Goal: Task Accomplishment & Management: Manage account settings

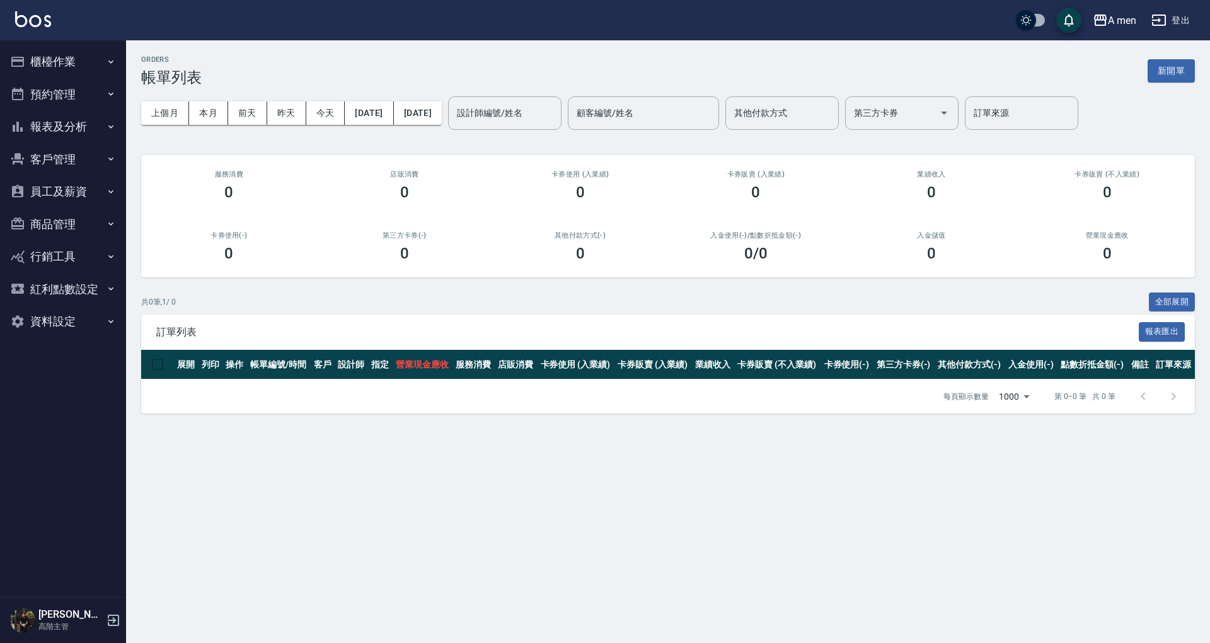
click at [89, 127] on button "報表及分析" at bounding box center [63, 126] width 116 height 33
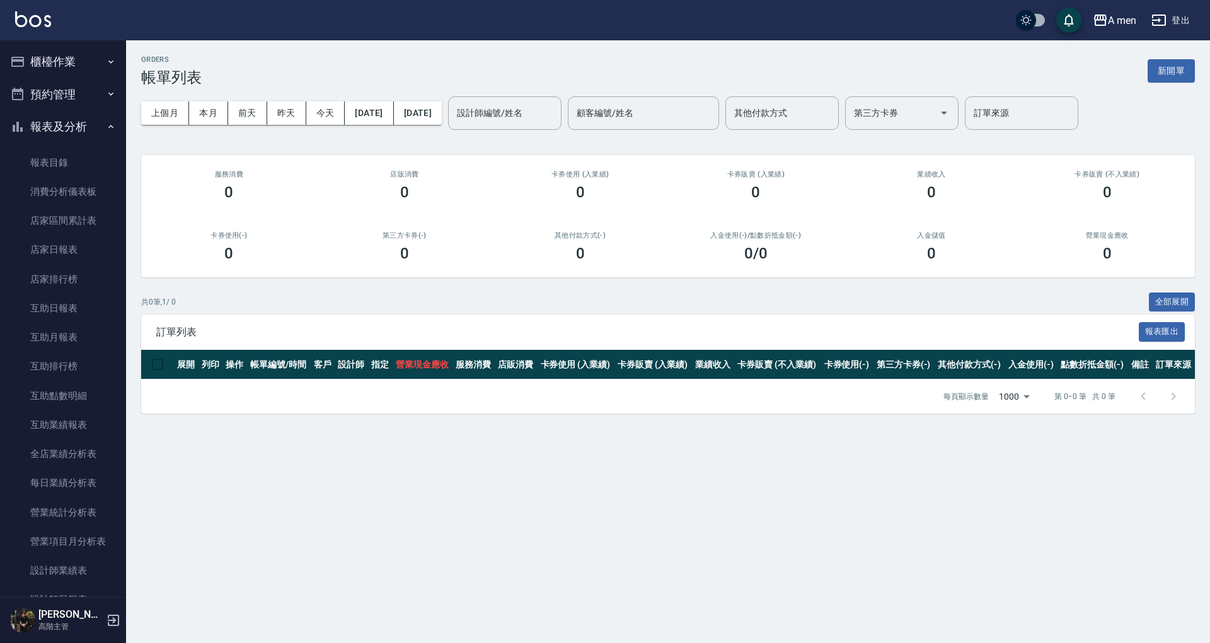
click at [95, 76] on button "櫃檯作業" at bounding box center [63, 61] width 116 height 33
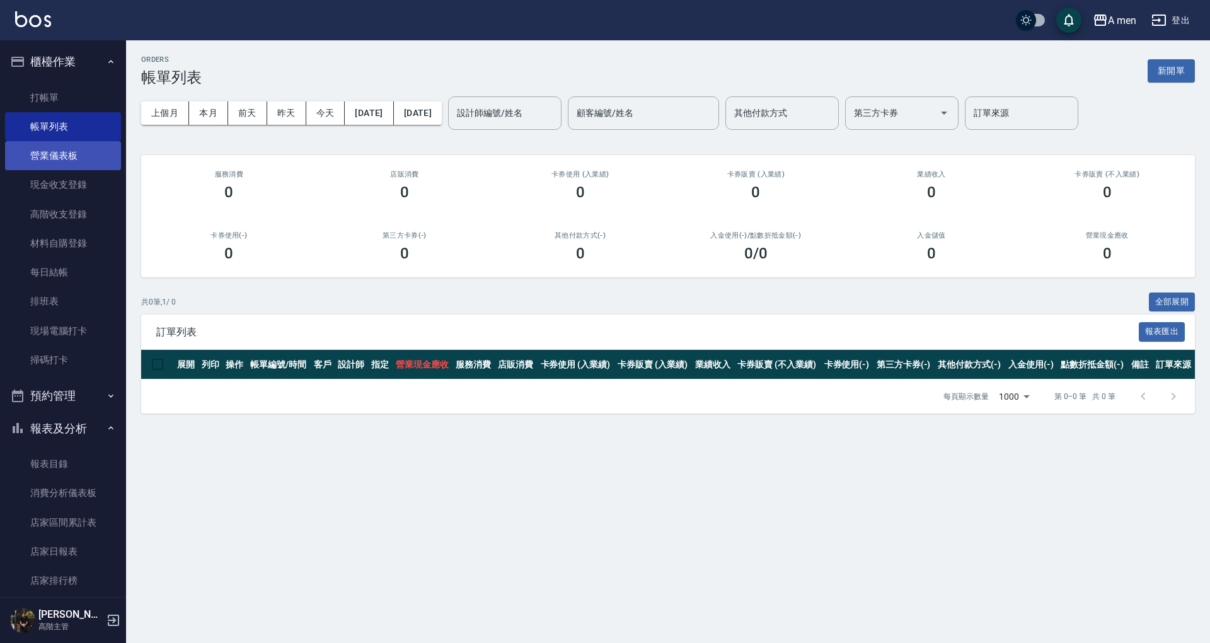
click at [86, 162] on link "營業儀表板" at bounding box center [63, 155] width 116 height 29
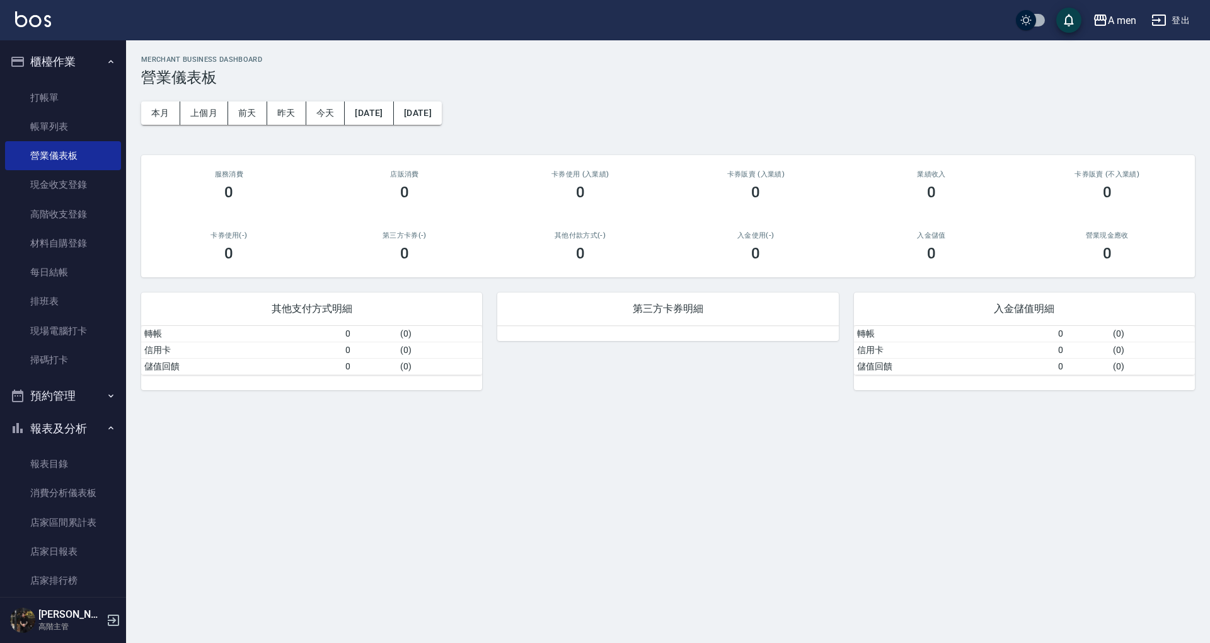
click at [80, 64] on button "櫃檯作業" at bounding box center [63, 61] width 116 height 33
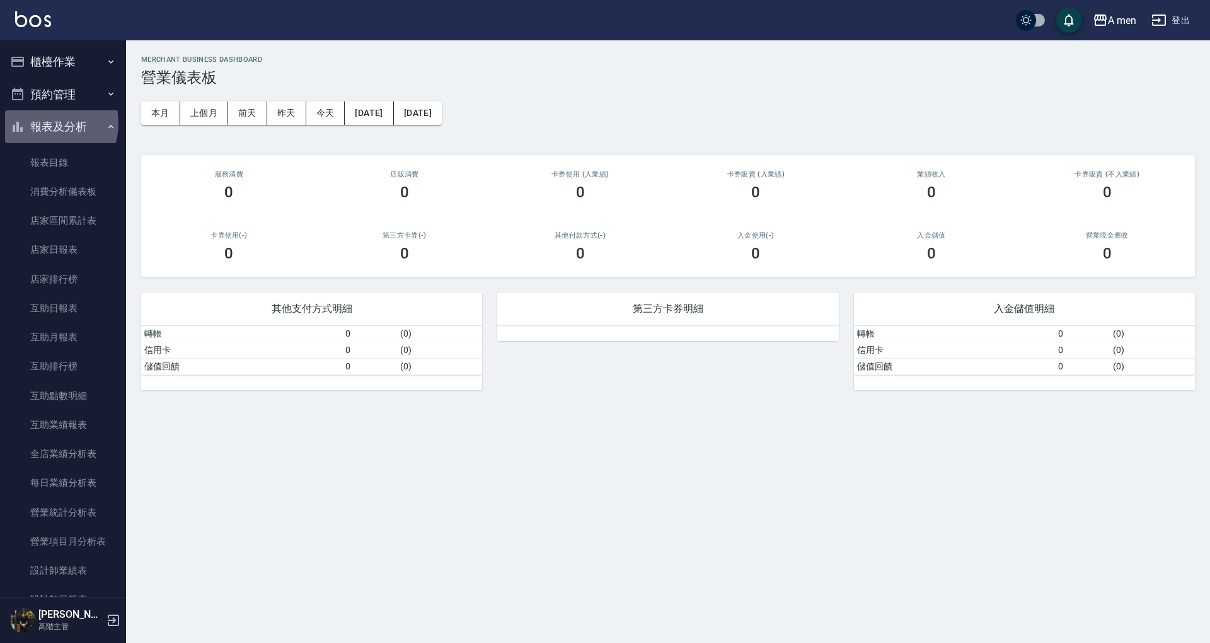
click at [44, 123] on button "報表及分析" at bounding box center [63, 126] width 116 height 33
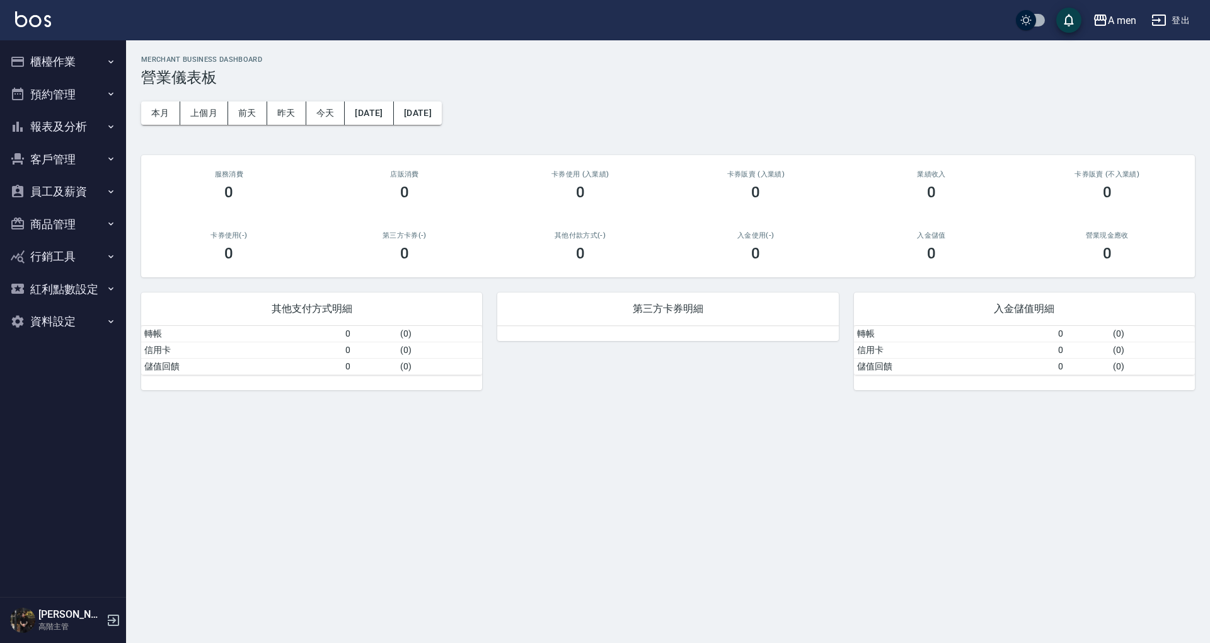
click at [76, 98] on button "預約管理" at bounding box center [63, 94] width 116 height 33
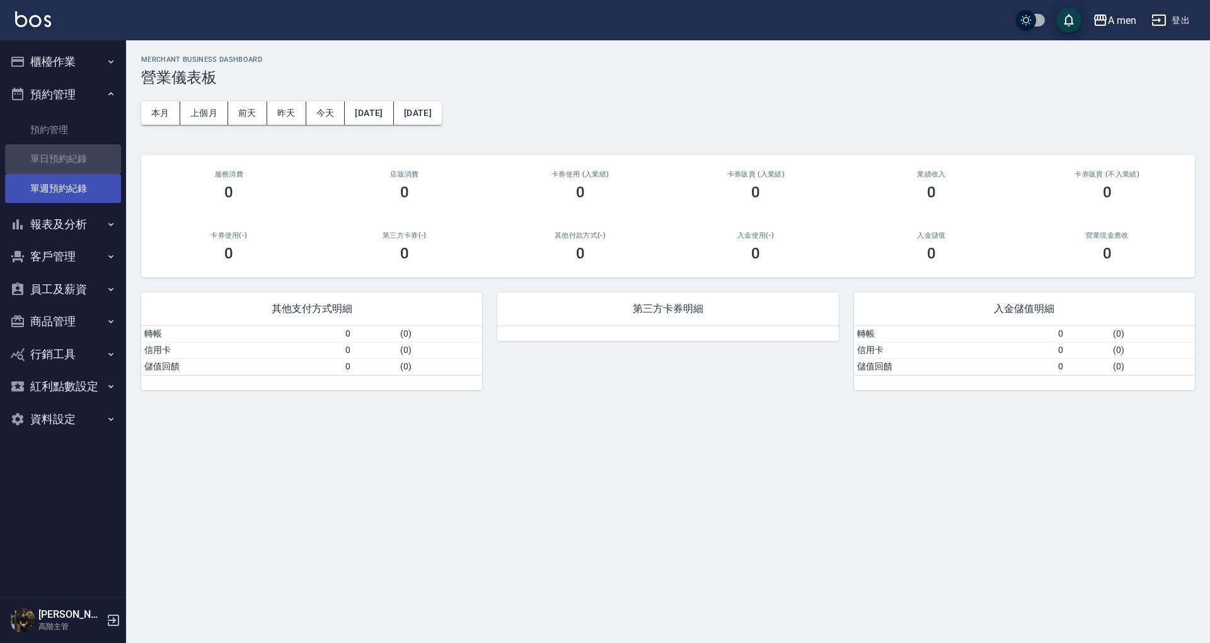
click at [78, 173] on ul "預約管理 單日預約紀錄 單週預約紀錄" at bounding box center [63, 159] width 116 height 98
click at [77, 161] on link "單日預約紀錄" at bounding box center [63, 158] width 116 height 29
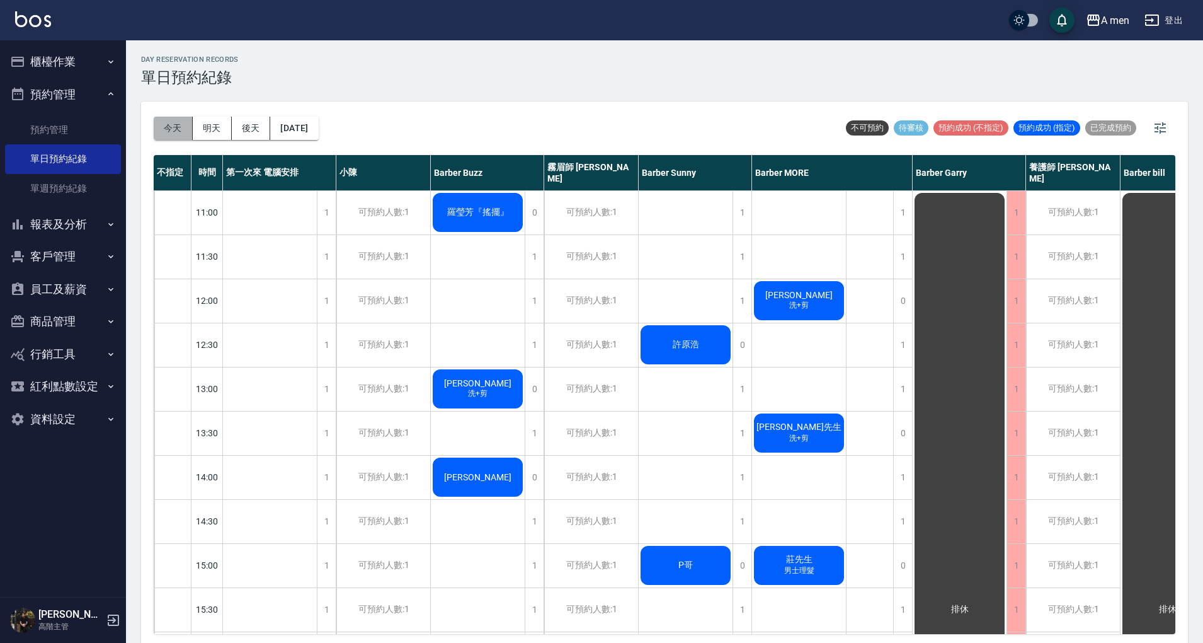
click at [174, 131] on button "今天" at bounding box center [173, 128] width 39 height 23
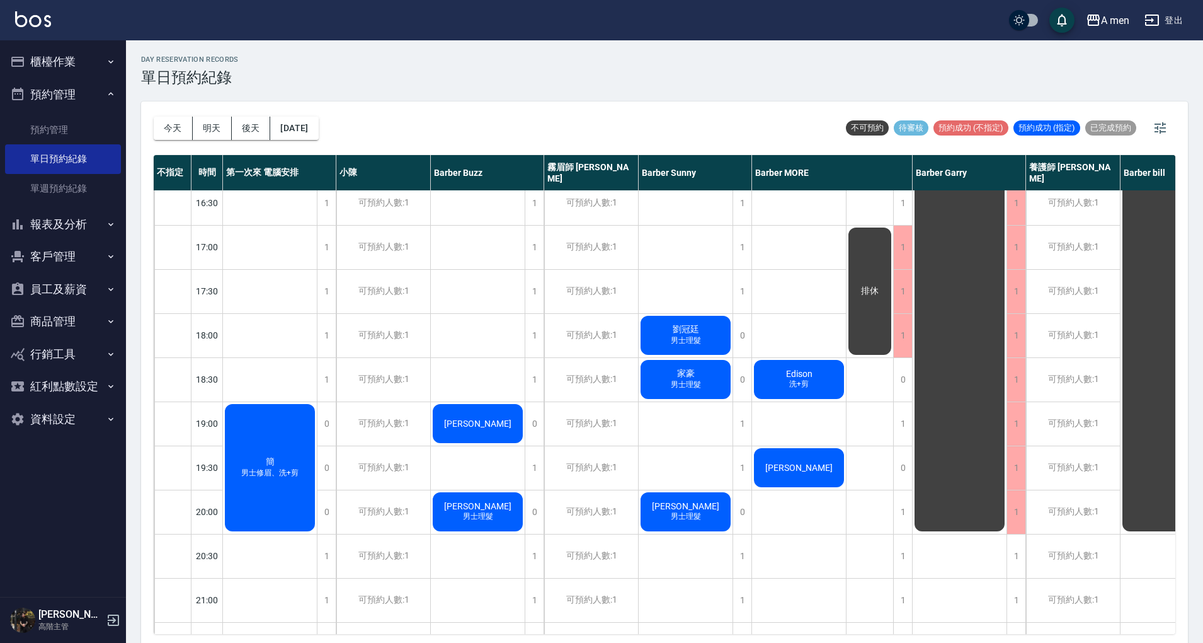
scroll to position [504, 0]
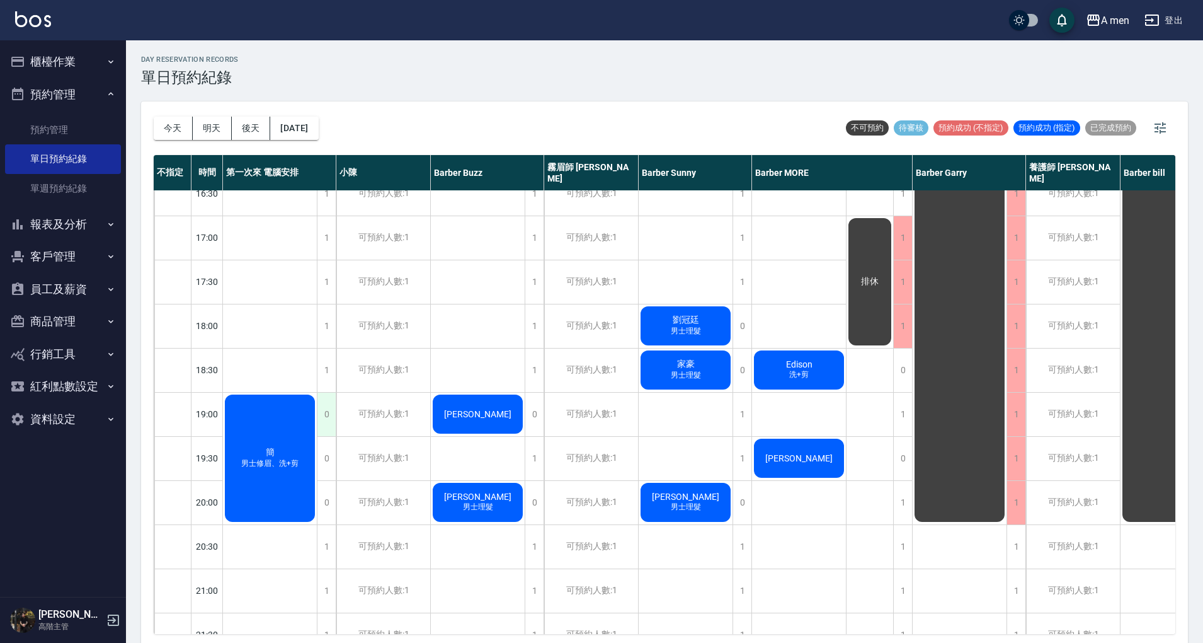
click at [330, 416] on div "0" at bounding box center [326, 414] width 19 height 43
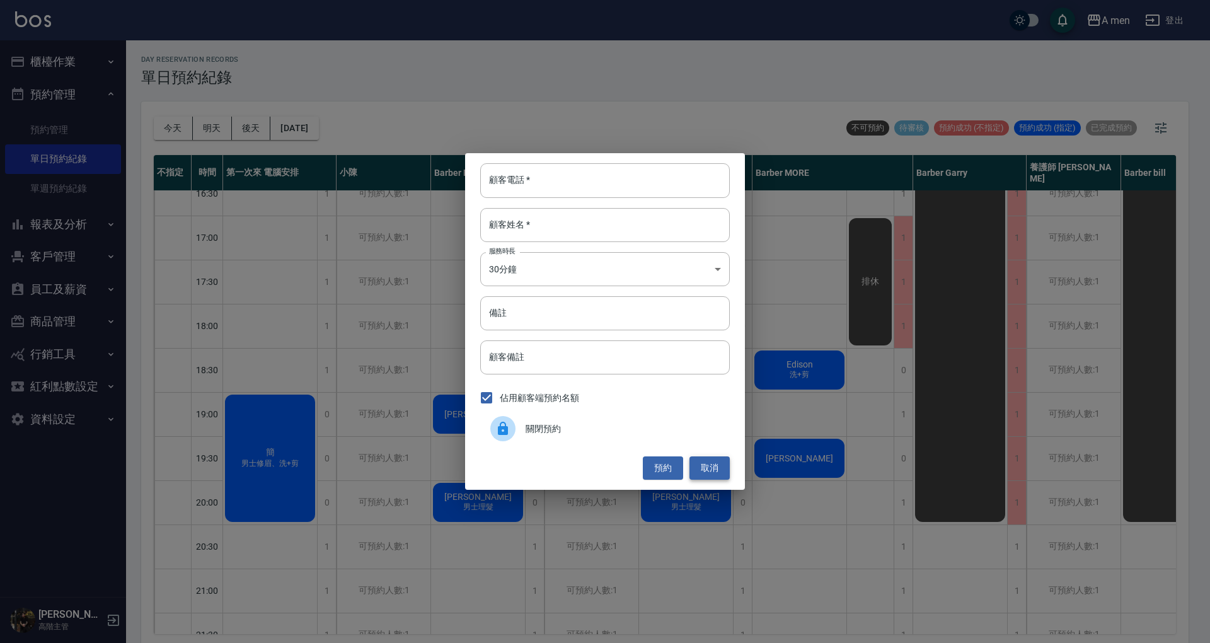
click at [725, 464] on button "取消" at bounding box center [709, 467] width 40 height 23
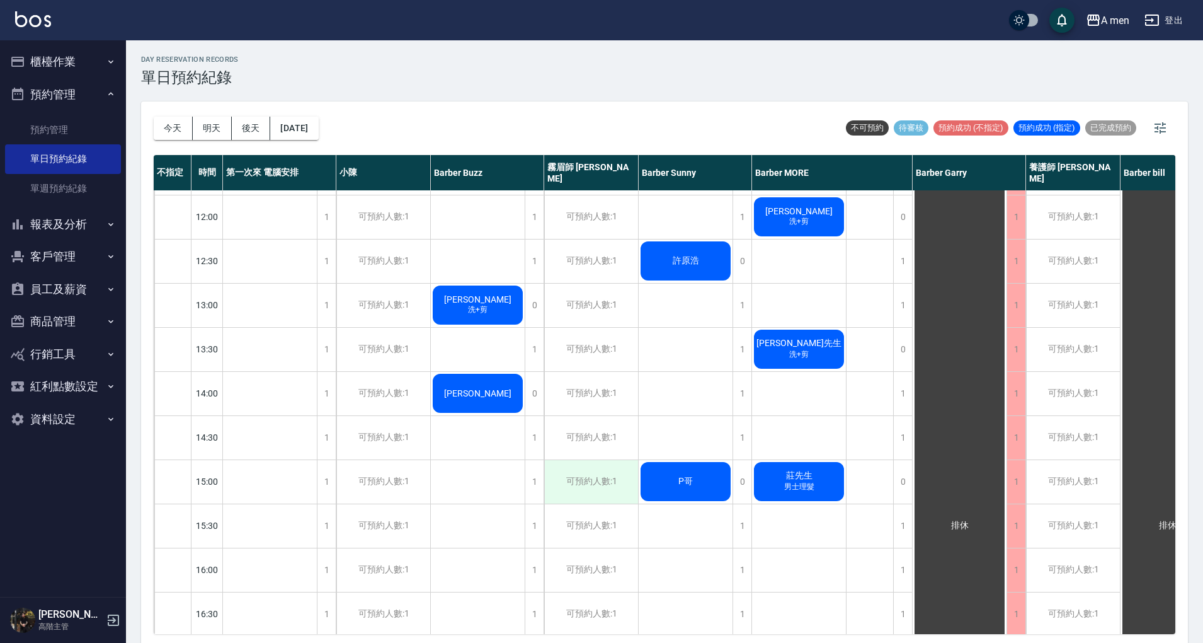
scroll to position [0, 0]
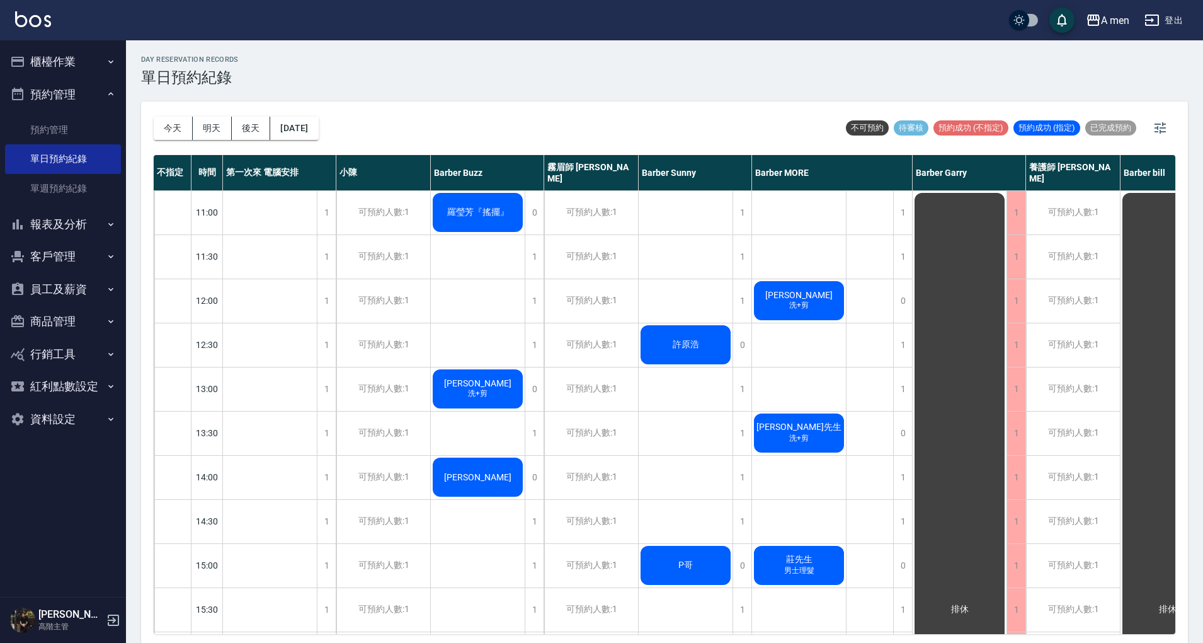
click at [808, 307] on span "洗+剪" at bounding box center [799, 305] width 25 height 11
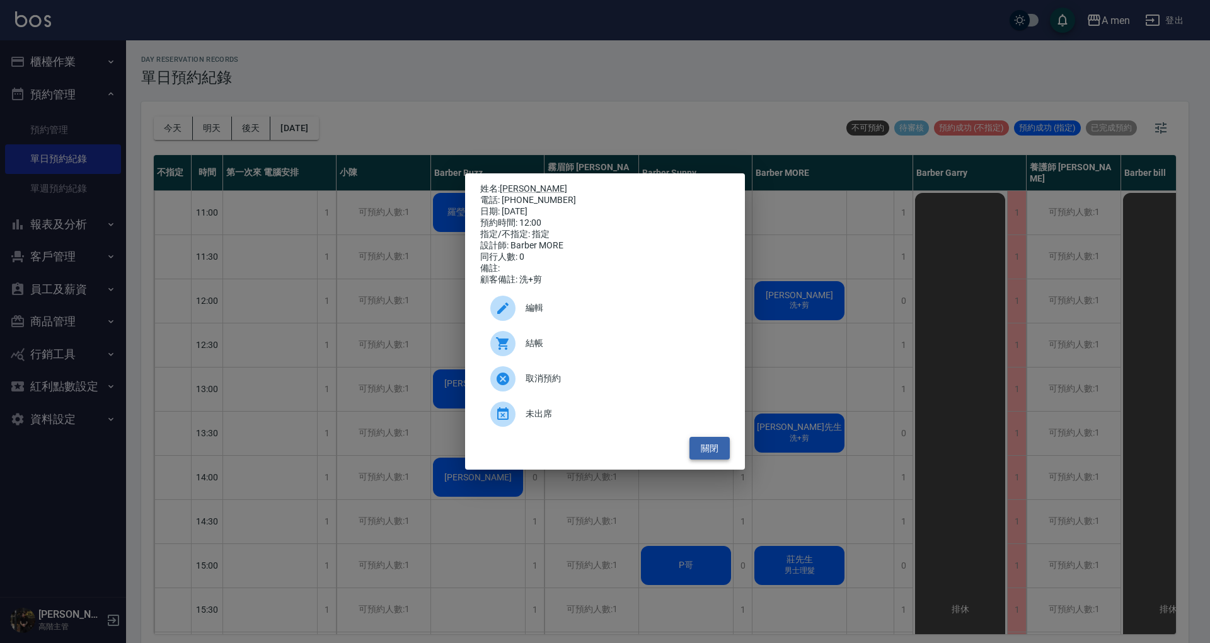
click at [715, 460] on button "關閉" at bounding box center [709, 448] width 40 height 23
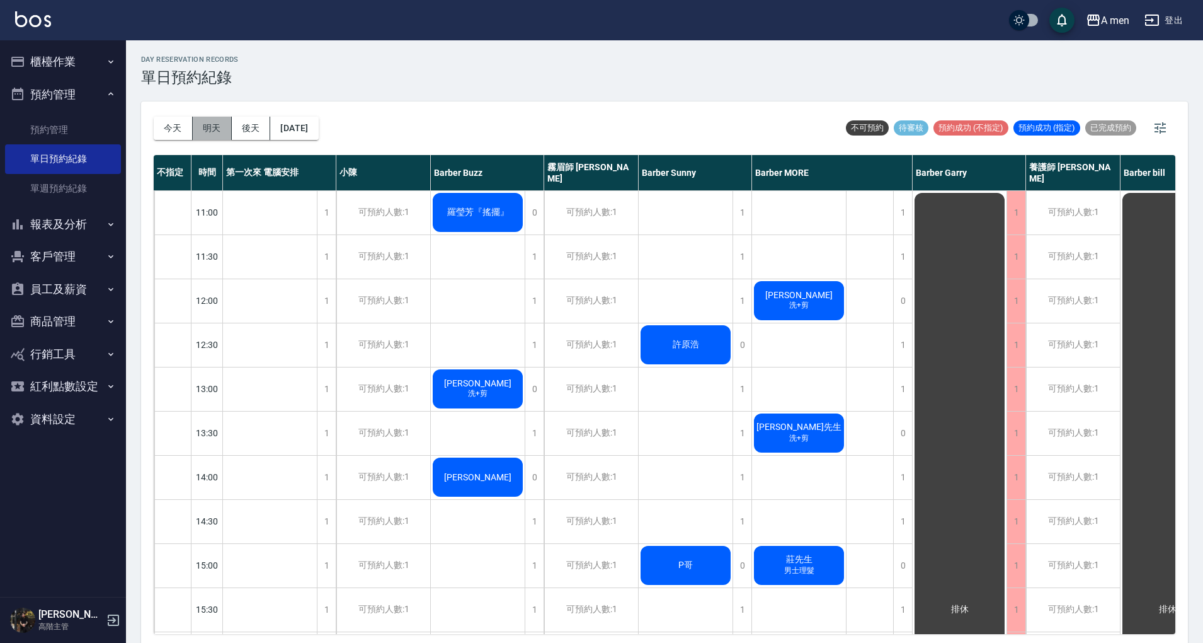
click at [210, 129] on button "明天" at bounding box center [212, 128] width 39 height 23
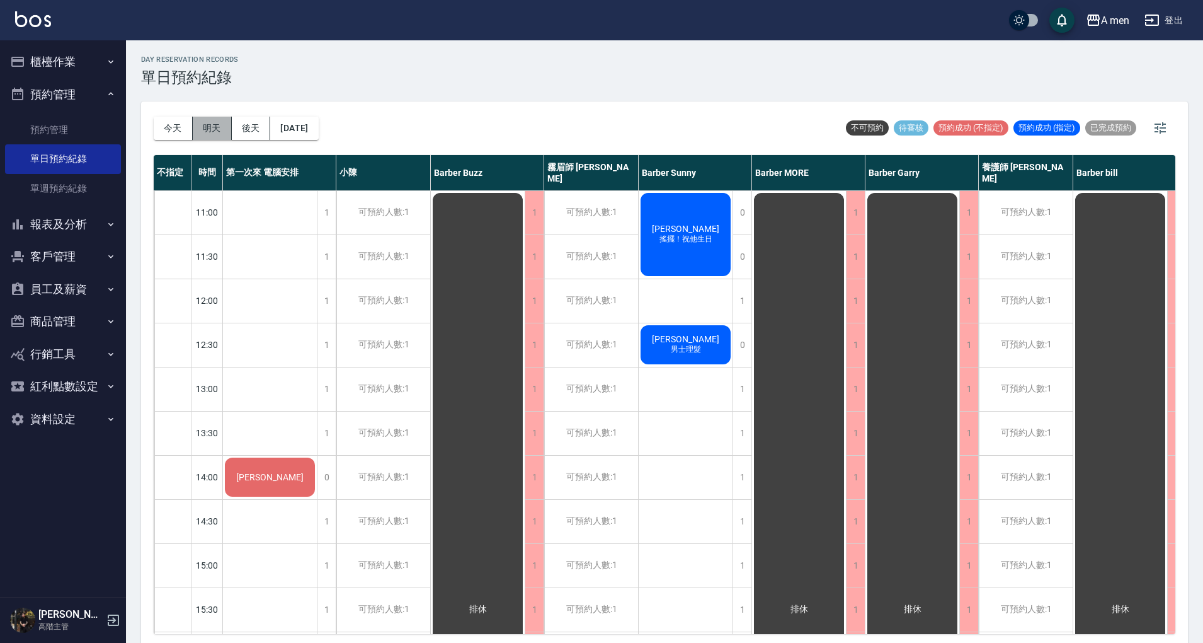
click at [200, 121] on button "明天" at bounding box center [212, 128] width 39 height 23
click at [258, 123] on button "後天" at bounding box center [251, 128] width 39 height 23
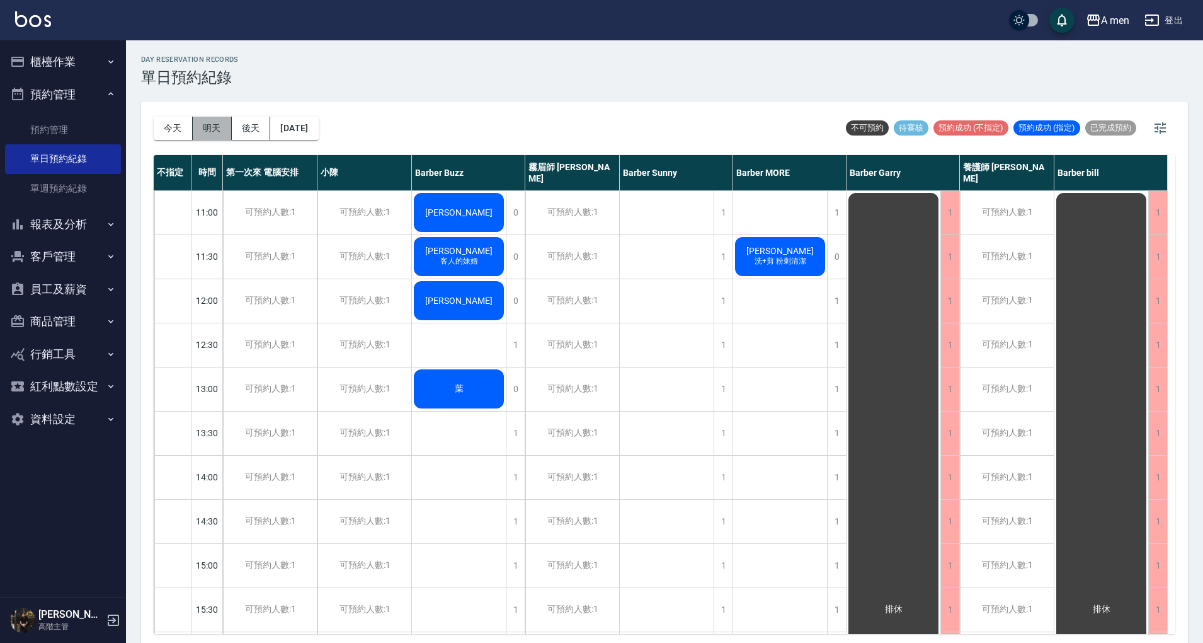
click at [218, 131] on button "明天" at bounding box center [212, 128] width 39 height 23
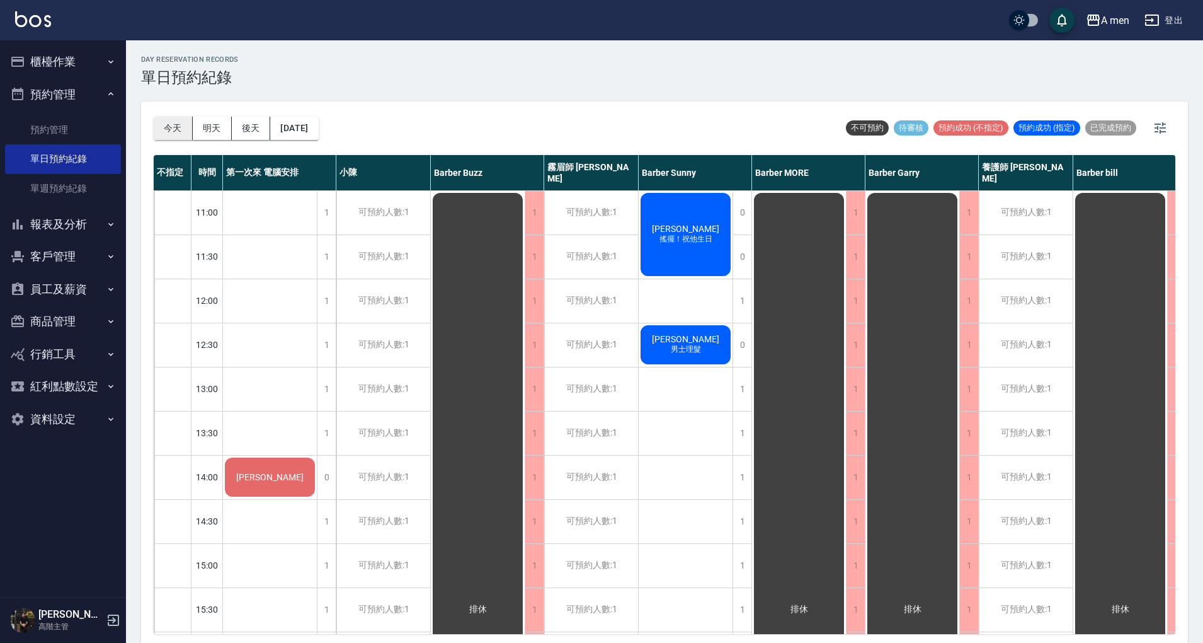
click at [183, 124] on button "今天" at bounding box center [173, 128] width 39 height 23
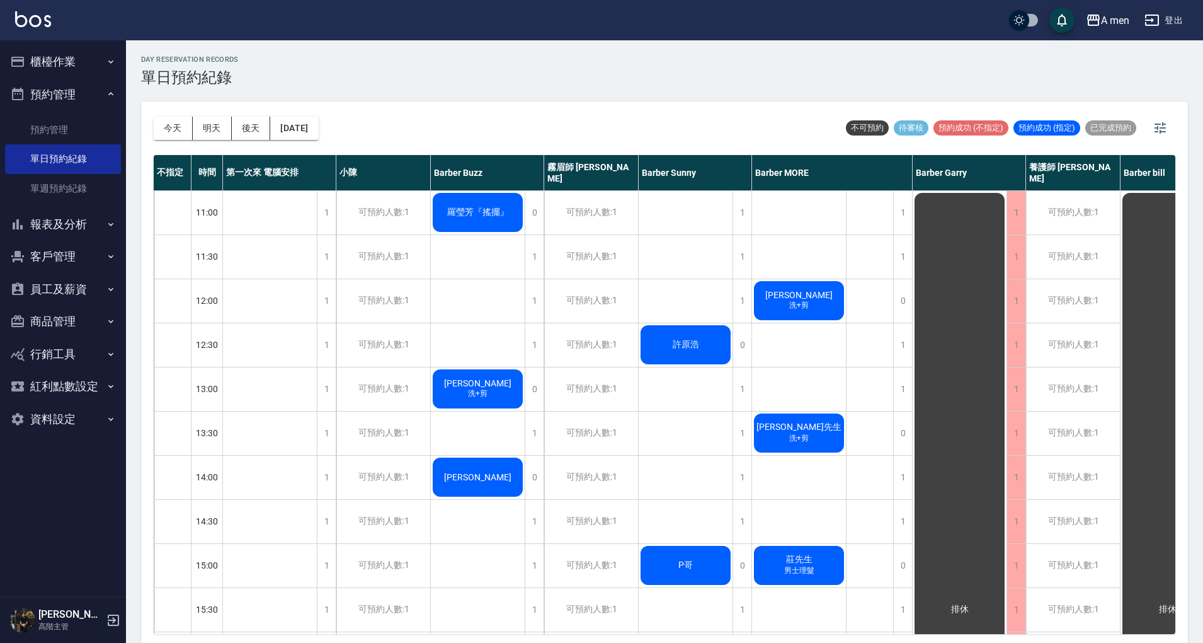
click at [87, 86] on button "預約管理" at bounding box center [63, 94] width 116 height 33
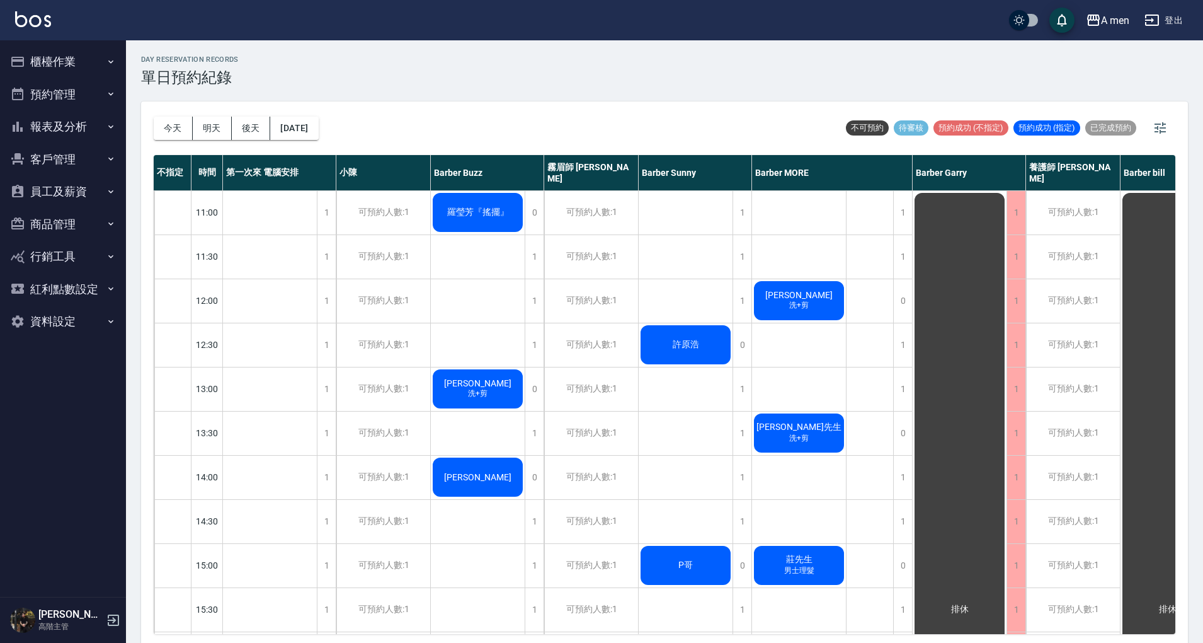
click at [74, 121] on button "報表及分析" at bounding box center [63, 126] width 116 height 33
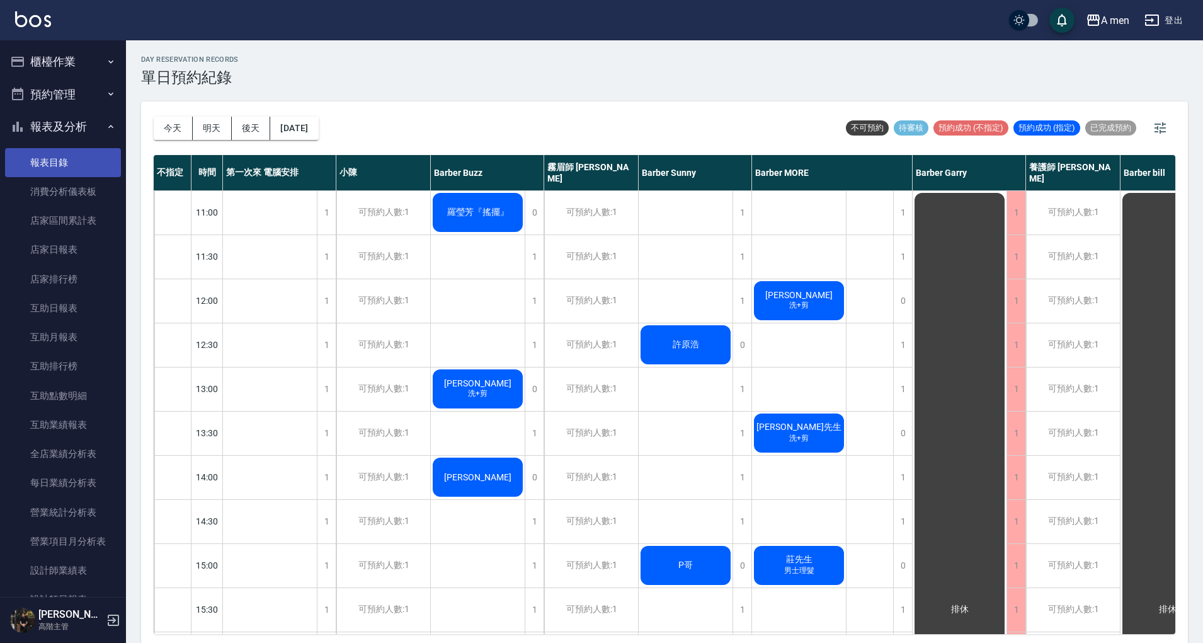
click at [75, 155] on link "報表目錄" at bounding box center [63, 162] width 116 height 29
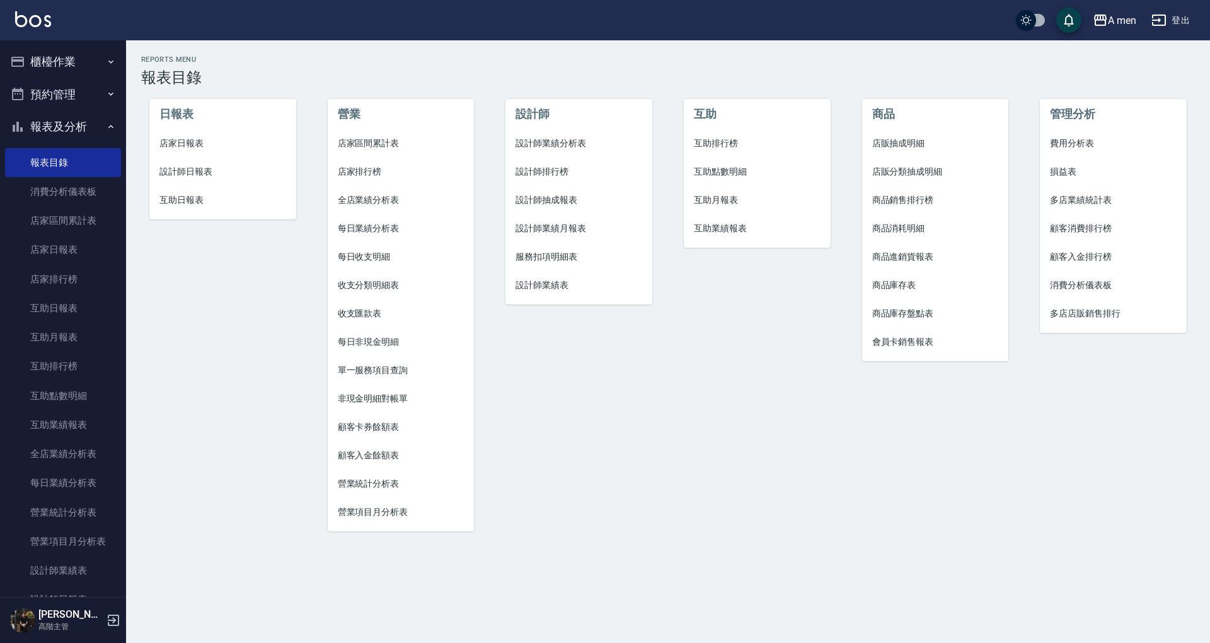
click at [372, 146] on span "店家區間累計表" at bounding box center [401, 143] width 127 height 13
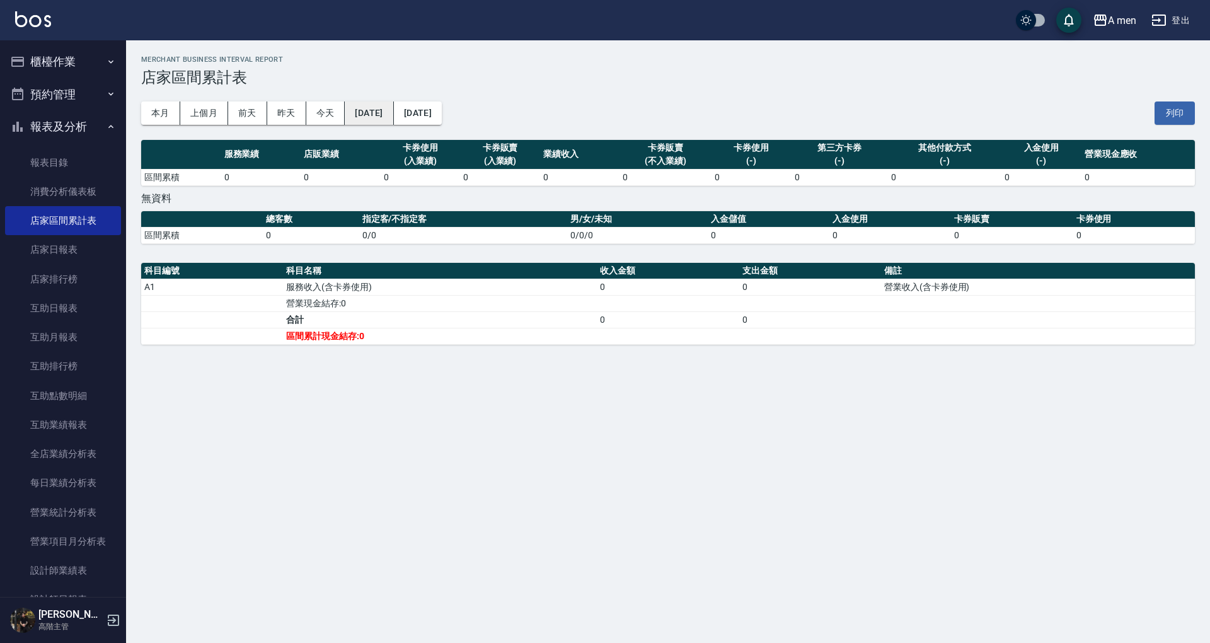
click at [377, 118] on button "[DATE]" at bounding box center [369, 112] width 49 height 23
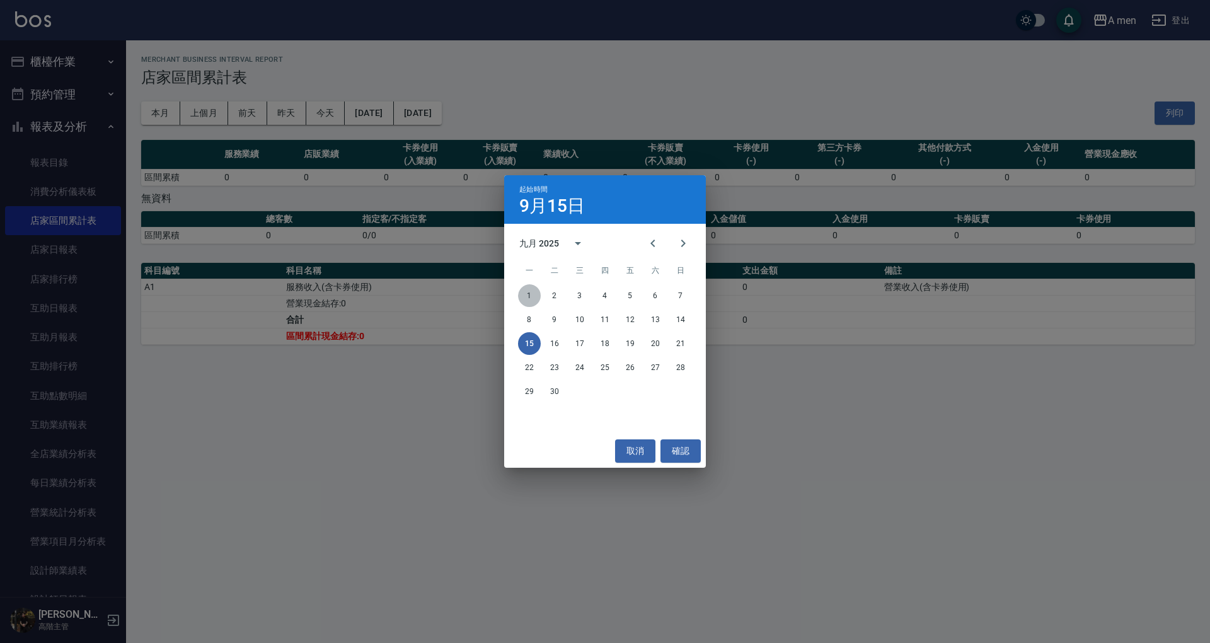
click at [534, 297] on button "1" at bounding box center [529, 295] width 23 height 23
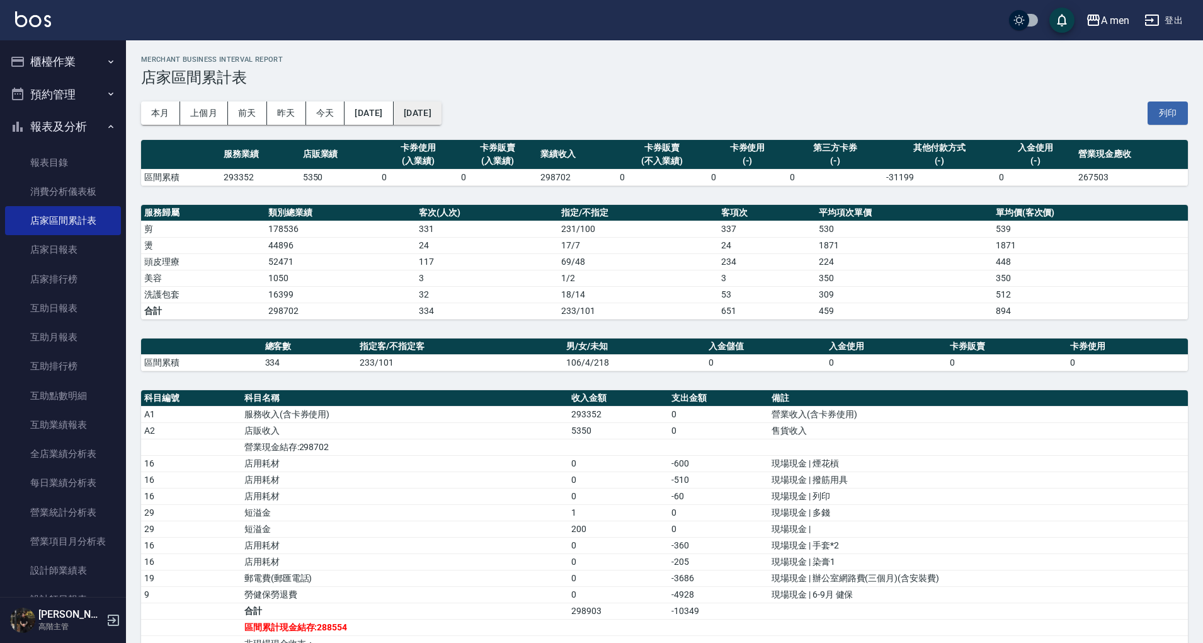
click at [418, 108] on button "[DATE]" at bounding box center [418, 112] width 48 height 23
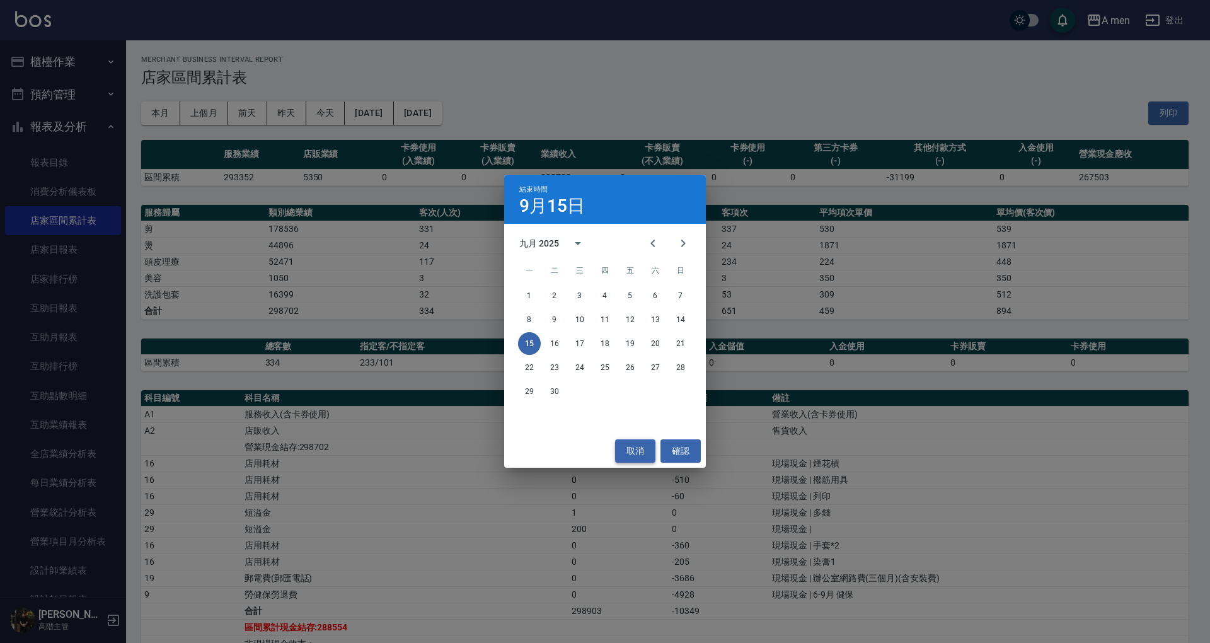
click at [625, 450] on button "取消" at bounding box center [635, 450] width 40 height 23
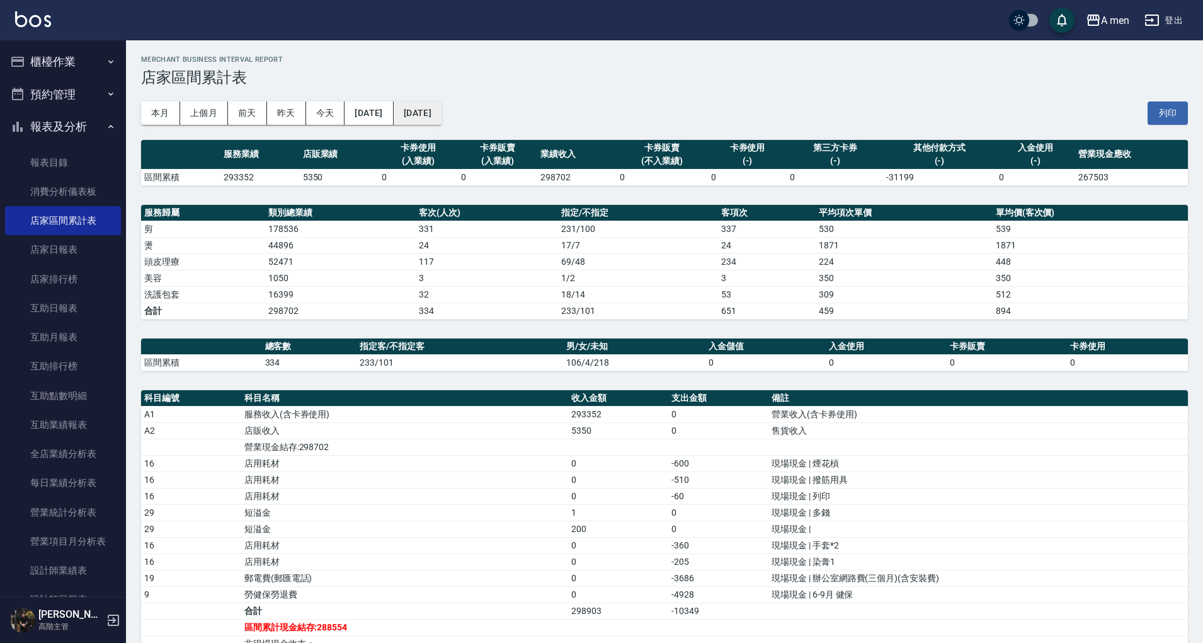
click at [442, 111] on button "[DATE]" at bounding box center [418, 112] width 48 height 23
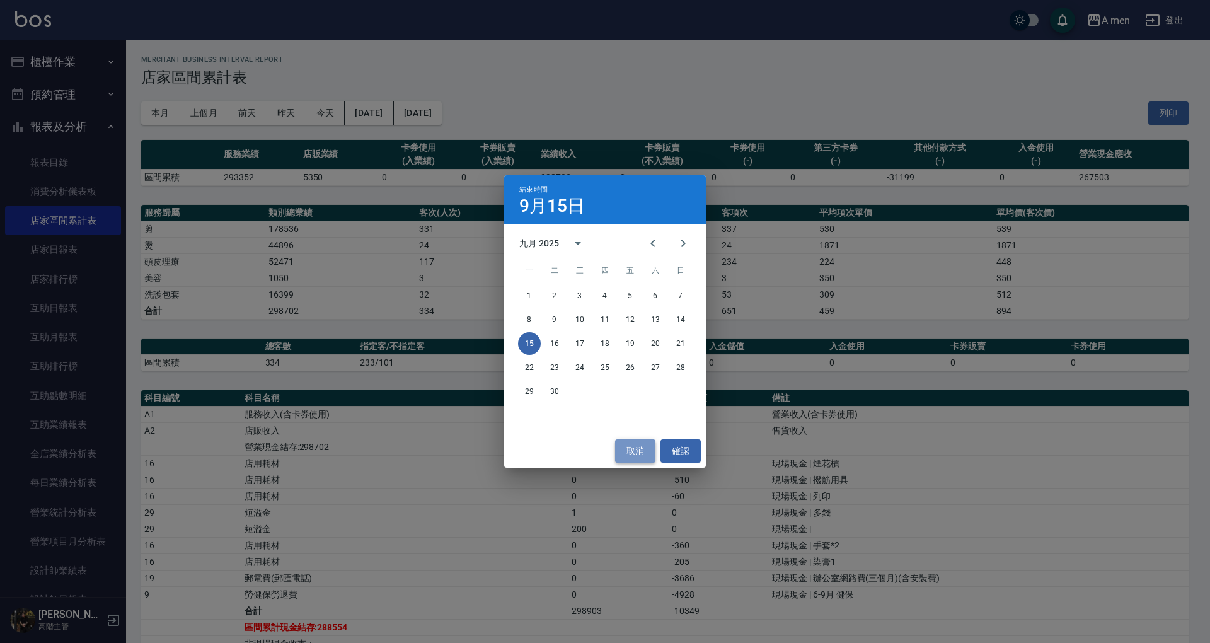
click at [645, 451] on button "取消" at bounding box center [635, 450] width 40 height 23
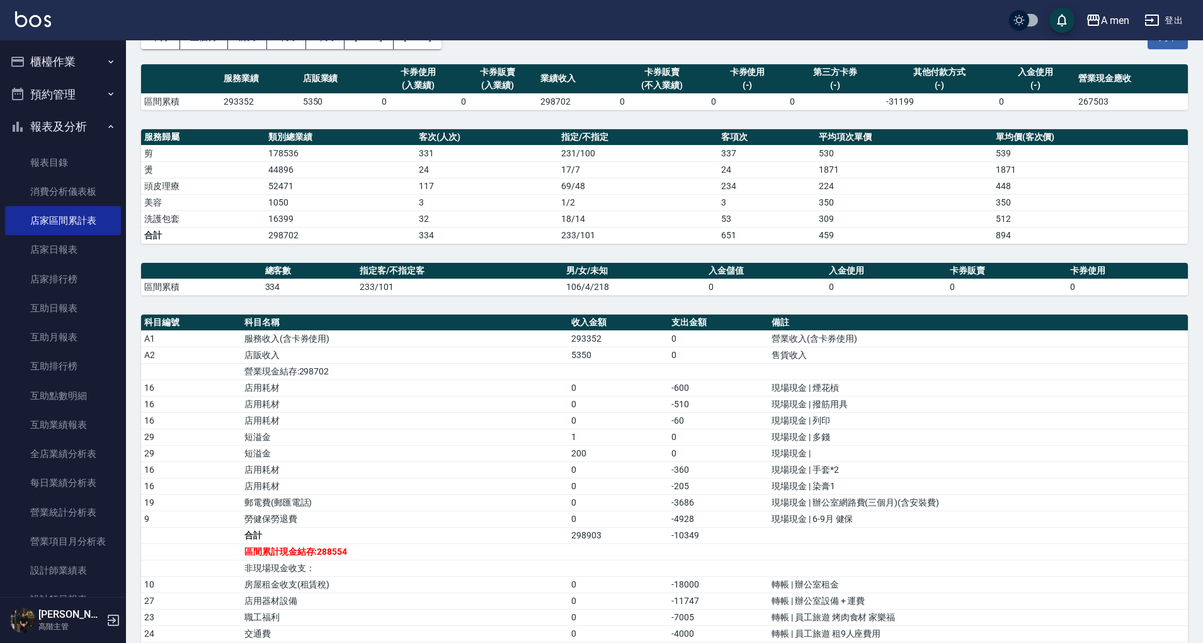
scroll to position [34, 0]
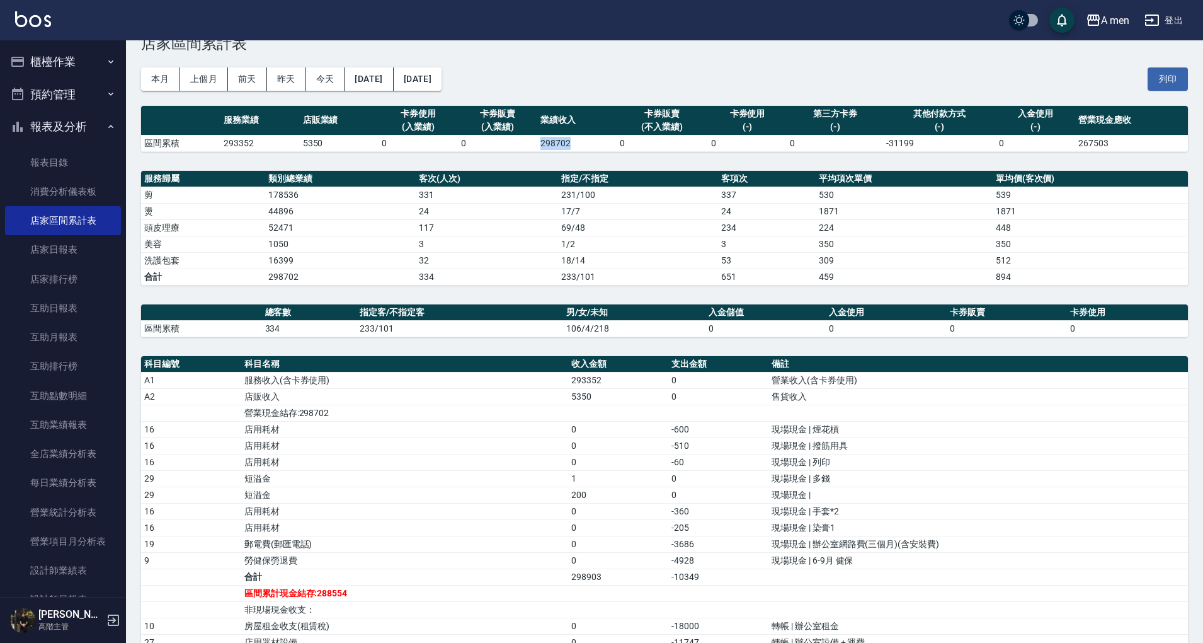
drag, startPoint x: 540, startPoint y: 137, endPoint x: 572, endPoint y: 146, distance: 33.3
click at [572, 146] on td "298702" at bounding box center [576, 143] width 79 height 16
click at [563, 149] on td "298702" at bounding box center [576, 143] width 79 height 16
drag, startPoint x: 541, startPoint y: 142, endPoint x: 585, endPoint y: 142, distance: 44.1
click at [585, 142] on td "298702" at bounding box center [576, 143] width 79 height 16
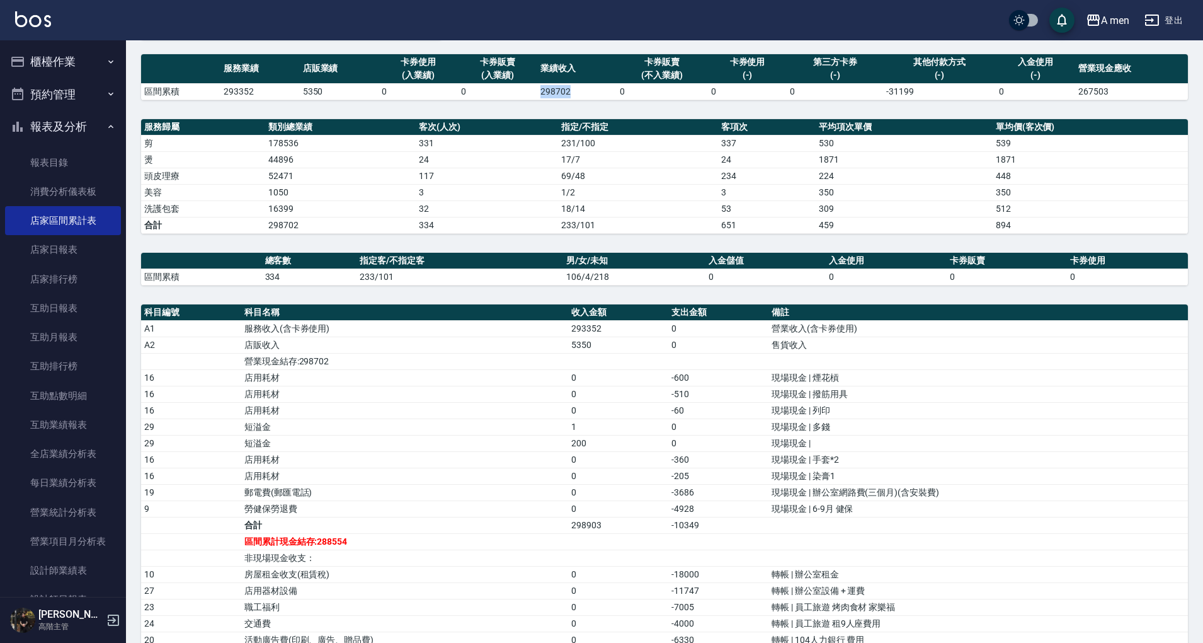
scroll to position [118, 0]
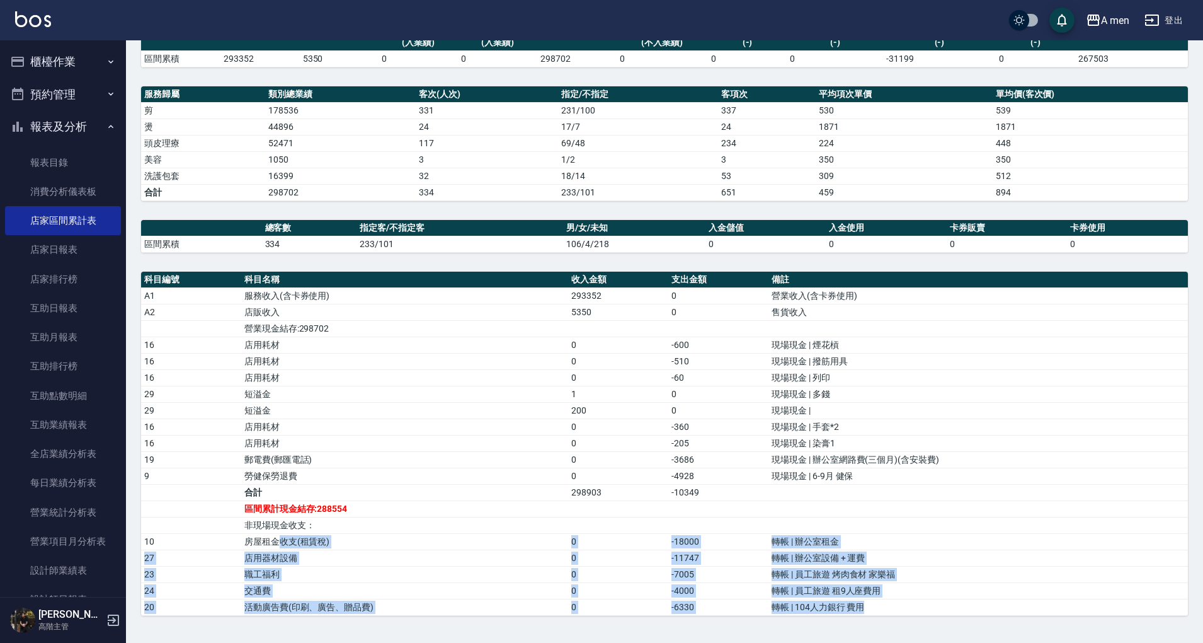
drag, startPoint x: 282, startPoint y: 538, endPoint x: 862, endPoint y: 596, distance: 582.6
click at [862, 596] on tbody "A1 服務收入(含卡券使用) 293352 0 營業收入(含卡券使用) A2 店販收入 5350 0 售貨收入 營業現金結存:298702 16 店用耗材 0…" at bounding box center [664, 451] width 1047 height 328
click at [822, 549] on td "轉帳 | 辦公室設備 + 運費" at bounding box center [979, 557] width 420 height 16
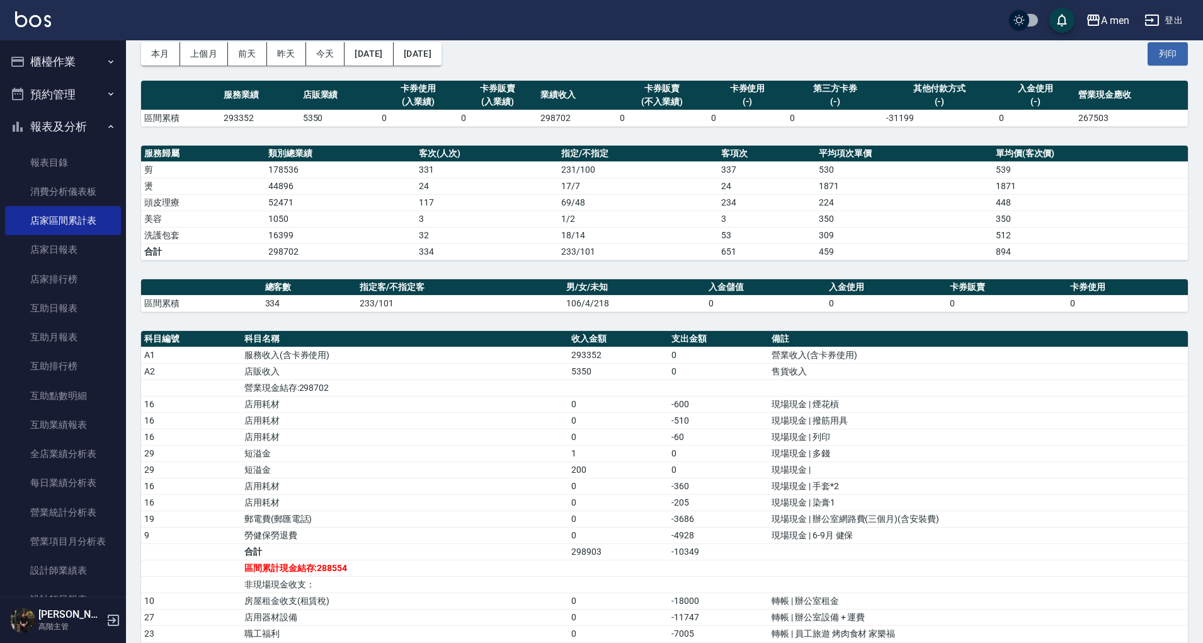
scroll to position [0, 0]
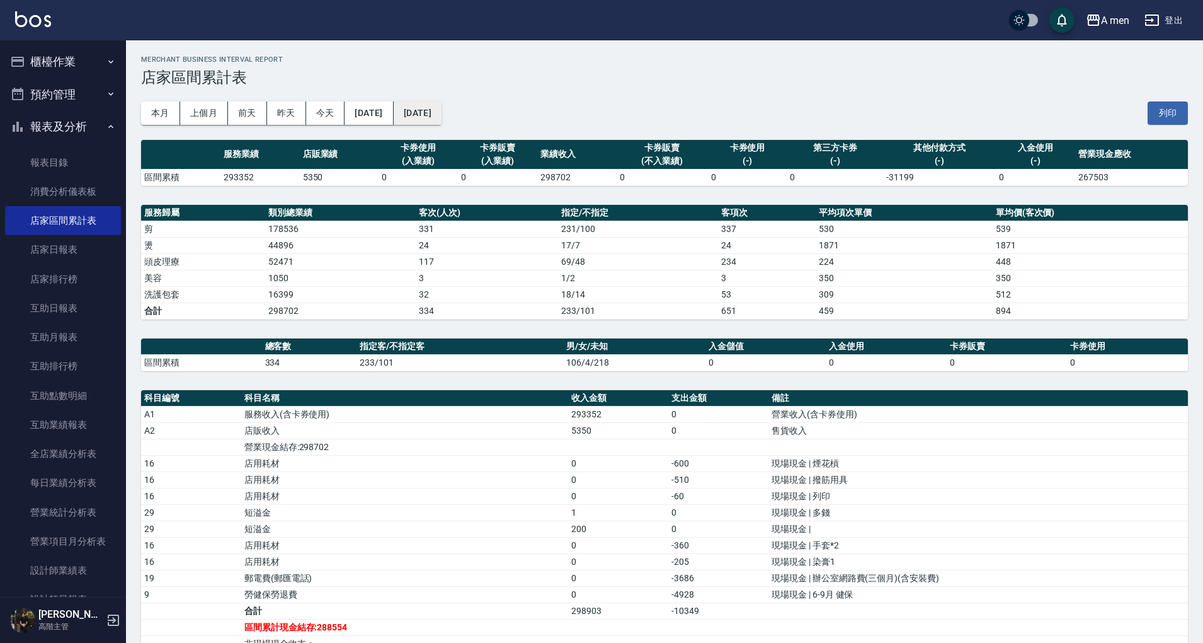
click at [435, 114] on button "[DATE]" at bounding box center [418, 112] width 48 height 23
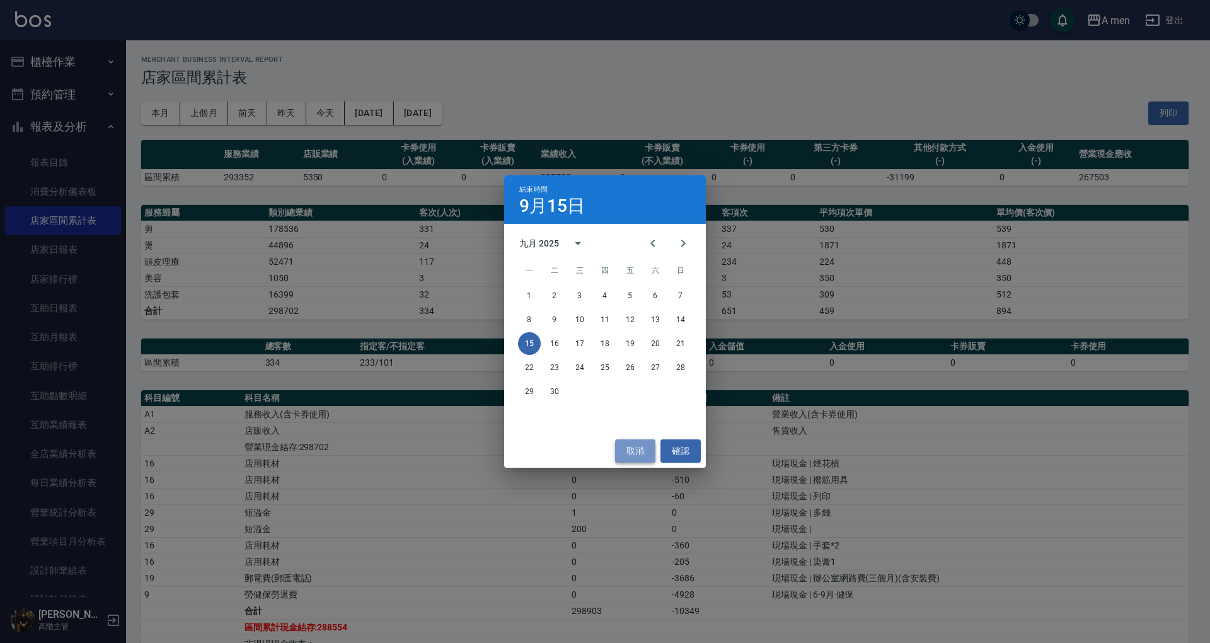
click at [630, 453] on button "取消" at bounding box center [635, 450] width 40 height 23
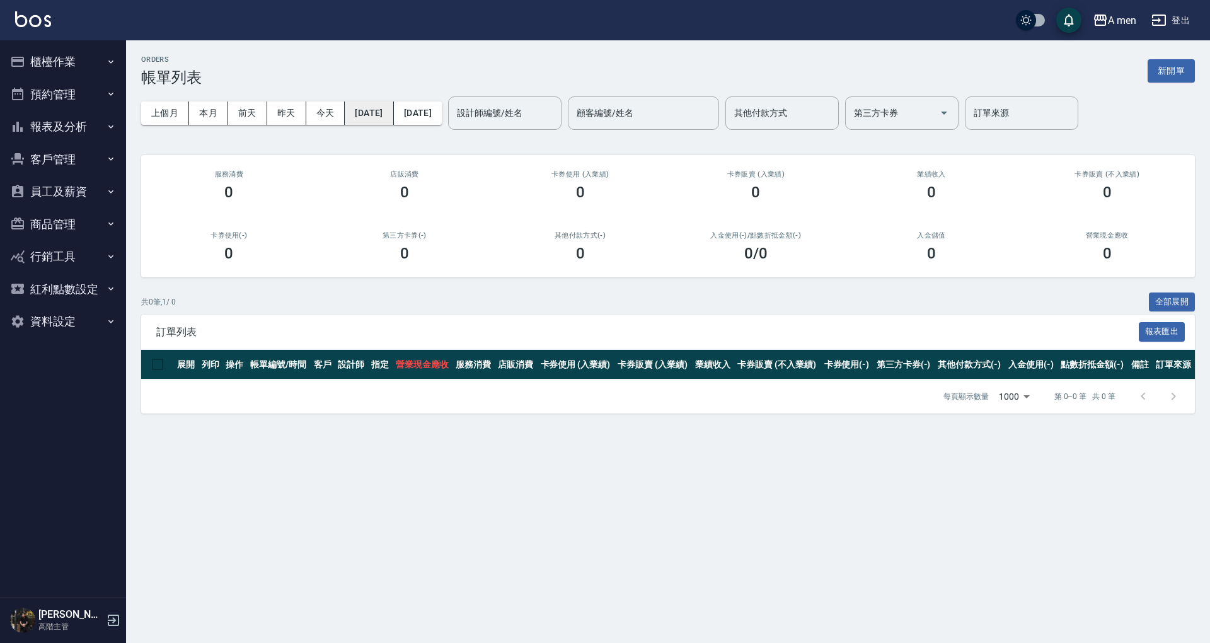
click at [374, 114] on button "[DATE]" at bounding box center [369, 112] width 49 height 23
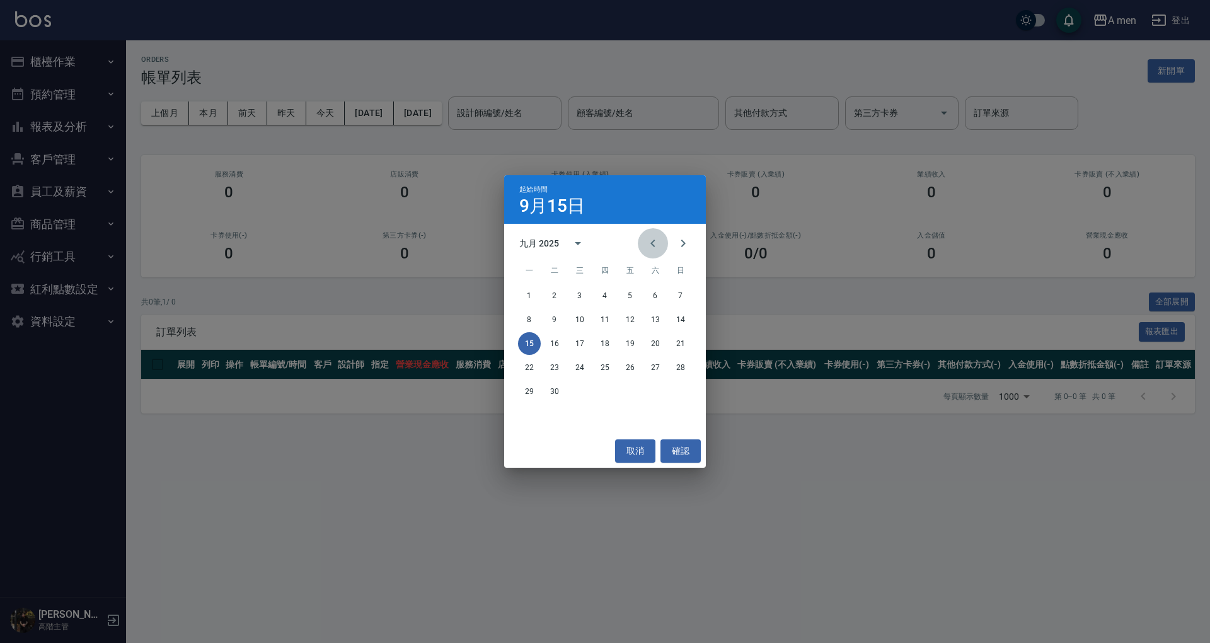
click at [647, 243] on icon "Previous month" at bounding box center [652, 243] width 15 height 15
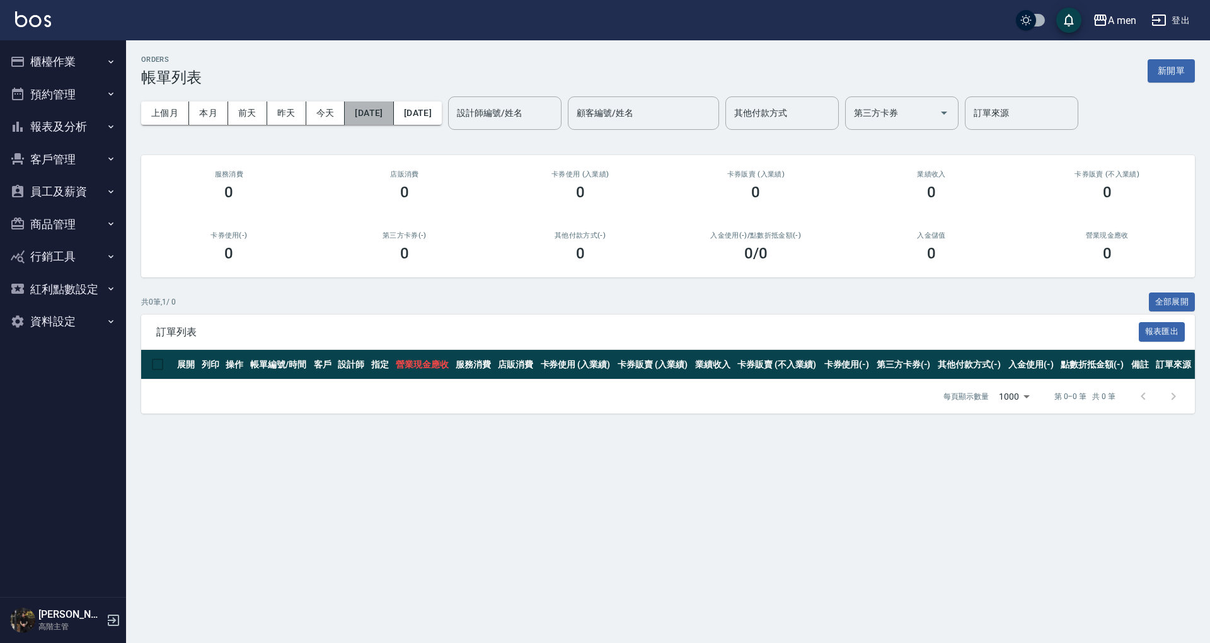
click at [389, 110] on button "[DATE]" at bounding box center [369, 112] width 49 height 23
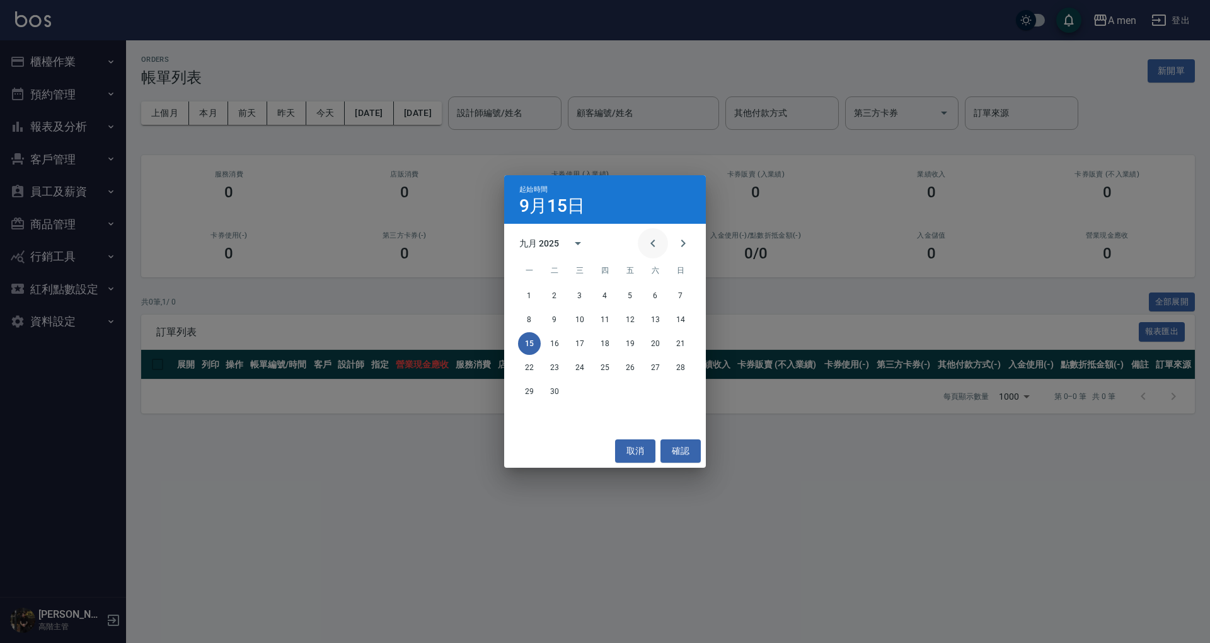
click at [660, 241] on icon "Previous month" at bounding box center [652, 243] width 15 height 15
click at [627, 292] on button "1" at bounding box center [630, 295] width 23 height 23
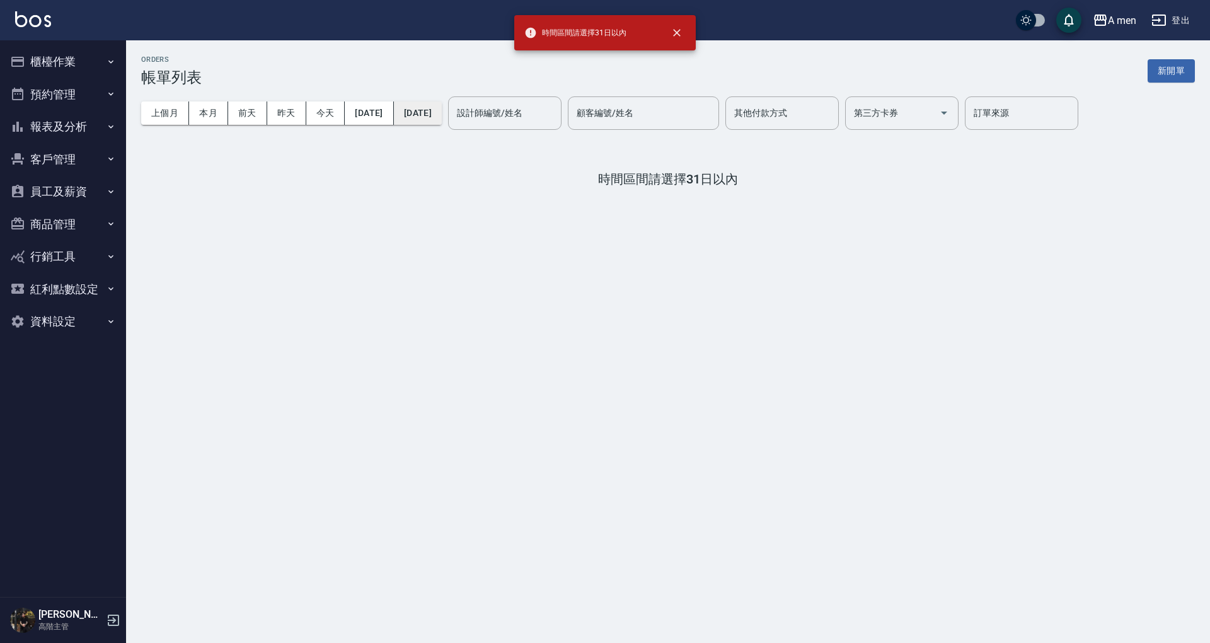
click at [442, 113] on button "[DATE]" at bounding box center [418, 112] width 48 height 23
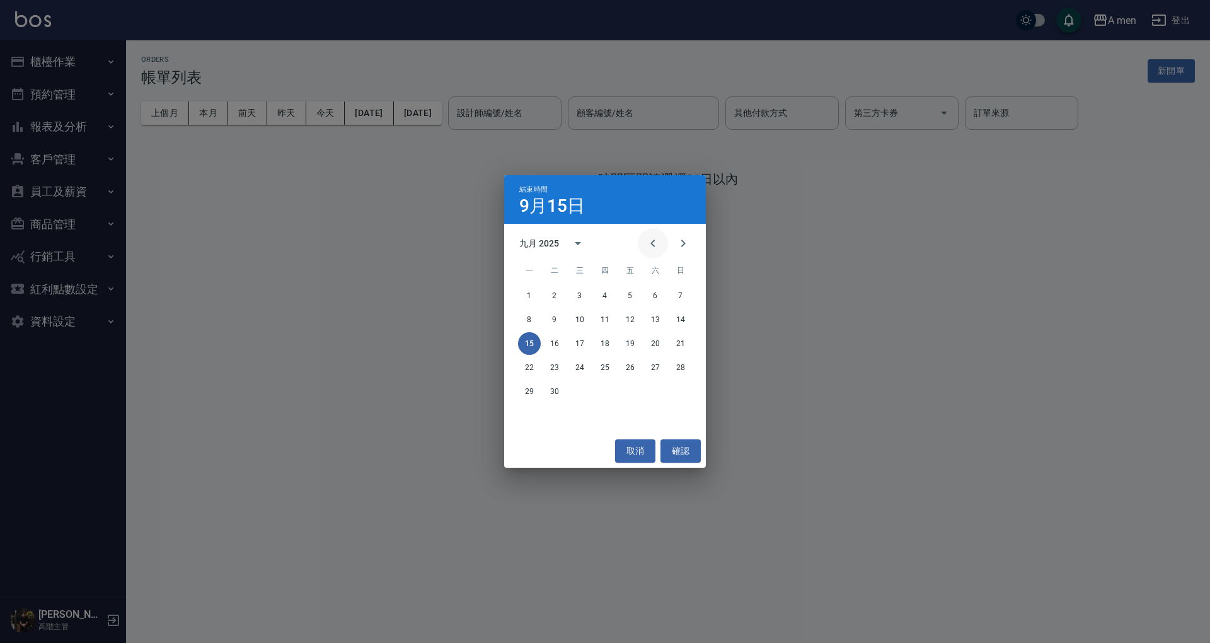
click at [660, 250] on icon "Previous month" at bounding box center [652, 243] width 15 height 15
click at [629, 343] on button "15" at bounding box center [630, 343] width 23 height 23
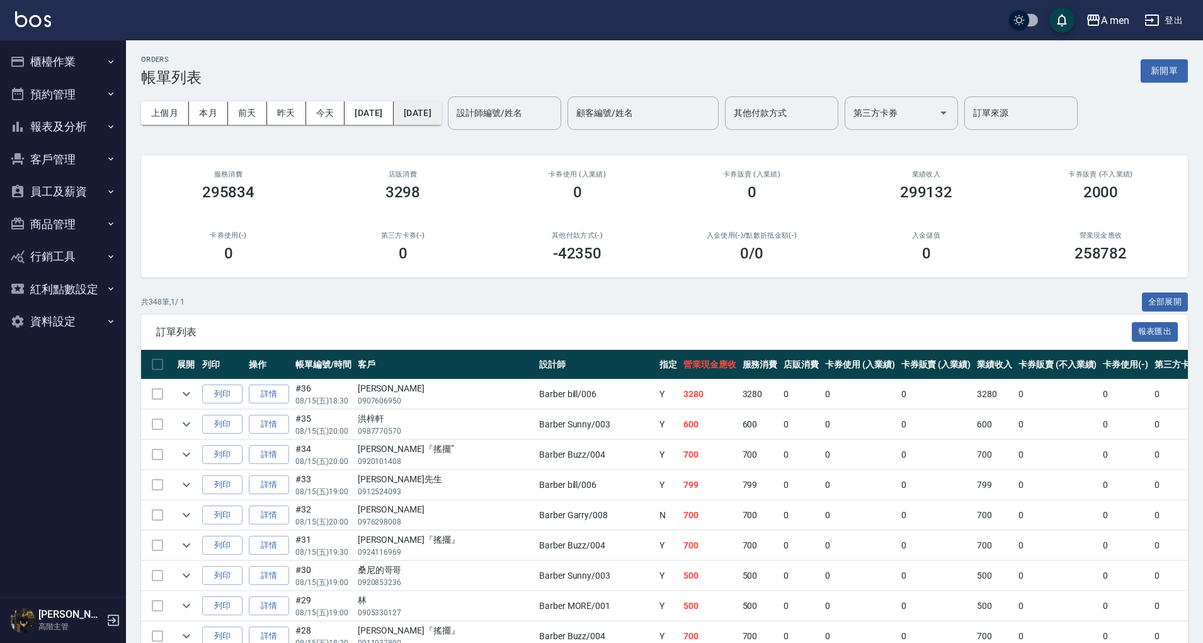
click at [440, 122] on button "2025/08/15" at bounding box center [418, 112] width 48 height 23
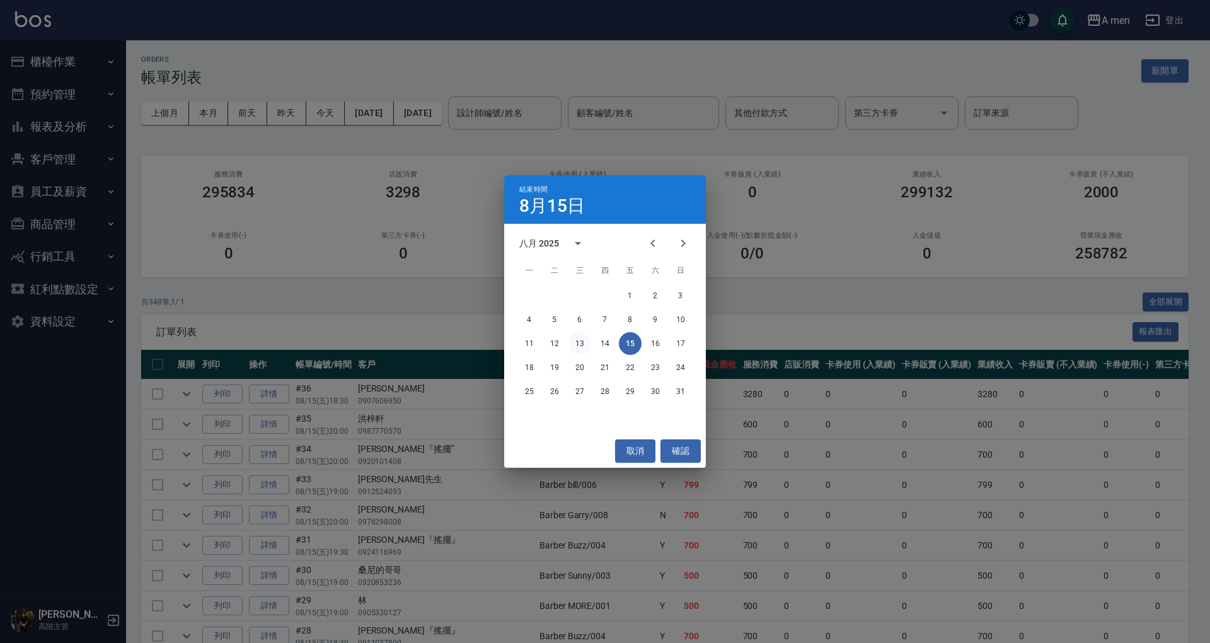
click at [583, 342] on button "13" at bounding box center [579, 343] width 23 height 23
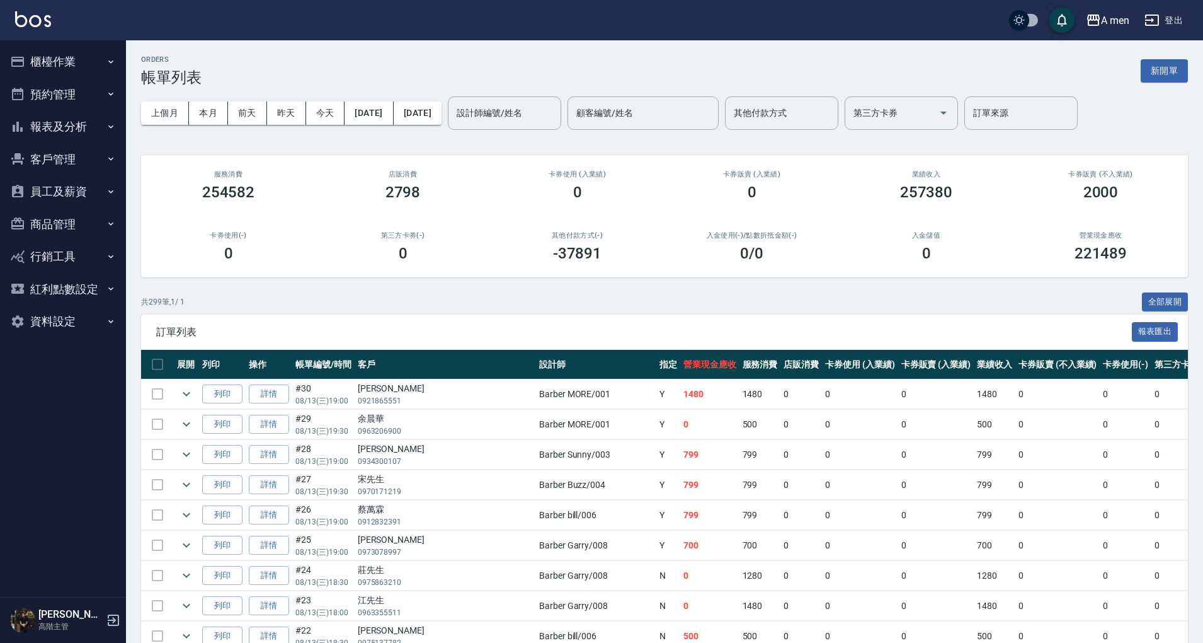
click at [456, 126] on div "上個月 本月 前天 昨天 今天 2025/08/01 2025/08/13 設計師編號/姓名 設計師編號/姓名 顧客編號/姓名 顧客編號/姓名 其他付款方式 …" at bounding box center [664, 113] width 1047 height 54
click at [442, 115] on button "2025/08/13" at bounding box center [418, 112] width 48 height 23
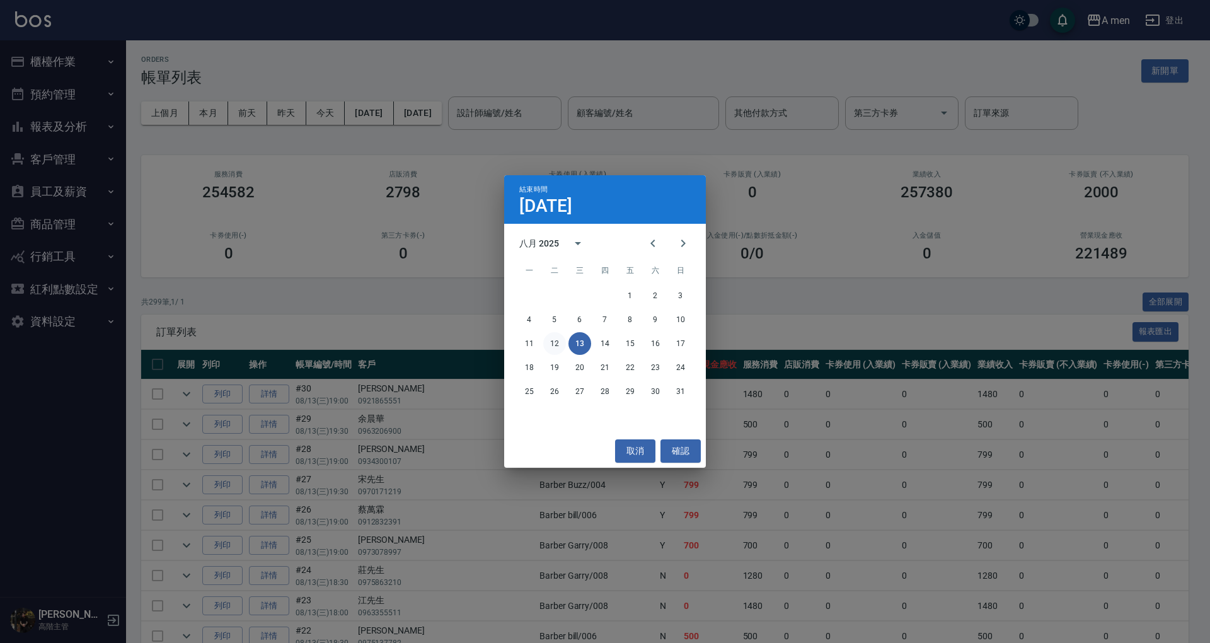
click at [561, 342] on button "12" at bounding box center [554, 343] width 23 height 23
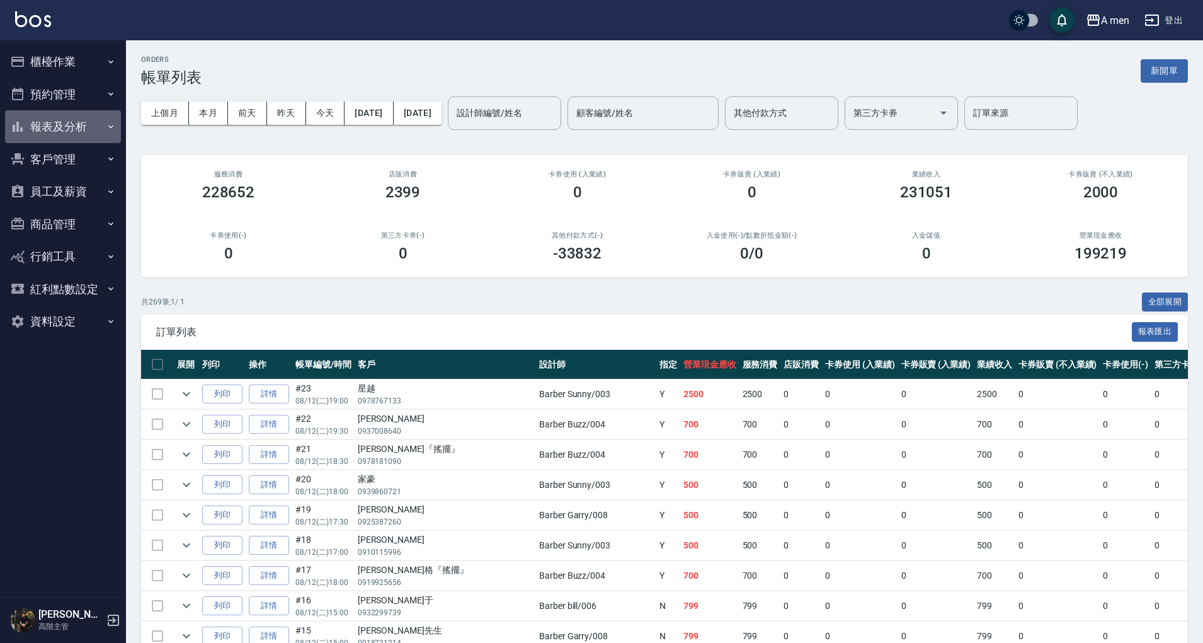
click at [73, 118] on button "報表及分析" at bounding box center [63, 126] width 116 height 33
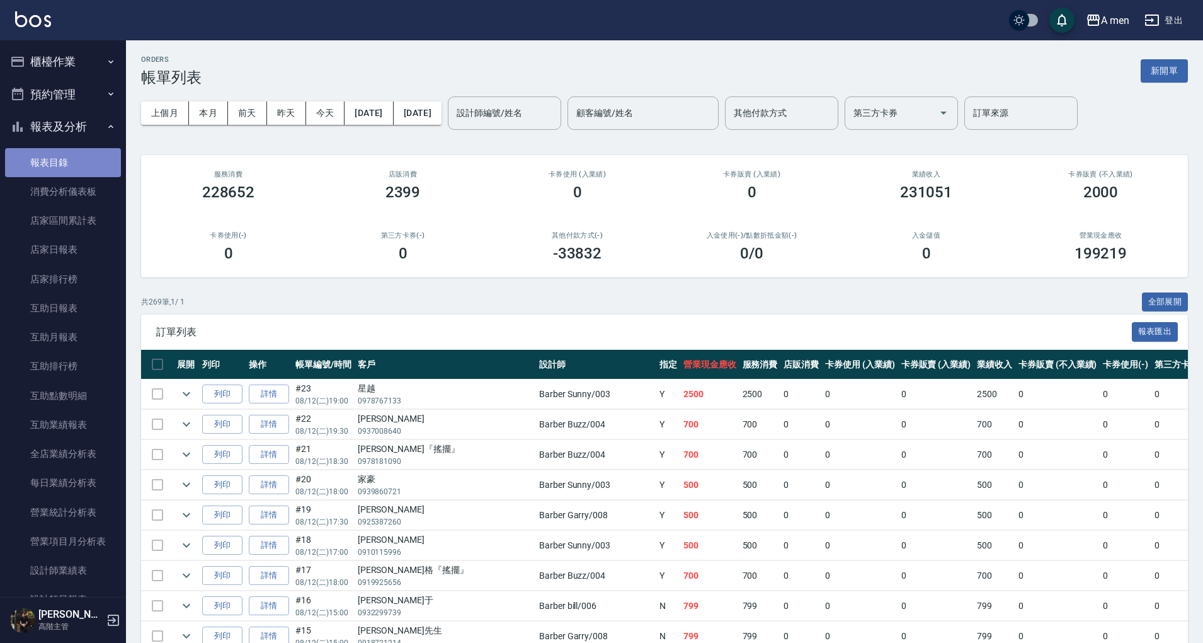
click at [79, 158] on link "報表目錄" at bounding box center [63, 162] width 116 height 29
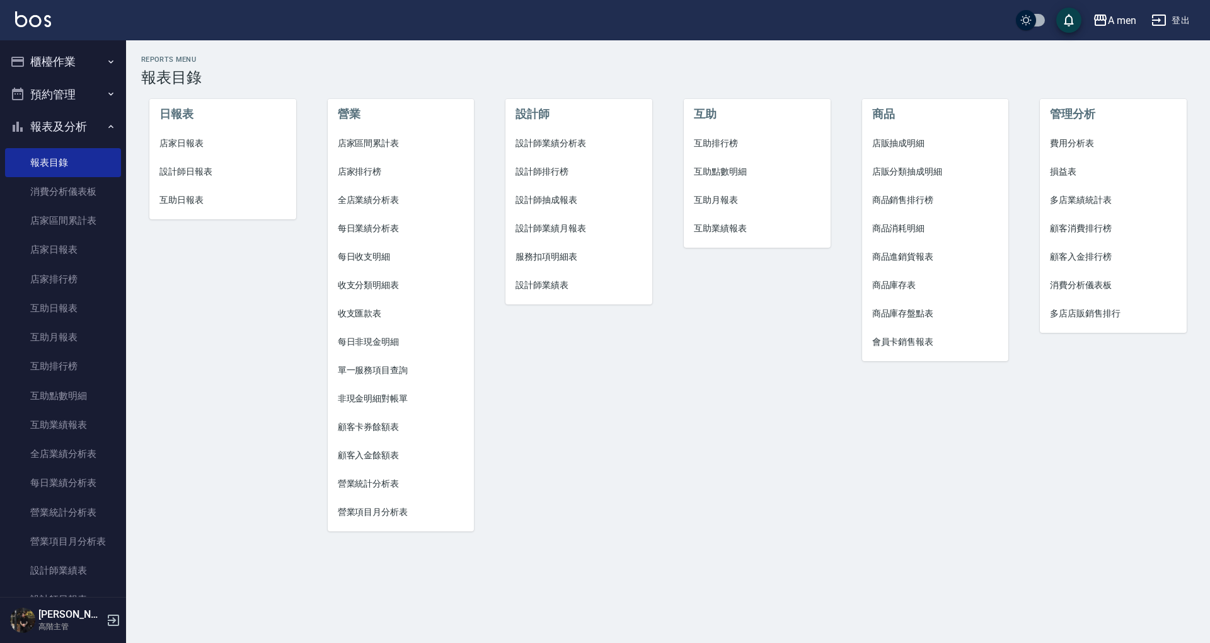
click at [366, 148] on span "店家區間累計表" at bounding box center [401, 143] width 127 height 13
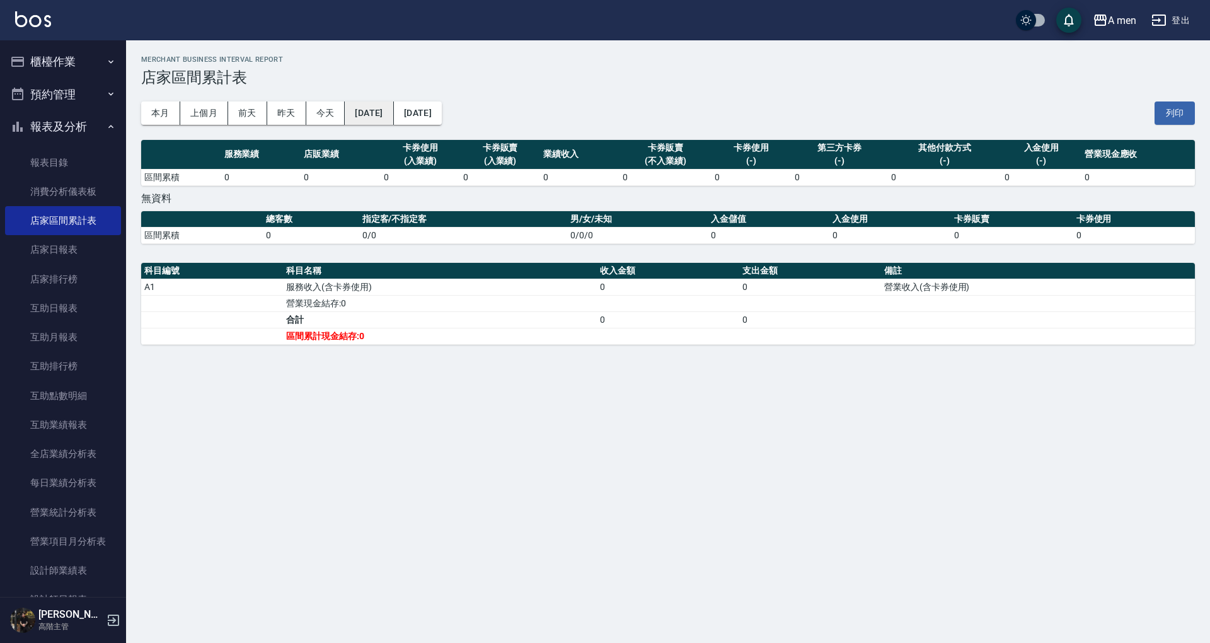
click at [391, 116] on button "[DATE]" at bounding box center [369, 112] width 49 height 23
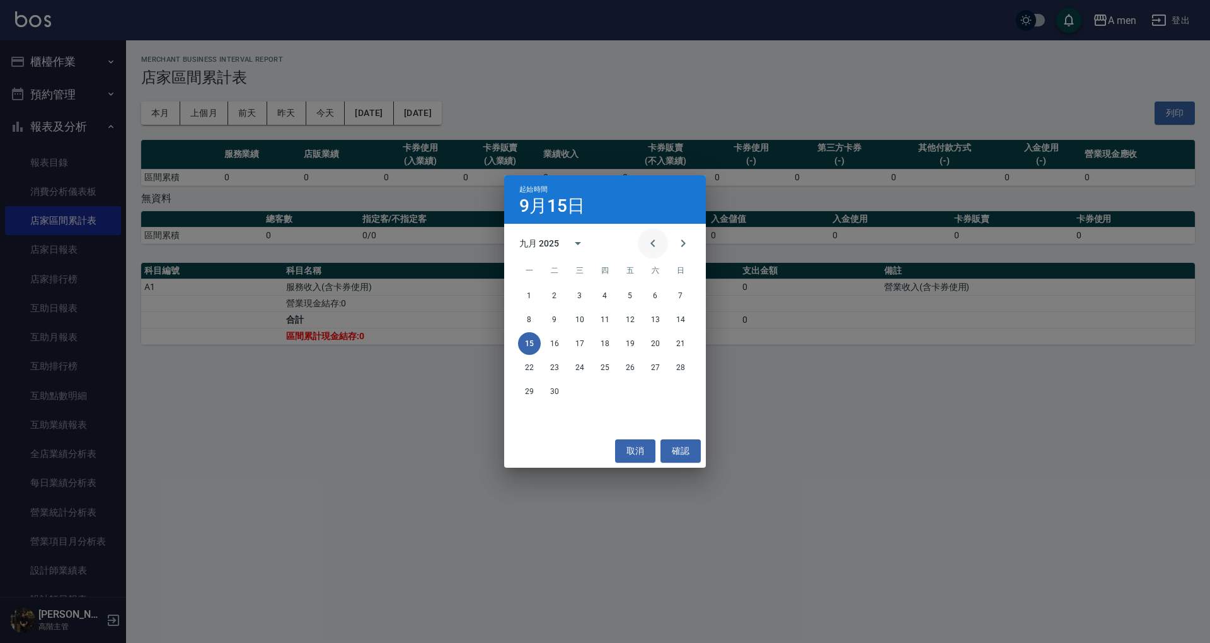
click at [644, 243] on button "Previous month" at bounding box center [653, 243] width 30 height 30
click at [629, 281] on span "五" at bounding box center [630, 270] width 23 height 25
click at [628, 297] on button "1" at bounding box center [630, 295] width 23 height 23
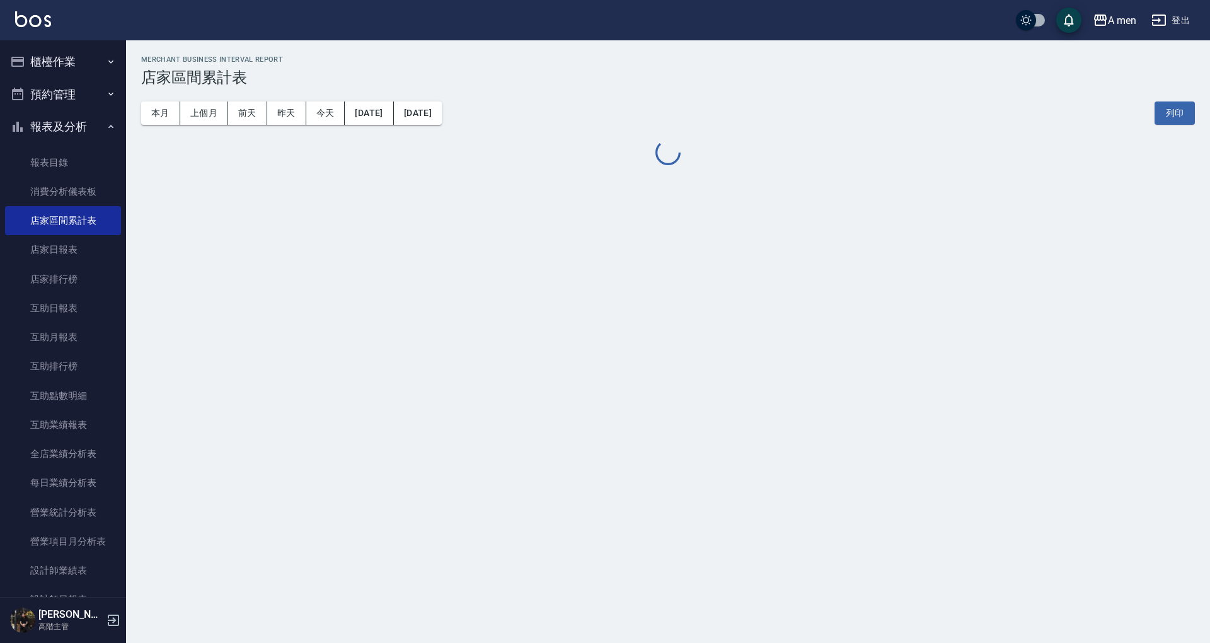
click at [442, 119] on button "[DATE]" at bounding box center [418, 112] width 48 height 23
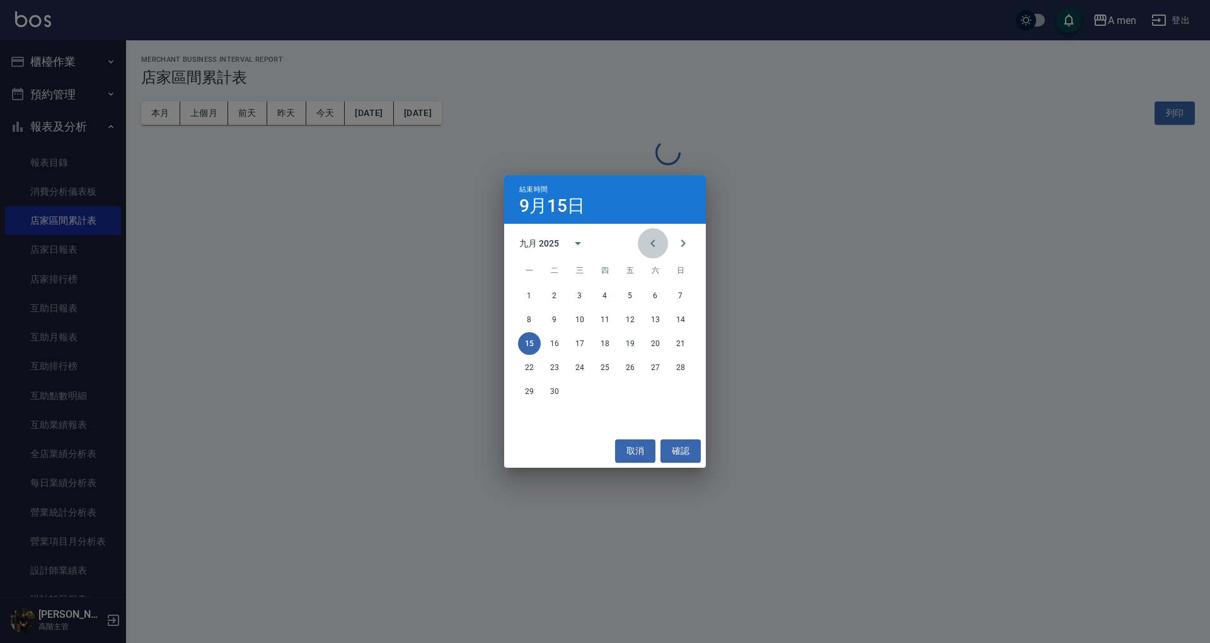
click at [655, 233] on button "Previous month" at bounding box center [653, 243] width 30 height 30
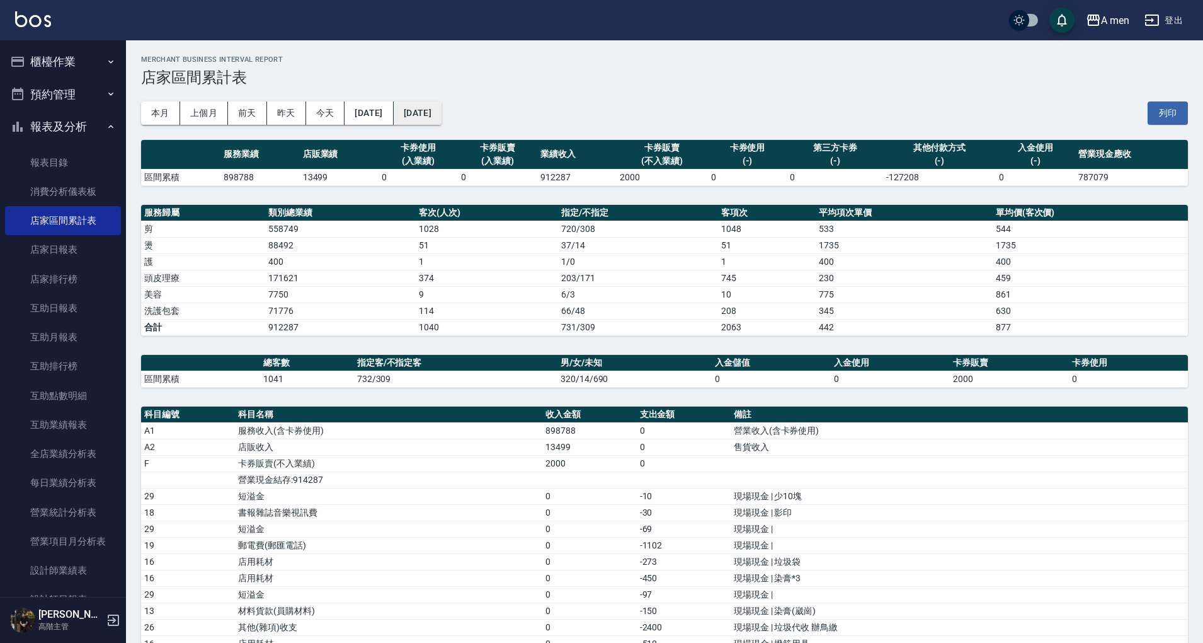
click at [461, 123] on div "本月 上個月 前天 昨天 今天 2025/08/01 2025/09/15 列印" at bounding box center [664, 113] width 1047 height 54
click at [442, 117] on button "[DATE]" at bounding box center [418, 112] width 48 height 23
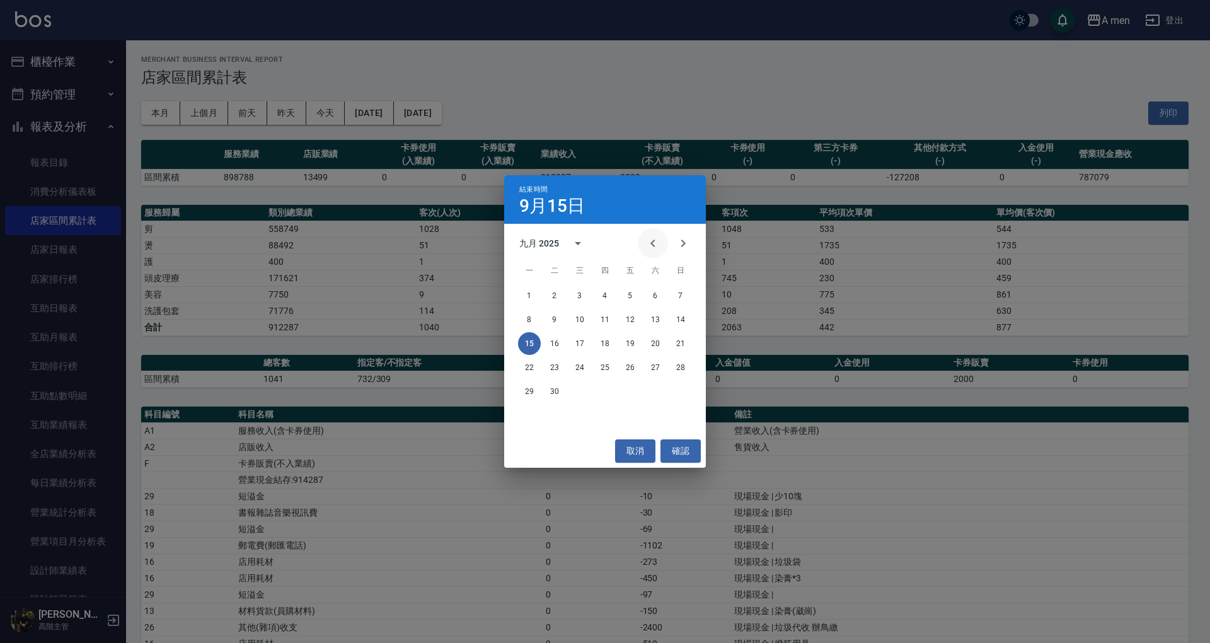
click at [658, 238] on icon "Previous month" at bounding box center [652, 243] width 15 height 15
click at [551, 341] on button "12" at bounding box center [554, 343] width 23 height 23
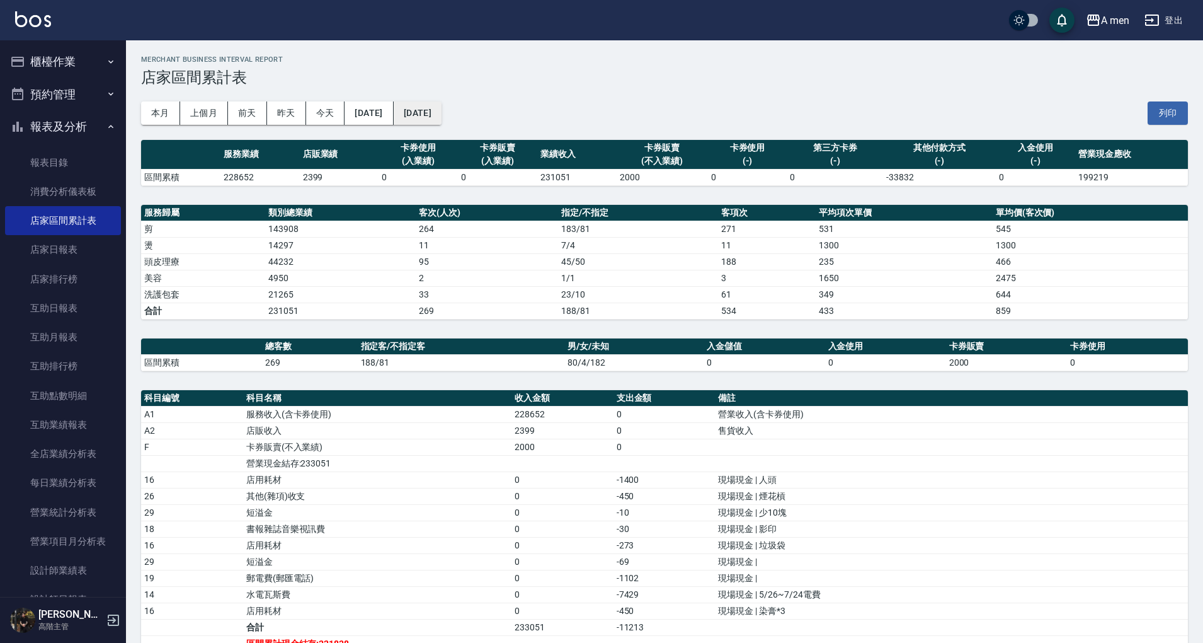
click at [442, 105] on button "2025/08/12" at bounding box center [418, 112] width 48 height 23
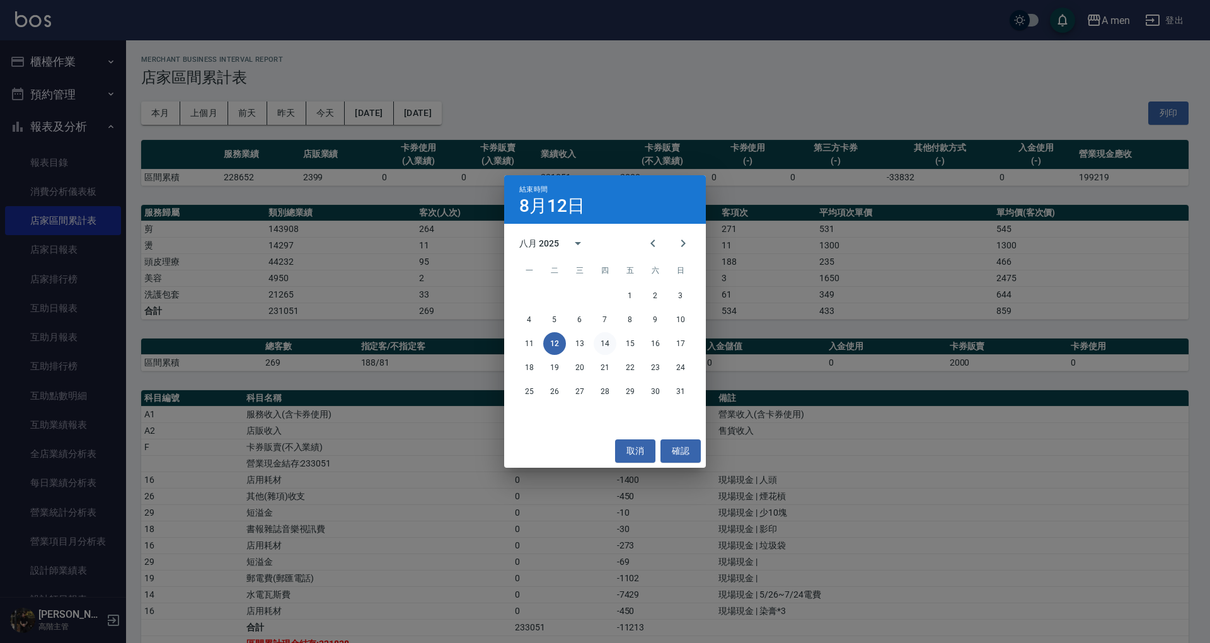
click at [612, 347] on button "14" at bounding box center [605, 343] width 23 height 23
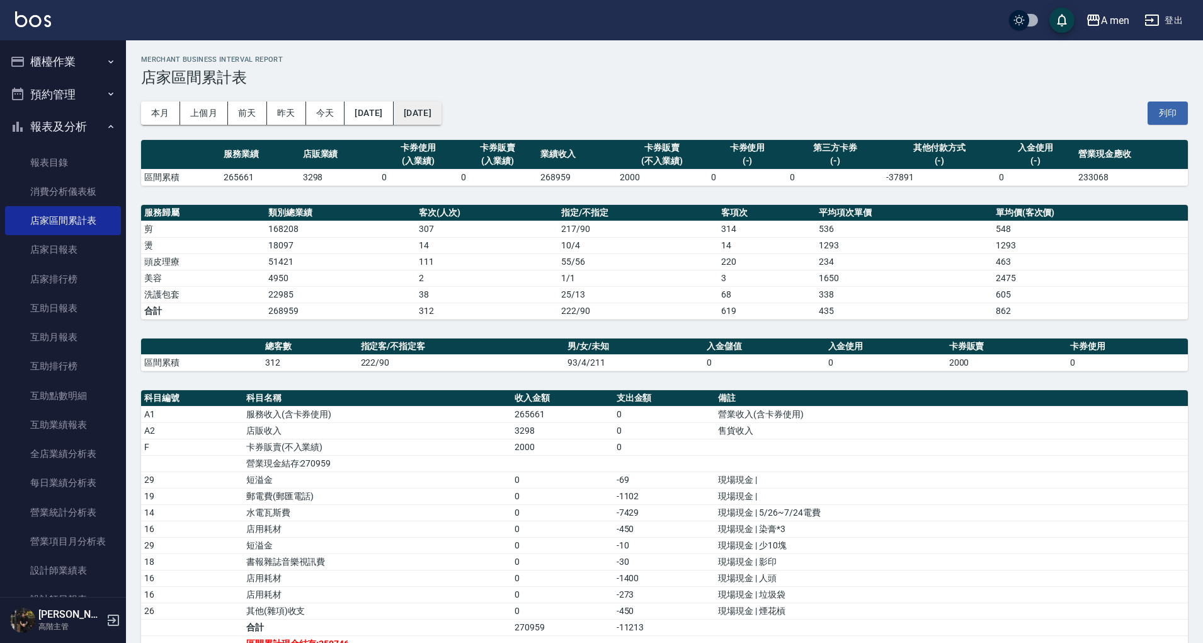
click at [442, 113] on button "2025/08/14" at bounding box center [418, 112] width 48 height 23
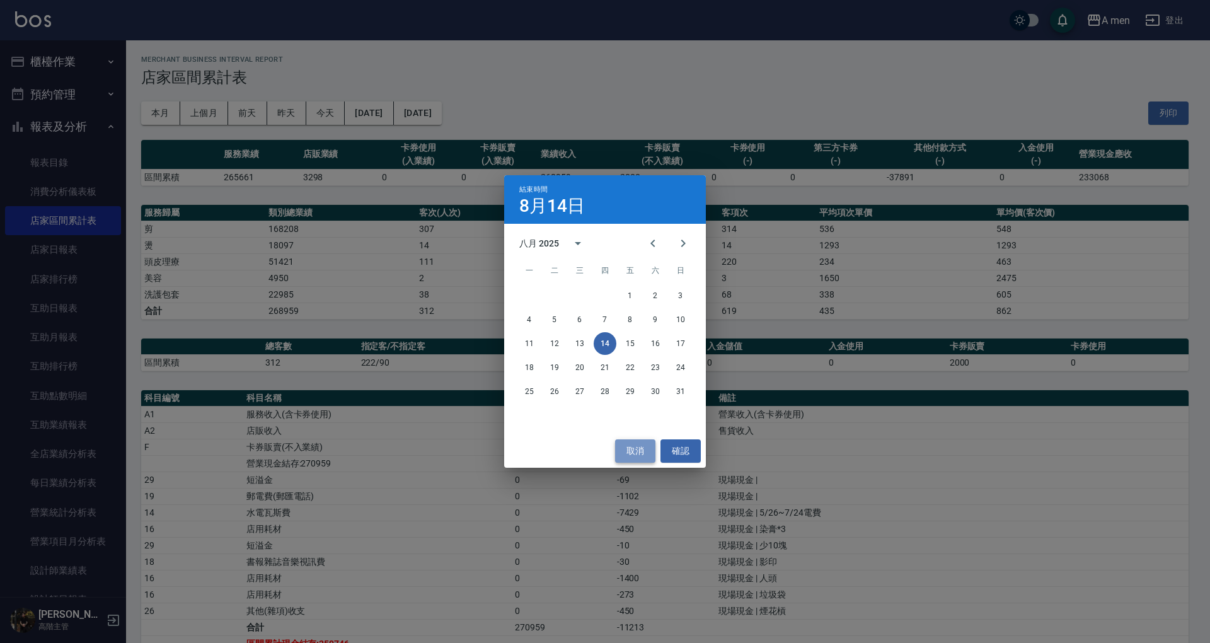
click at [635, 456] on button "取消" at bounding box center [635, 450] width 40 height 23
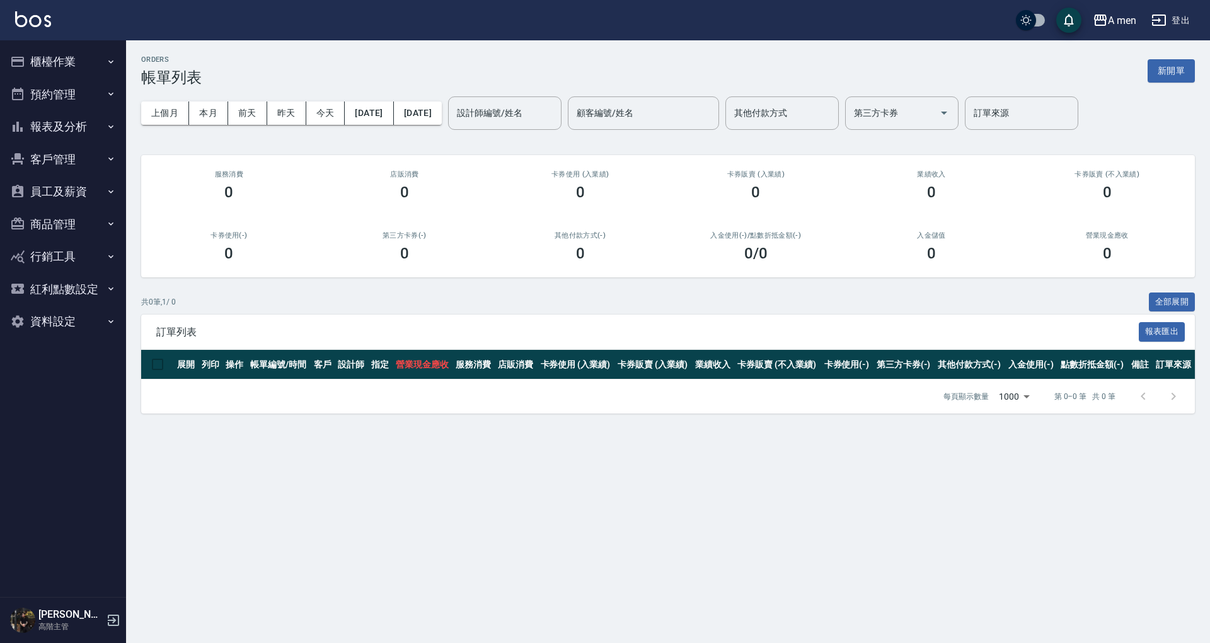
click at [76, 132] on button "報表及分析" at bounding box center [63, 126] width 116 height 33
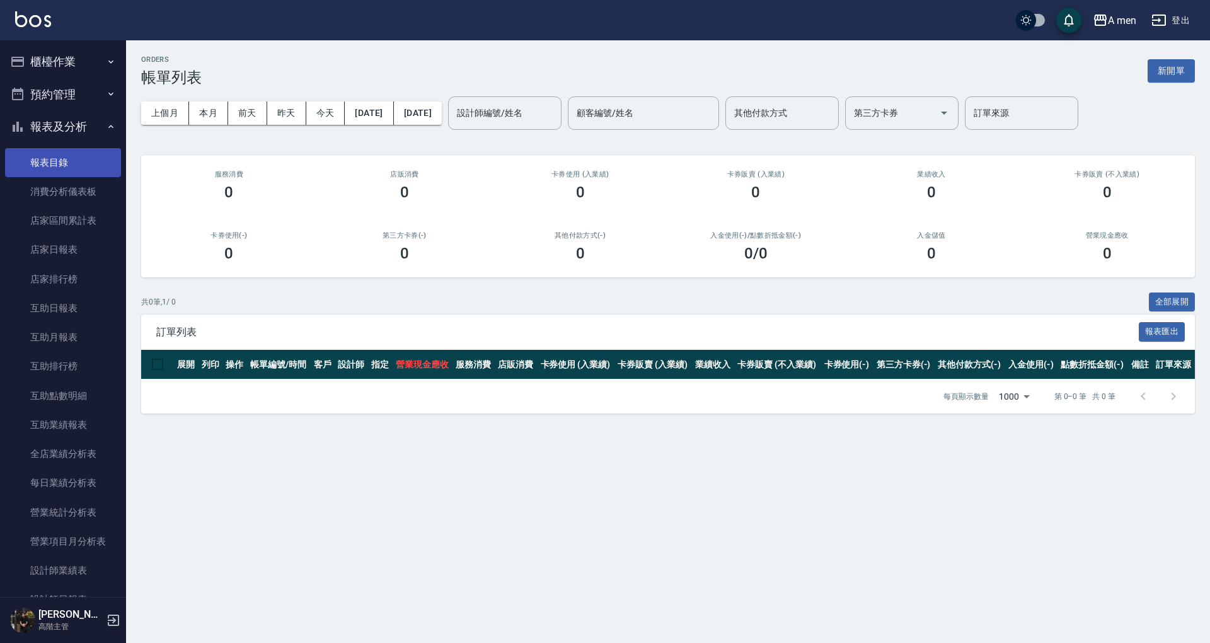
click at [82, 173] on link "報表目錄" at bounding box center [63, 162] width 116 height 29
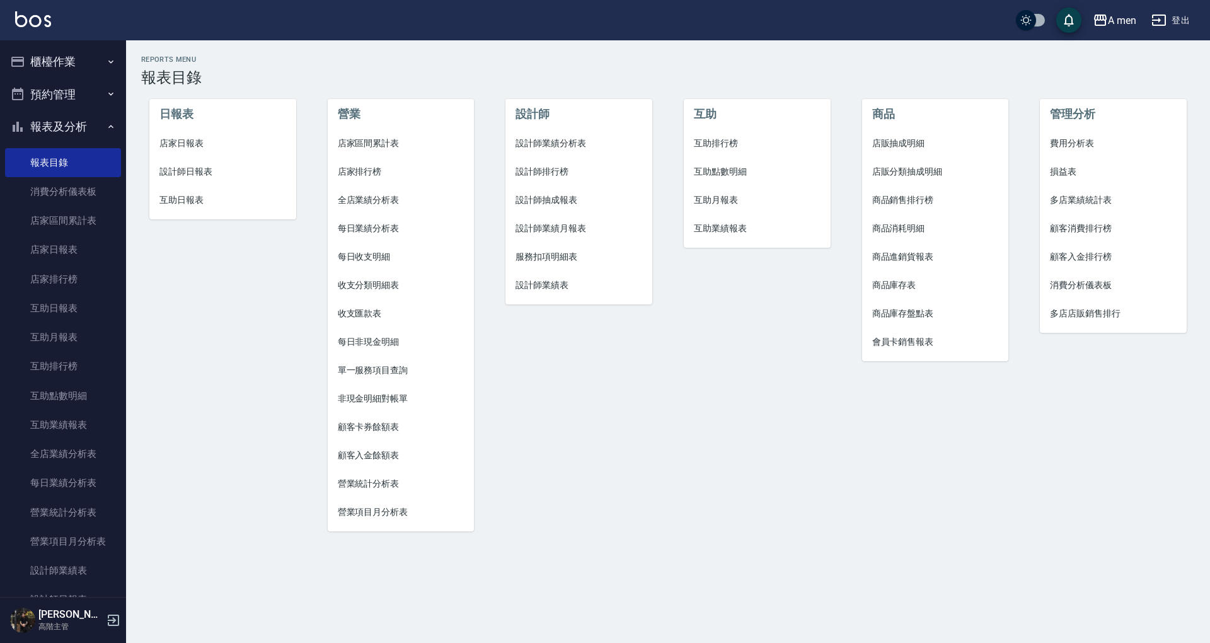
click at [539, 141] on span "設計師業績分析表" at bounding box center [578, 143] width 127 height 13
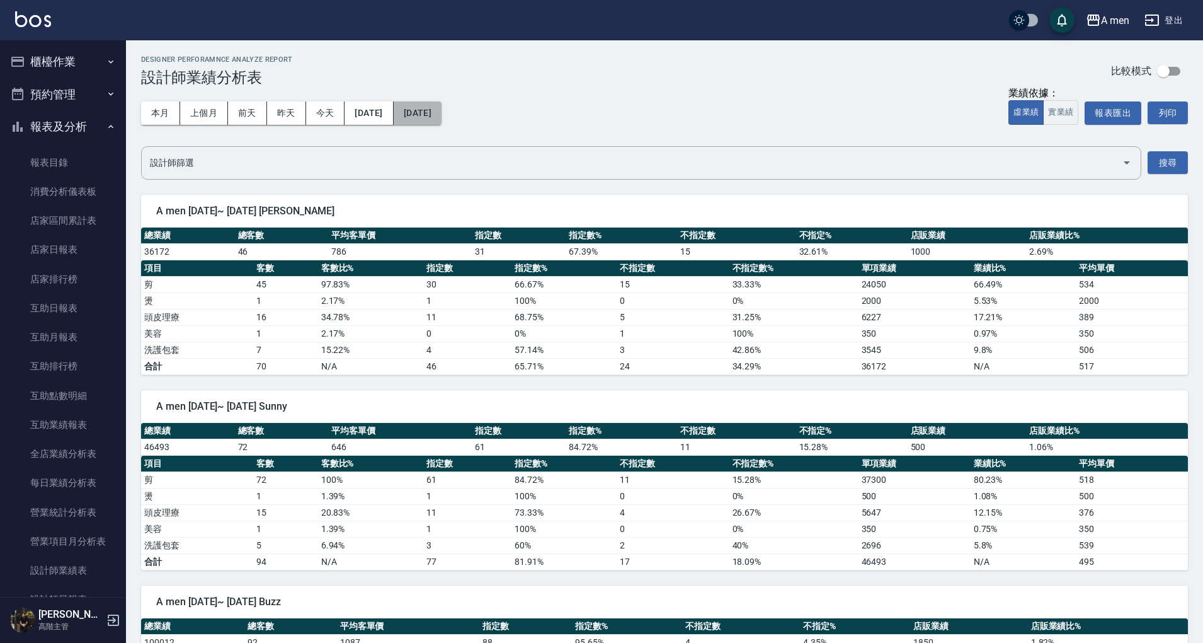
click at [442, 115] on button "[DATE]" at bounding box center [418, 112] width 48 height 23
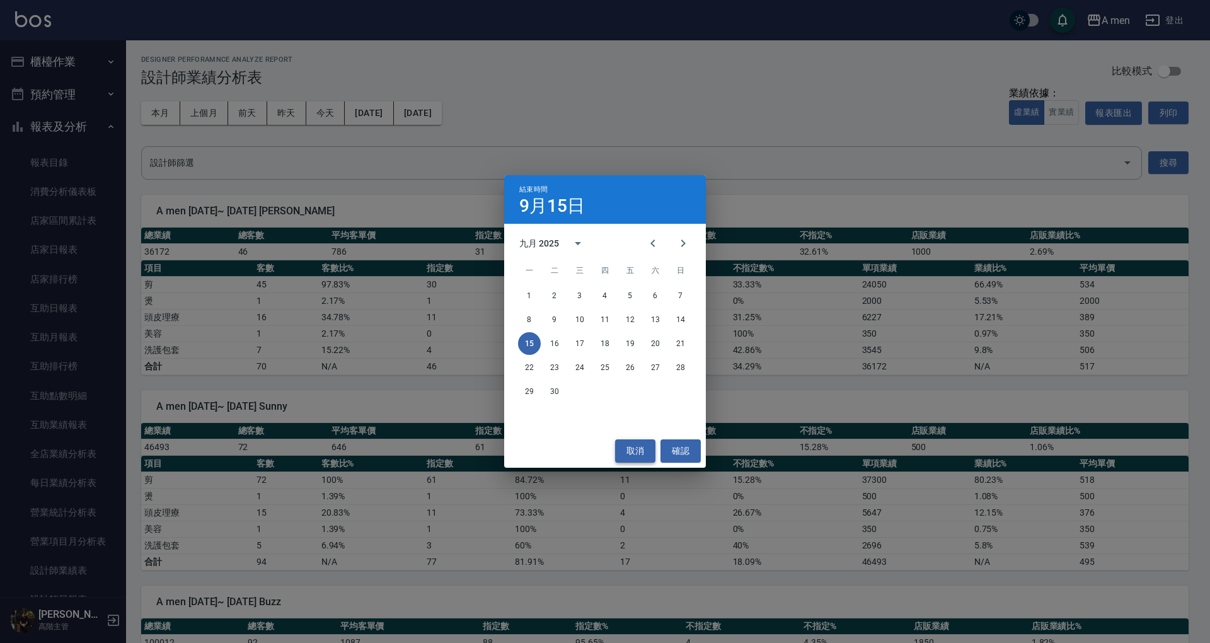
click at [649, 454] on button "取消" at bounding box center [635, 450] width 40 height 23
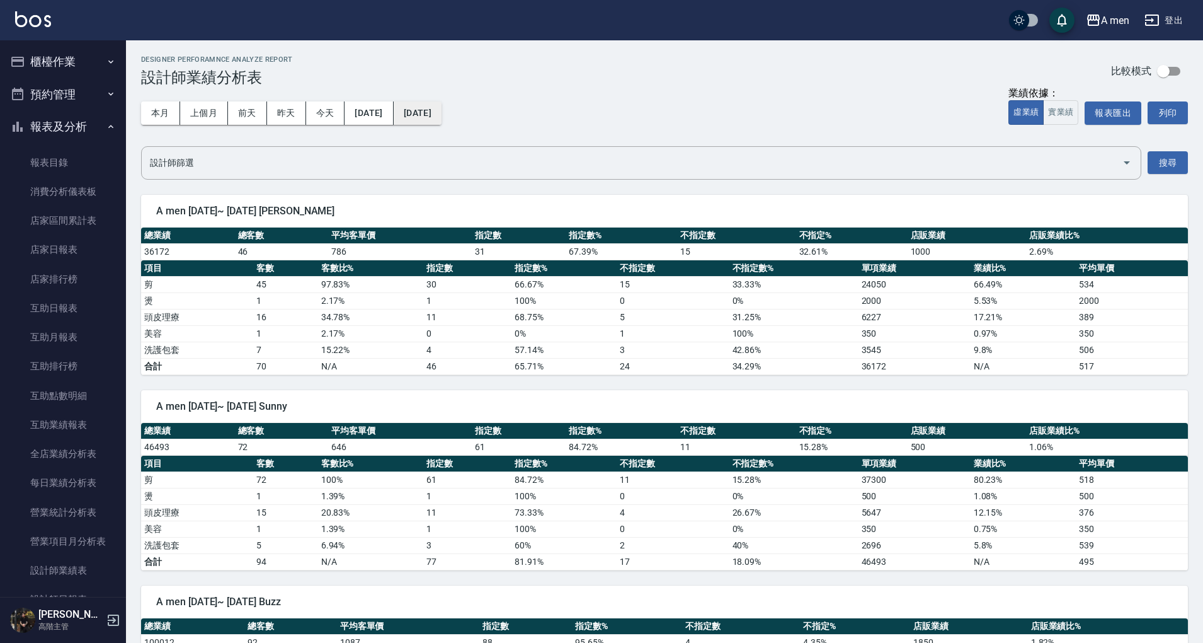
click at [442, 117] on button "[DATE]" at bounding box center [418, 112] width 48 height 23
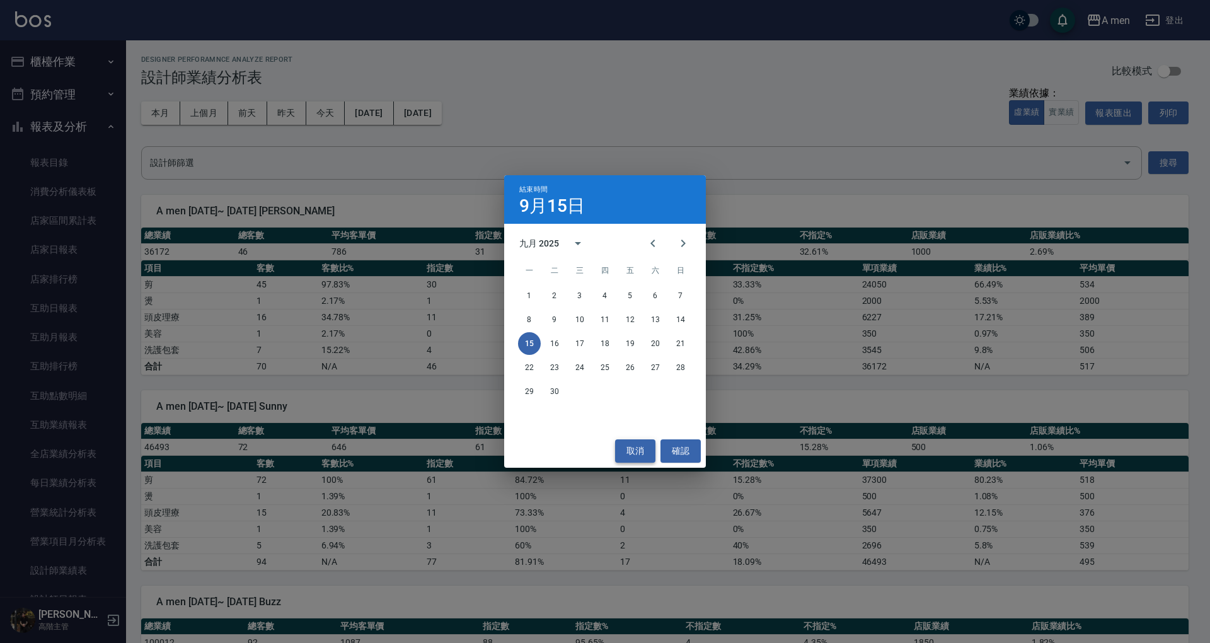
click at [637, 442] on button "取消" at bounding box center [635, 450] width 40 height 23
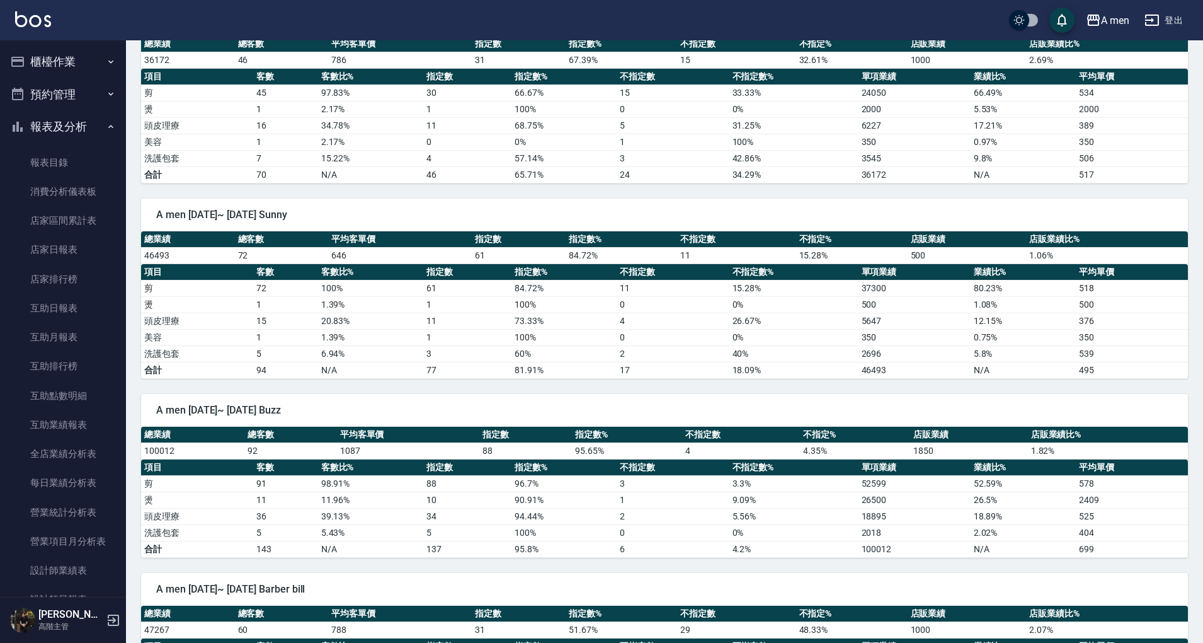
scroll to position [150, 0]
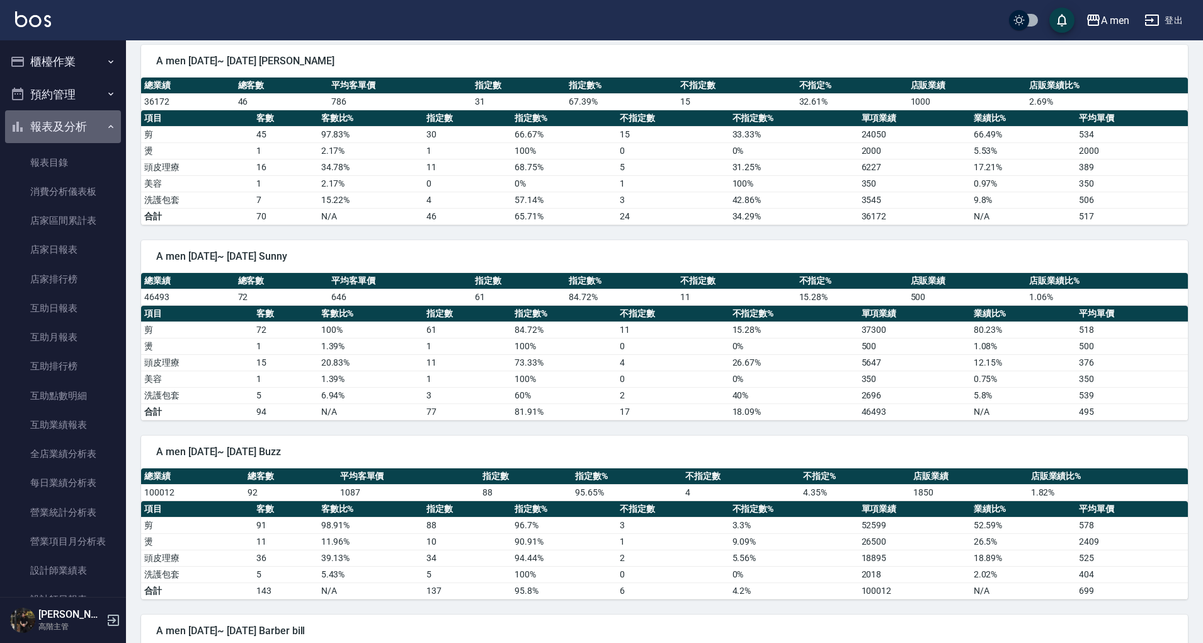
click at [100, 132] on button "報表及分析" at bounding box center [63, 126] width 116 height 33
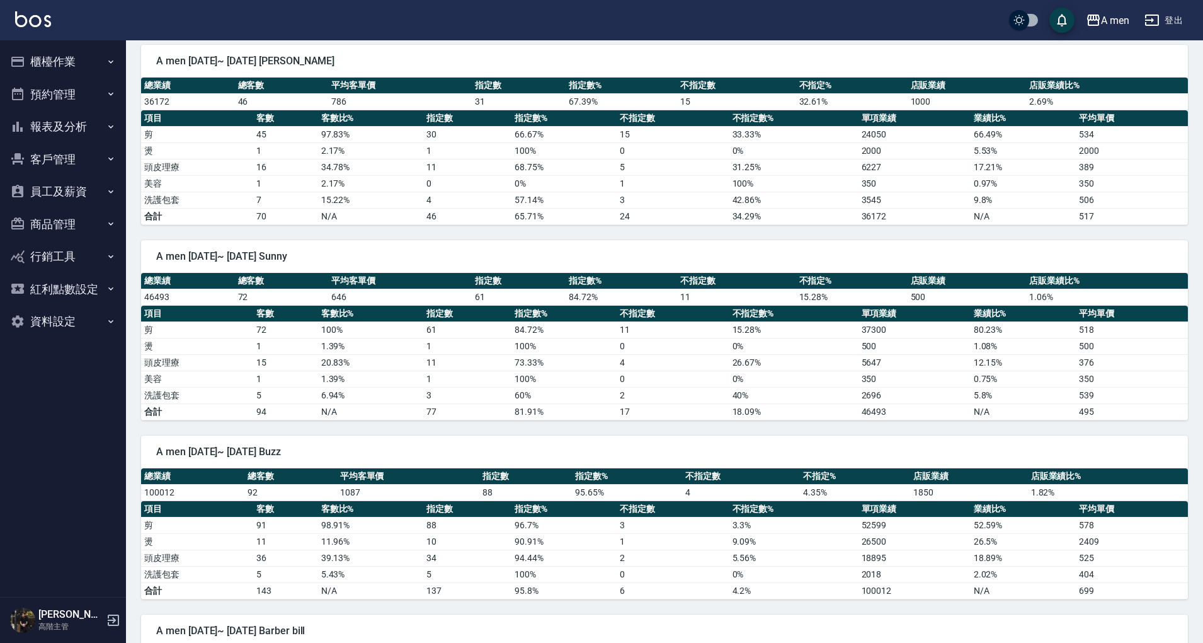
click at [79, 165] on button "客戶管理" at bounding box center [63, 159] width 116 height 33
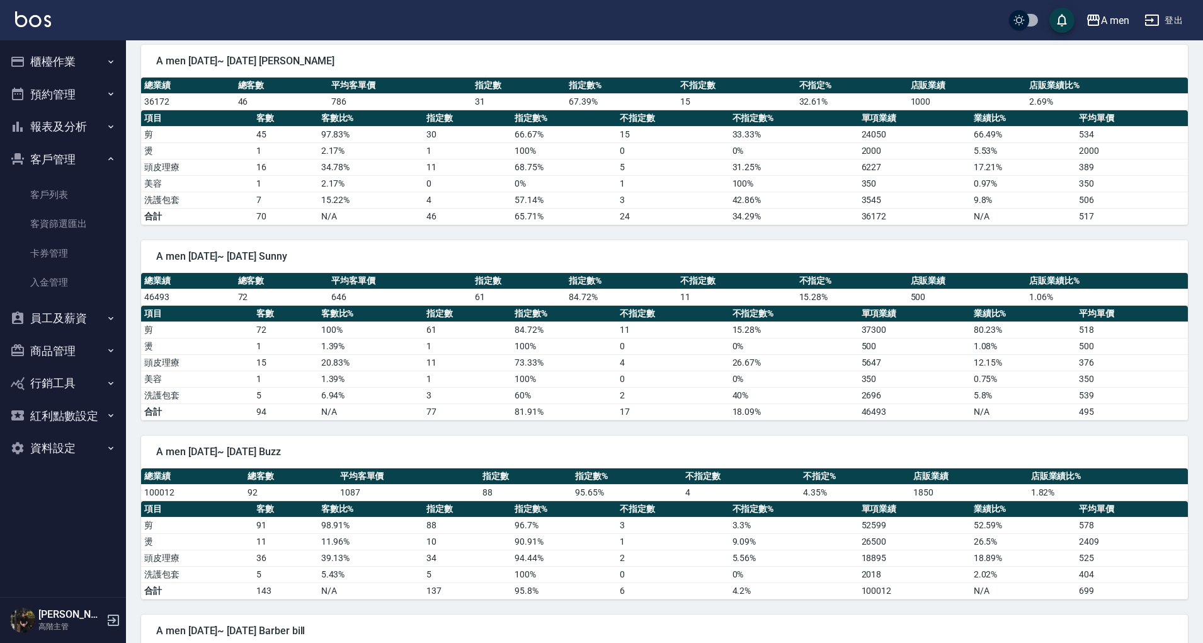
click at [89, 161] on button "客戶管理" at bounding box center [63, 159] width 116 height 33
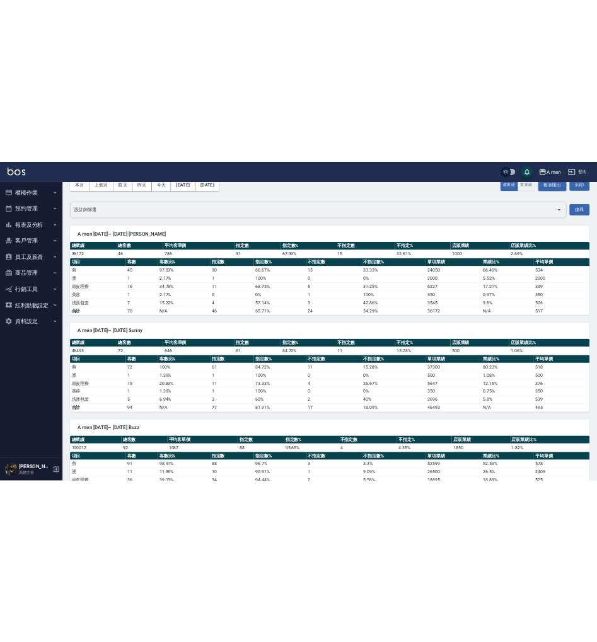
scroll to position [0, 0]
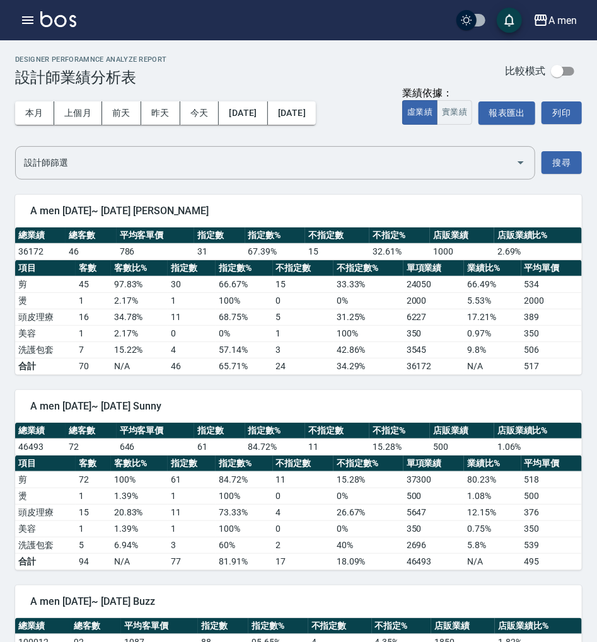
click at [285, 62] on div "Designer Perforamnce Analyze Report 設計師業績分析表 比較模式" at bounding box center [298, 70] width 566 height 31
click at [314, 111] on button "[DATE]" at bounding box center [292, 112] width 48 height 23
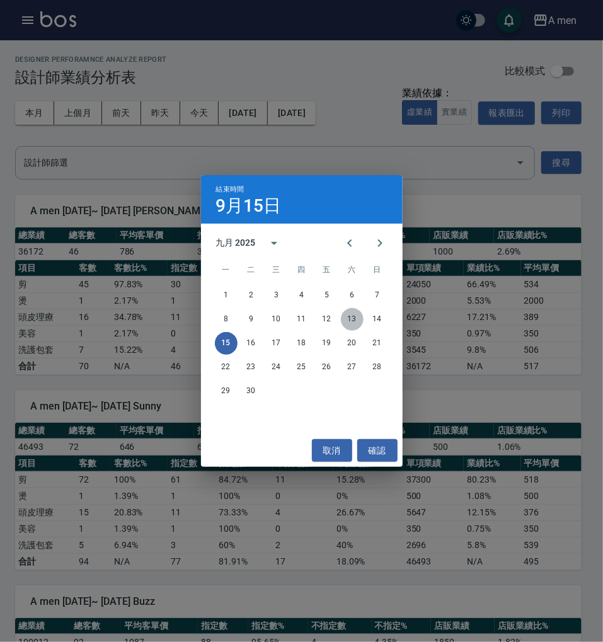
click at [358, 323] on button "13" at bounding box center [352, 319] width 23 height 23
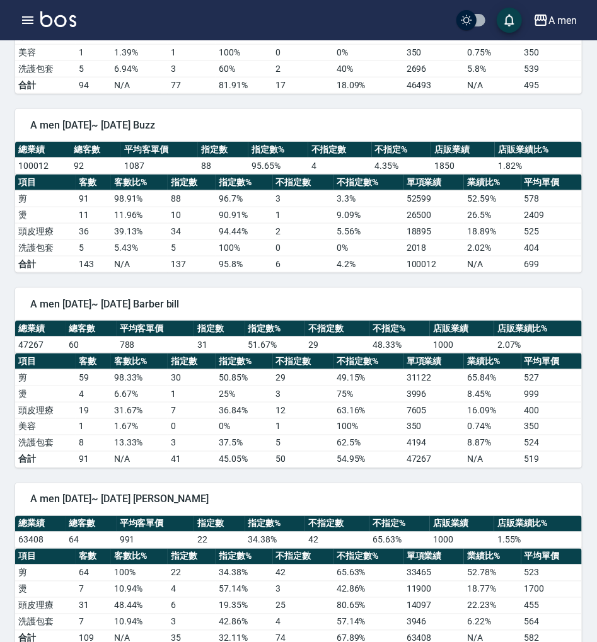
scroll to position [487, 0]
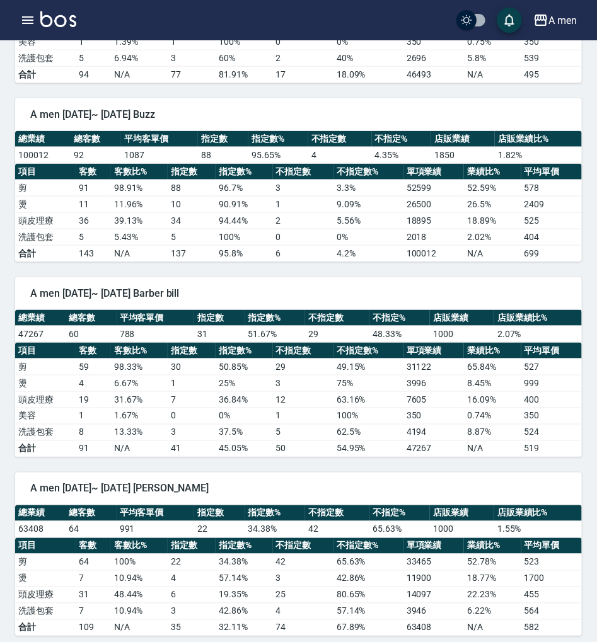
click at [79, 408] on td "1" at bounding box center [93, 416] width 35 height 16
click at [121, 152] on td "1087" at bounding box center [159, 155] width 77 height 16
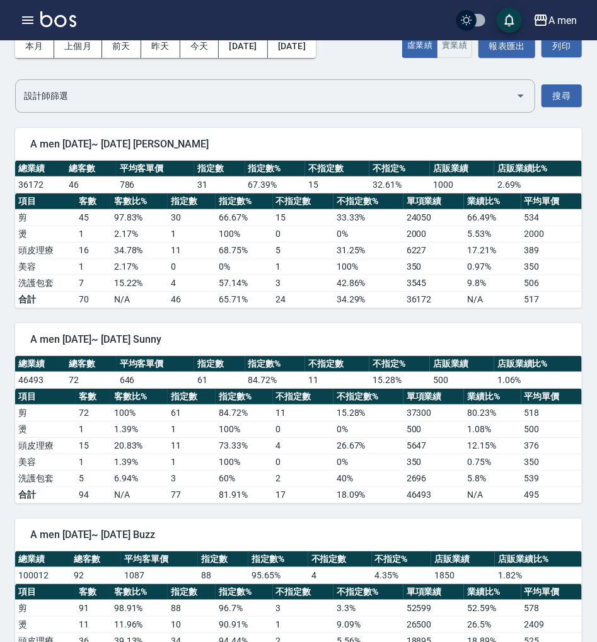
scroll to position [0, 0]
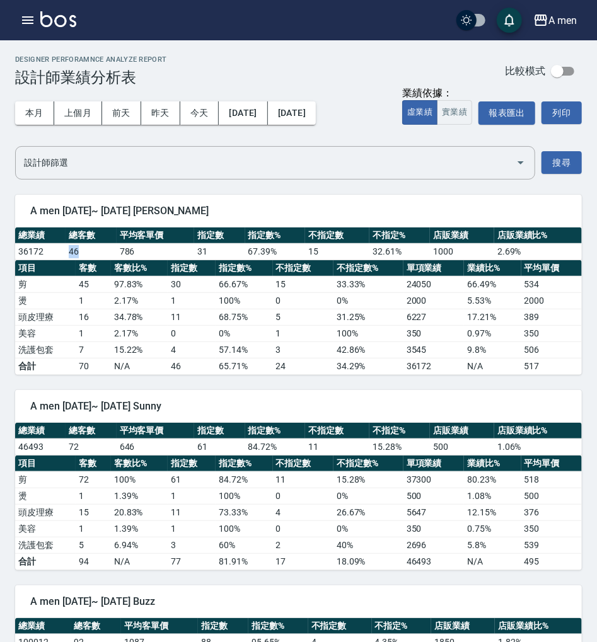
drag, startPoint x: 69, startPoint y: 244, endPoint x: 88, endPoint y: 249, distance: 18.8
click at [88, 249] on td "46" at bounding box center [91, 251] width 50 height 16
drag, startPoint x: 81, startPoint y: 316, endPoint x: 103, endPoint y: 316, distance: 22.7
click at [103, 316] on td "16" at bounding box center [93, 317] width 35 height 16
click at [78, 331] on td "1" at bounding box center [93, 333] width 35 height 16
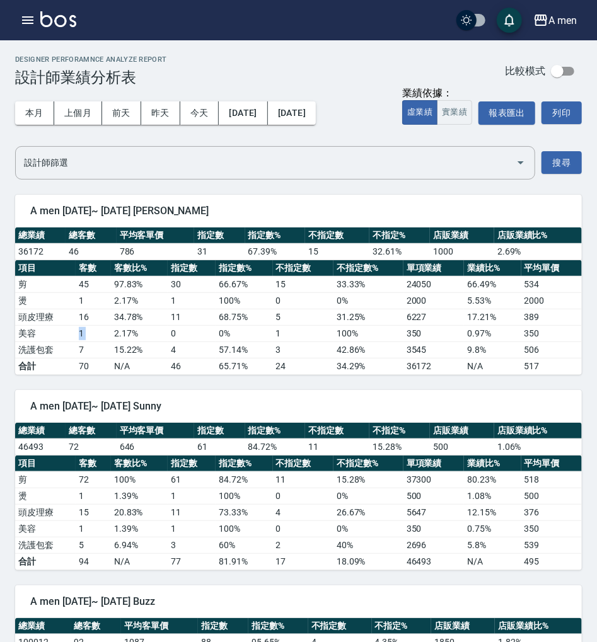
drag, startPoint x: 81, startPoint y: 330, endPoint x: 116, endPoint y: 333, distance: 35.5
click at [115, 333] on tr "美容 1 2.17 % 0 0 % 1 100 % 350 0.97 % 350" at bounding box center [298, 333] width 566 height 16
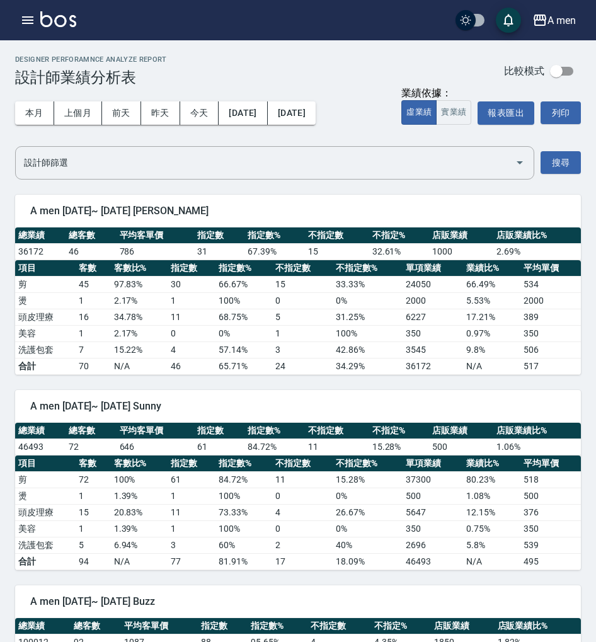
click at [193, 236] on th "平均客單價" at bounding box center [156, 235] width 78 height 16
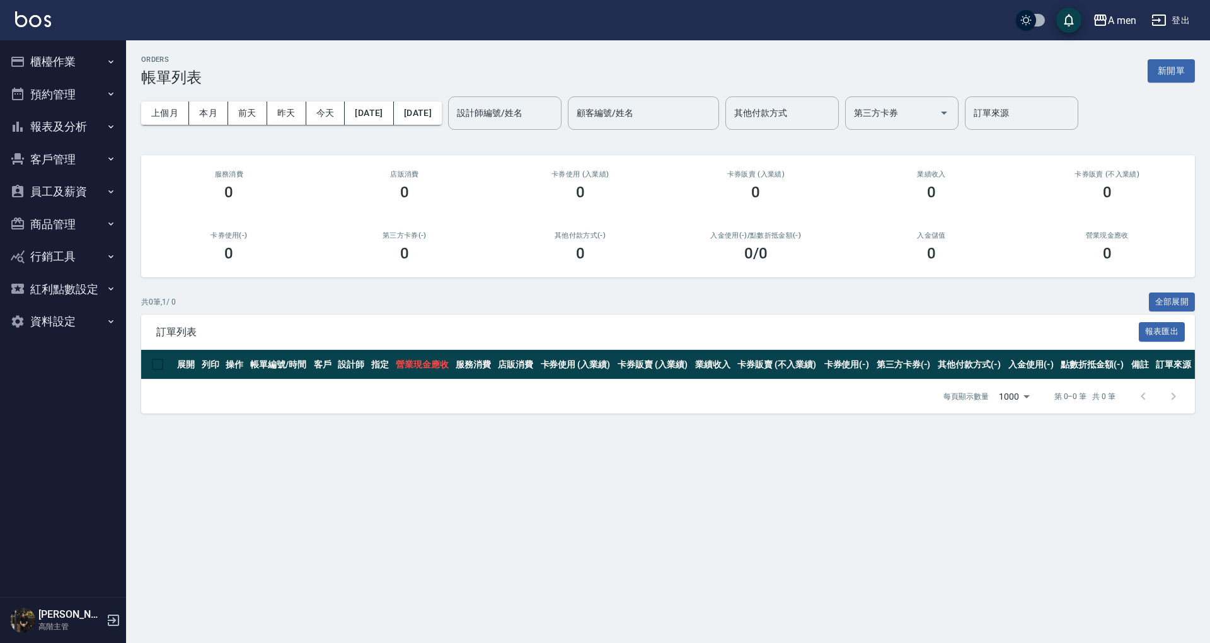
click at [63, 168] on button "客戶管理" at bounding box center [63, 159] width 116 height 33
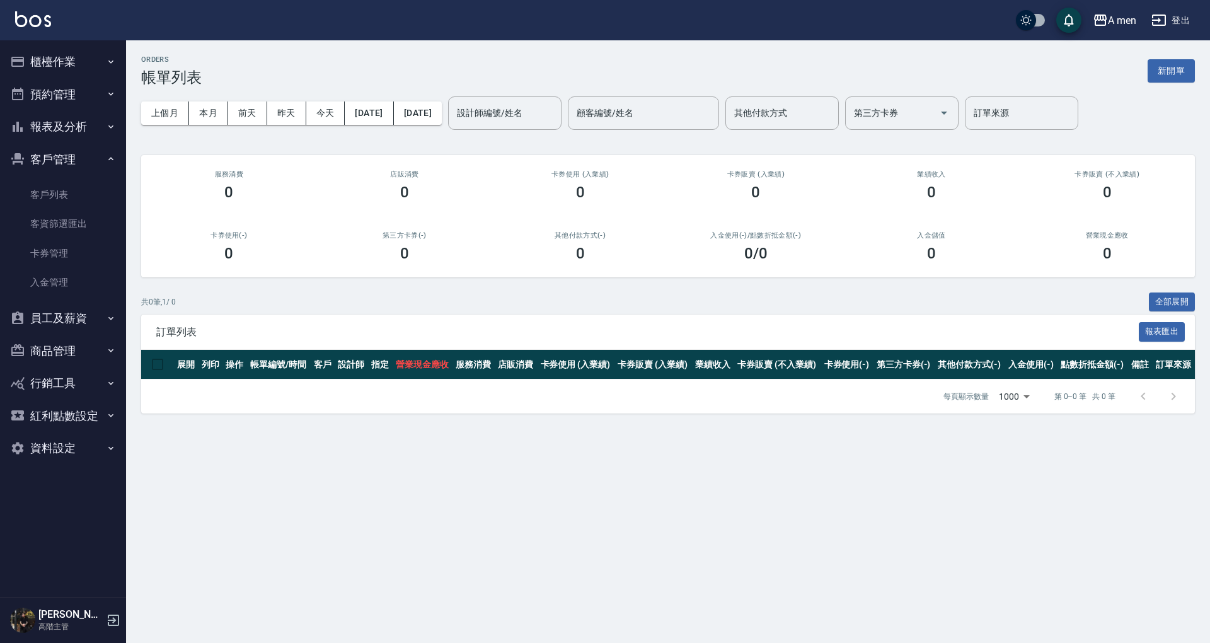
click at [95, 115] on button "報表及分析" at bounding box center [63, 126] width 116 height 33
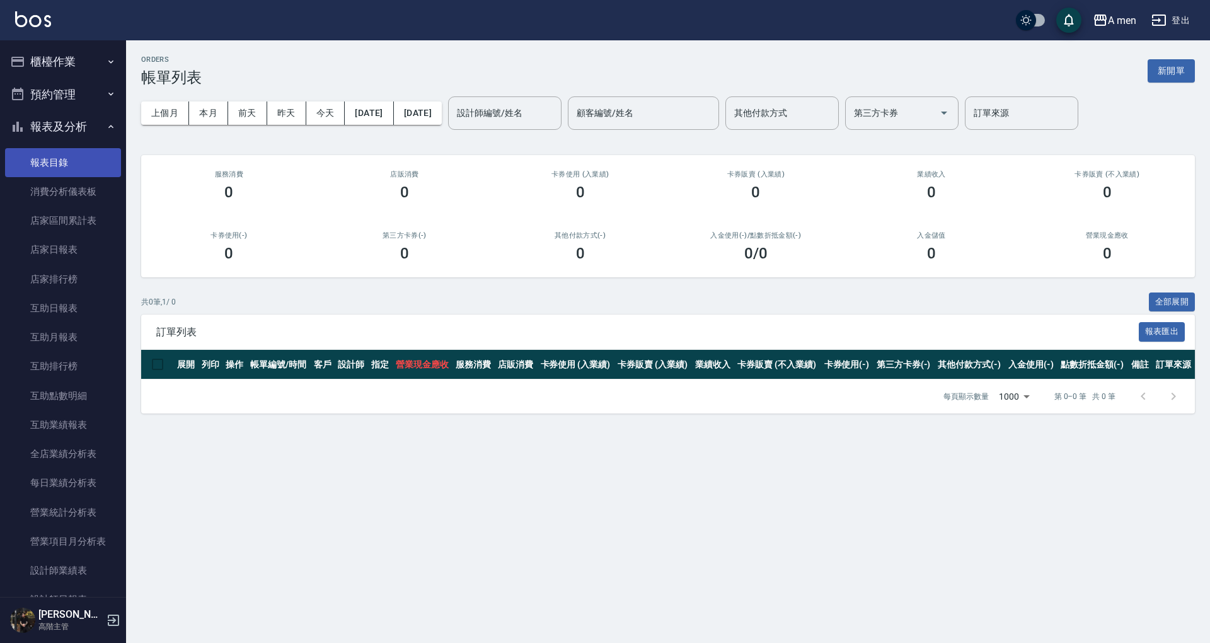
click at [69, 172] on link "報表目錄" at bounding box center [63, 162] width 116 height 29
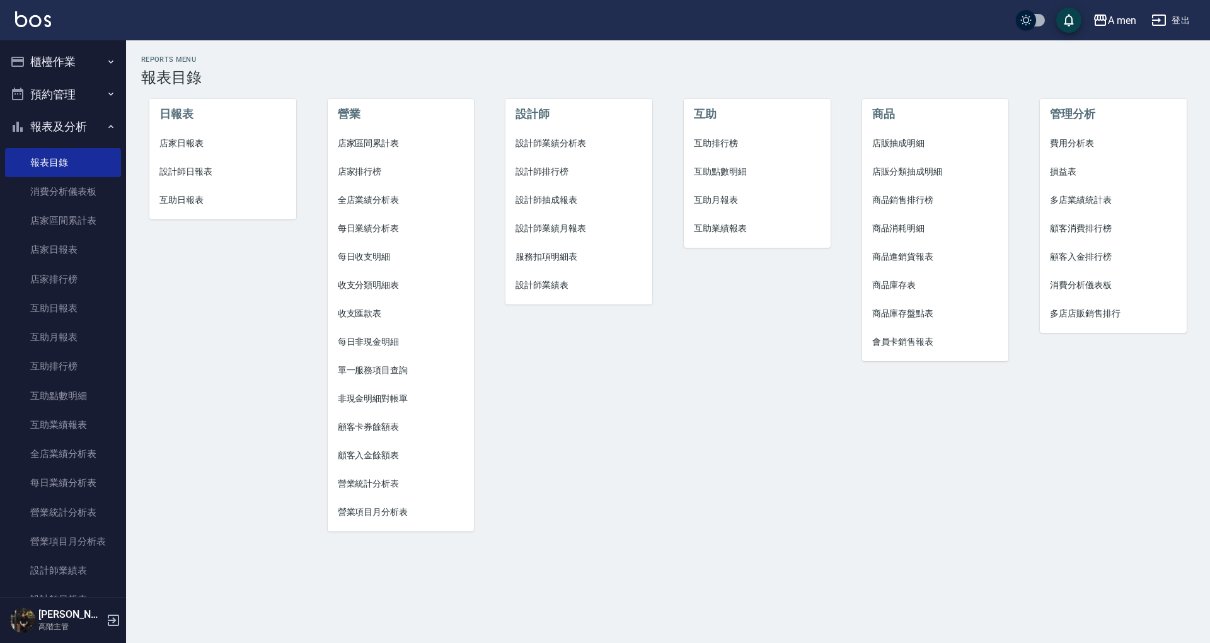
click at [529, 141] on span "設計師業績分析表" at bounding box center [578, 143] width 127 height 13
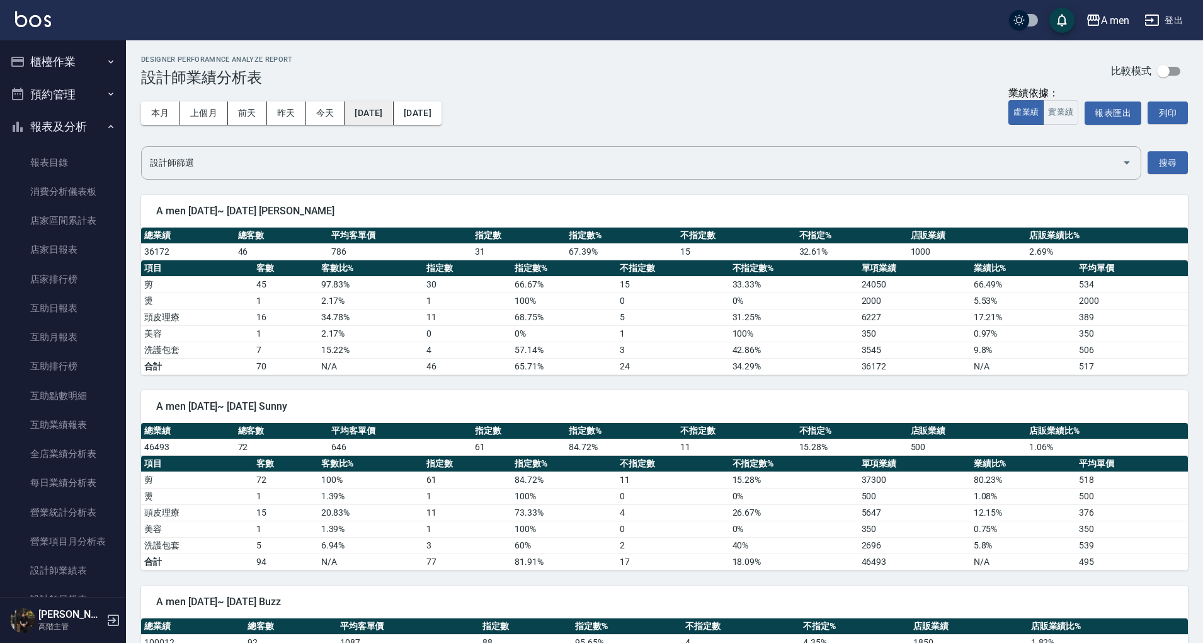
click at [362, 110] on button "[DATE]" at bounding box center [369, 112] width 49 height 23
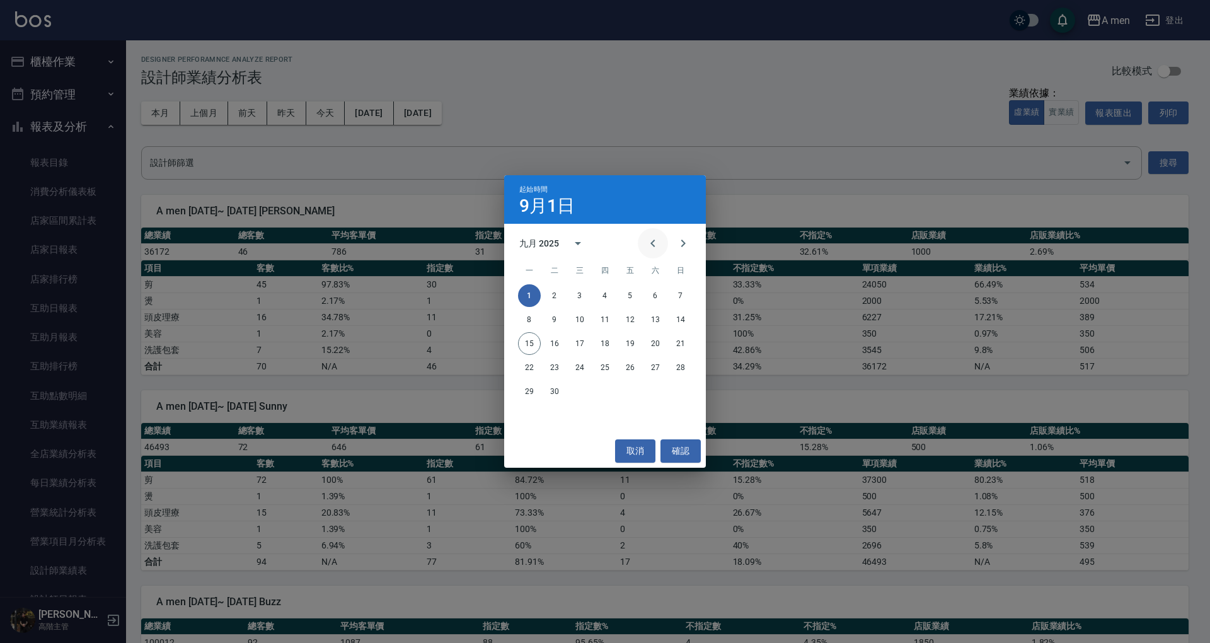
click at [650, 241] on icon "Previous month" at bounding box center [652, 243] width 15 height 15
click at [636, 301] on button "1" at bounding box center [630, 295] width 23 height 23
click at [655, 245] on icon "Previous month" at bounding box center [652, 243] width 15 height 15
click at [556, 344] on button "12" at bounding box center [554, 343] width 23 height 23
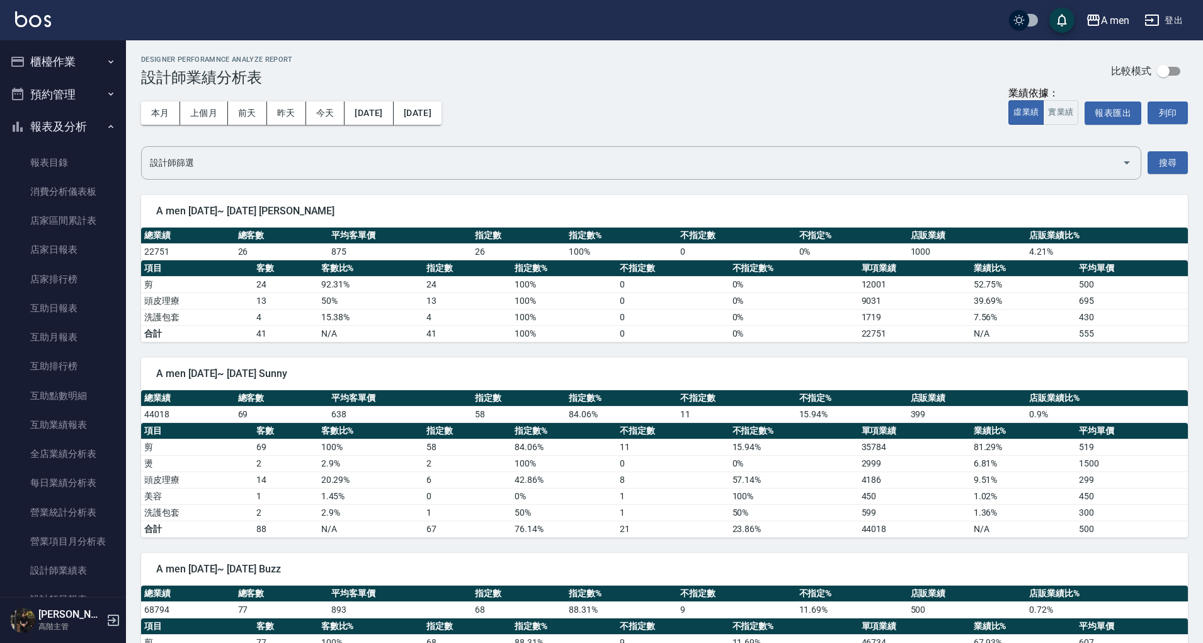
click at [1180, 73] on input "checkbox" at bounding box center [1164, 71] width 72 height 24
checkbox input "true"
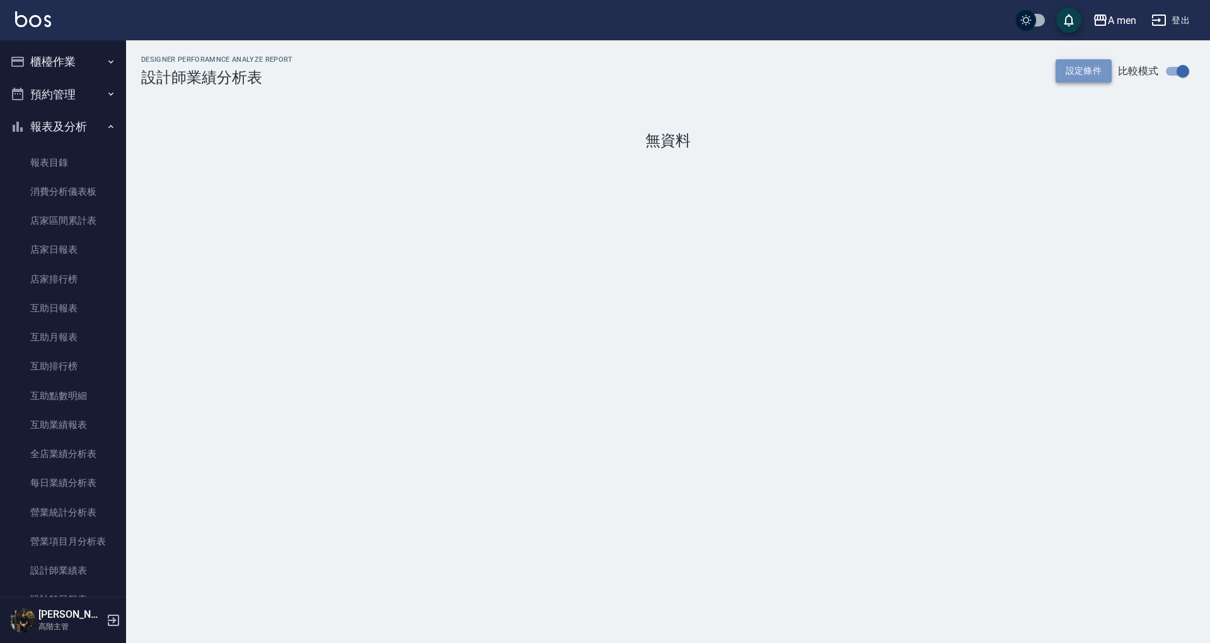
click at [1095, 70] on button "設定條件" at bounding box center [1083, 70] width 57 height 23
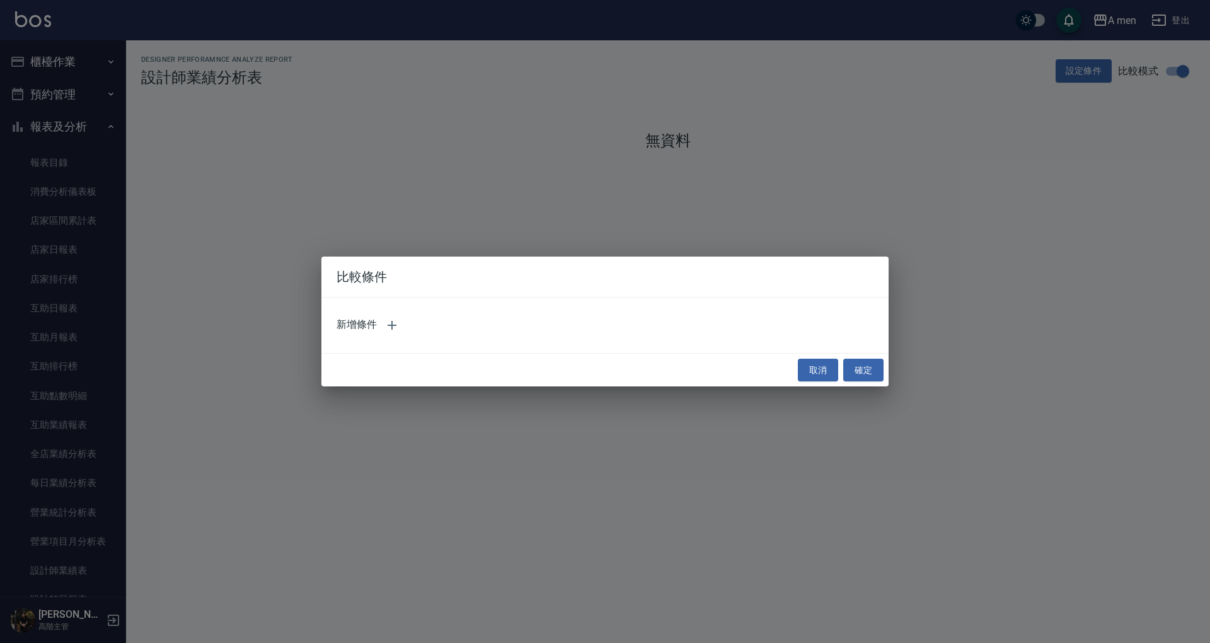
click at [347, 321] on div "新增條件" at bounding box center [604, 325] width 537 height 30
click at [390, 327] on icon "button" at bounding box center [391, 325] width 15 height 15
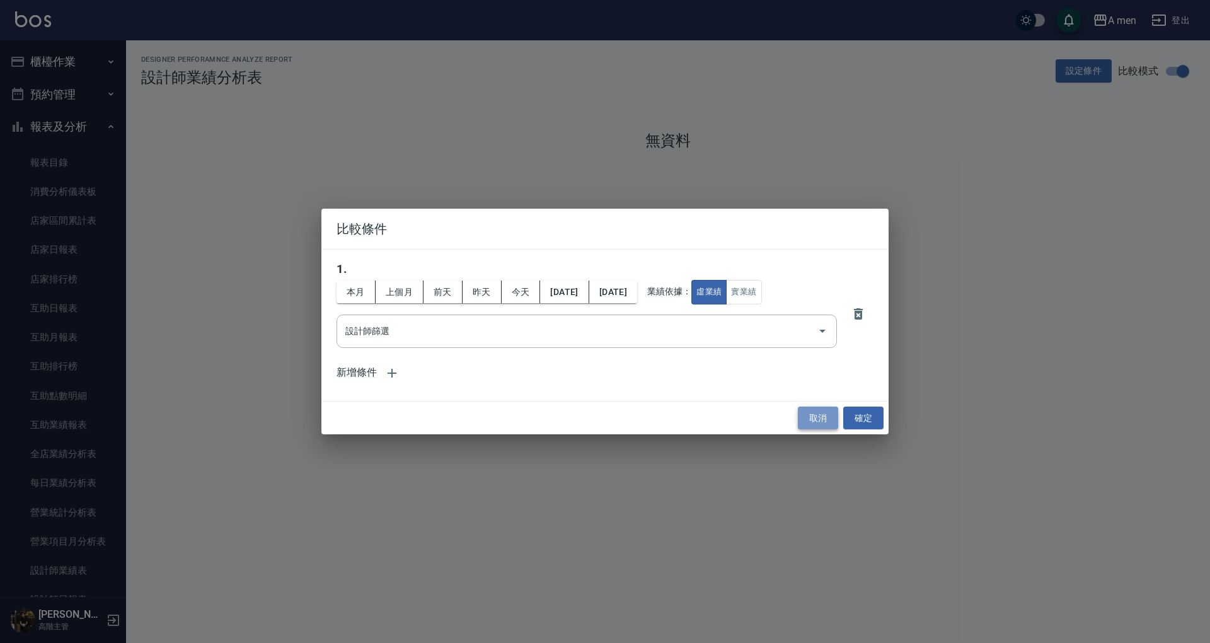
click at [822, 419] on button "取消" at bounding box center [818, 417] width 40 height 23
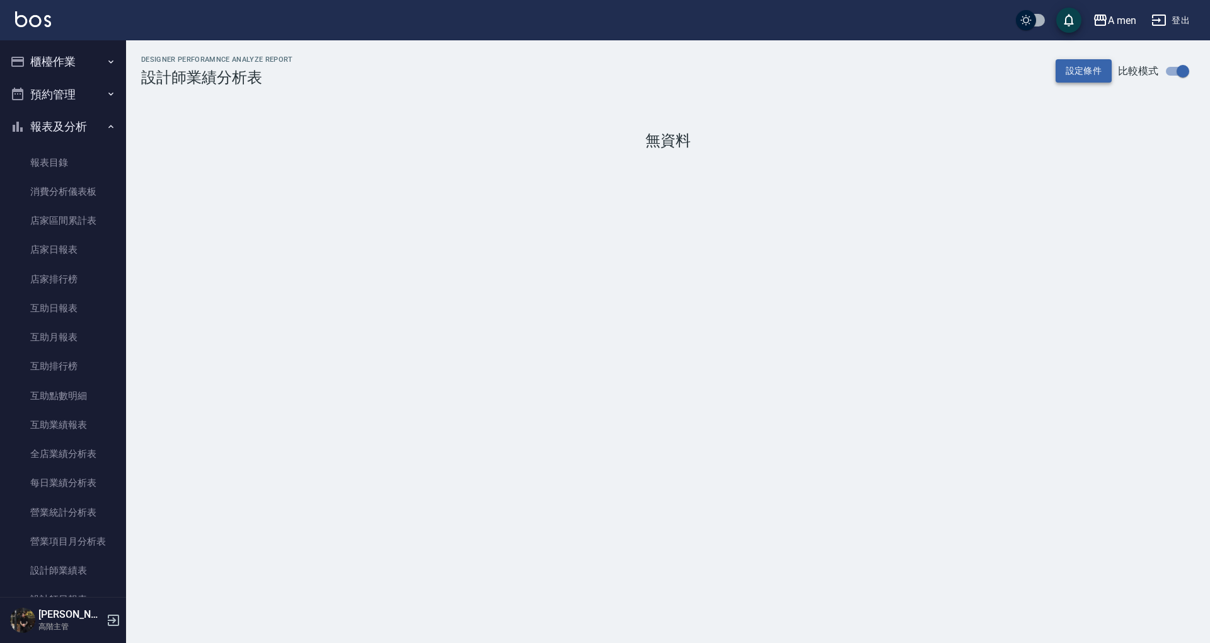
click at [1084, 61] on button "設定條件" at bounding box center [1083, 70] width 57 height 23
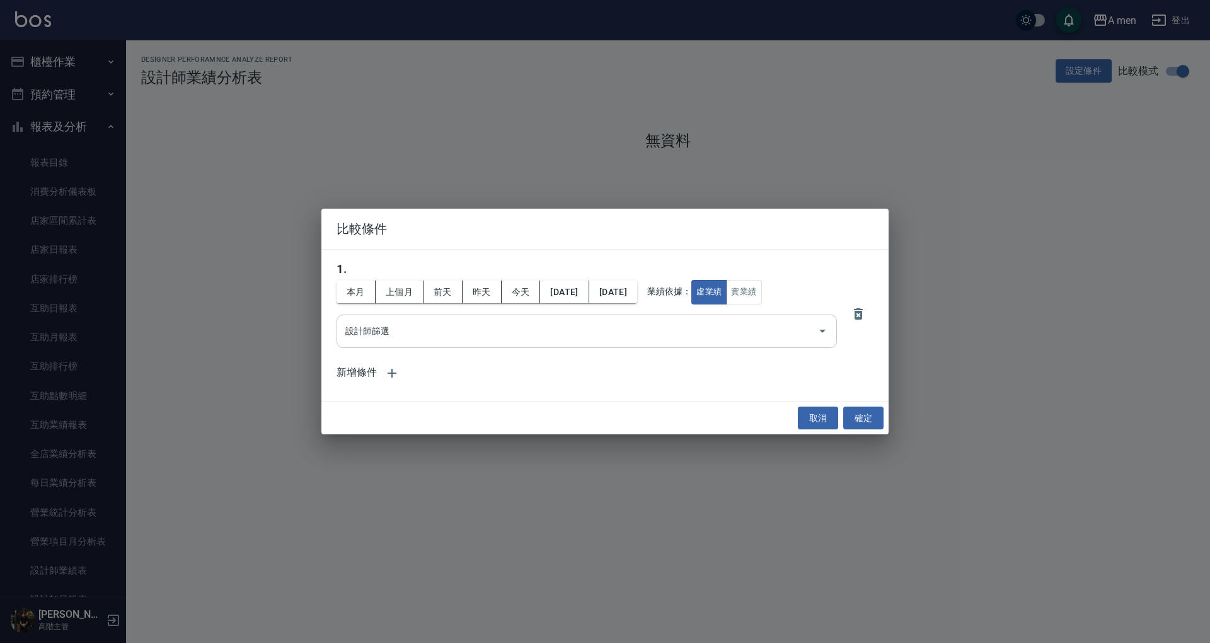
click at [638, 323] on input "設計師篩選" at bounding box center [577, 331] width 470 height 22
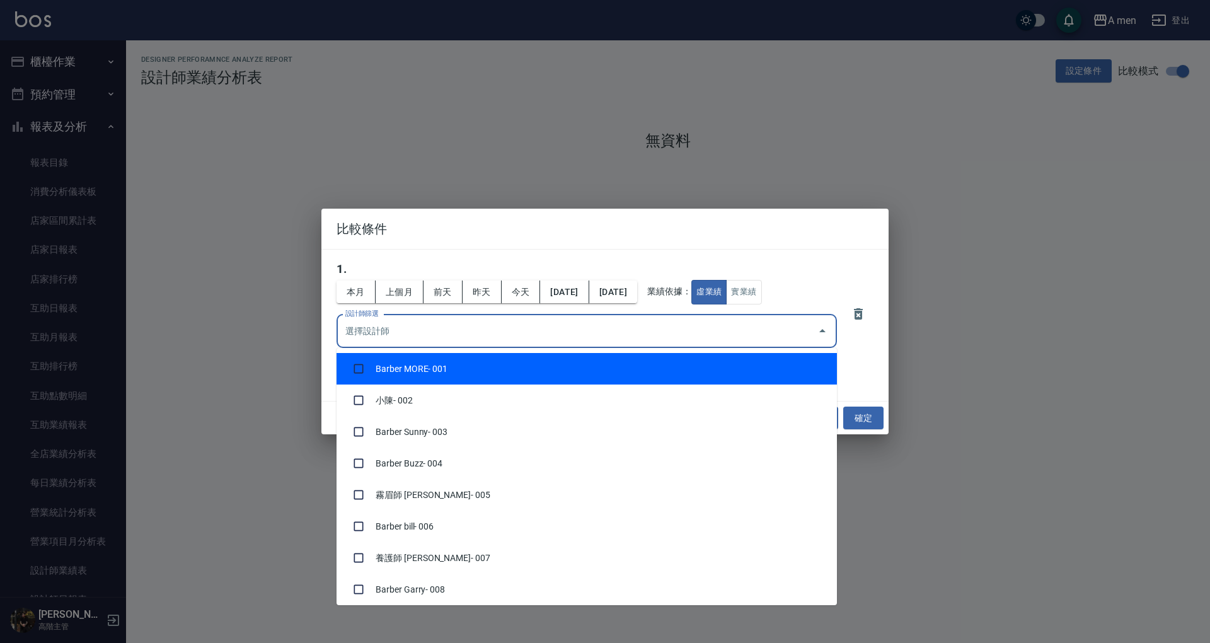
click at [638, 323] on input "設計師篩選" at bounding box center [577, 331] width 470 height 22
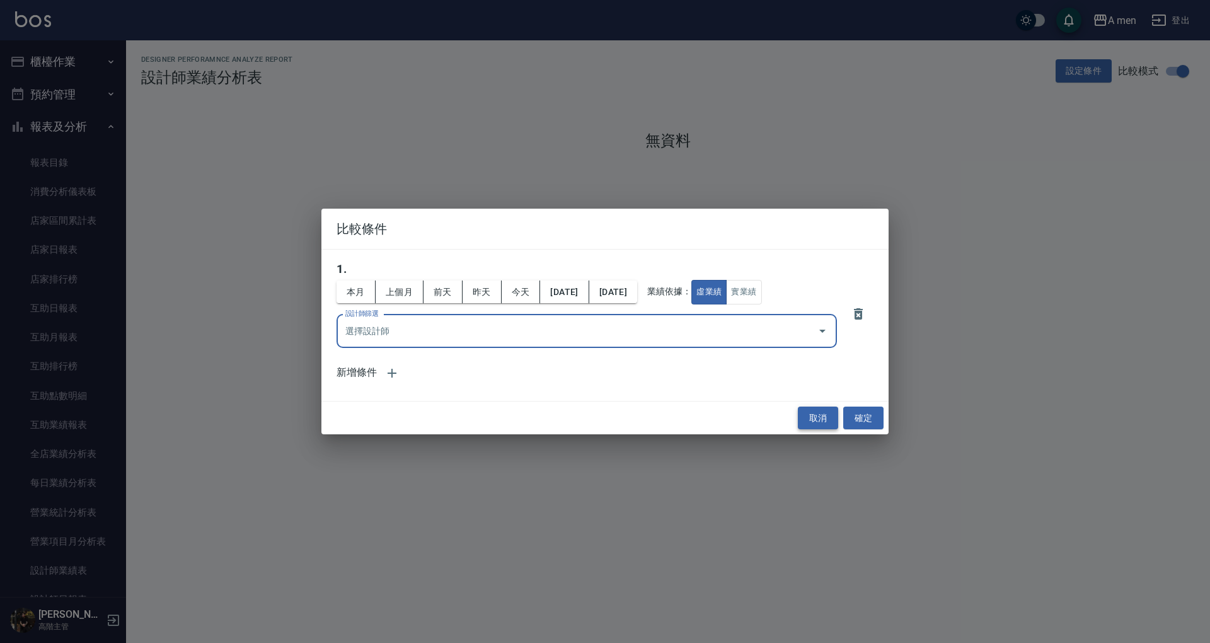
click at [819, 416] on button "取消" at bounding box center [818, 417] width 40 height 23
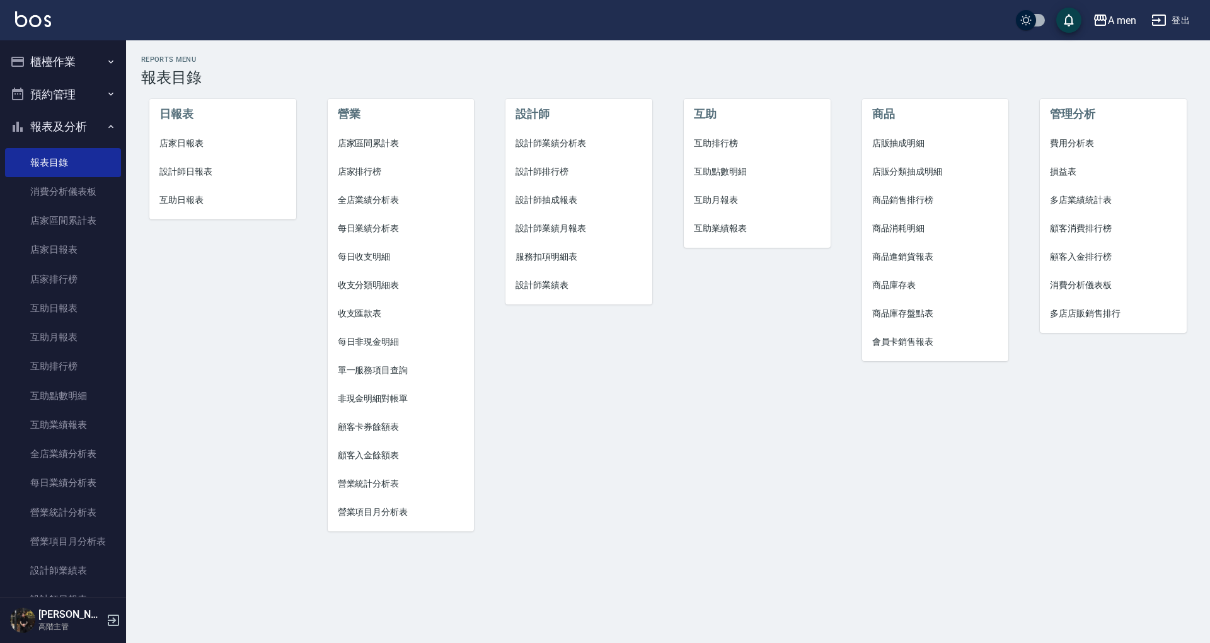
click at [571, 136] on li "設計師業績分析表" at bounding box center [578, 143] width 147 height 28
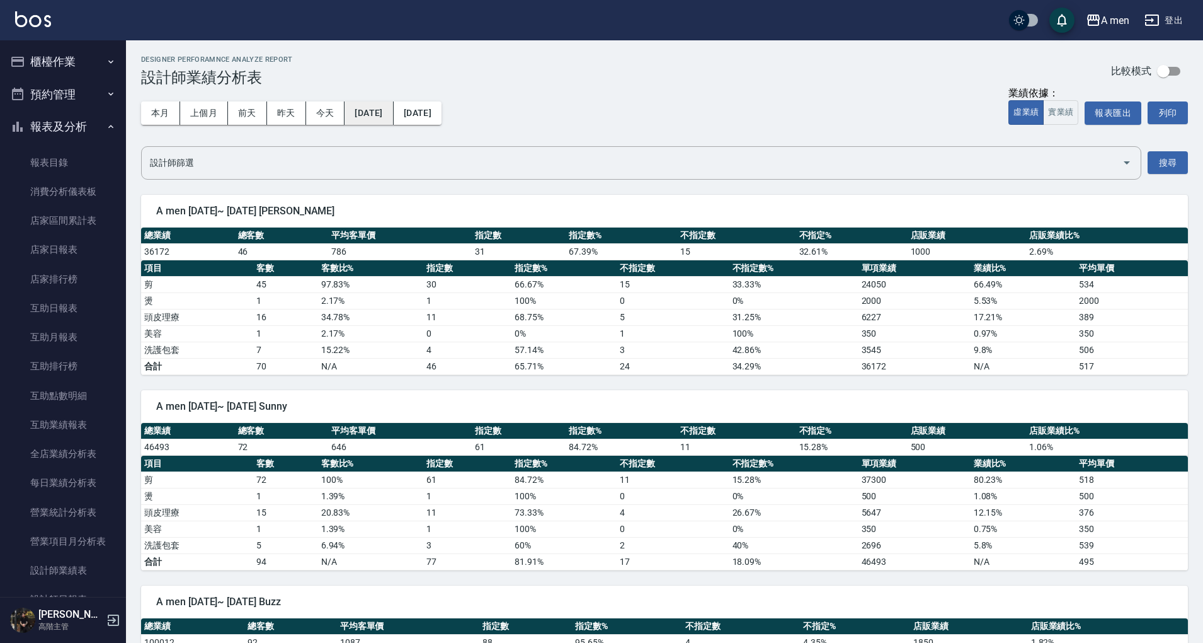
click at [393, 108] on button "[DATE]" at bounding box center [369, 112] width 49 height 23
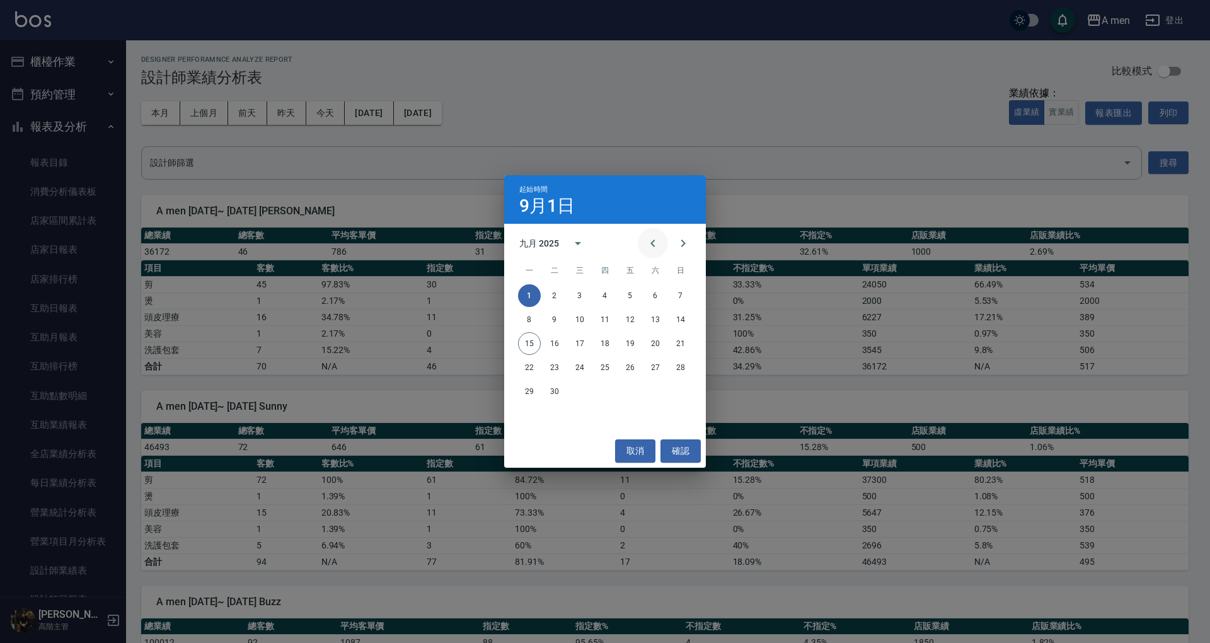
click at [651, 241] on icon "Previous month" at bounding box center [652, 243] width 15 height 15
click at [626, 299] on button "1" at bounding box center [630, 295] width 23 height 23
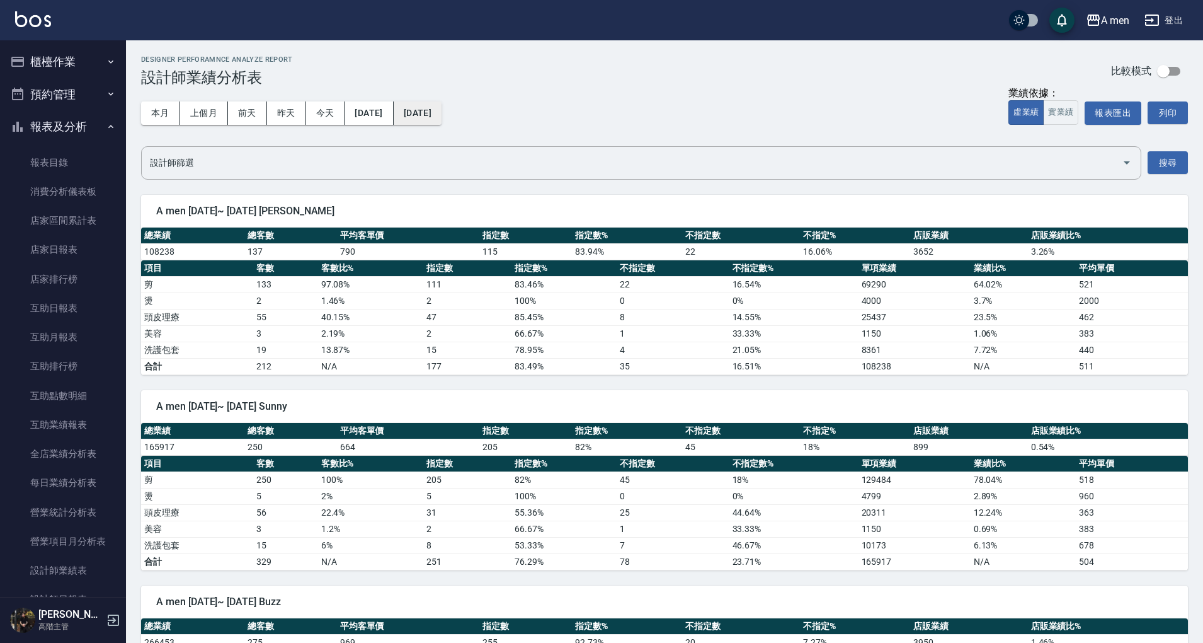
click at [442, 122] on button "[DATE]" at bounding box center [418, 112] width 48 height 23
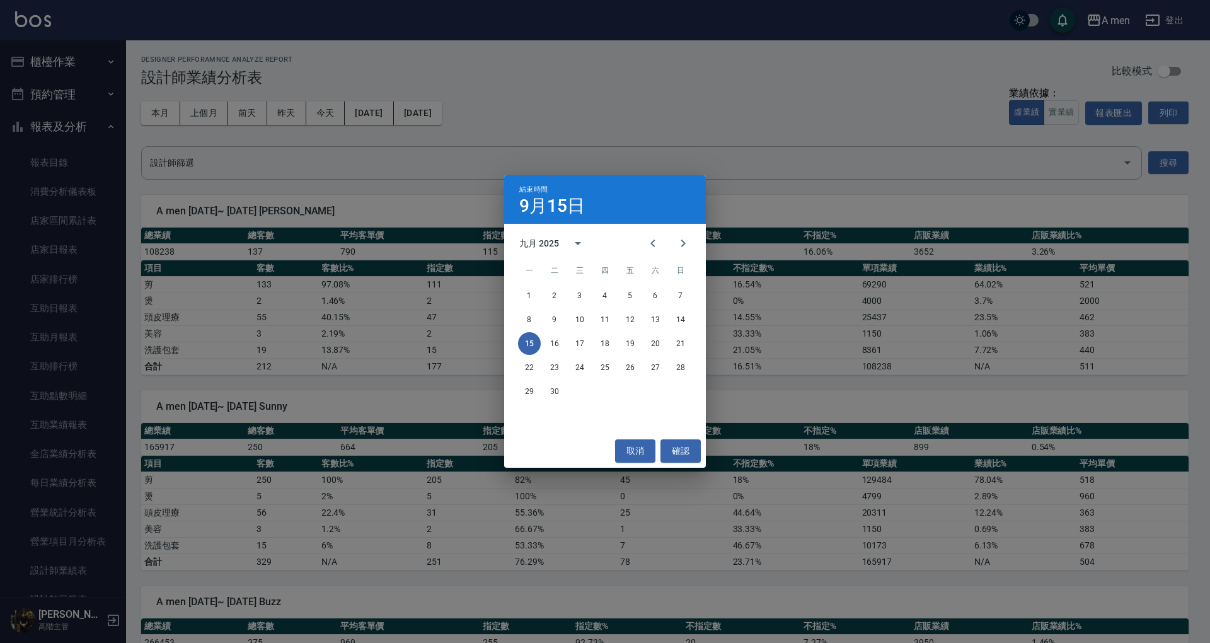
drag, startPoint x: 649, startPoint y: 241, endPoint x: 600, endPoint y: 297, distance: 74.6
click at [650, 241] on icon "Previous month" at bounding box center [652, 243] width 15 height 15
click at [561, 342] on button "12" at bounding box center [554, 343] width 23 height 23
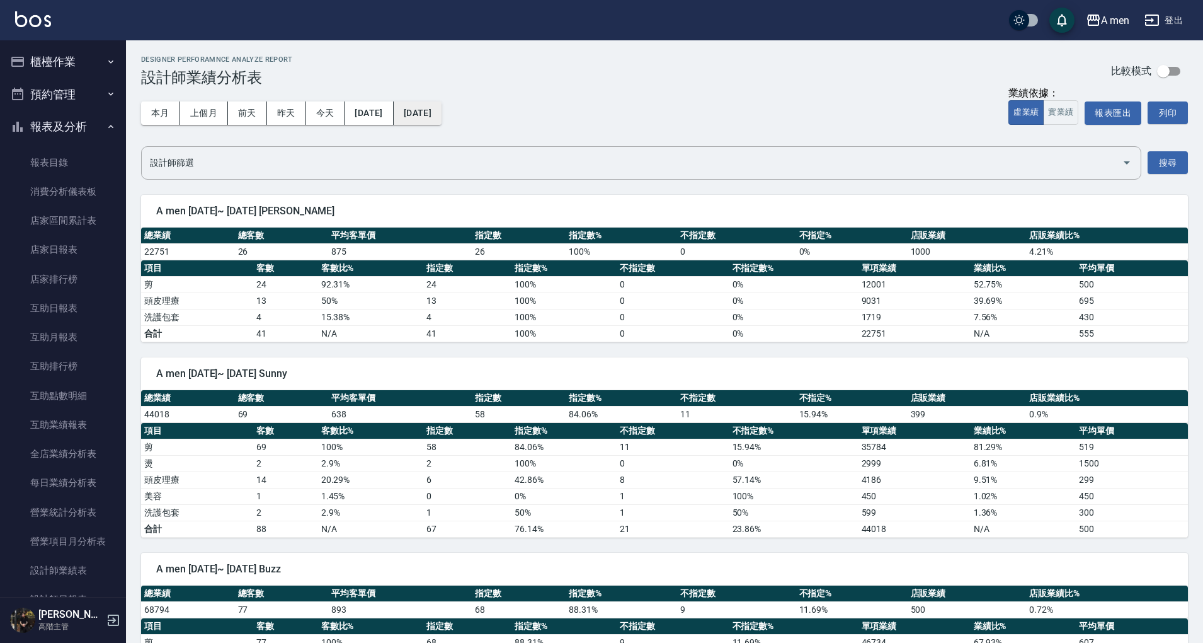
click at [442, 110] on button "2025/08/12" at bounding box center [418, 112] width 48 height 23
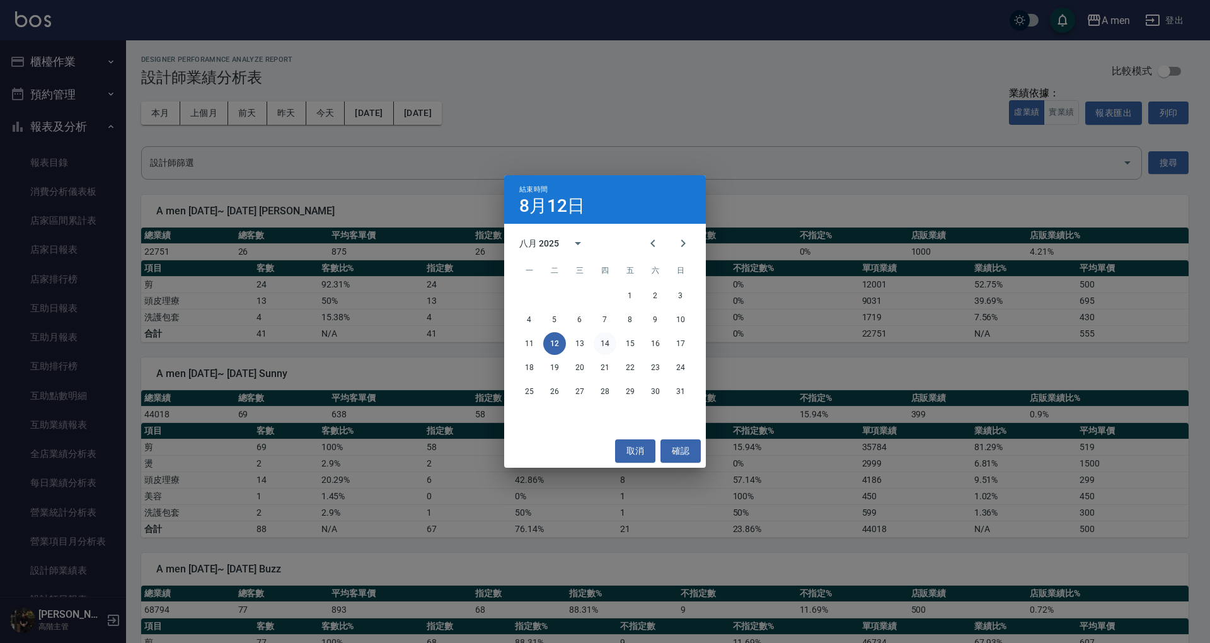
click at [610, 352] on button "14" at bounding box center [605, 343] width 23 height 23
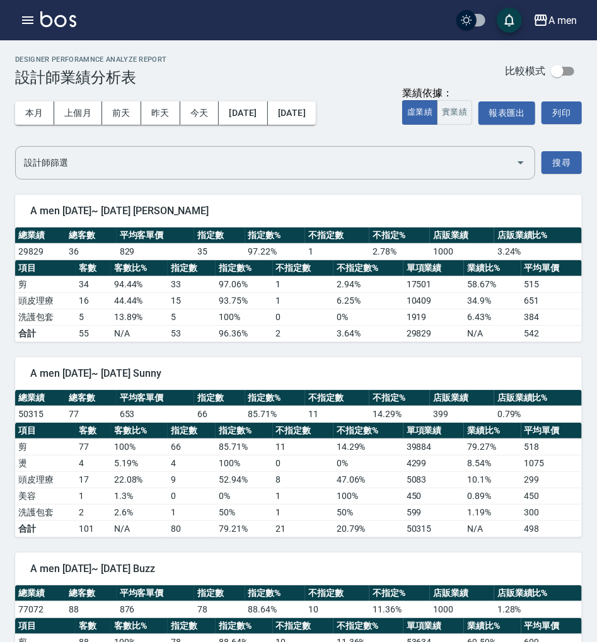
click at [292, 202] on div "A men 2025/08/01~ 2025/08/14 楊莫" at bounding box center [298, 211] width 566 height 33
click at [316, 110] on button "2025/08/14" at bounding box center [292, 112] width 48 height 23
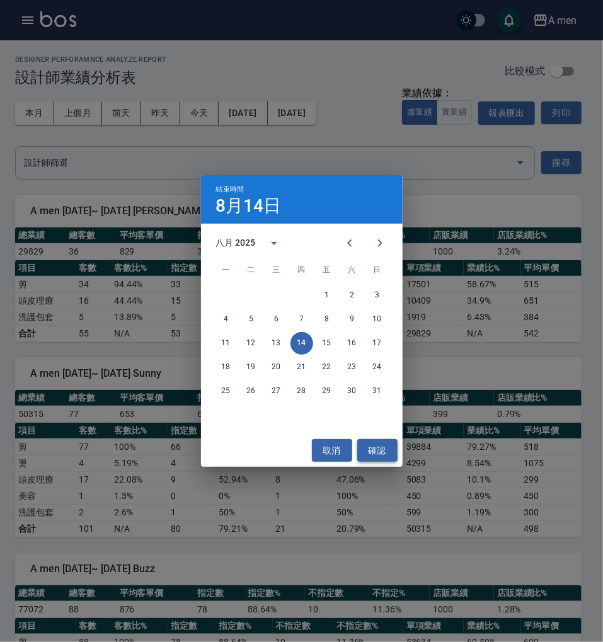
click at [381, 450] on button "確認" at bounding box center [377, 450] width 40 height 23
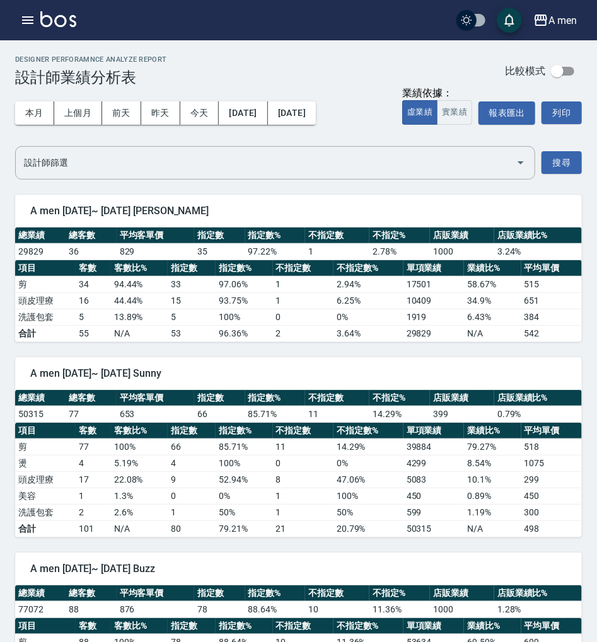
click at [391, 185] on div "A men 2025/08/01~ 2025/08/14 楊莫 總業績 總客數 平均客單價 指定數 指定數% 不指定數 不指定% 店販業績 店販業績比% 29…" at bounding box center [291, 261] width 582 height 163
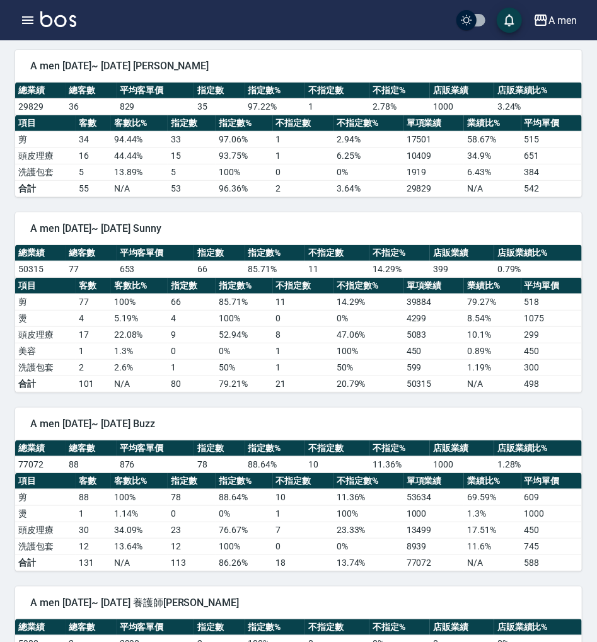
scroll to position [146, 0]
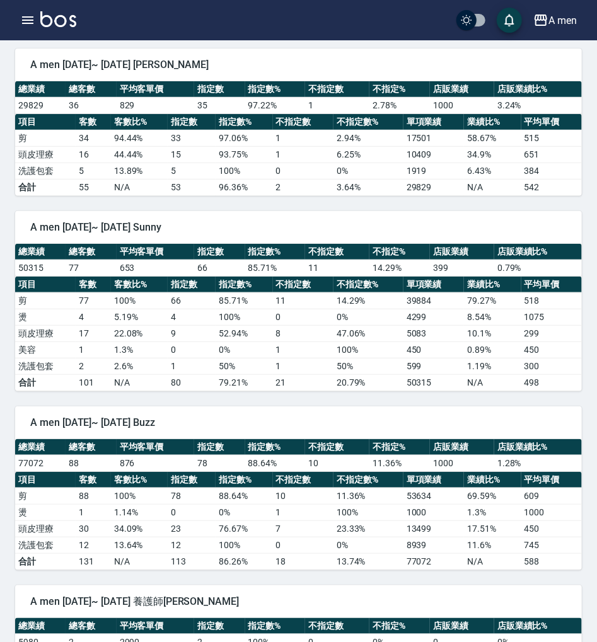
click at [580, 192] on td "542" at bounding box center [551, 187] width 60 height 16
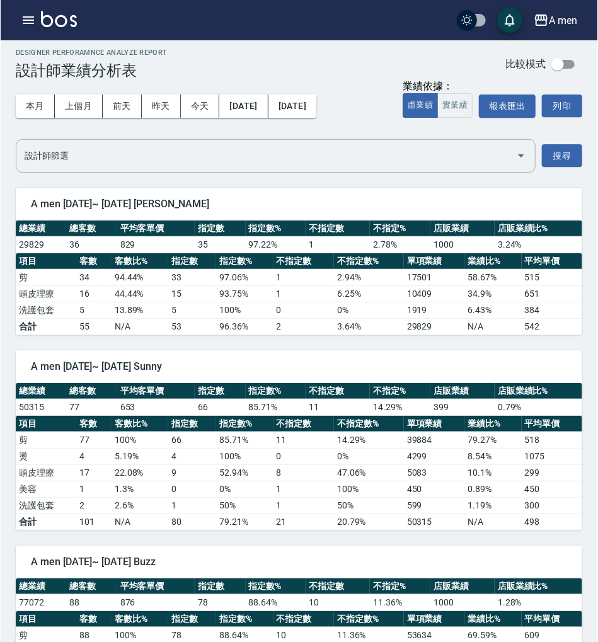
scroll to position [0, 0]
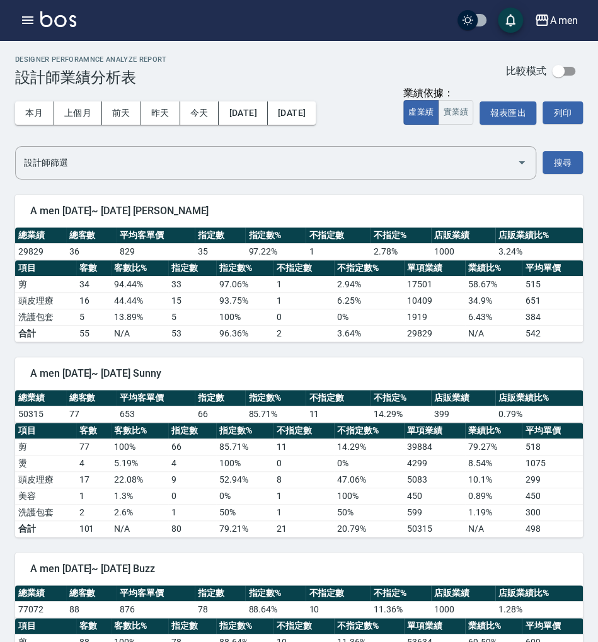
click at [587, 233] on div "A men 2025-08-01 - 2025-08-14 設計師業績分析表 列印時間： 2025-09-15-10:01 Designer Perforam…" at bounding box center [299, 637] width 598 height 1195
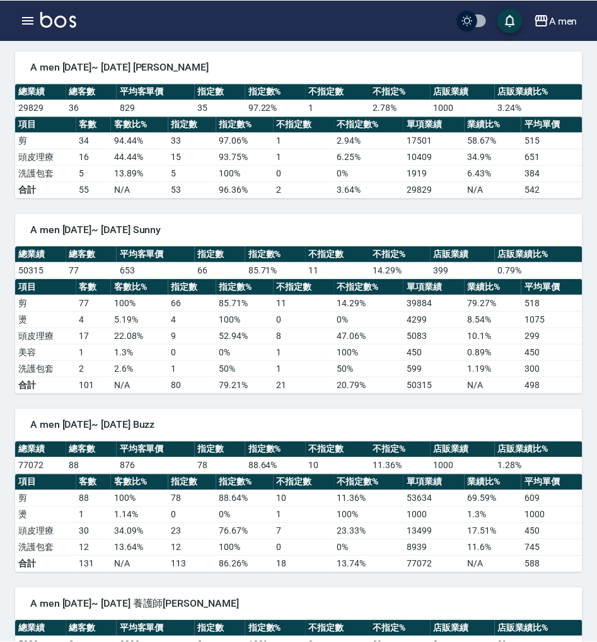
scroll to position [152, 0]
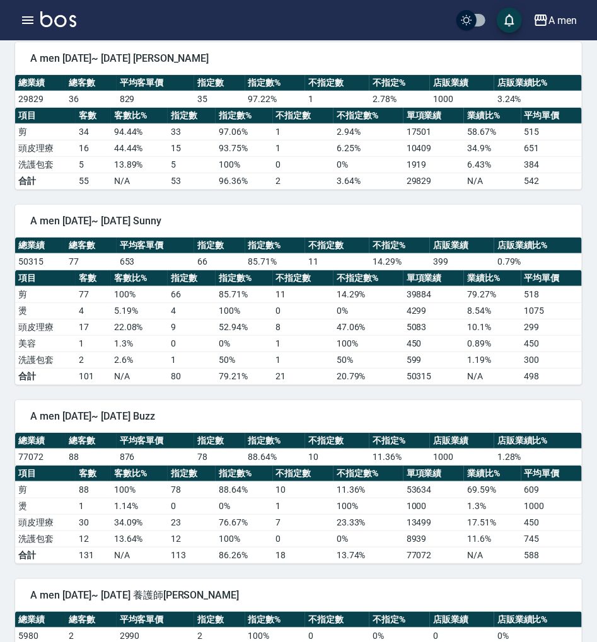
click at [152, 15] on div "A men 登出" at bounding box center [298, 20] width 597 height 40
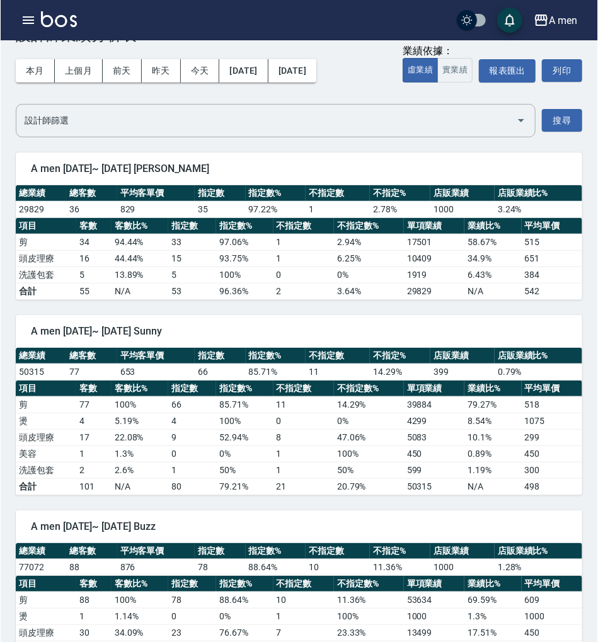
scroll to position [0, 0]
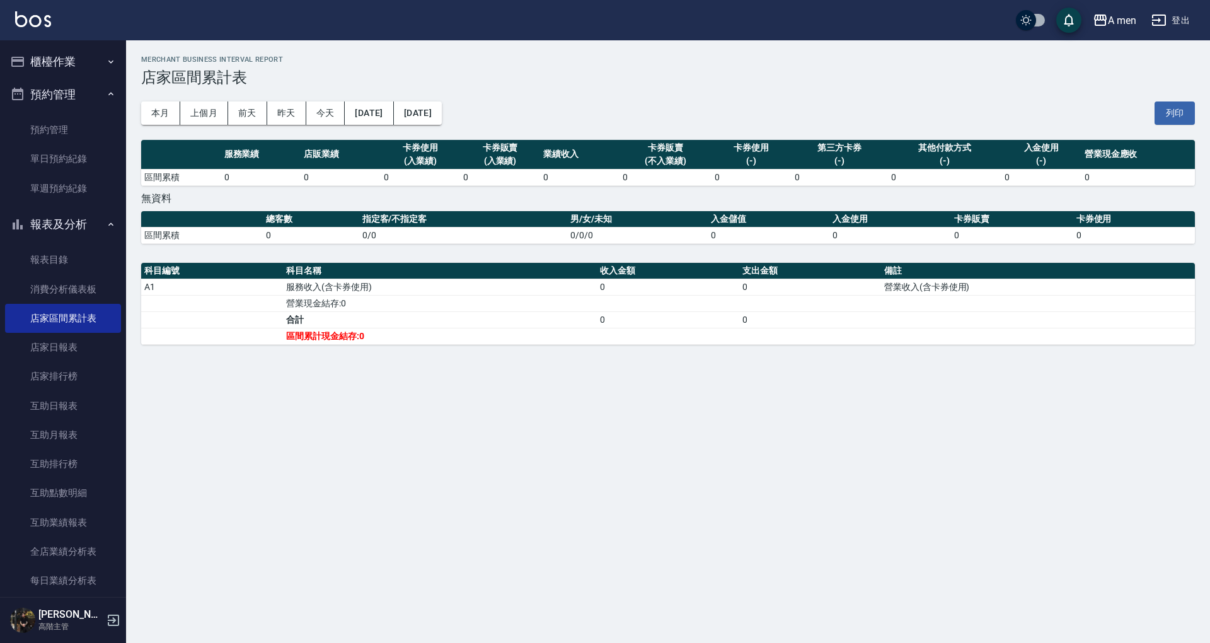
drag, startPoint x: 60, startPoint y: 257, endPoint x: 118, endPoint y: 260, distance: 57.4
click at [60, 257] on link "報表目錄" at bounding box center [63, 259] width 116 height 29
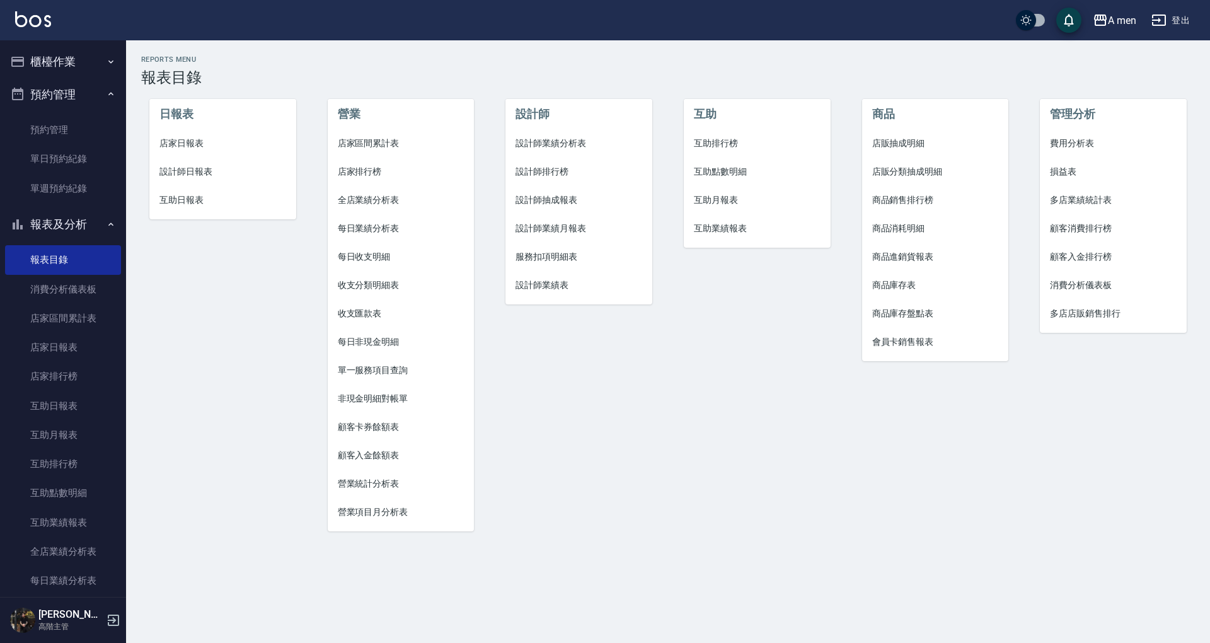
click at [703, 184] on li "互助點數明細" at bounding box center [757, 172] width 147 height 28
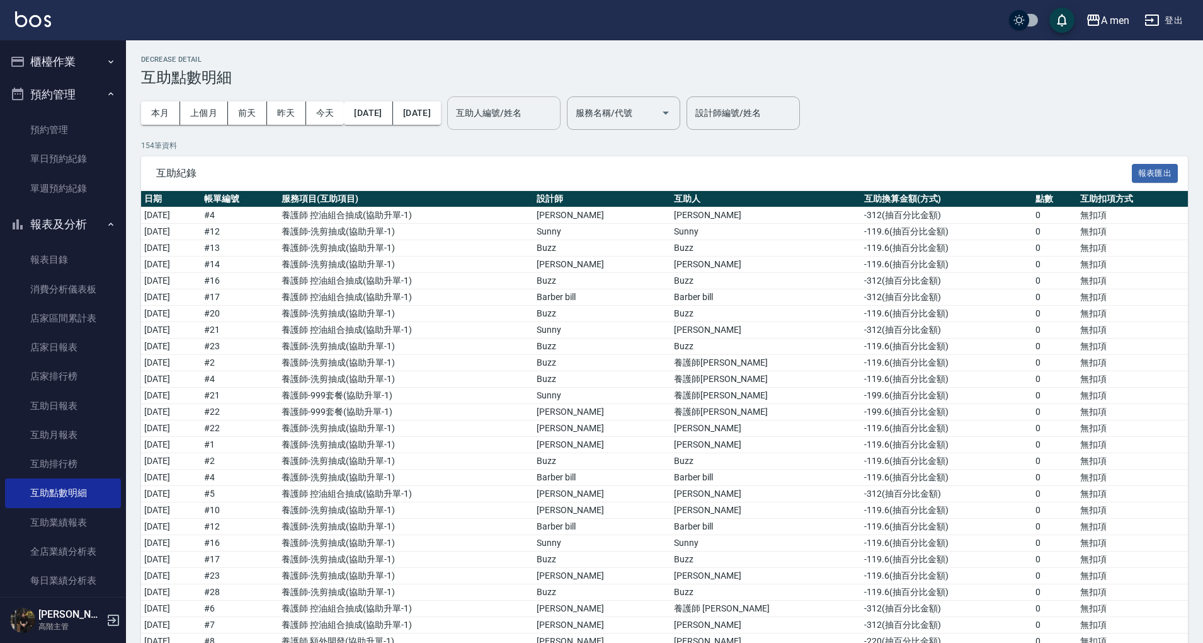
click at [546, 111] on input "互助人編號/姓名" at bounding box center [504, 113] width 102 height 22
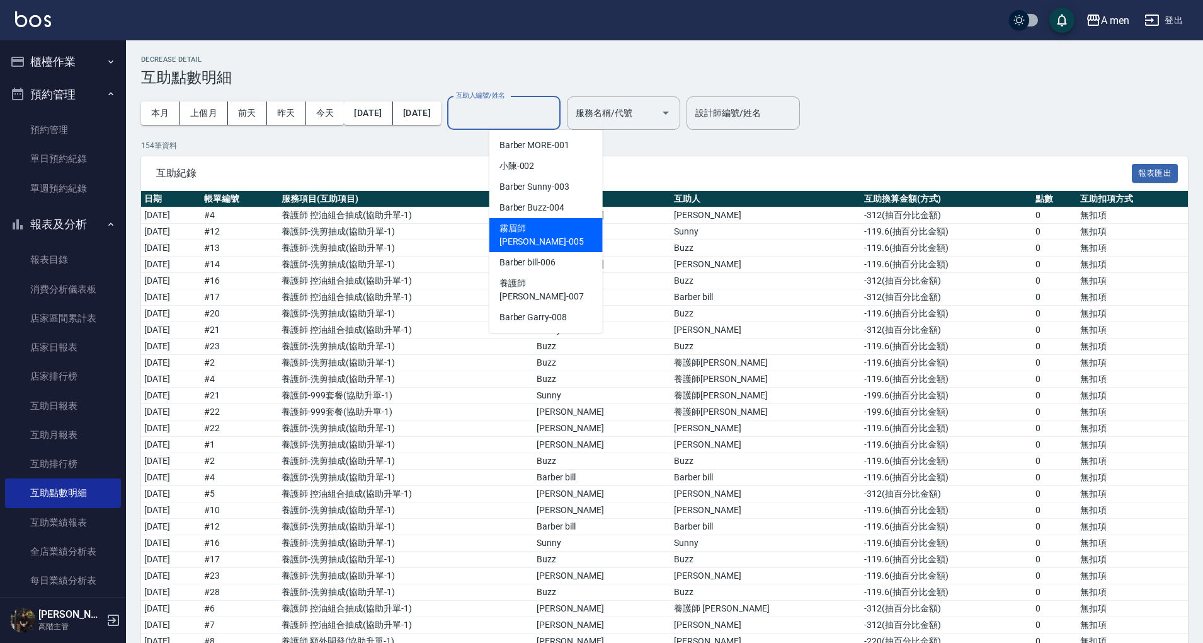
click at [543, 230] on span "霧眉師 小蔡 -005" at bounding box center [546, 235] width 93 height 26
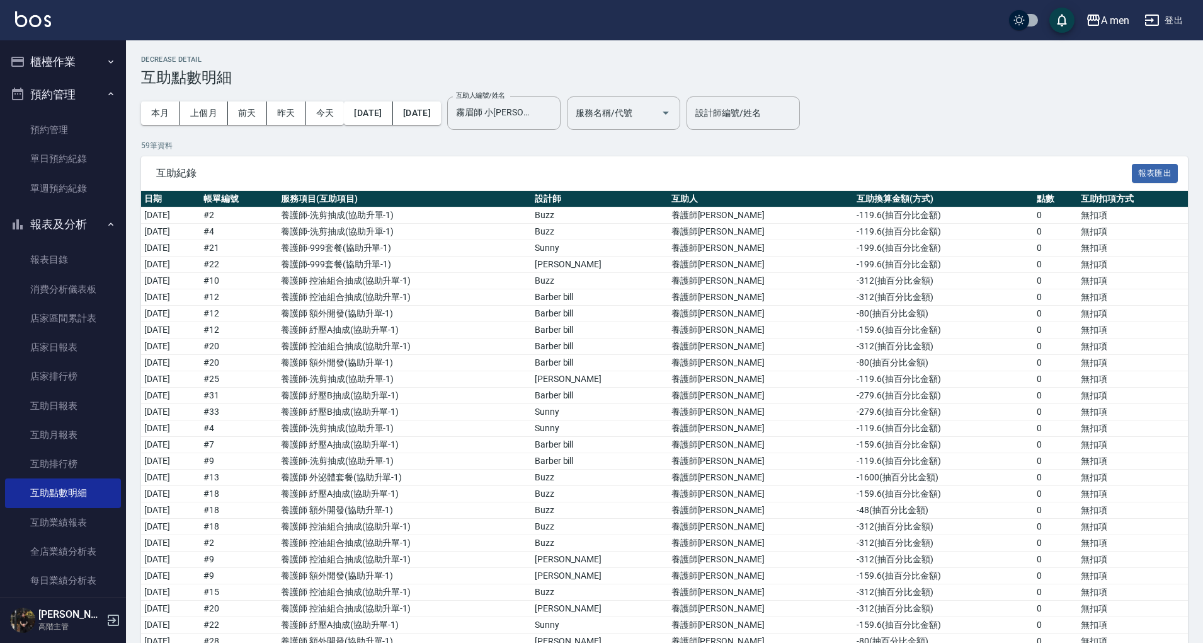
click at [674, 130] on div "本月 上個月 [DATE] [DATE] [DATE] [DATE] [DATE] 互助人編號/姓名 霧眉師 [PERSON_NAME]-005 互助人編號/…" at bounding box center [410, 113] width 539 height 54
click at [536, 109] on input "霧眉師 小[PERSON_NAME]-005" at bounding box center [494, 113] width 83 height 22
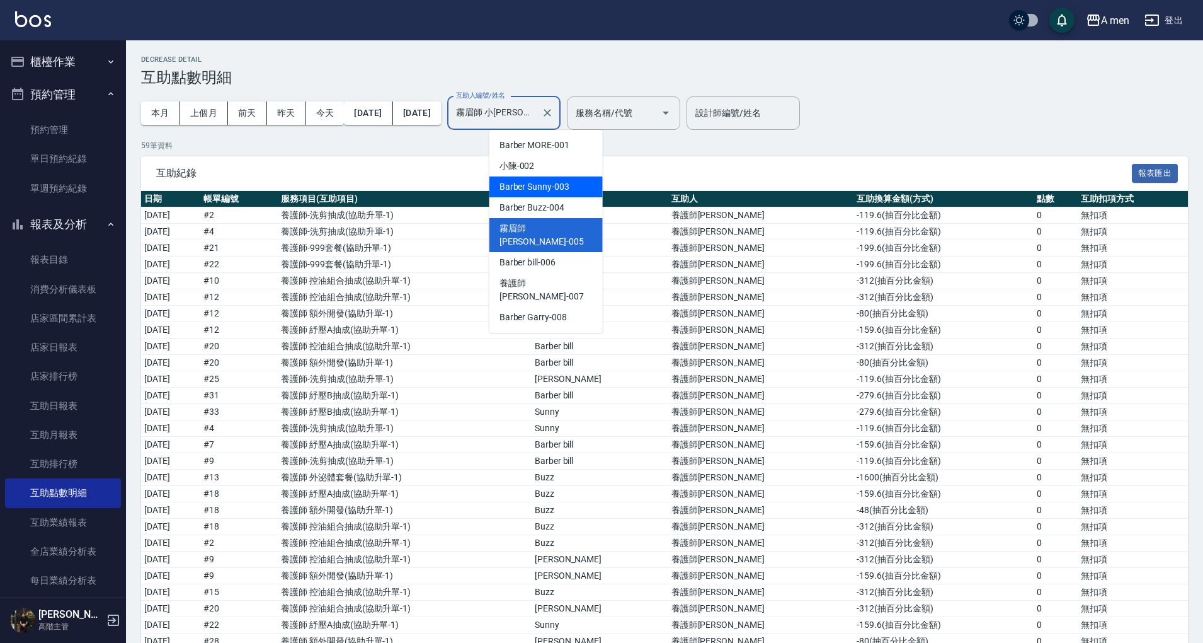
click at [572, 167] on div "小陳 -002" at bounding box center [546, 166] width 113 height 21
type input "小陳-002"
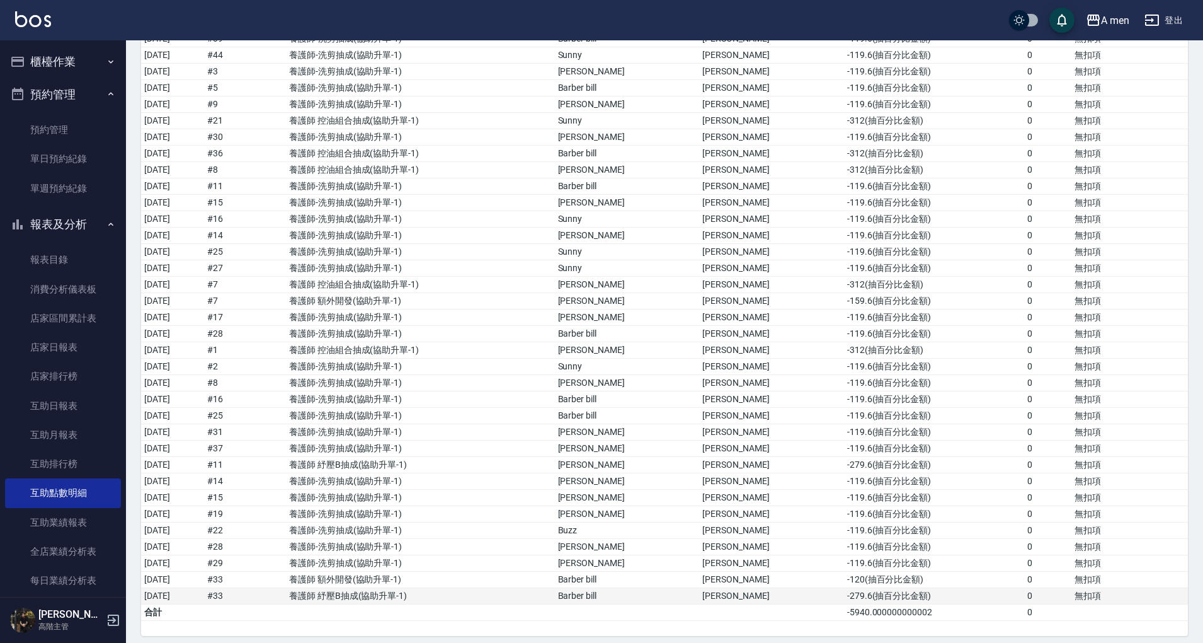
scroll to position [125, 0]
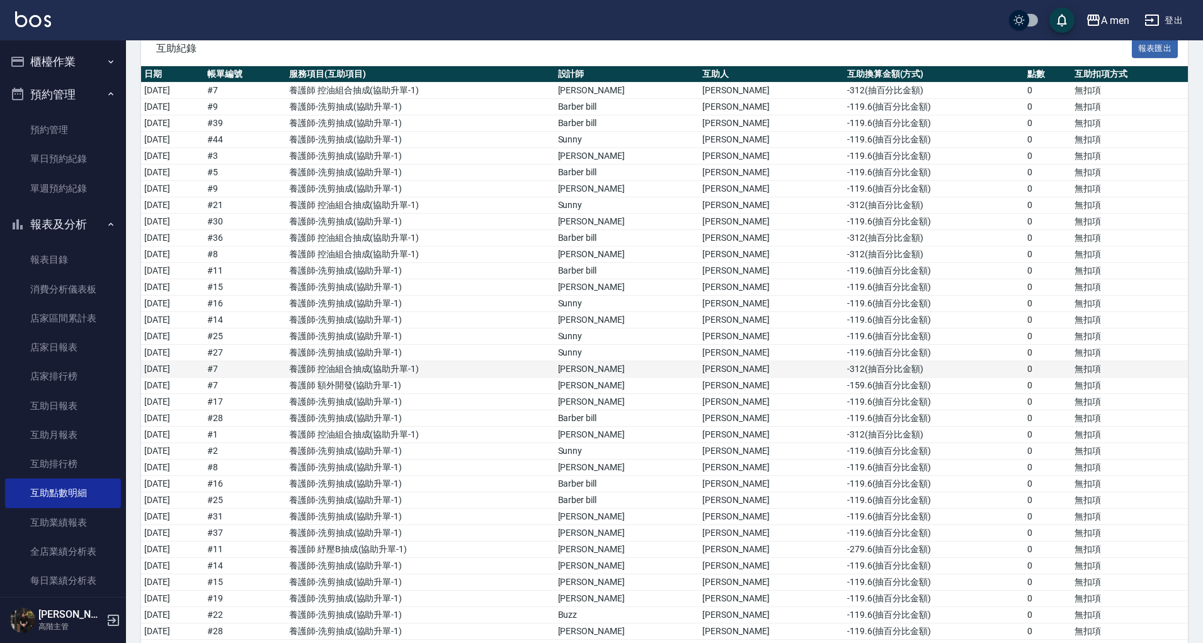
click at [844, 364] on td "-312 ( 抽百分比金額 )" at bounding box center [934, 369] width 180 height 16
drag, startPoint x: 819, startPoint y: 200, endPoint x: 858, endPoint y: 200, distance: 39.1
click at [858, 200] on td "-312 ( 抽百分比金額 )" at bounding box center [934, 205] width 180 height 16
drag, startPoint x: 813, startPoint y: 89, endPoint x: 854, endPoint y: 90, distance: 41.0
click at [854, 90] on td "-312 ( 抽百分比金額 )" at bounding box center [934, 91] width 180 height 16
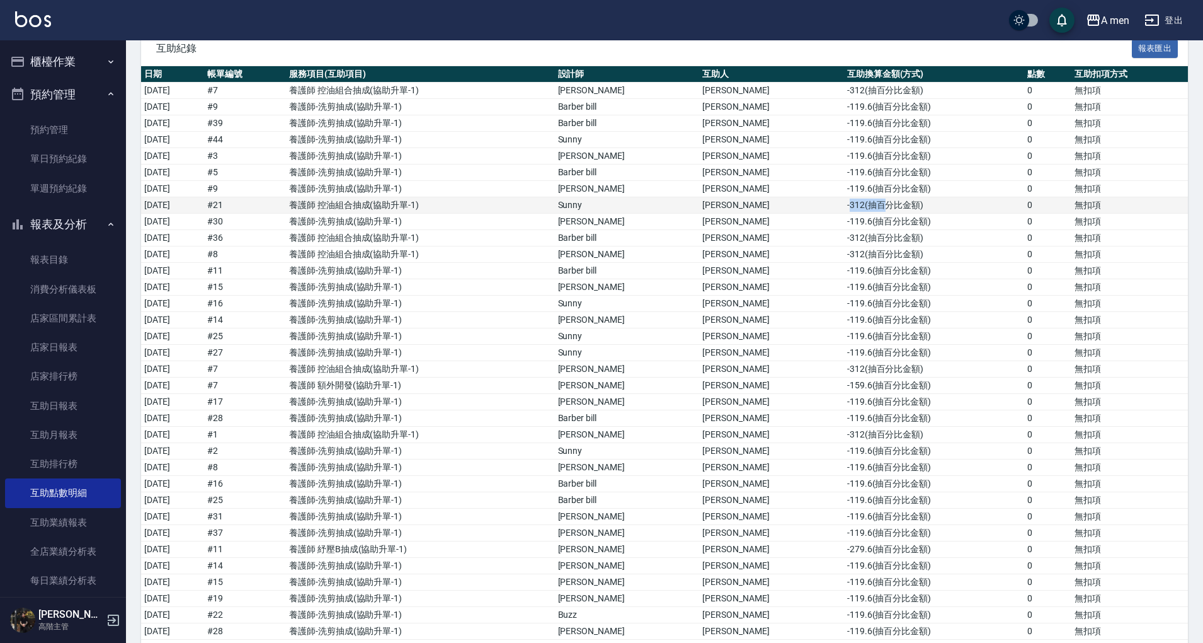
drag, startPoint x: 818, startPoint y: 195, endPoint x: 849, endPoint y: 197, distance: 31.6
click at [849, 197] on td "-312 ( 抽百分比金額 )" at bounding box center [934, 205] width 180 height 16
drag, startPoint x: 822, startPoint y: 236, endPoint x: 842, endPoint y: 245, distance: 22.0
click at [856, 233] on td "-312 ( 抽百分比金額 )" at bounding box center [934, 238] width 180 height 16
drag, startPoint x: 837, startPoint y: 248, endPoint x: 858, endPoint y: 247, distance: 21.5
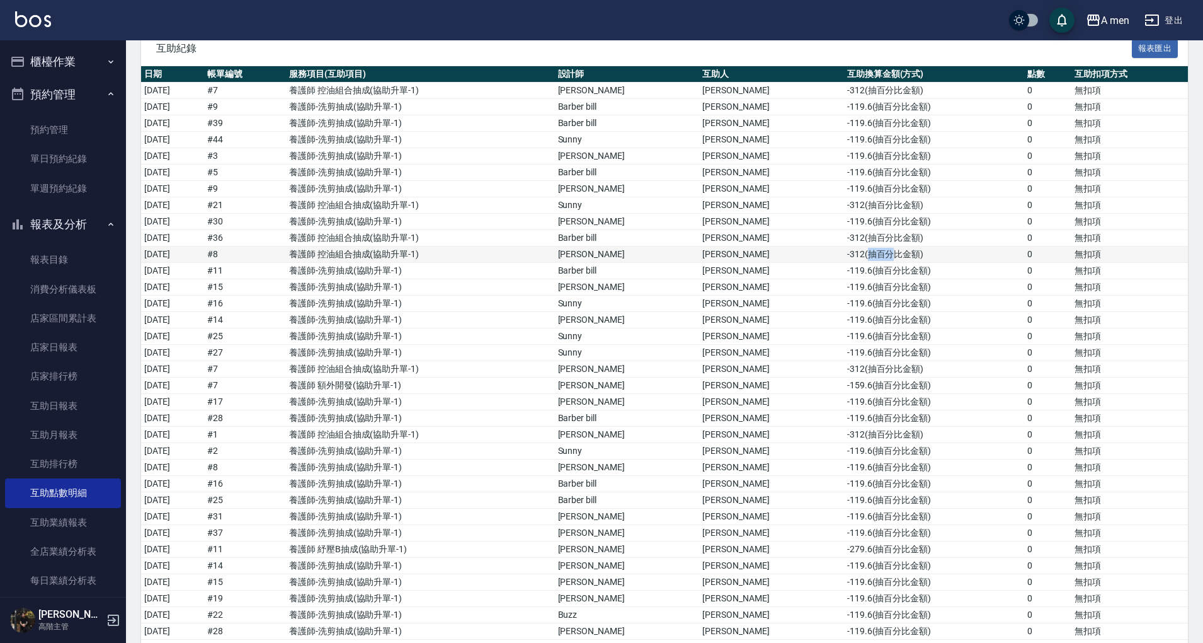
click at [858, 247] on td "-312 ( 抽百分比金額 )" at bounding box center [934, 254] width 180 height 16
drag, startPoint x: 846, startPoint y: 363, endPoint x: 868, endPoint y: 363, distance: 22.1
click at [868, 363] on td "-312 ( 抽百分比金額 )" at bounding box center [934, 369] width 180 height 16
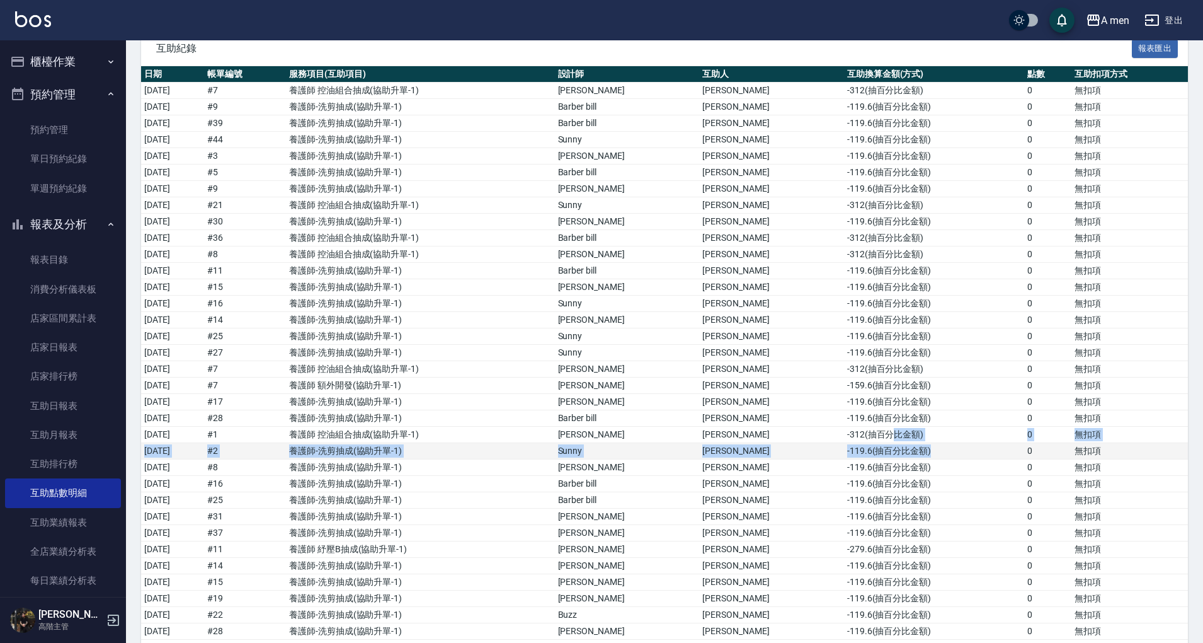
drag, startPoint x: 863, startPoint y: 427, endPoint x: 905, endPoint y: 437, distance: 43.6
click at [905, 437] on tbody "2025/09/06 # 7 養護師 控油組合抽成 ( 協助升單-1 ) Garry 陳汶駿 -312 ( 抽百分比金額 ) 0 無扣項 2025/09/06…" at bounding box center [664, 394] width 1047 height 623
click at [893, 434] on td "-312 ( 抽百分比金額 )" at bounding box center [934, 435] width 180 height 16
drag, startPoint x: 878, startPoint y: 430, endPoint x: 884, endPoint y: 430, distance: 6.3
click at [884, 430] on td "-312 ( 抽百分比金額 )" at bounding box center [934, 435] width 180 height 16
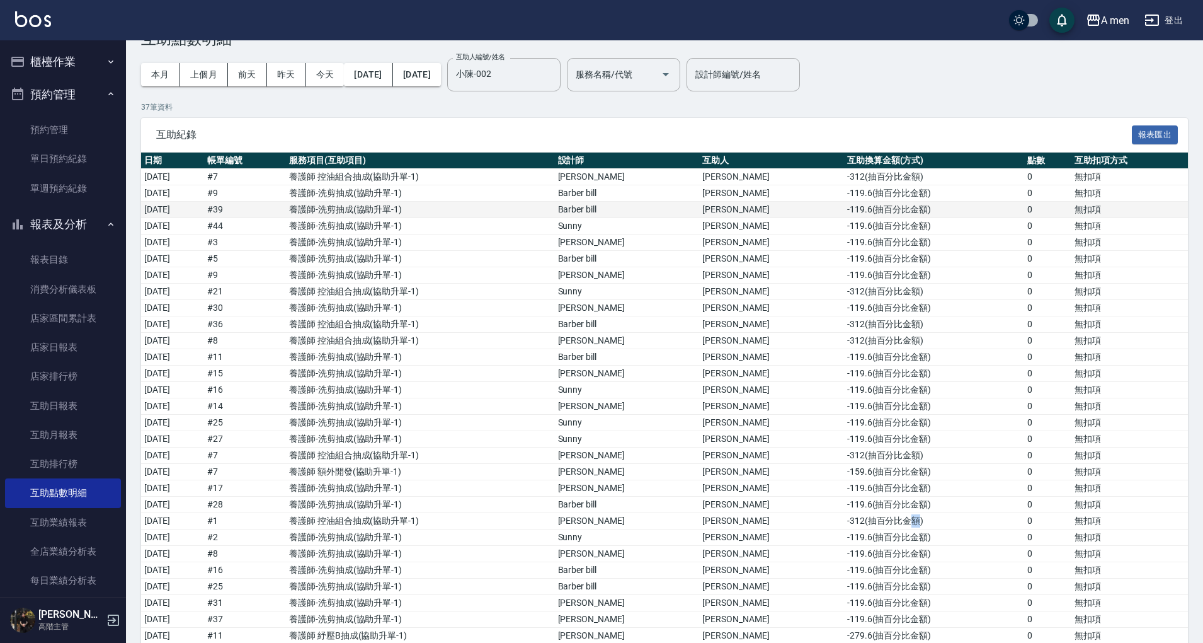
scroll to position [0, 0]
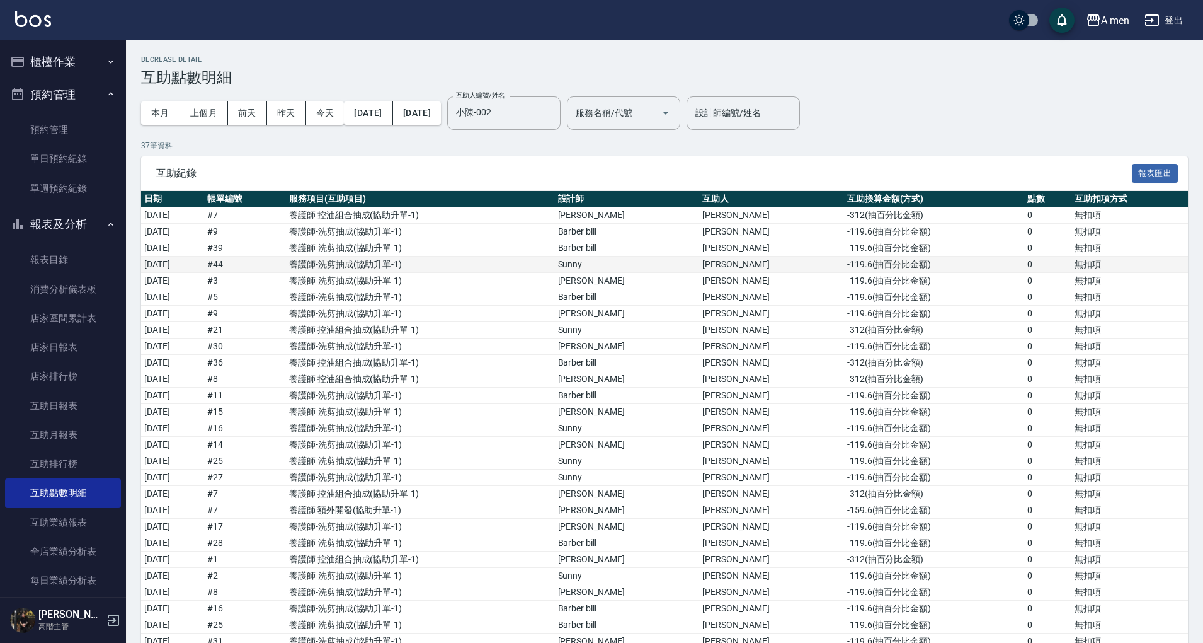
click at [771, 265] on td "陳汶駿" at bounding box center [771, 264] width 145 height 16
click at [852, 161] on div "互助紀錄 報表匯出" at bounding box center [664, 173] width 1047 height 35
click at [656, 108] on input "服務名稱/代號" at bounding box center [614, 113] width 83 height 22
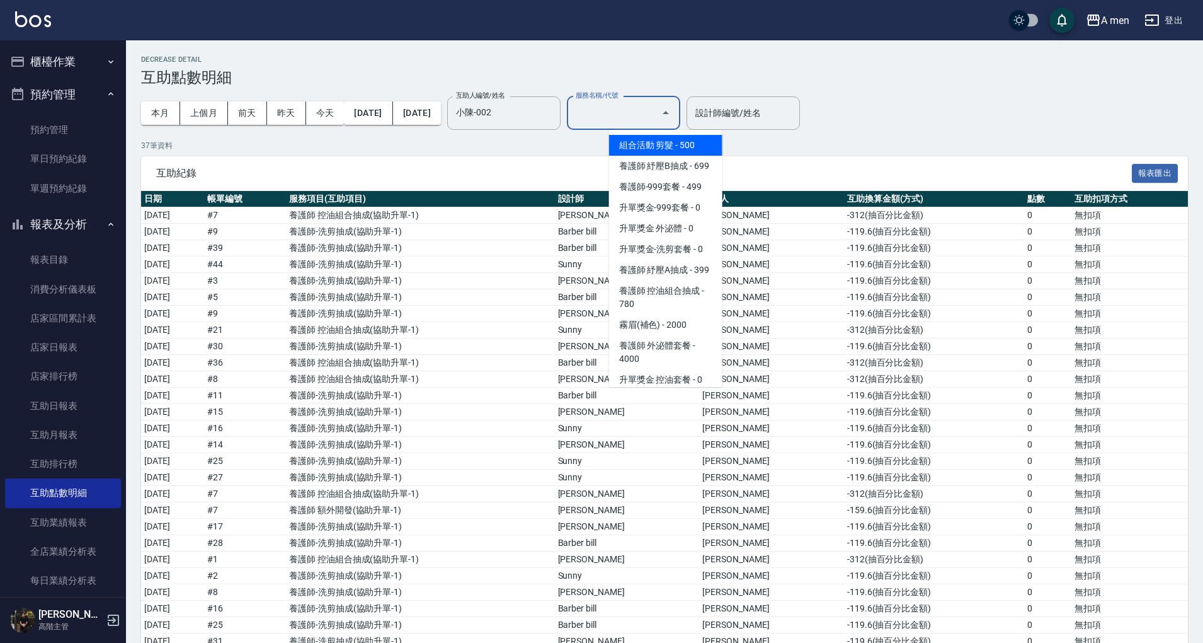
click at [745, 142] on p "37 筆資料" at bounding box center [664, 145] width 1047 height 11
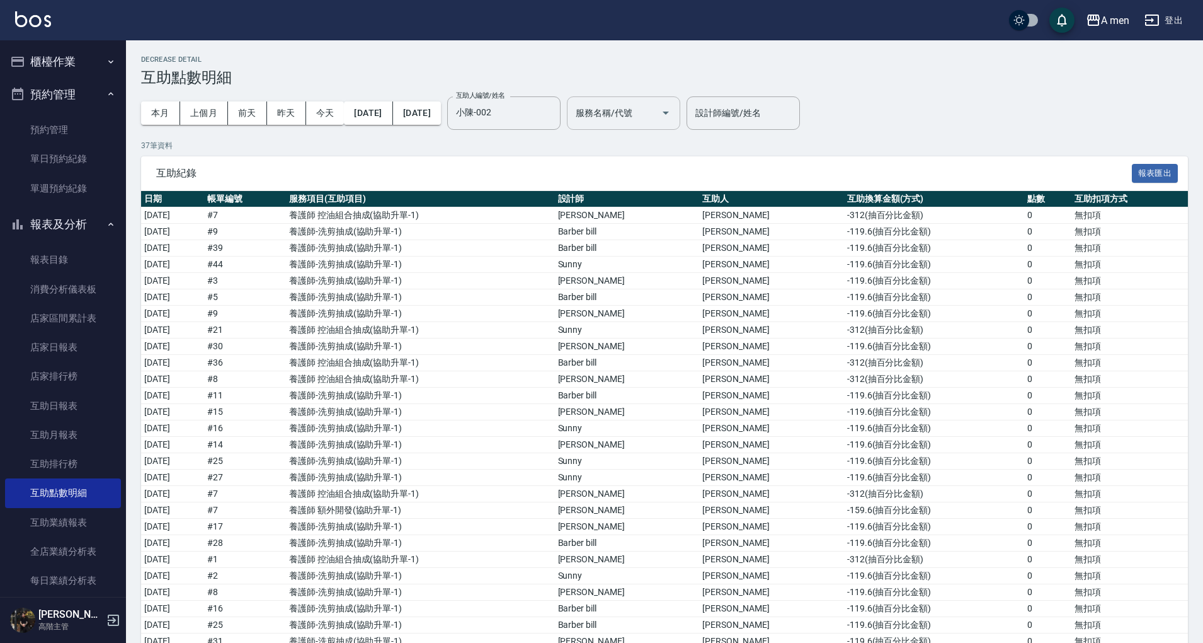
click at [656, 121] on input "服務名稱/代號" at bounding box center [614, 113] width 83 height 22
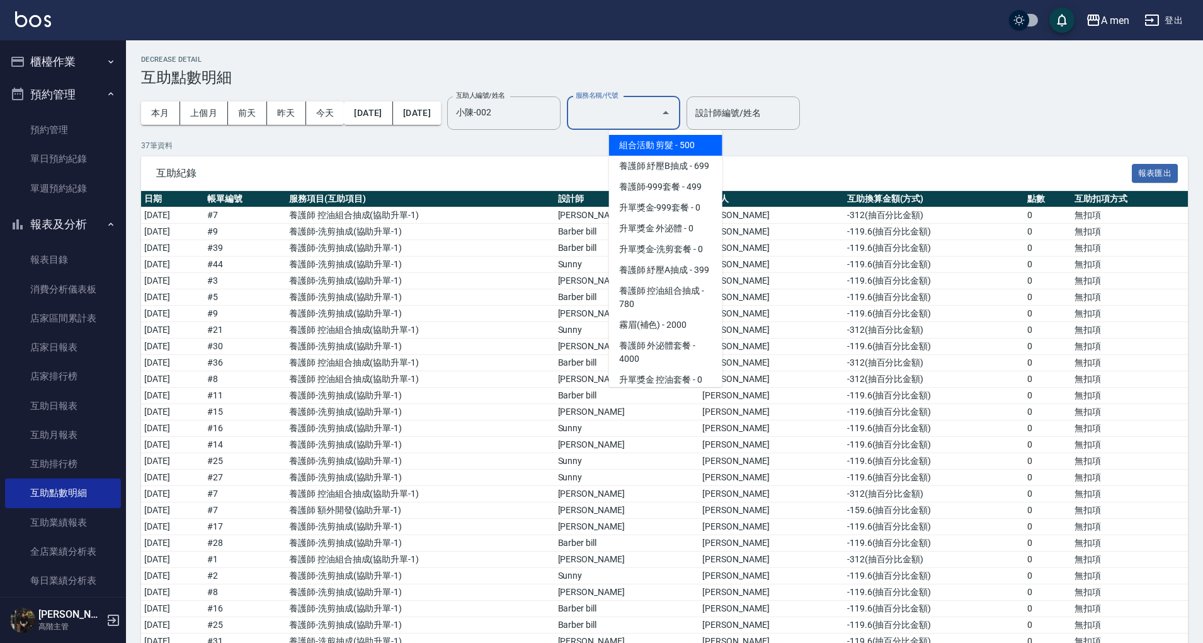
click at [888, 167] on span "互助紀錄" at bounding box center [644, 173] width 976 height 13
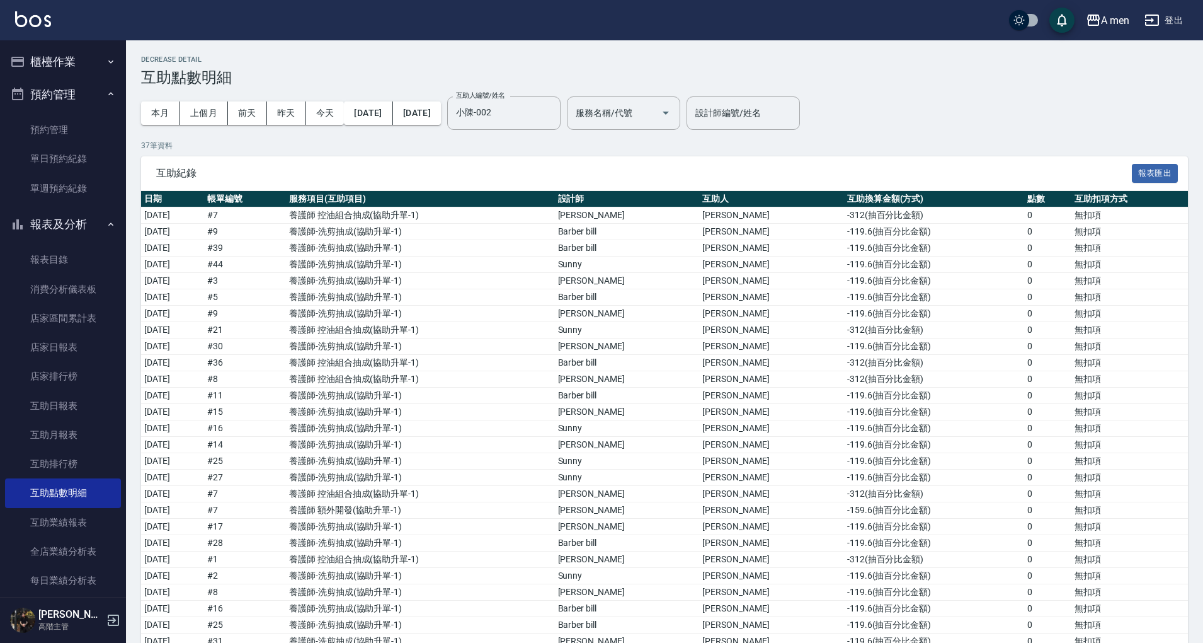
drag, startPoint x: 901, startPoint y: 188, endPoint x: 766, endPoint y: 93, distance: 165.9
click at [899, 183] on div "互助紀錄 報表匯出" at bounding box center [664, 173] width 1047 height 35
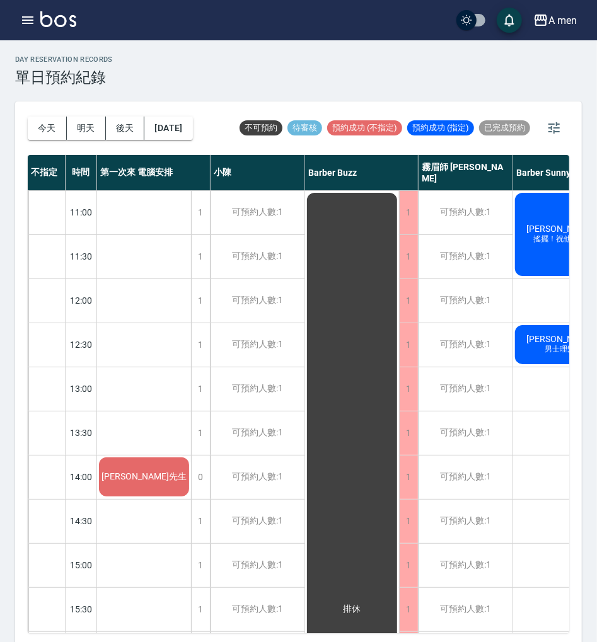
click at [361, 78] on div "day Reservation records 單日預約紀錄" at bounding box center [298, 70] width 566 height 31
click at [277, 99] on div "day Reservation records 單日預約紀錄 [DATE] [DATE] [DATE] [DATE] 不可預約 待審核 預約成功 (不指定) …" at bounding box center [298, 343] width 597 height 606
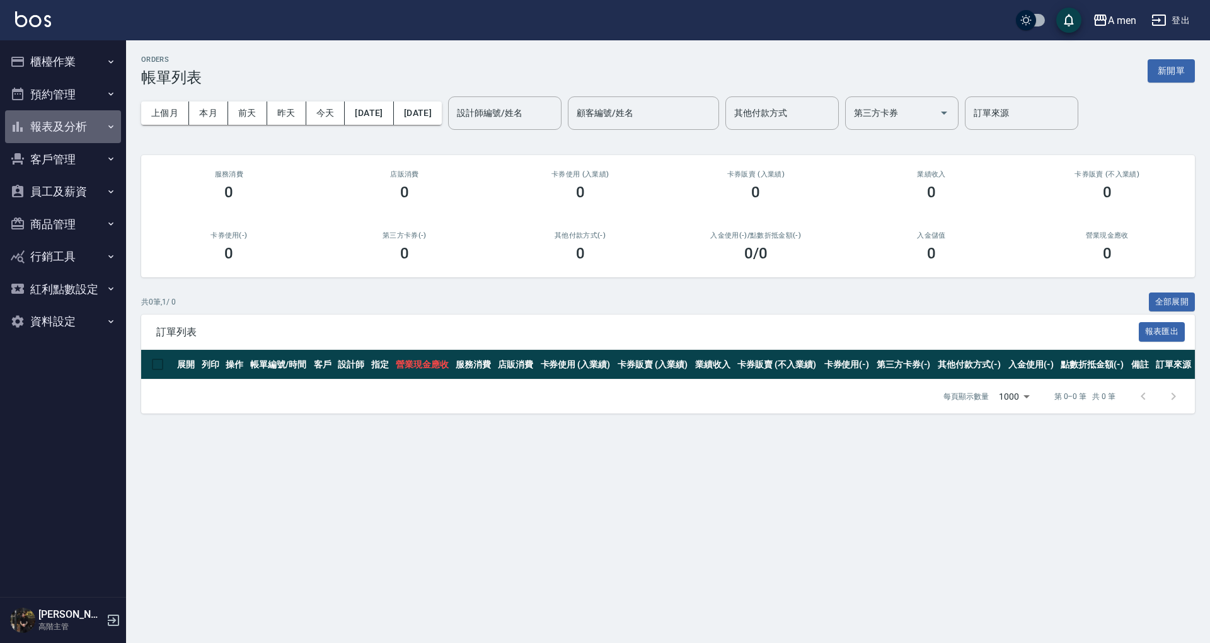
click at [101, 124] on button "報表及分析" at bounding box center [63, 126] width 116 height 33
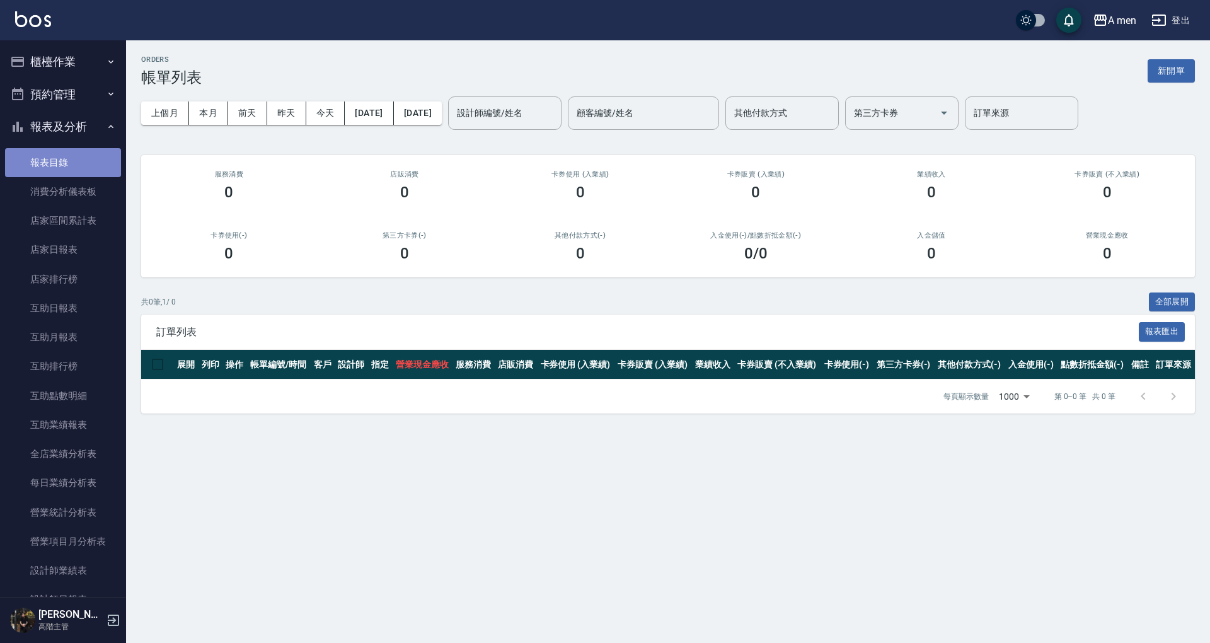
click at [82, 157] on link "報表目錄" at bounding box center [63, 162] width 116 height 29
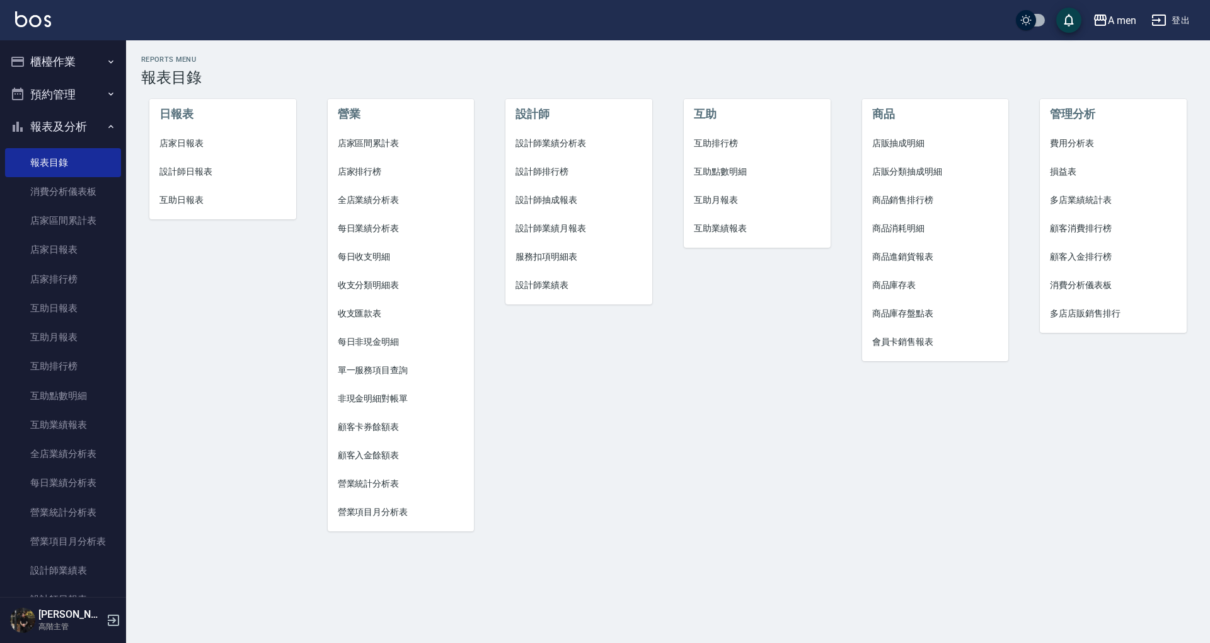
click at [392, 193] on li "全店業績分析表" at bounding box center [401, 200] width 147 height 28
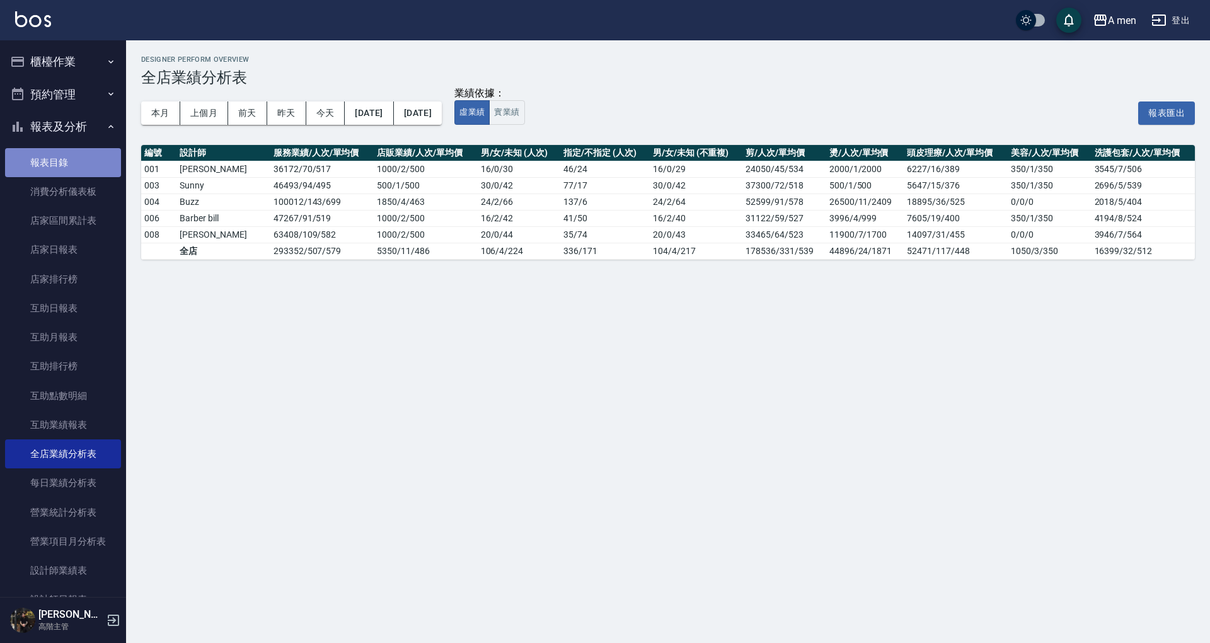
click at [69, 172] on link "報表目錄" at bounding box center [63, 162] width 116 height 29
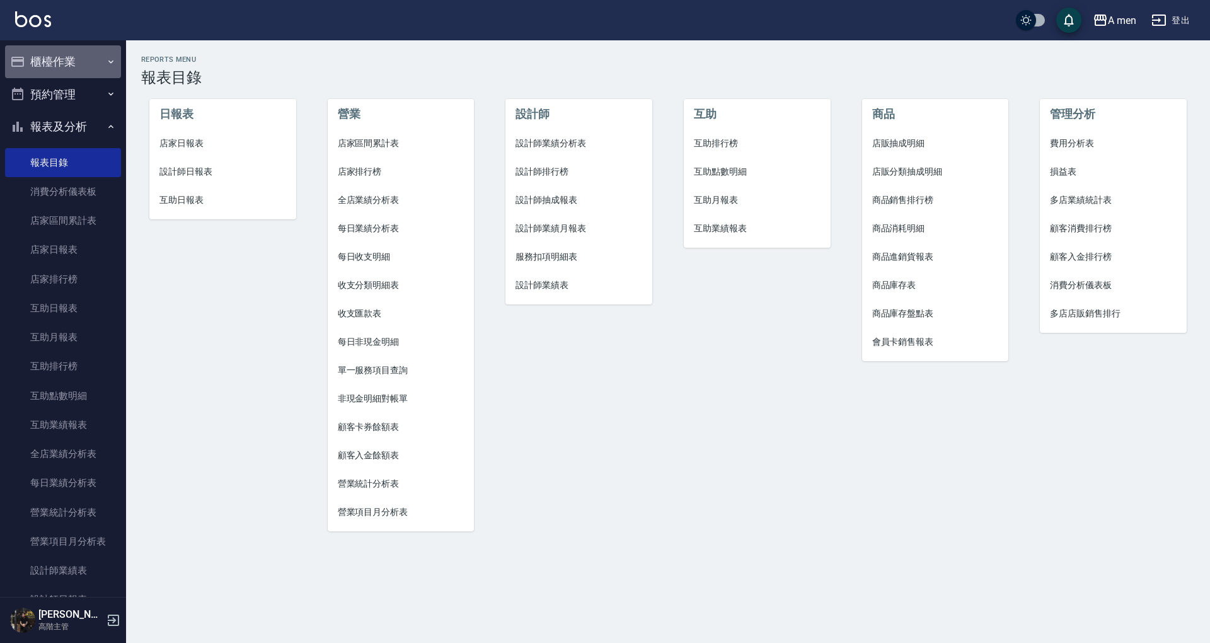
click at [89, 59] on button "櫃檯作業" at bounding box center [63, 61] width 116 height 33
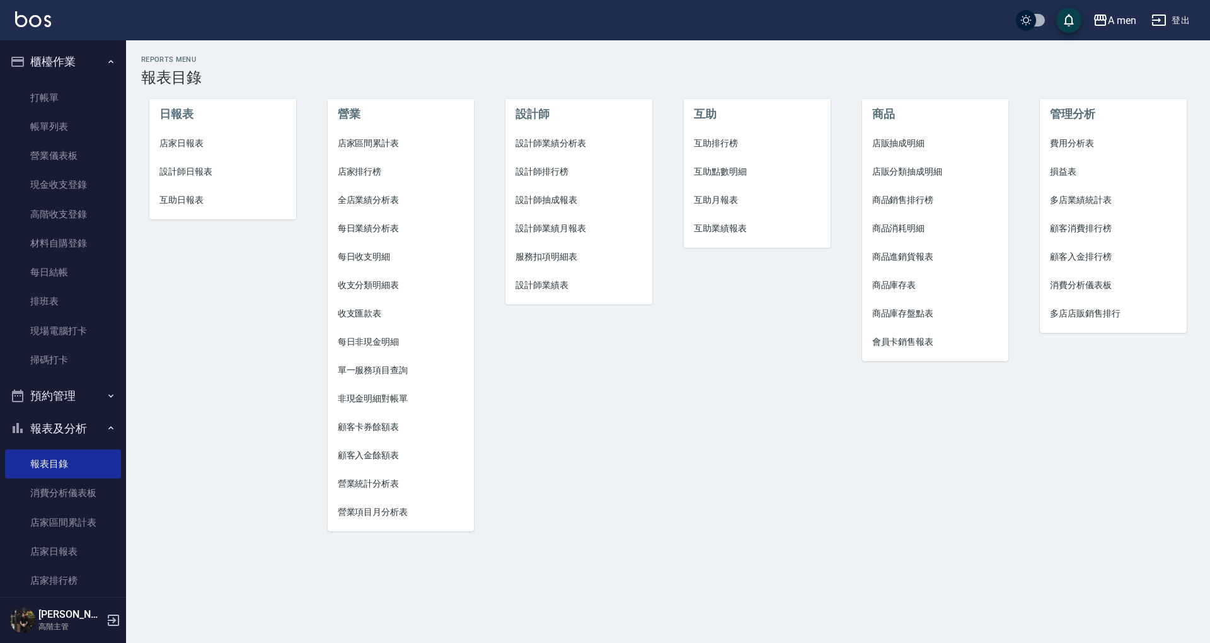
click at [580, 85] on div "設計師 設計師業績分析表 設計師排行榜 設計師抽成報表 設計師業績月報表 服務扣項明細表 設計師業績表" at bounding box center [571, 307] width 178 height 473
click at [66, 382] on button "預約管理" at bounding box center [63, 395] width 116 height 33
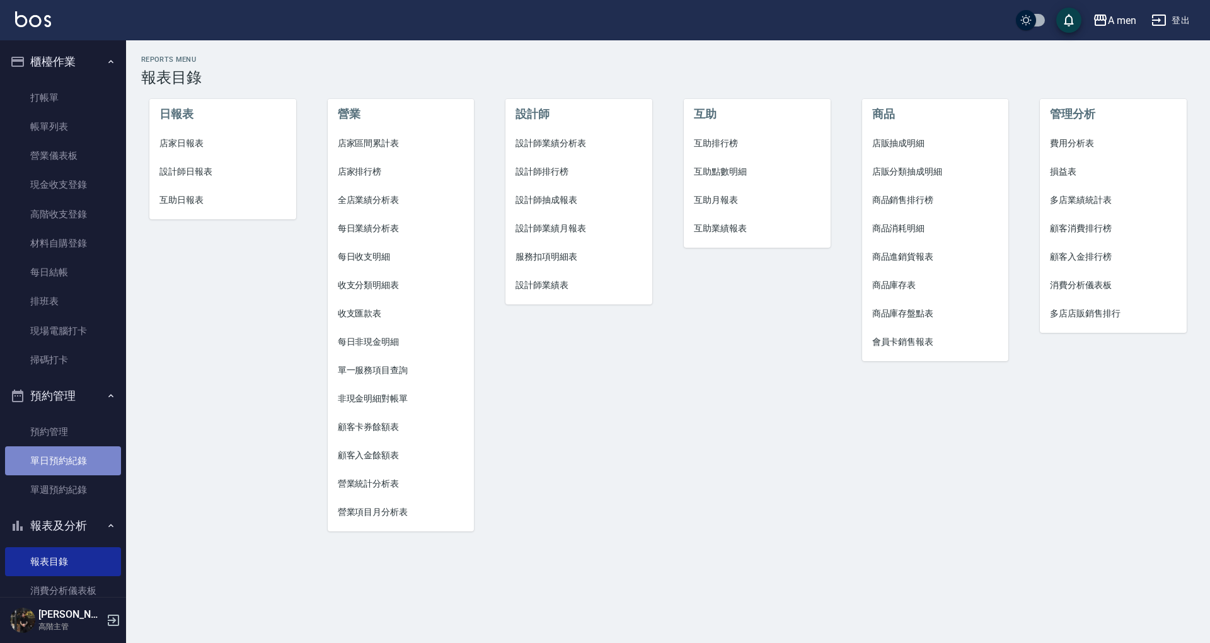
click at [71, 456] on link "單日預約紀錄" at bounding box center [63, 460] width 116 height 29
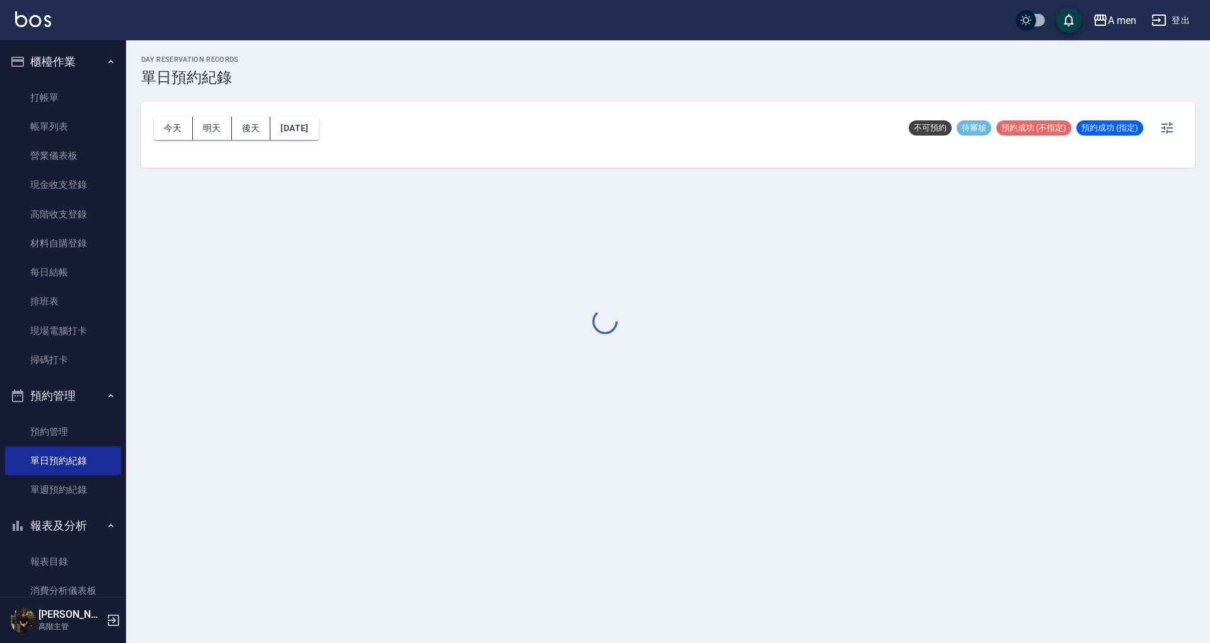
click at [171, 130] on div at bounding box center [605, 321] width 1210 height 643
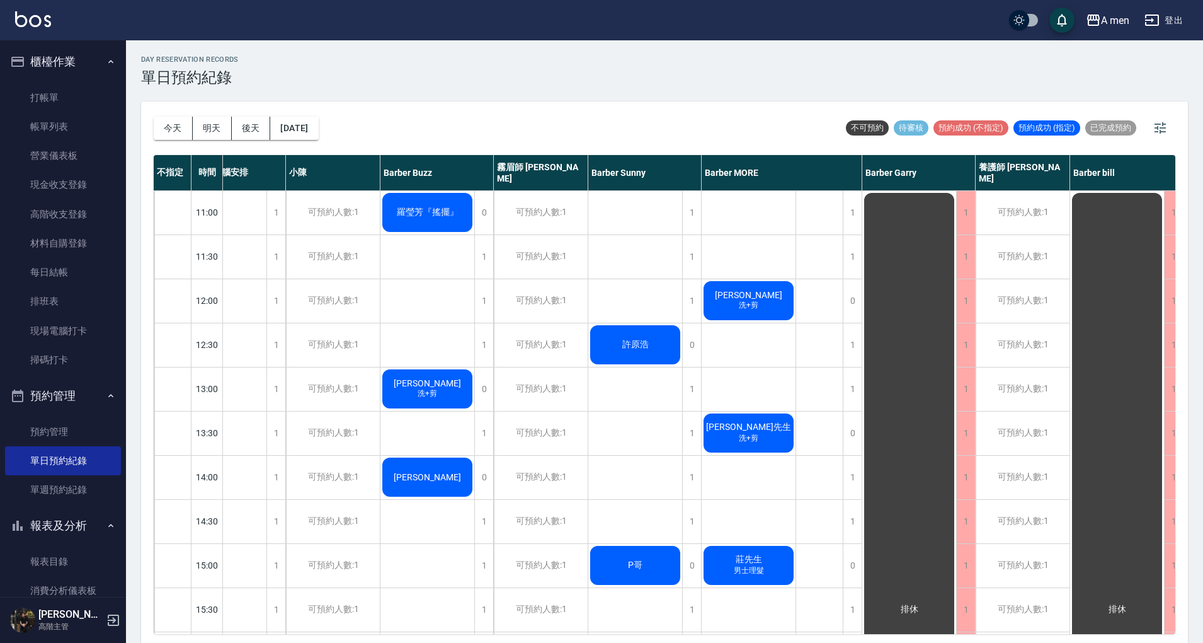
scroll to position [0, 65]
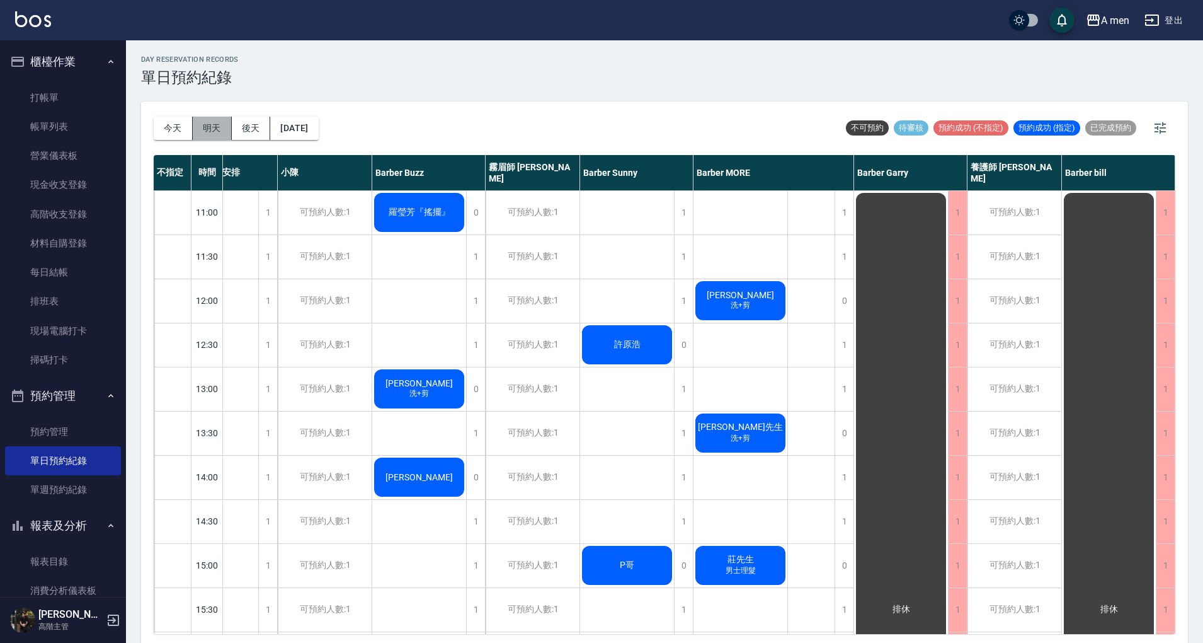
click at [207, 130] on button "明天" at bounding box center [212, 128] width 39 height 23
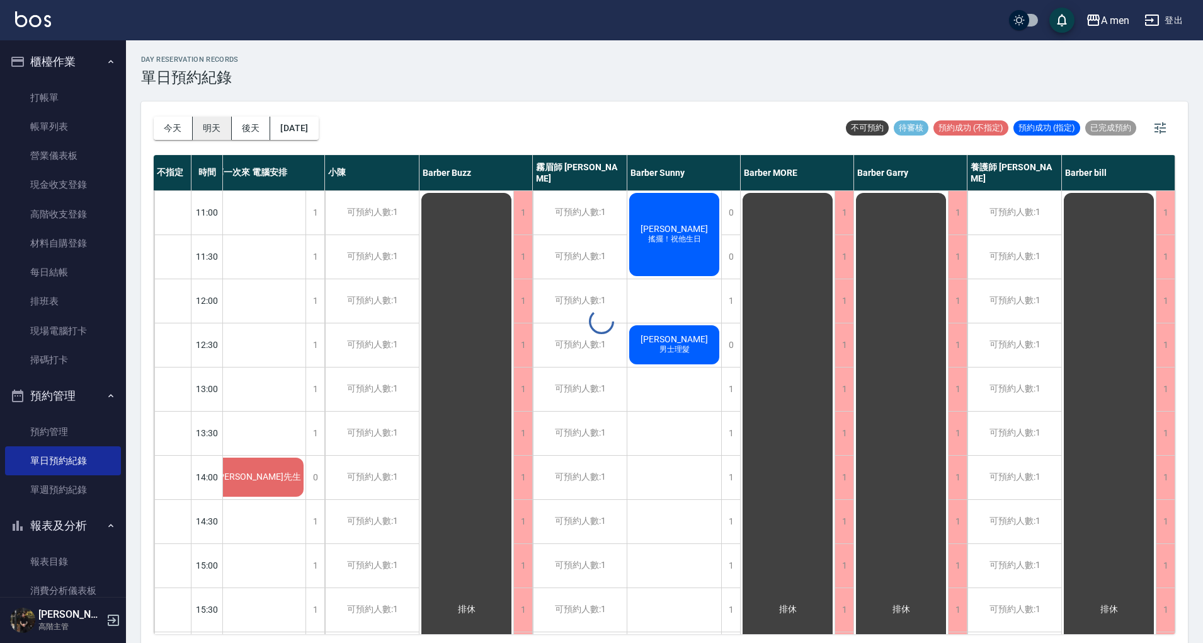
scroll to position [0, 18]
click at [250, 129] on button "後天" at bounding box center [251, 128] width 39 height 23
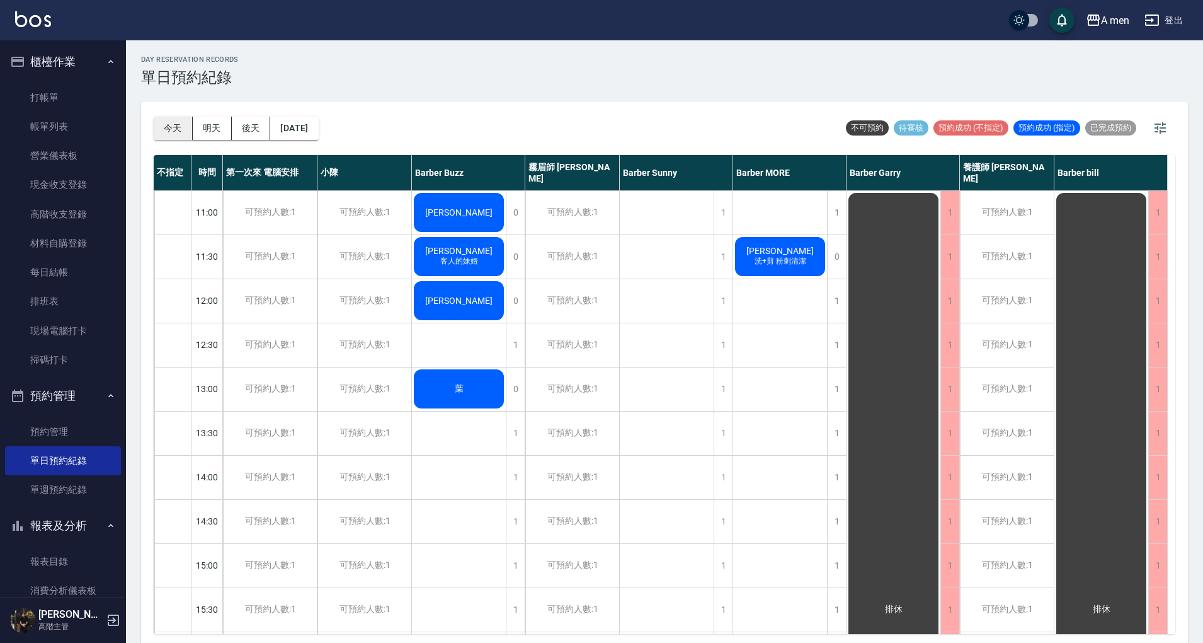
click at [173, 127] on button "今天" at bounding box center [173, 128] width 39 height 23
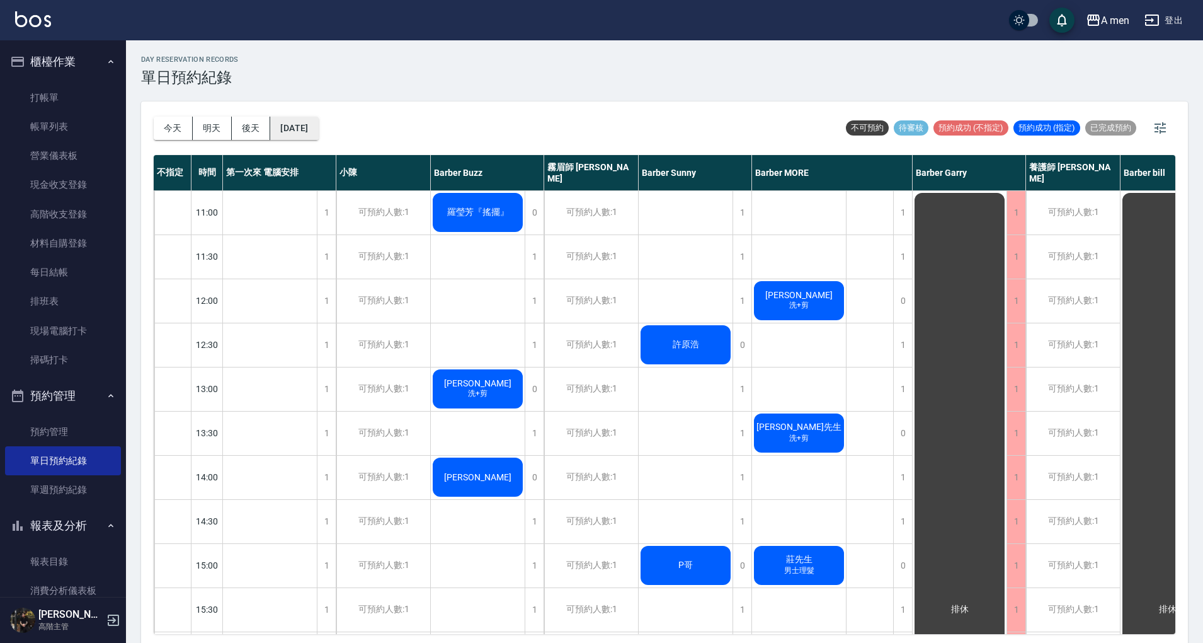
click at [318, 129] on button "[DATE]" at bounding box center [294, 128] width 48 height 23
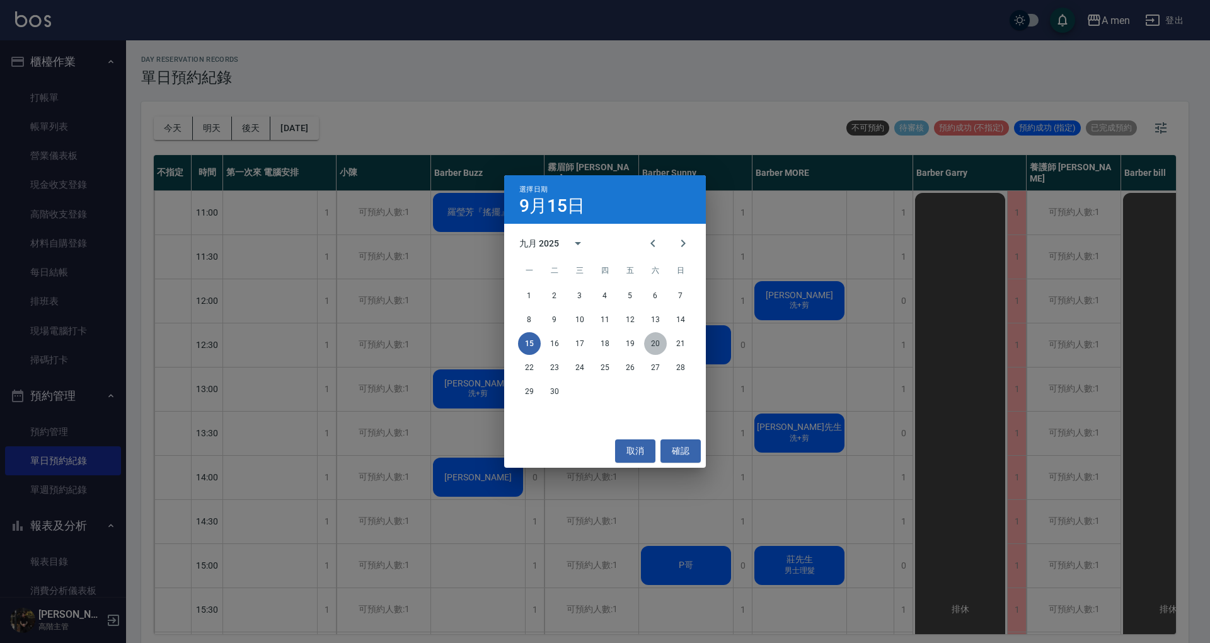
click at [659, 342] on button "20" at bounding box center [655, 343] width 23 height 23
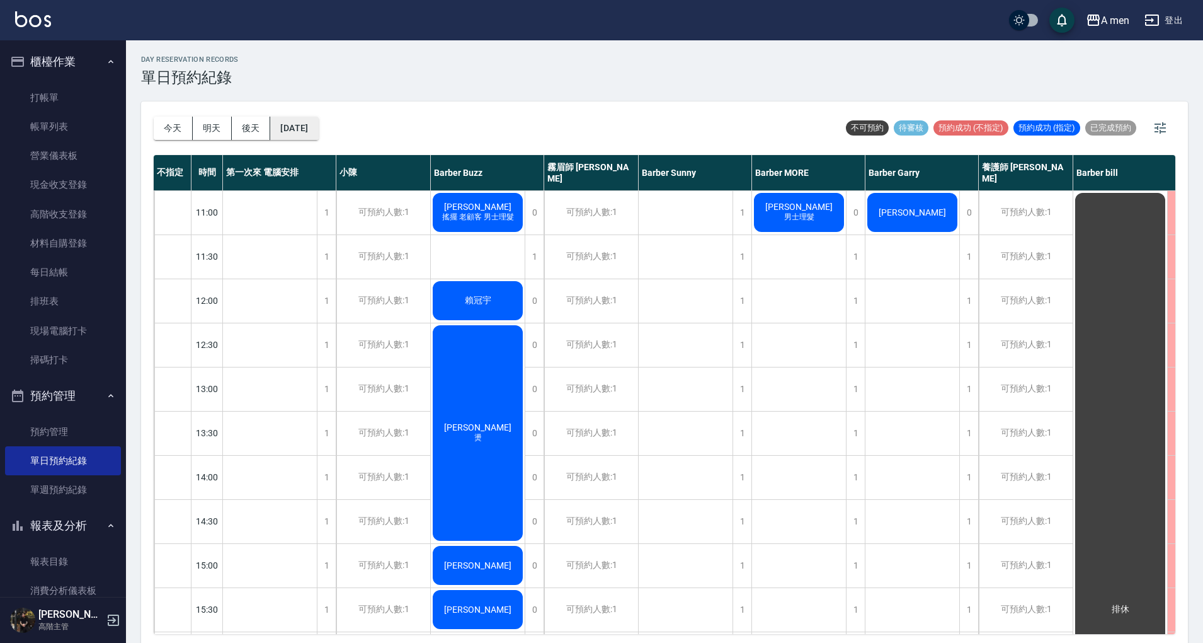
click at [294, 123] on button "[DATE]" at bounding box center [294, 128] width 48 height 23
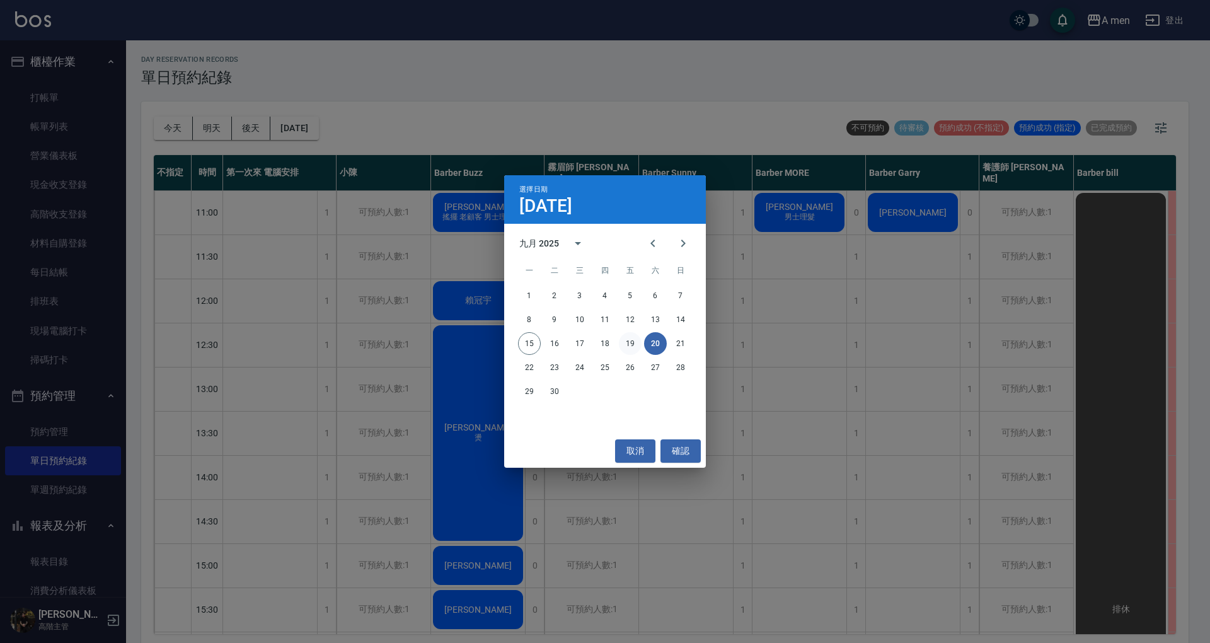
click at [631, 348] on button "19" at bounding box center [630, 343] width 23 height 23
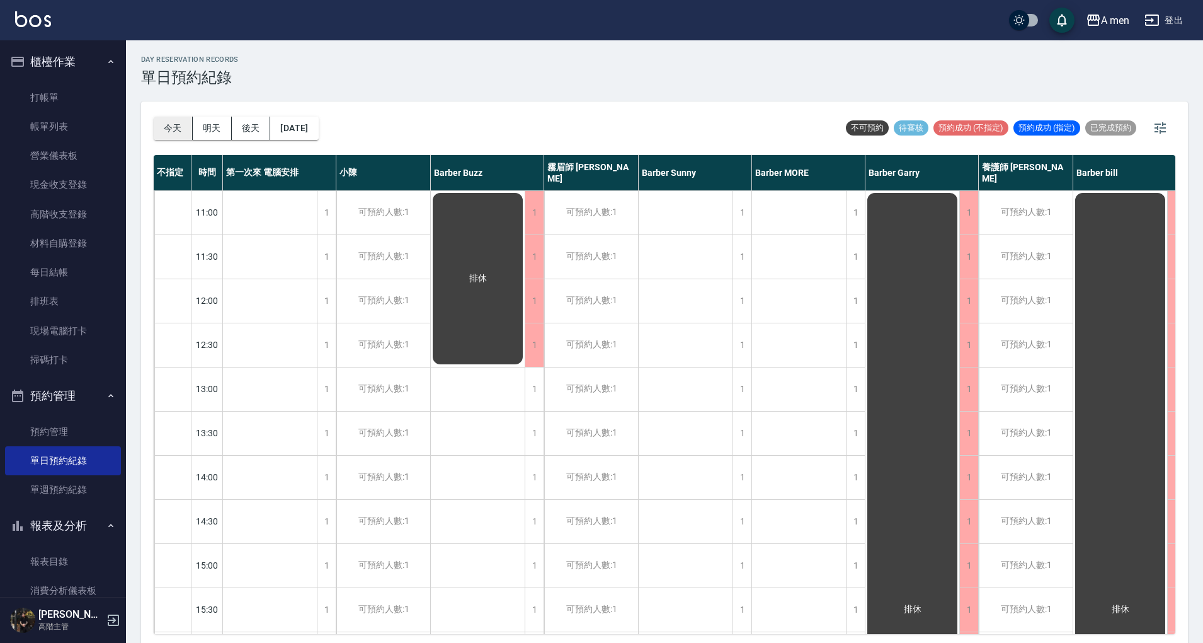
click at [167, 126] on button "今天" at bounding box center [173, 128] width 39 height 23
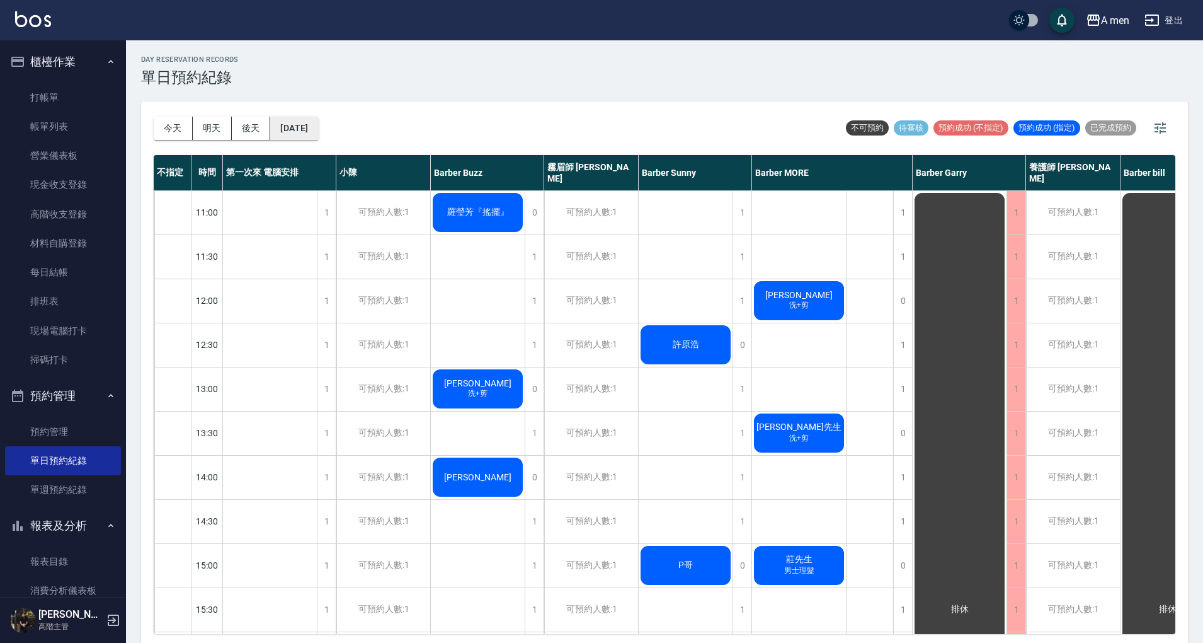
click at [318, 128] on button "[DATE]" at bounding box center [294, 128] width 48 height 23
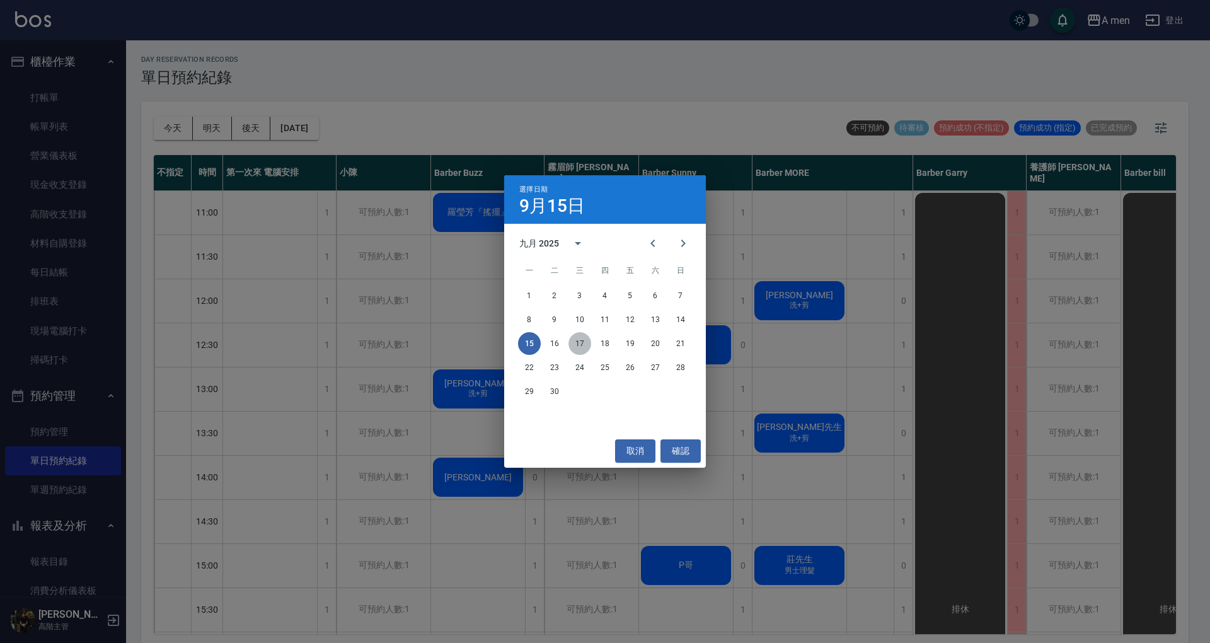
click at [574, 345] on button "17" at bounding box center [579, 343] width 23 height 23
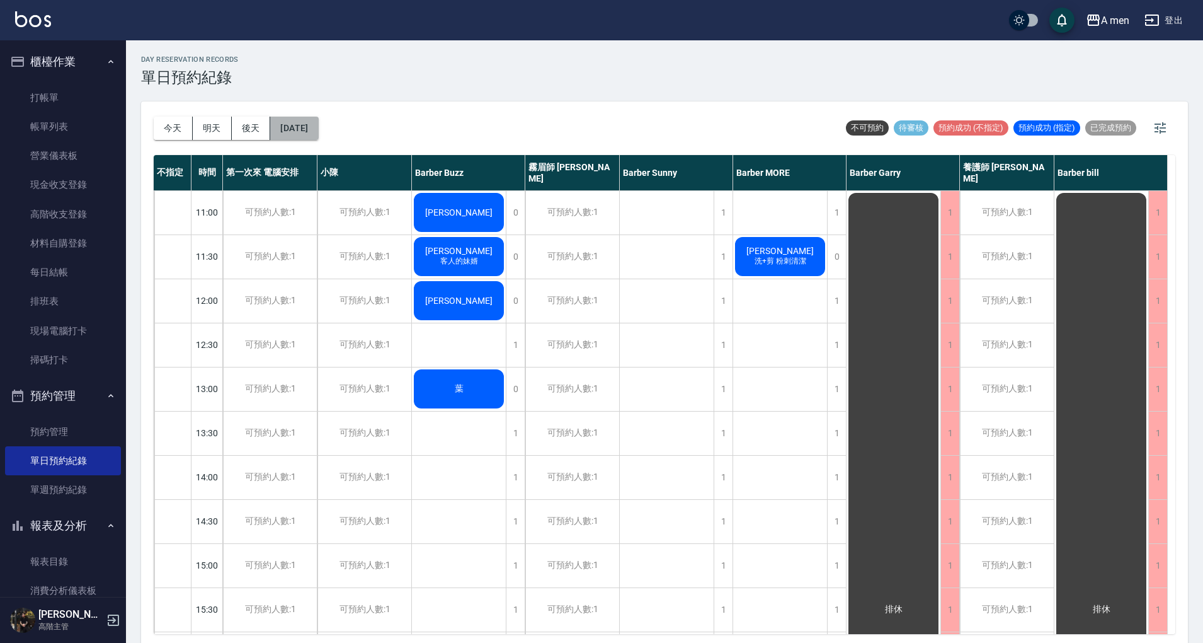
click at [311, 136] on button "[DATE]" at bounding box center [294, 128] width 48 height 23
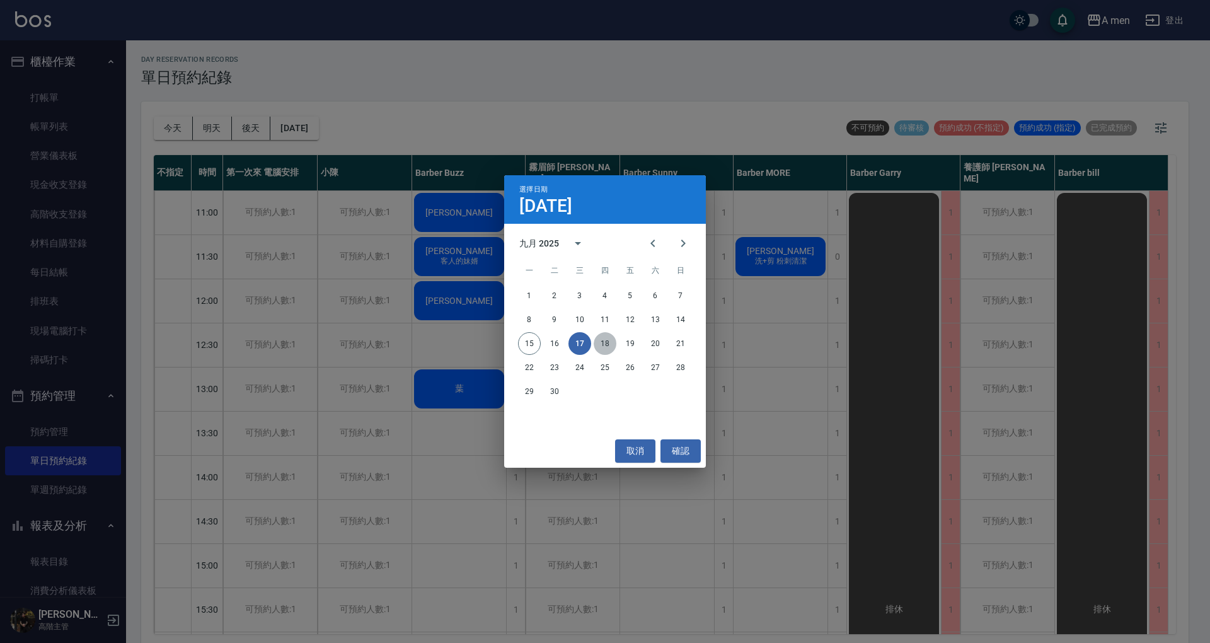
click at [608, 345] on button "18" at bounding box center [605, 343] width 23 height 23
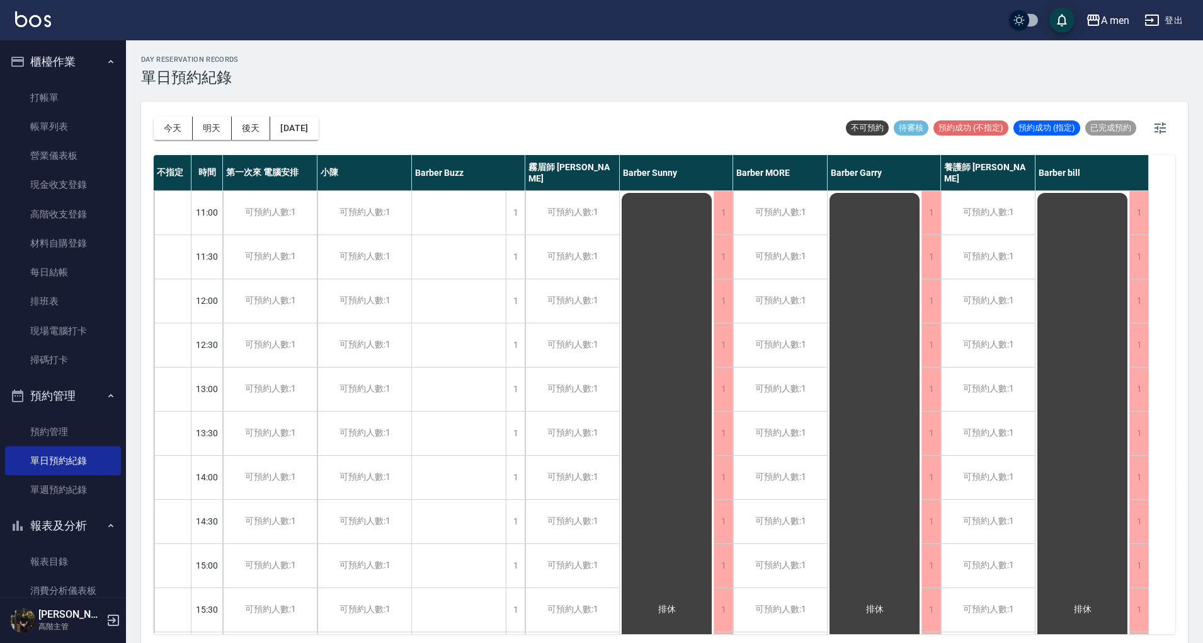
click at [319, 142] on div "[DATE] [DATE] [DATE] [DATE]" at bounding box center [236, 128] width 165 height 54
click at [318, 133] on button "[DATE]" at bounding box center [294, 128] width 48 height 23
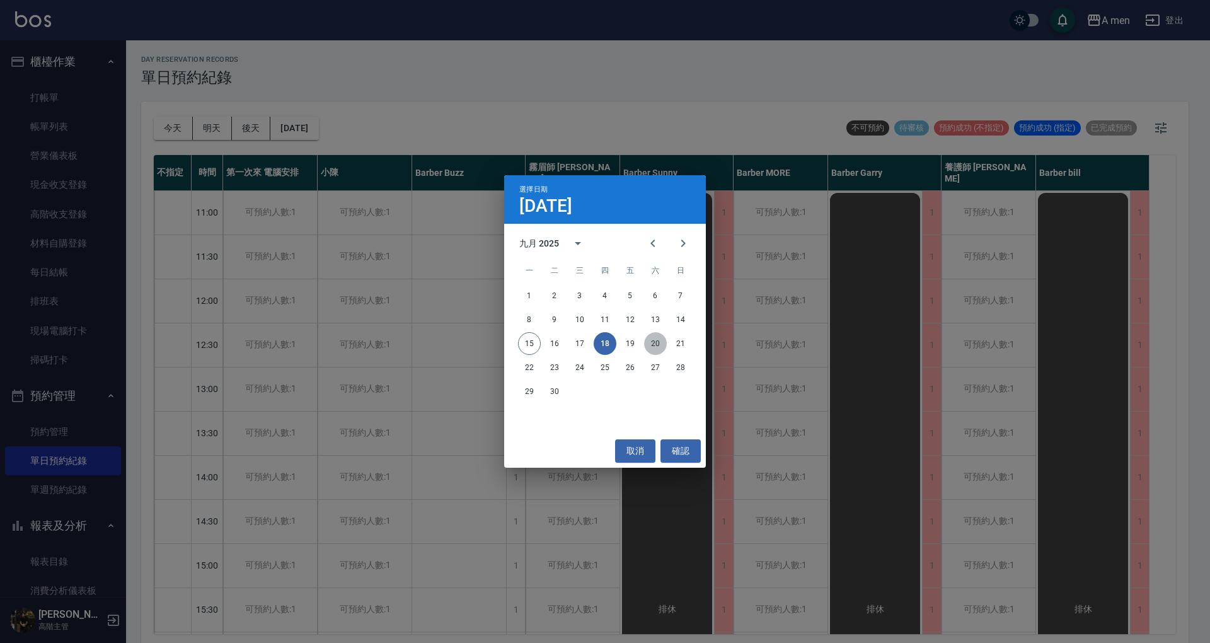
click at [662, 340] on button "20" at bounding box center [655, 343] width 23 height 23
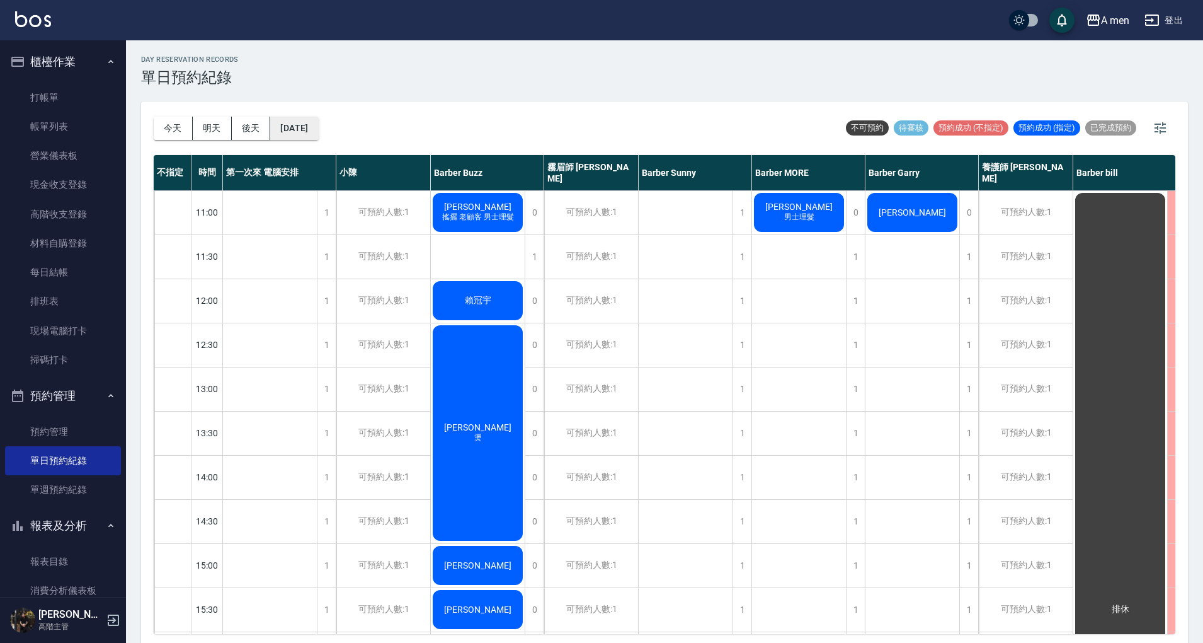
click at [313, 126] on button "[DATE]" at bounding box center [294, 128] width 48 height 23
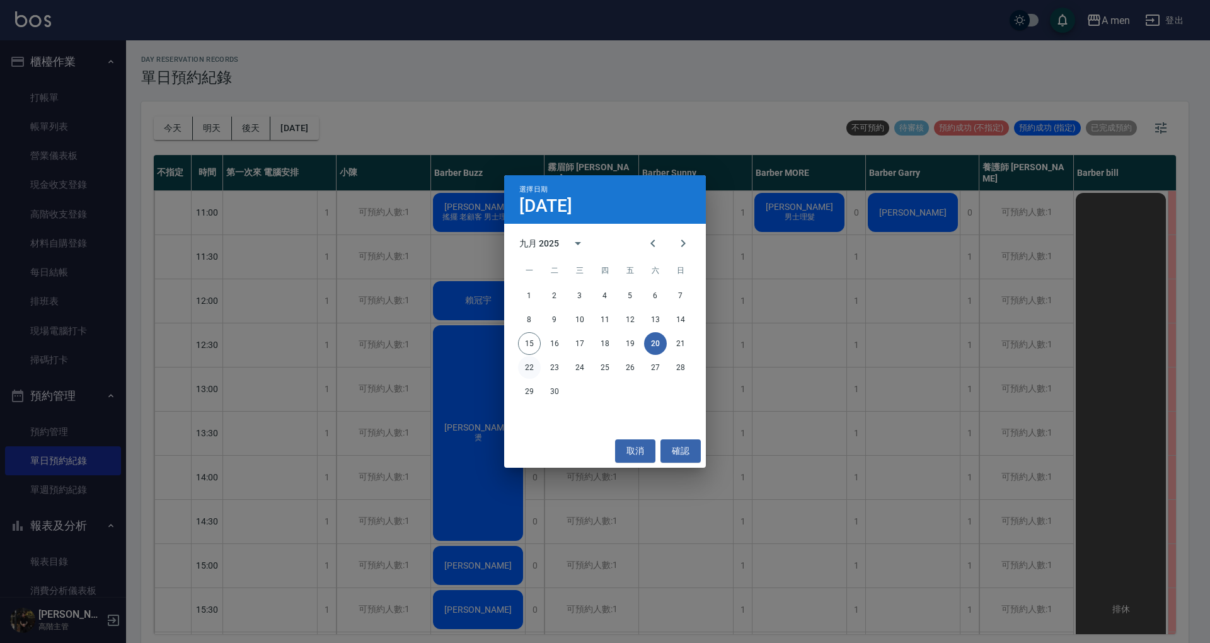
click at [534, 364] on button "22" at bounding box center [529, 367] width 23 height 23
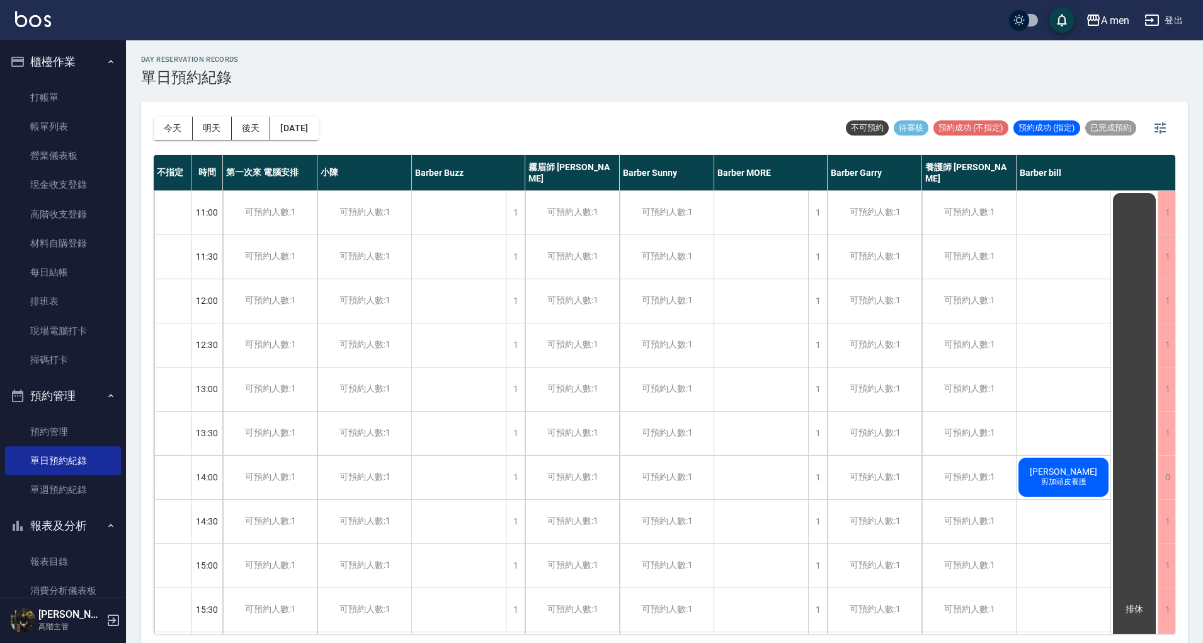
scroll to position [0, 8]
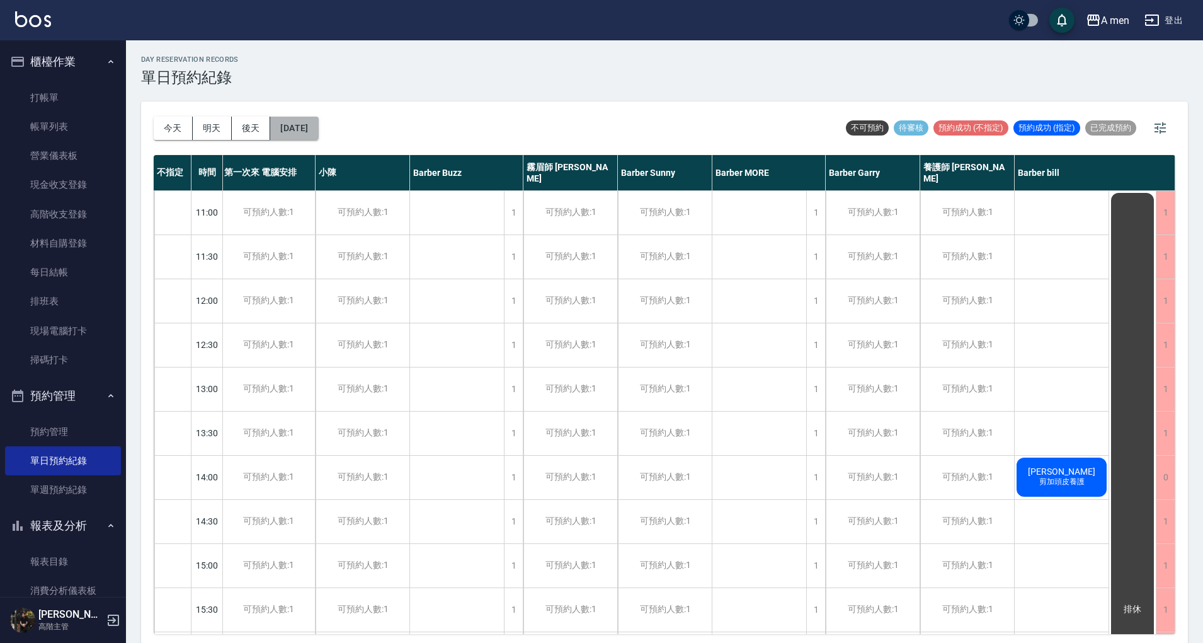
click at [318, 131] on button "[DATE]" at bounding box center [294, 128] width 48 height 23
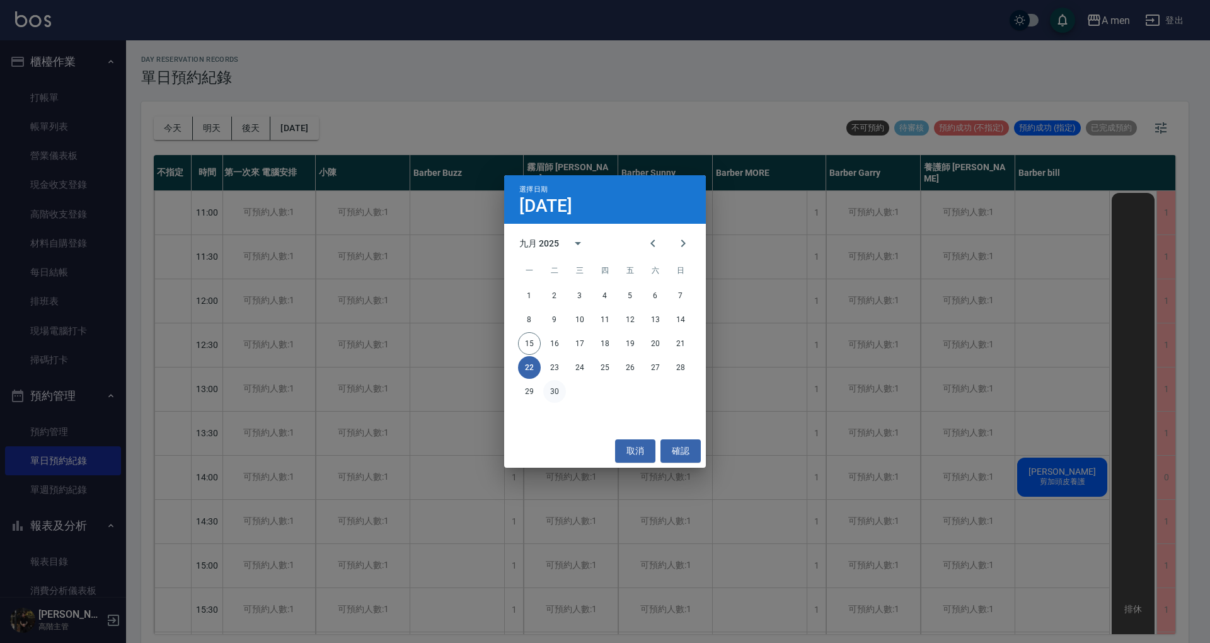
click at [549, 399] on button "30" at bounding box center [554, 391] width 23 height 23
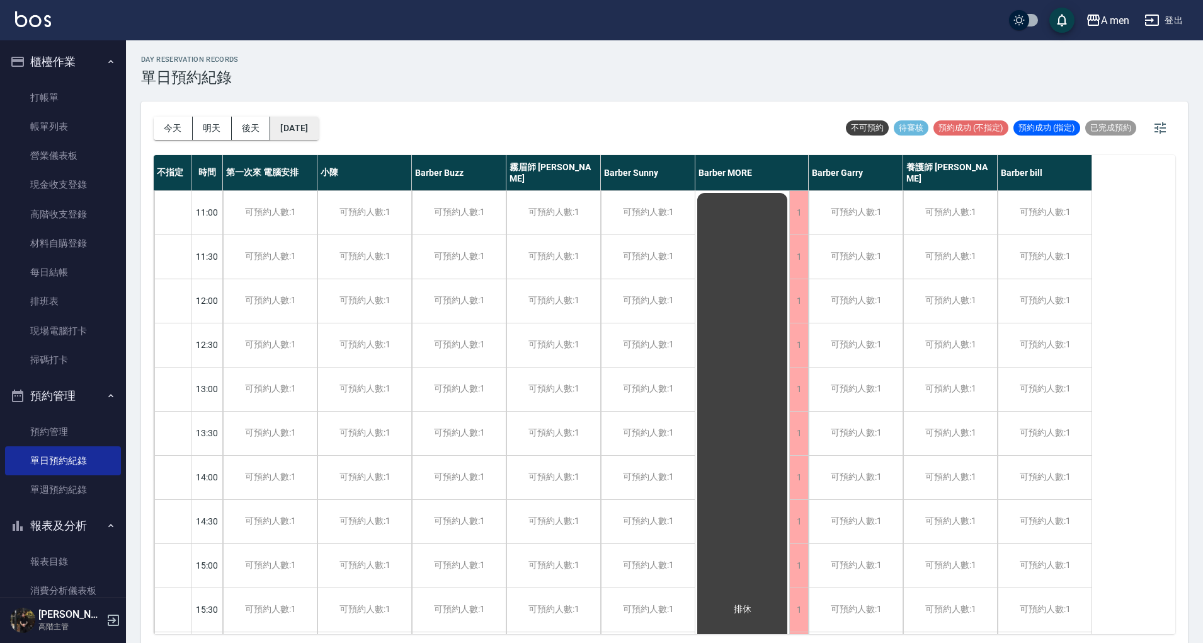
click at [307, 124] on button "[DATE]" at bounding box center [294, 128] width 48 height 23
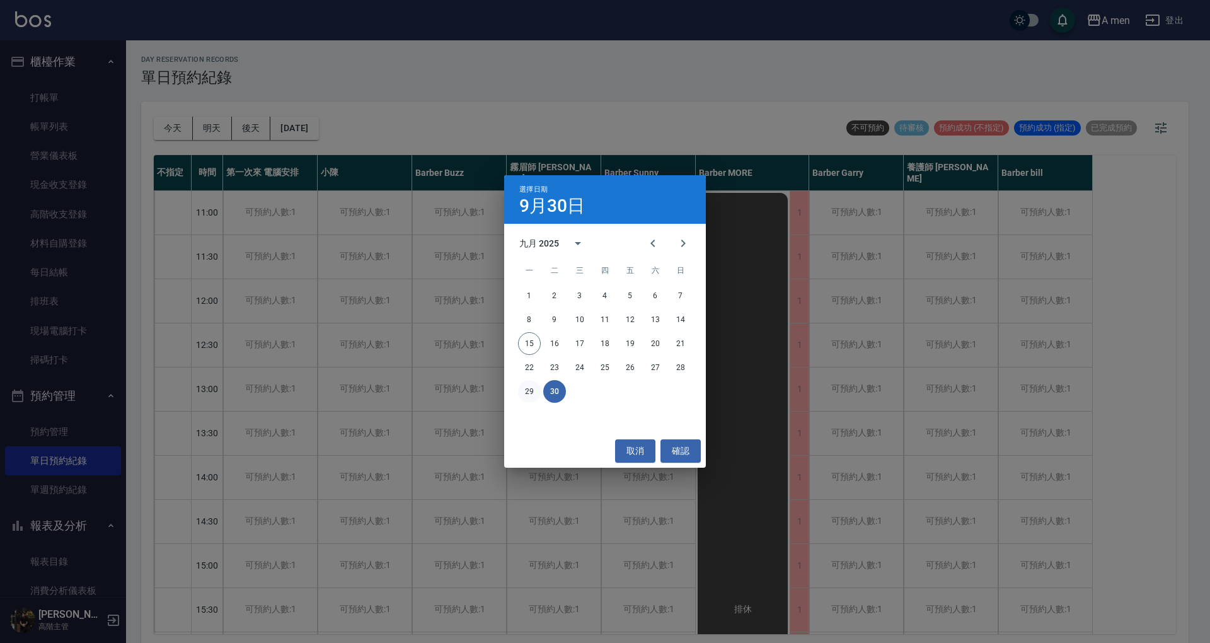
click at [533, 390] on button "29" at bounding box center [529, 391] width 23 height 23
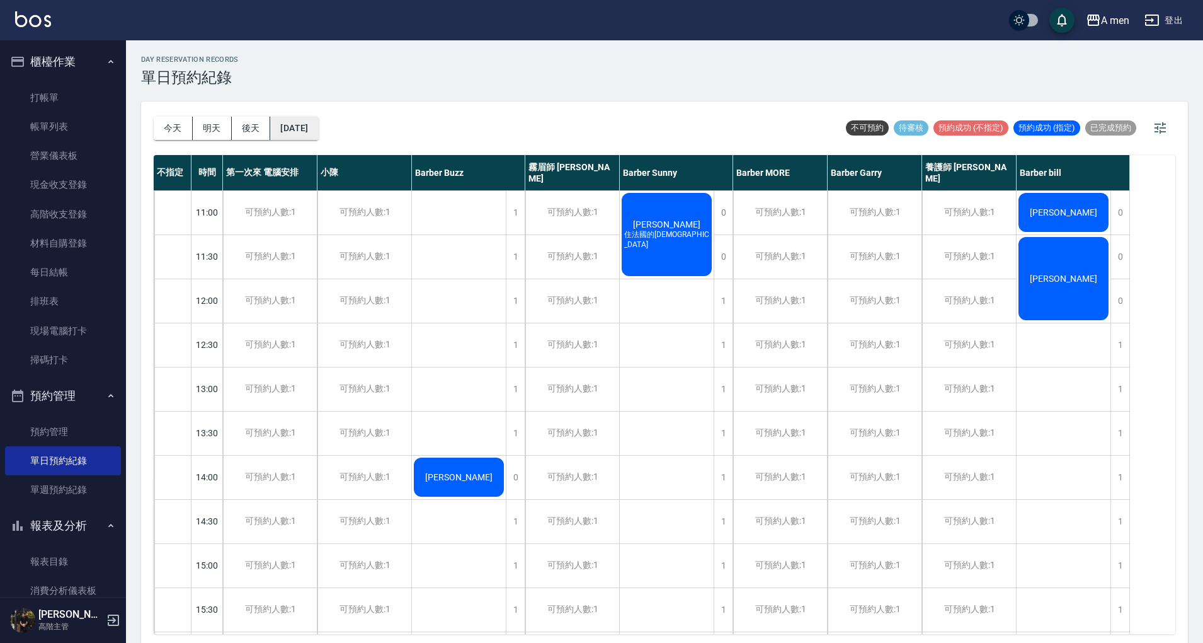
click at [287, 136] on button "[DATE]" at bounding box center [294, 128] width 48 height 23
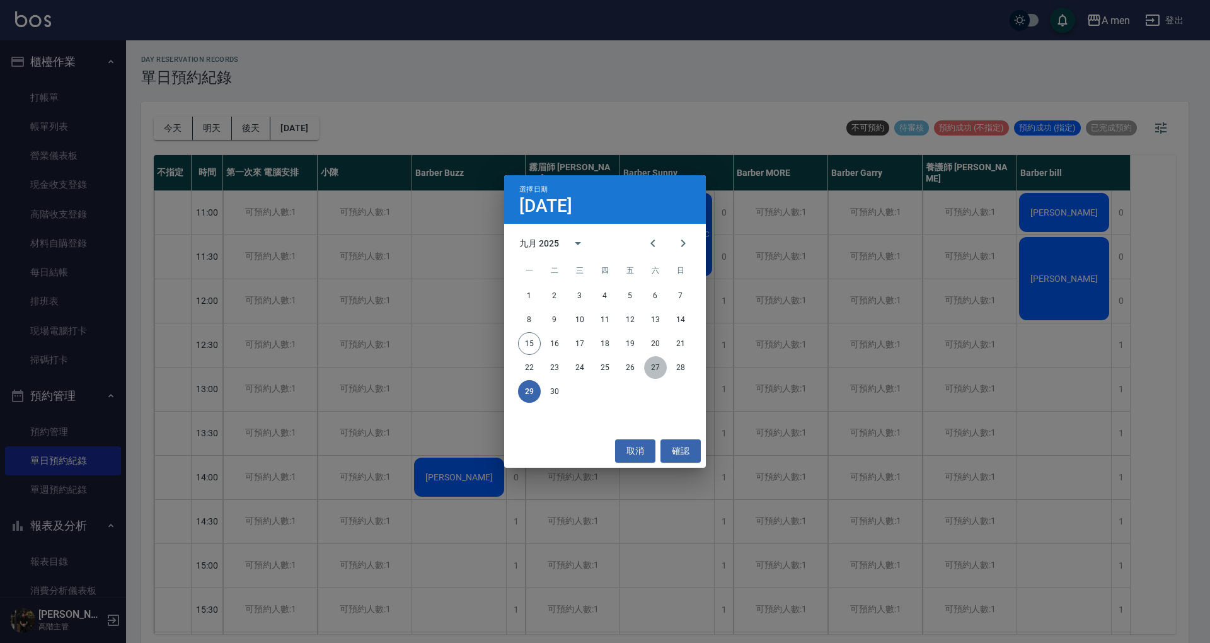
click at [653, 368] on button "27" at bounding box center [655, 367] width 23 height 23
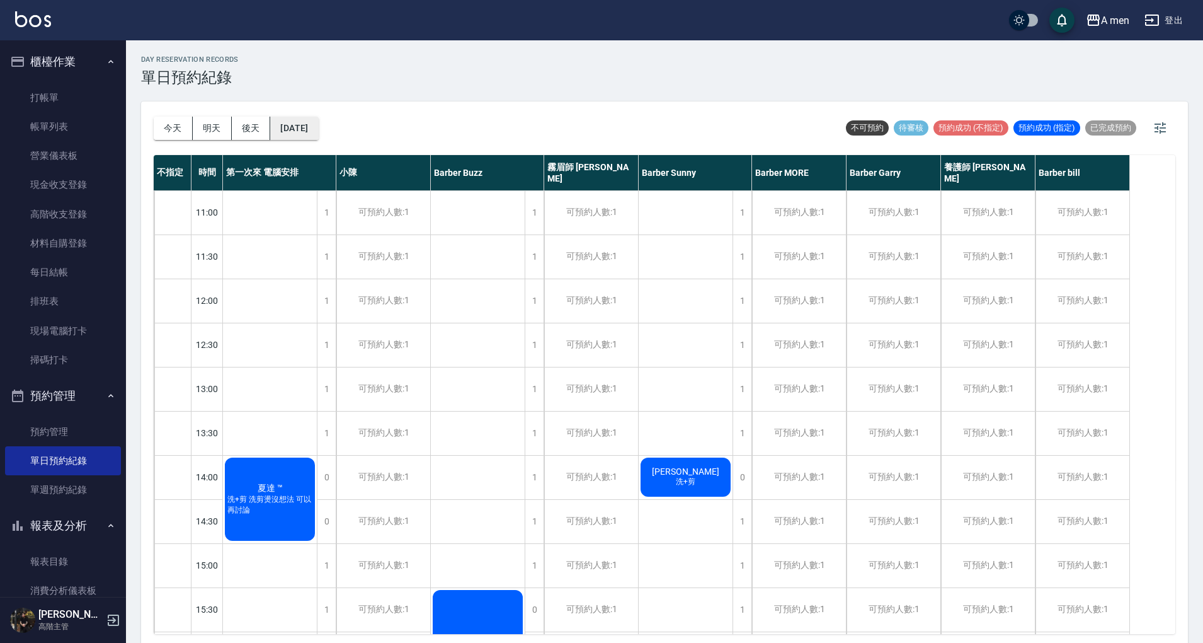
click at [296, 132] on button "[DATE]" at bounding box center [294, 128] width 48 height 23
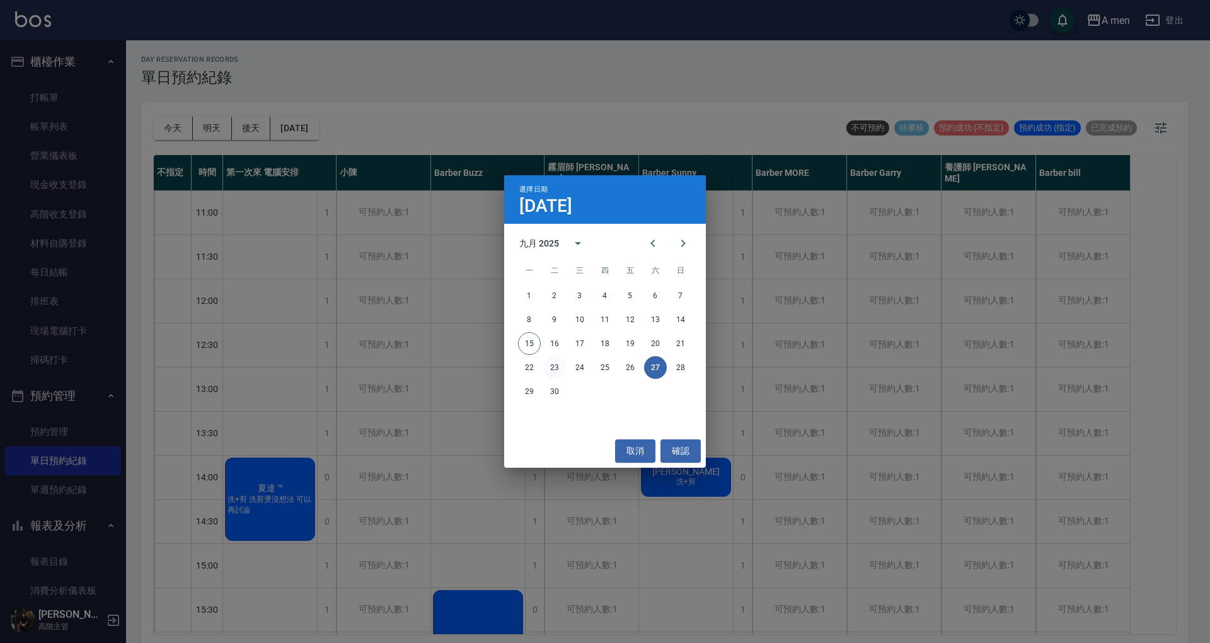
click at [557, 369] on button "23" at bounding box center [554, 367] width 23 height 23
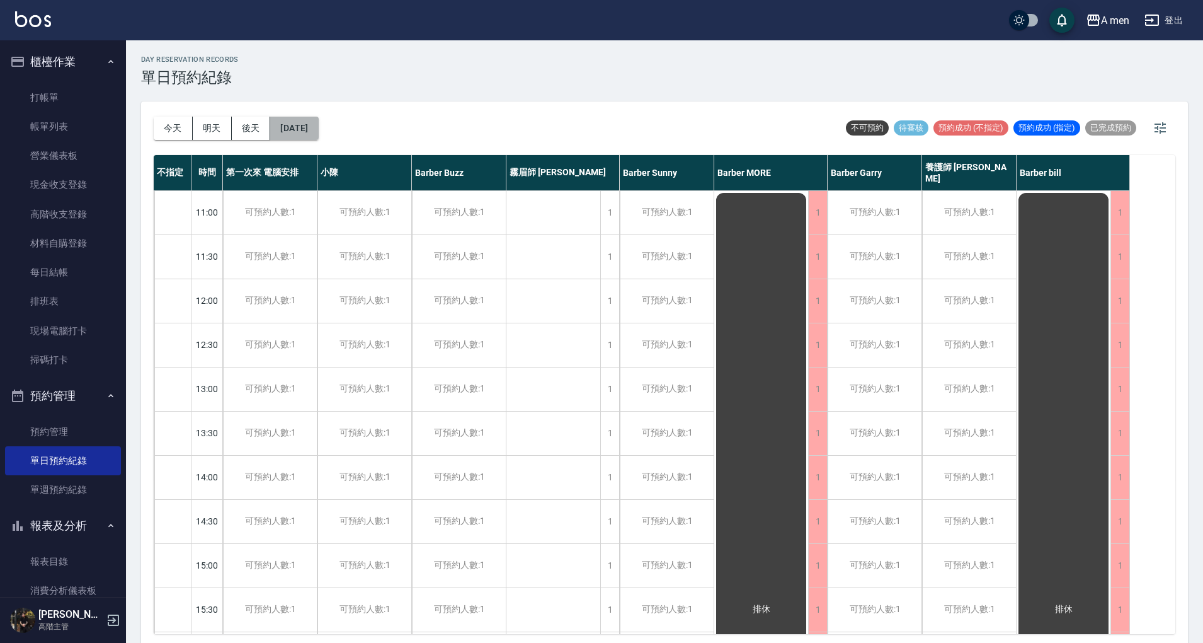
click at [318, 130] on button "[DATE]" at bounding box center [294, 128] width 48 height 23
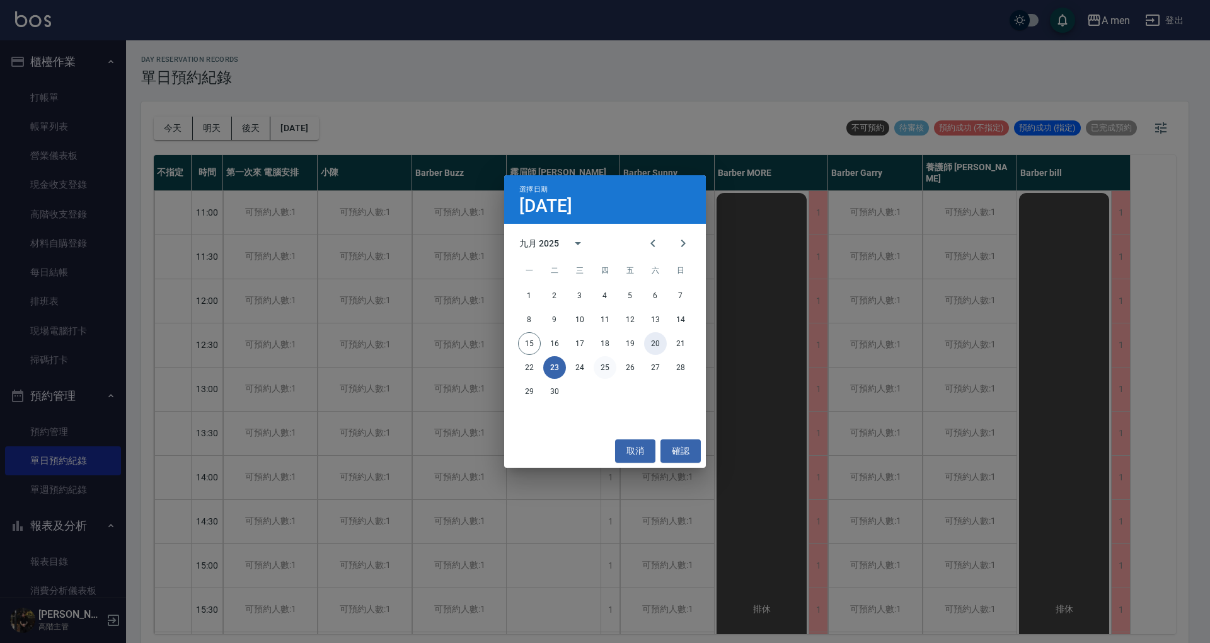
drag, startPoint x: 655, startPoint y: 344, endPoint x: 604, endPoint y: 376, distance: 60.3
click at [604, 376] on div "1 2 3 4 5 6 7 8 9 10 11 12 13 14 15 16 17 18 19 20 21 22 23 24 25 26 27 28 29 30" at bounding box center [605, 343] width 202 height 121
click at [573, 367] on button "24" at bounding box center [579, 367] width 23 height 23
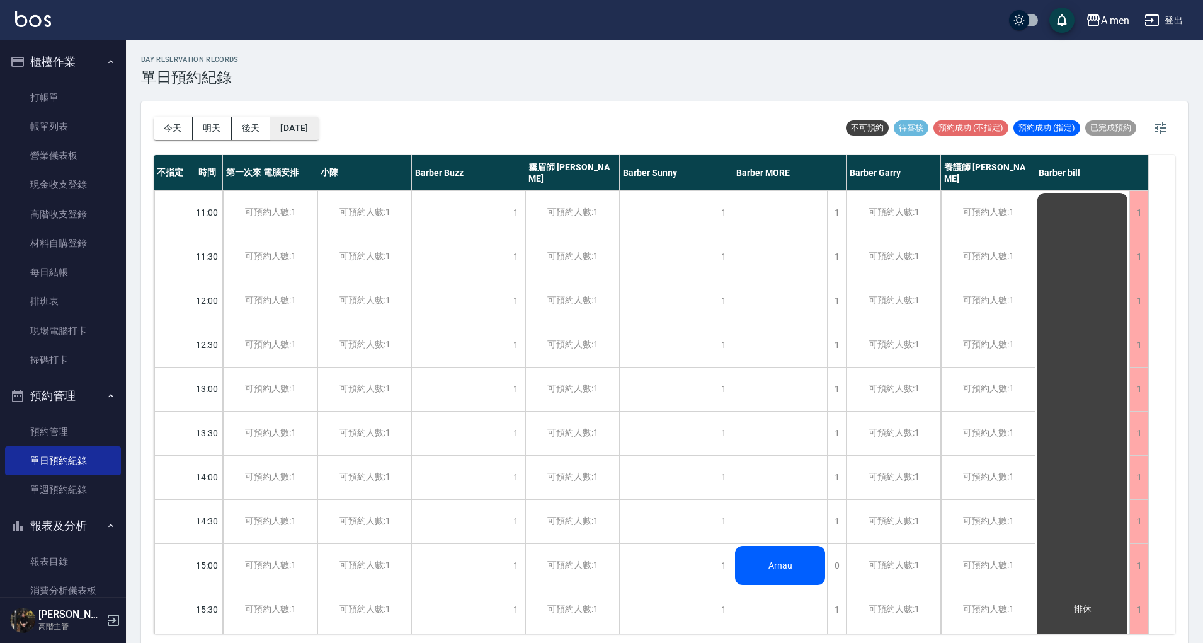
click at [300, 117] on button "[DATE]" at bounding box center [294, 128] width 48 height 23
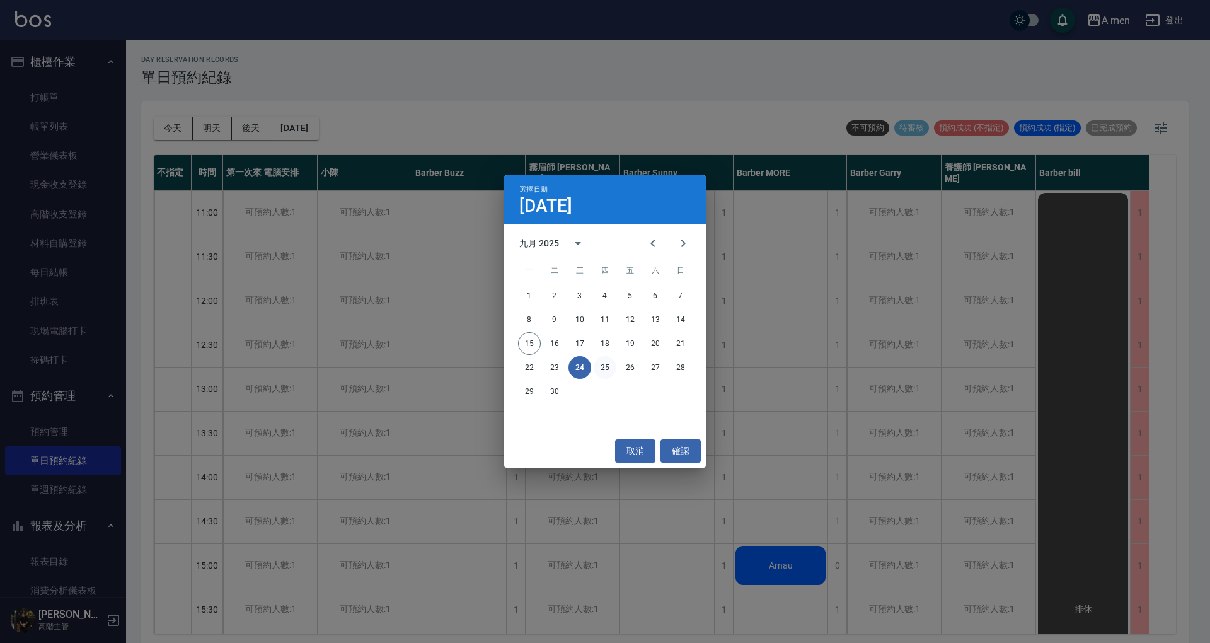
click at [609, 372] on button "25" at bounding box center [605, 367] width 23 height 23
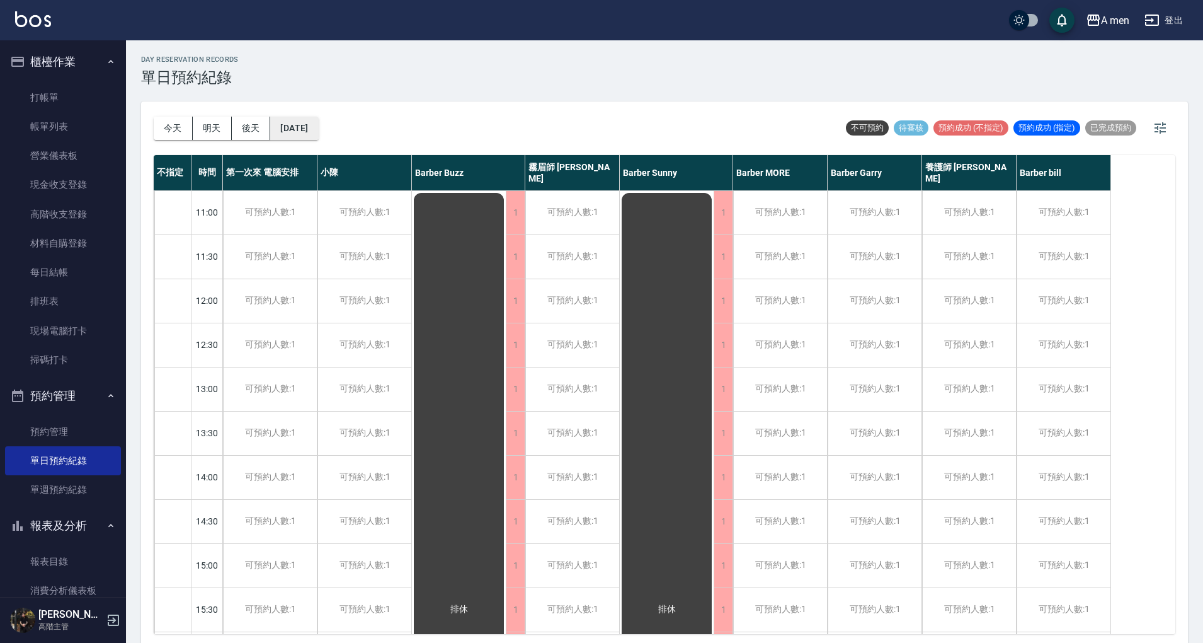
click at [318, 132] on button "[DATE]" at bounding box center [294, 128] width 48 height 23
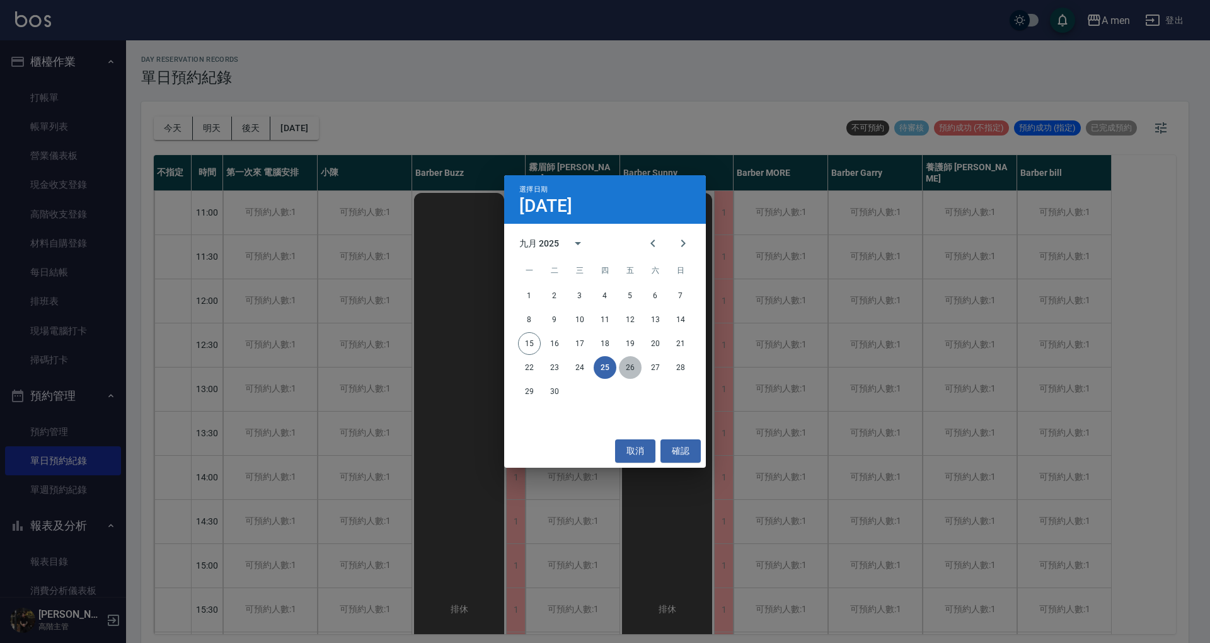
click at [631, 370] on button "26" at bounding box center [630, 367] width 23 height 23
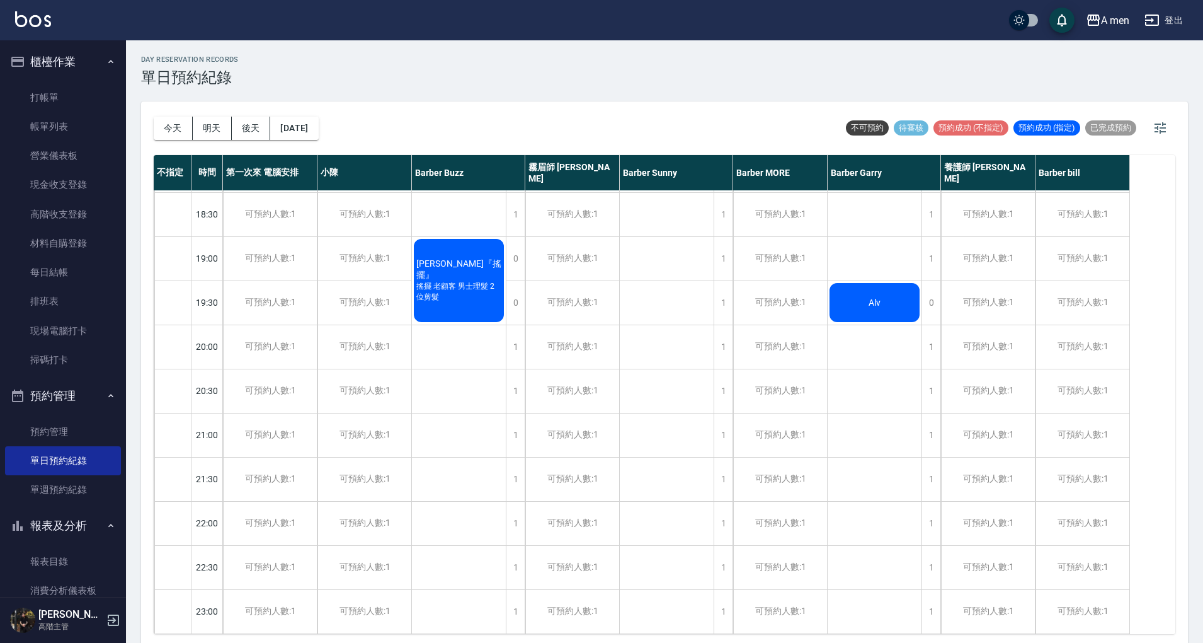
scroll to position [108, 0]
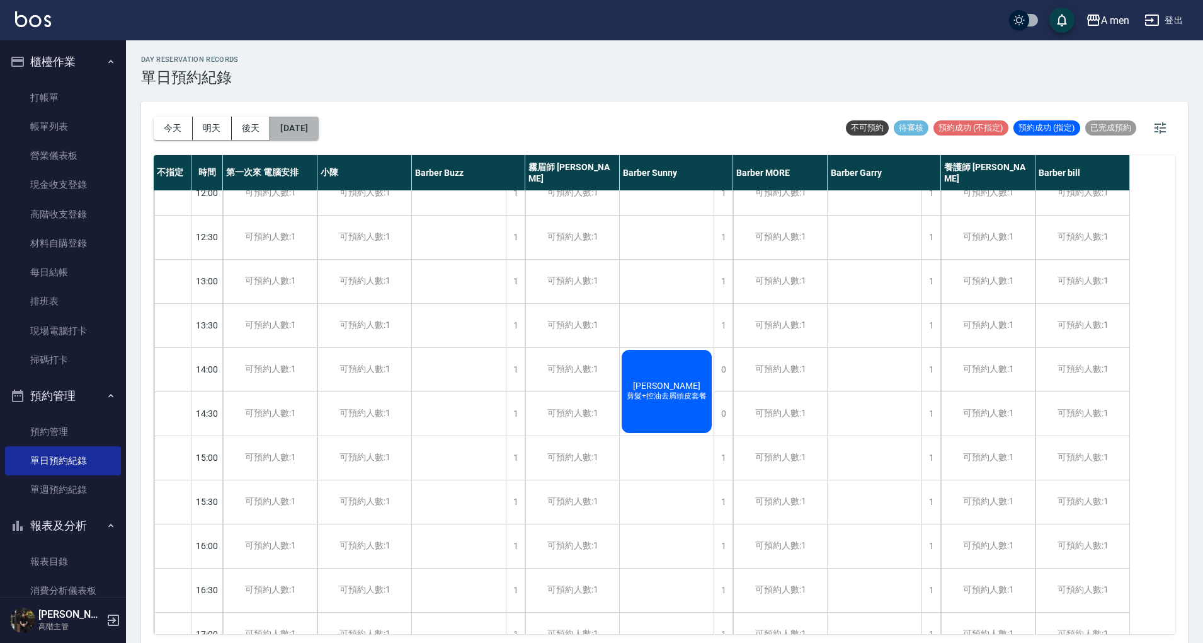
click at [306, 137] on button "[DATE]" at bounding box center [294, 128] width 48 height 23
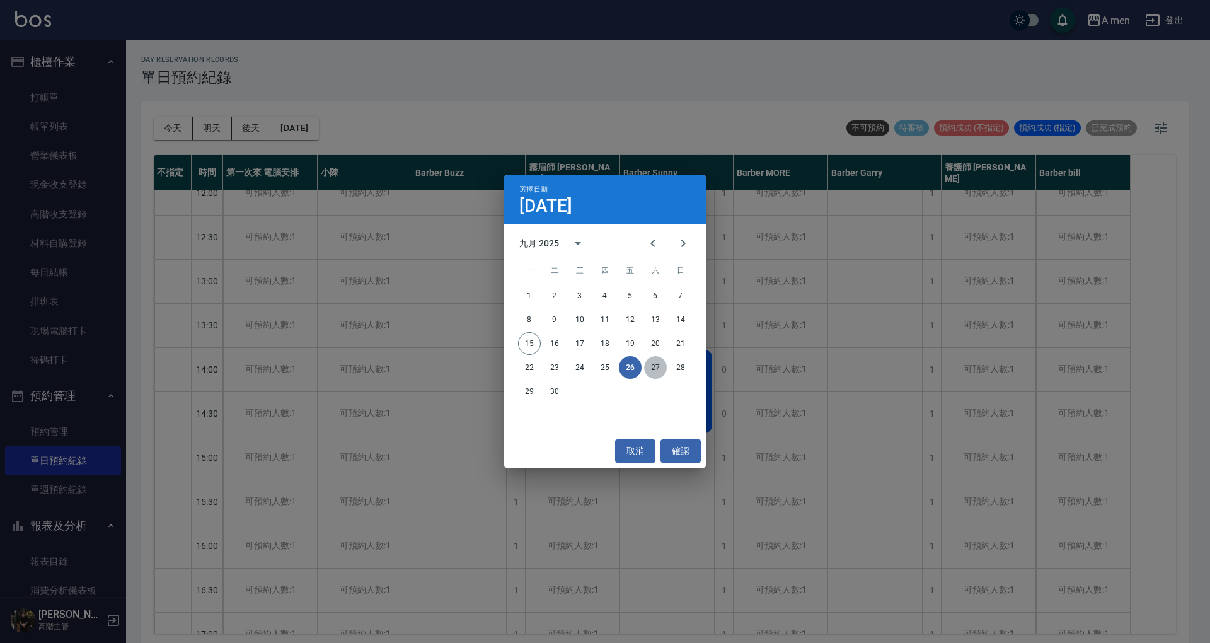
click at [654, 357] on button "27" at bounding box center [655, 367] width 23 height 23
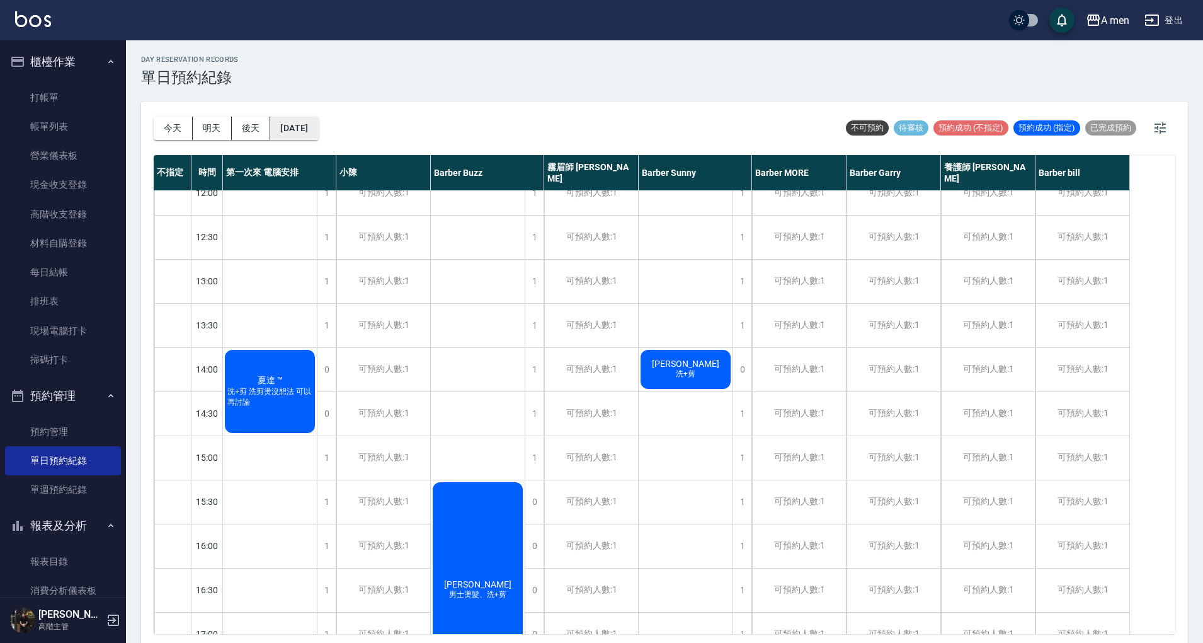
click at [317, 127] on button "[DATE]" at bounding box center [294, 128] width 48 height 23
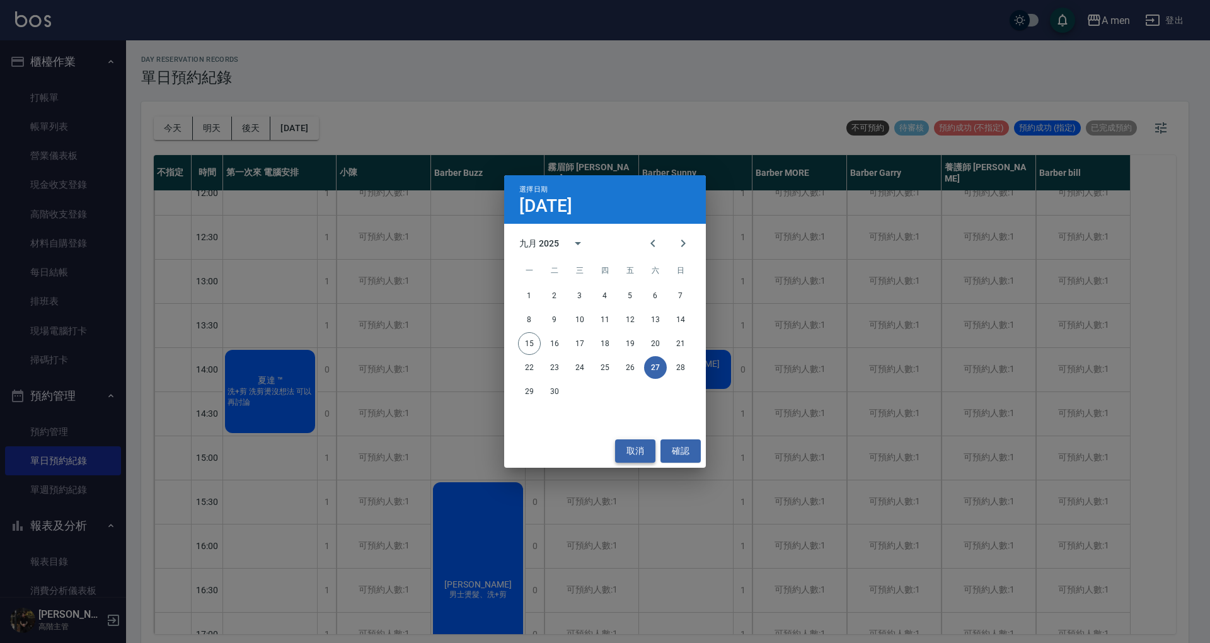
click at [628, 452] on button "取消" at bounding box center [635, 450] width 40 height 23
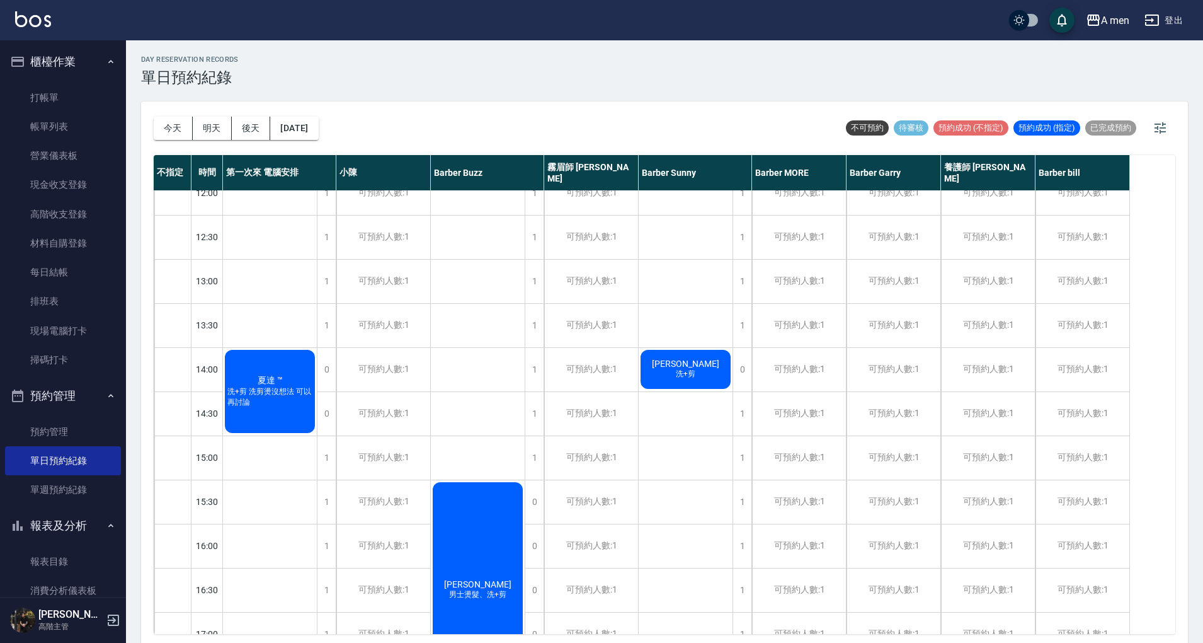
click at [280, 377] on span "夏達 ™" at bounding box center [270, 380] width 30 height 11
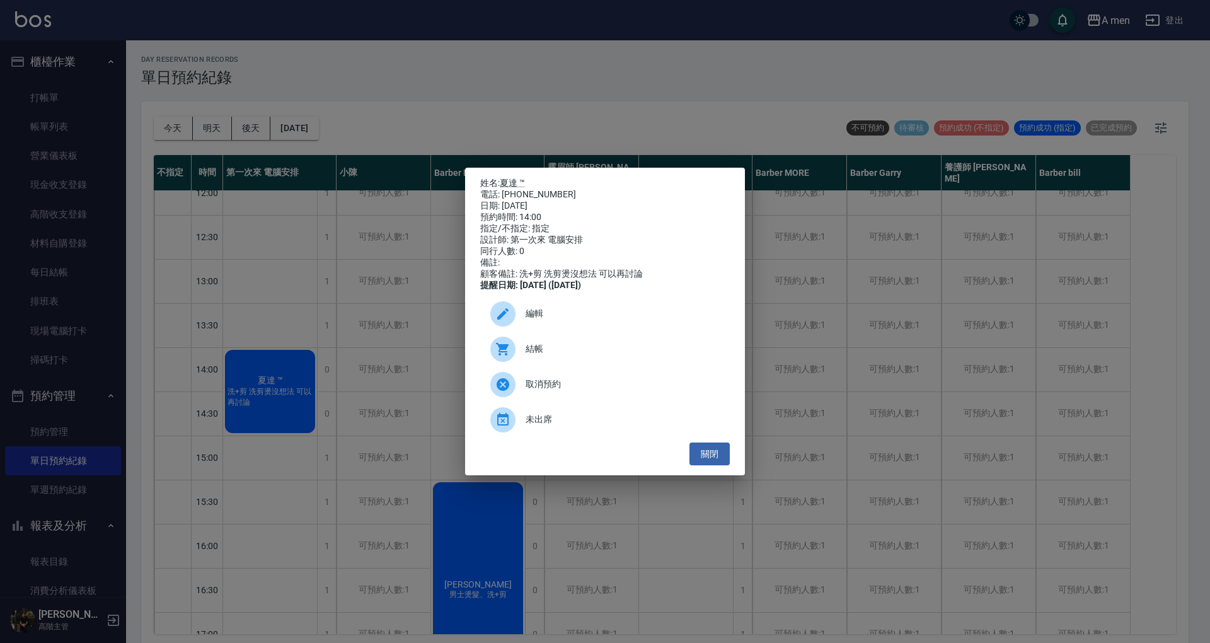
click at [590, 320] on span "編輯" at bounding box center [622, 313] width 194 height 13
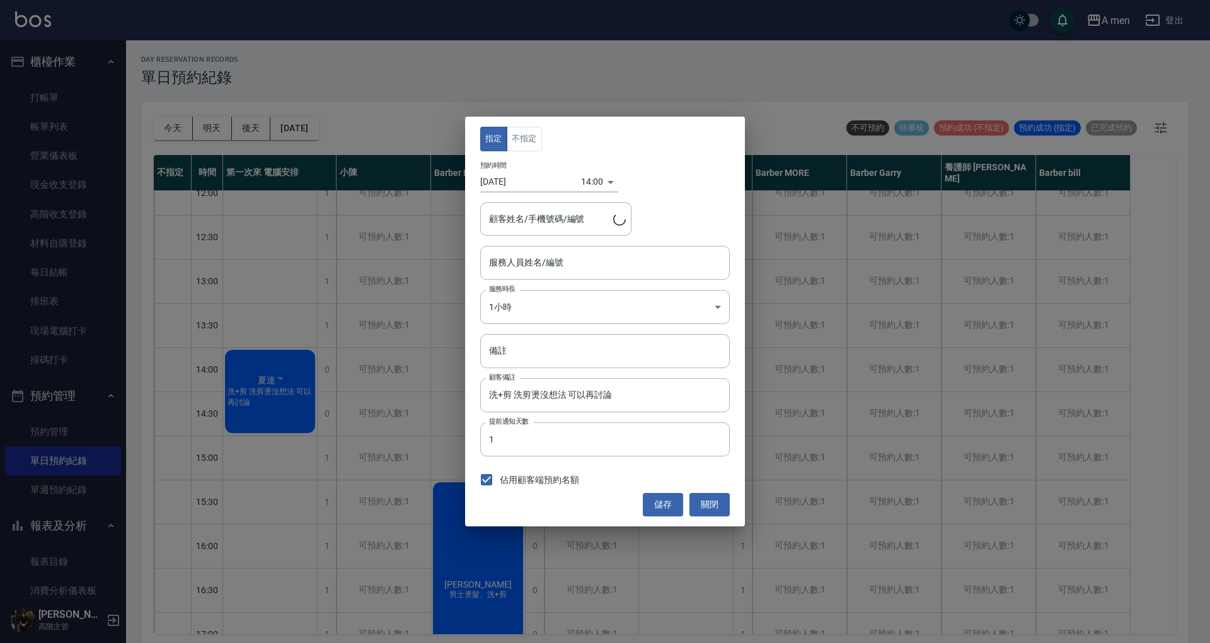
type input "夏達 ™/0922180515"
click at [658, 267] on input "第一次來 電腦安排-100" at bounding box center [595, 262] width 219 height 22
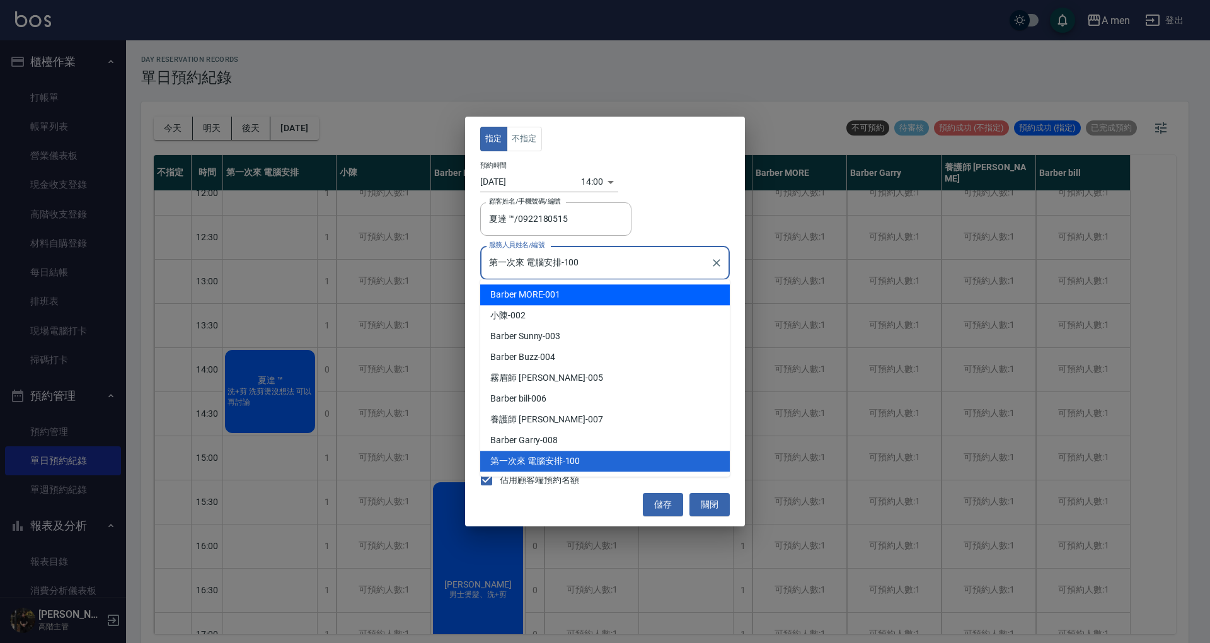
click at [623, 297] on div "Barber MORE -001" at bounding box center [605, 294] width 250 height 21
type input "Barber MORE-001"
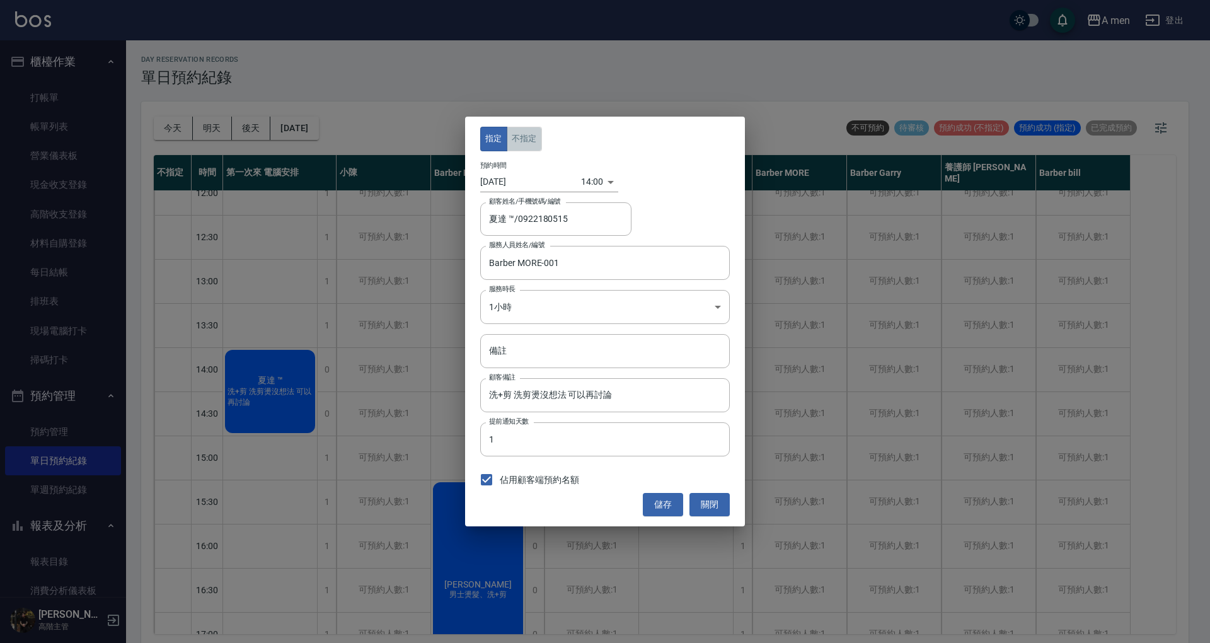
click at [520, 135] on button "不指定" at bounding box center [524, 139] width 35 height 25
click at [658, 514] on button "儲存" at bounding box center [663, 504] width 40 height 23
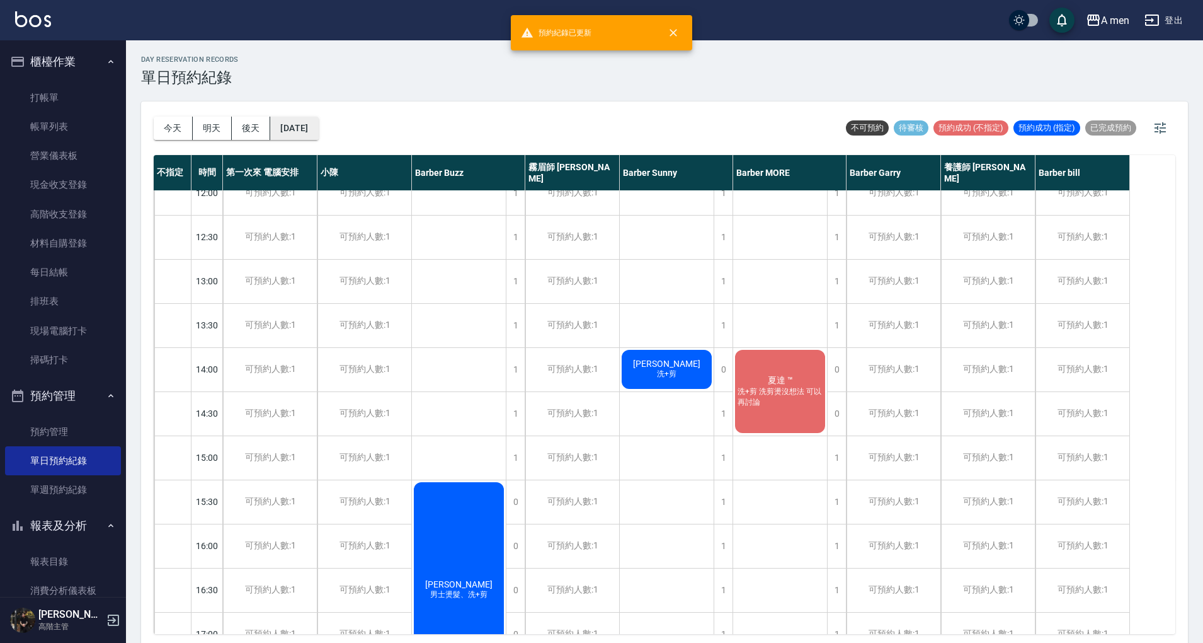
click at [318, 128] on button "[DATE]" at bounding box center [294, 128] width 48 height 23
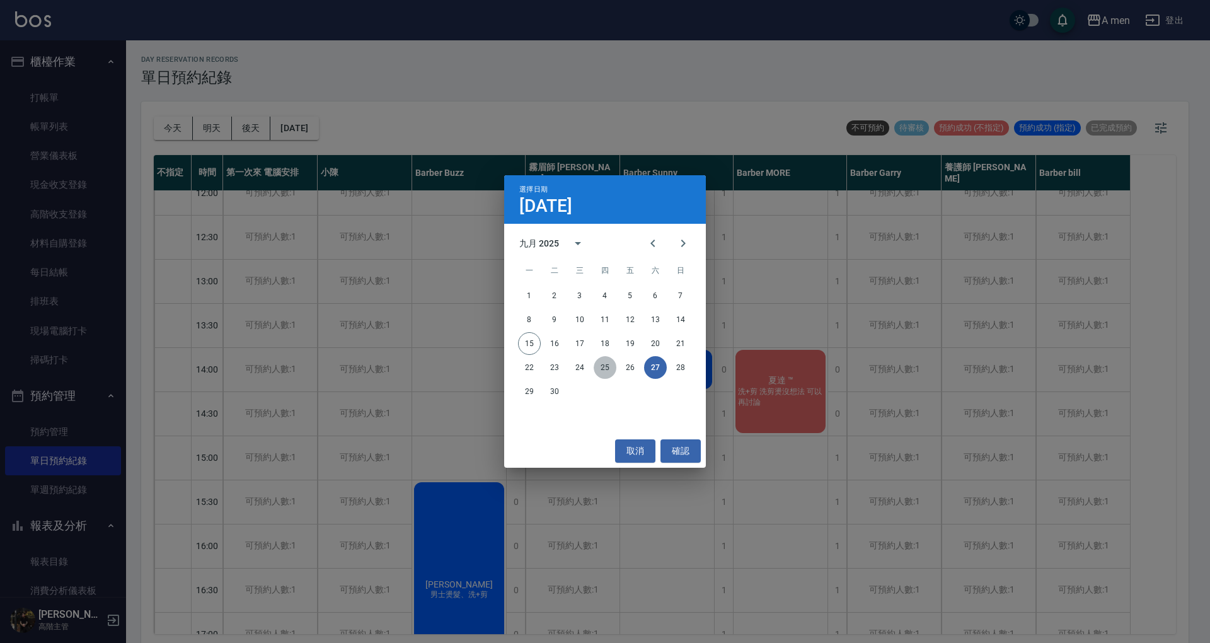
click at [612, 372] on button "25" at bounding box center [605, 367] width 23 height 23
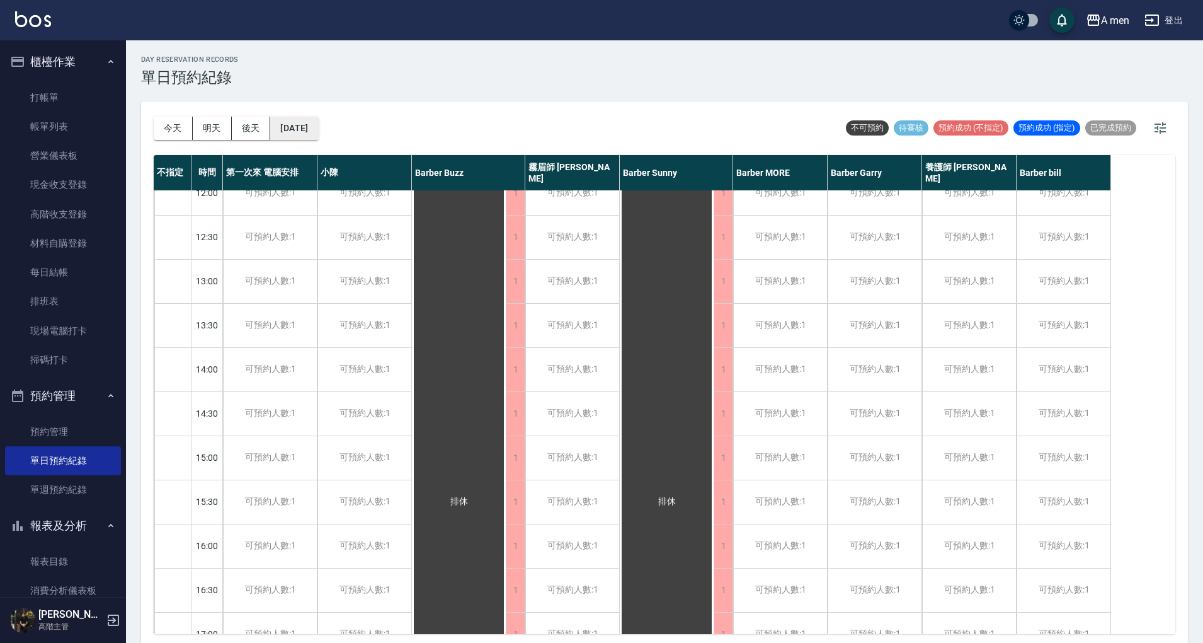
click at [318, 117] on button "[DATE]" at bounding box center [294, 128] width 48 height 23
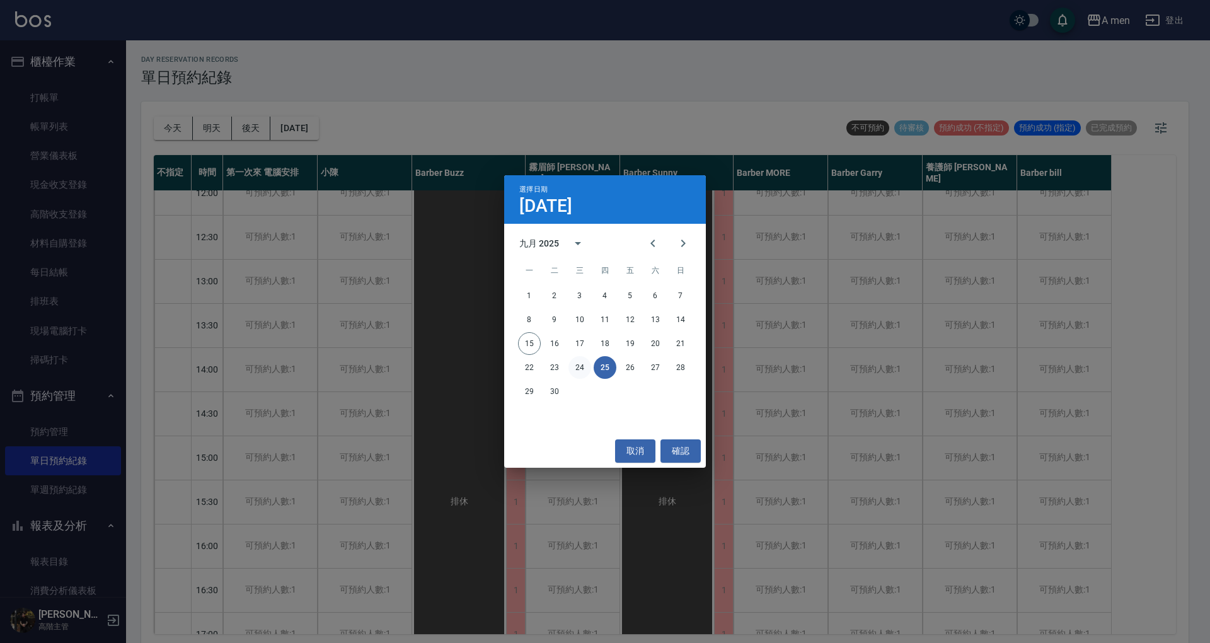
click at [580, 365] on button "24" at bounding box center [579, 367] width 23 height 23
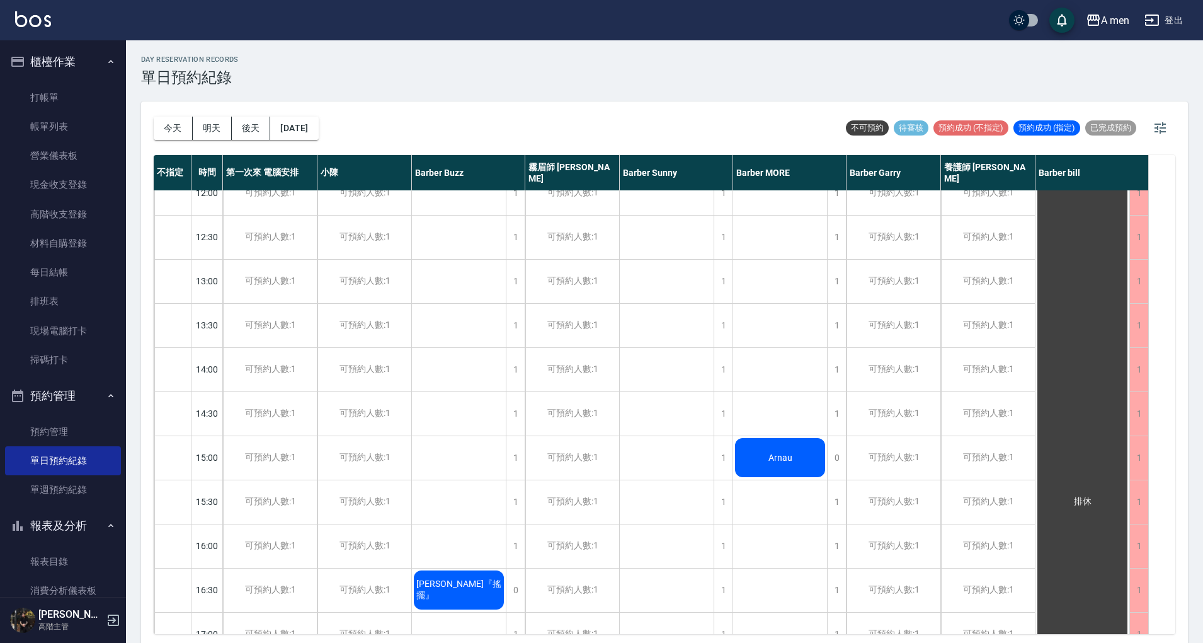
click at [319, 140] on div "[DATE] [DATE] [DATE] [DATE]" at bounding box center [236, 128] width 165 height 54
click at [318, 134] on button "[DATE]" at bounding box center [294, 128] width 48 height 23
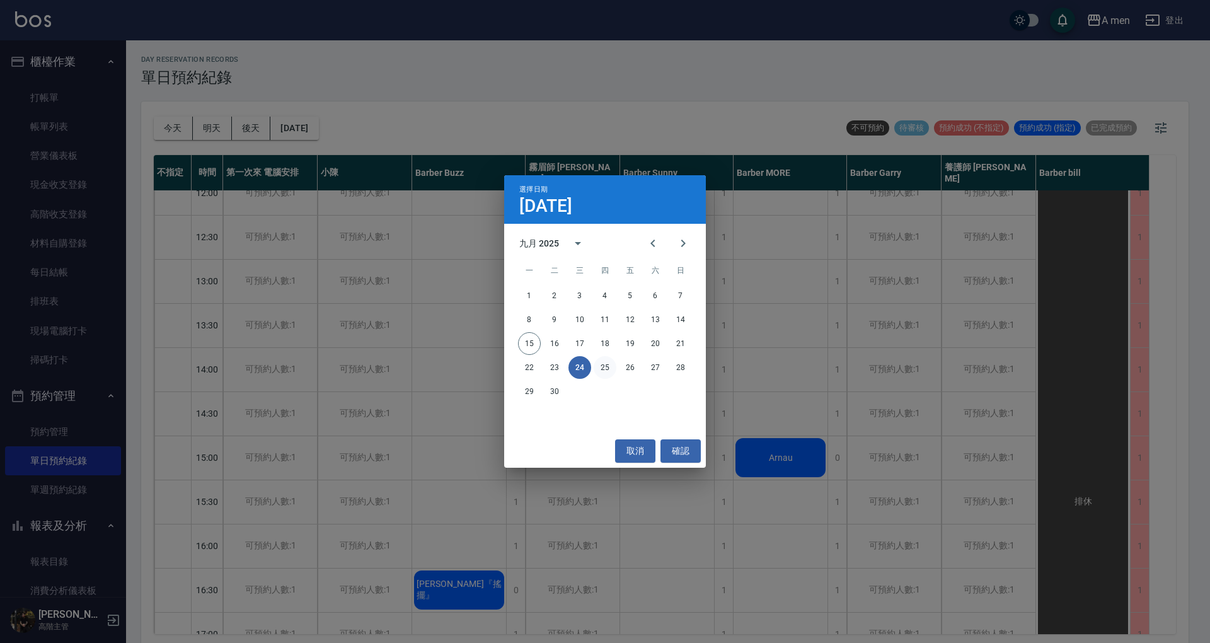
click at [597, 359] on button "25" at bounding box center [605, 367] width 23 height 23
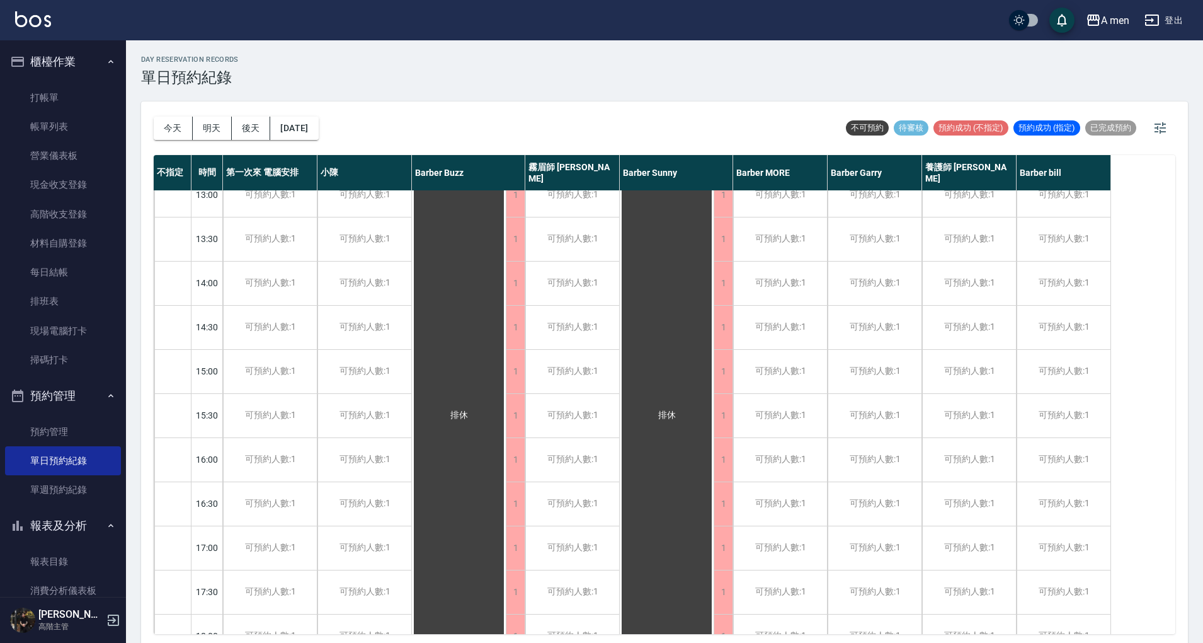
scroll to position [211, 0]
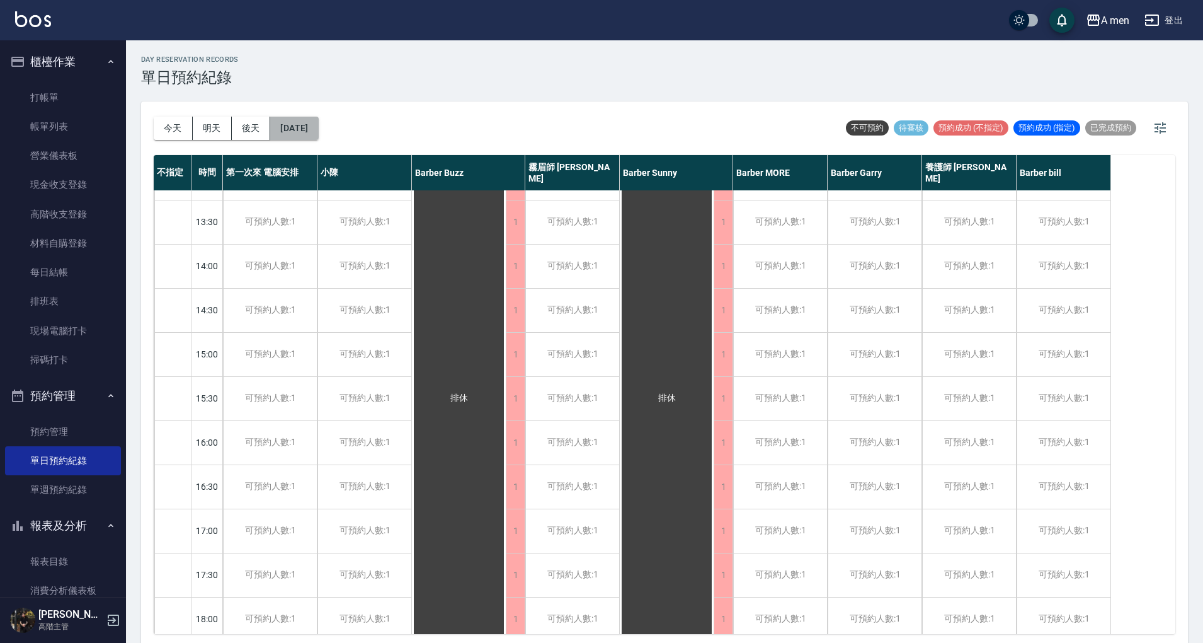
click at [302, 123] on button "[DATE]" at bounding box center [294, 128] width 48 height 23
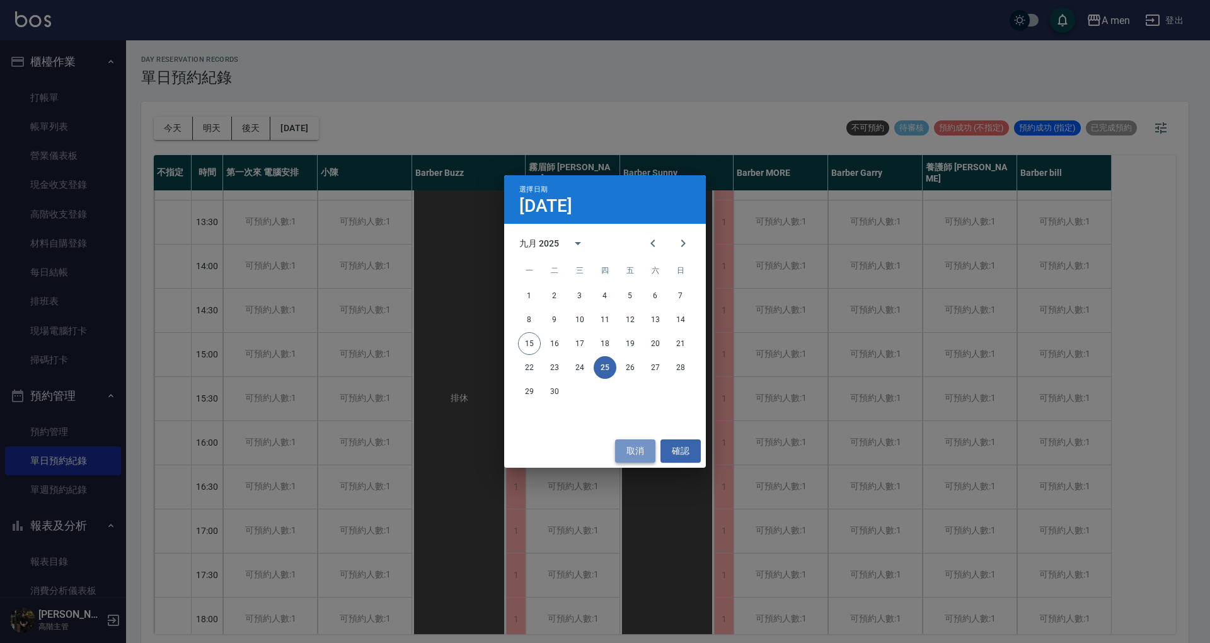
click at [636, 455] on button "取消" at bounding box center [635, 450] width 40 height 23
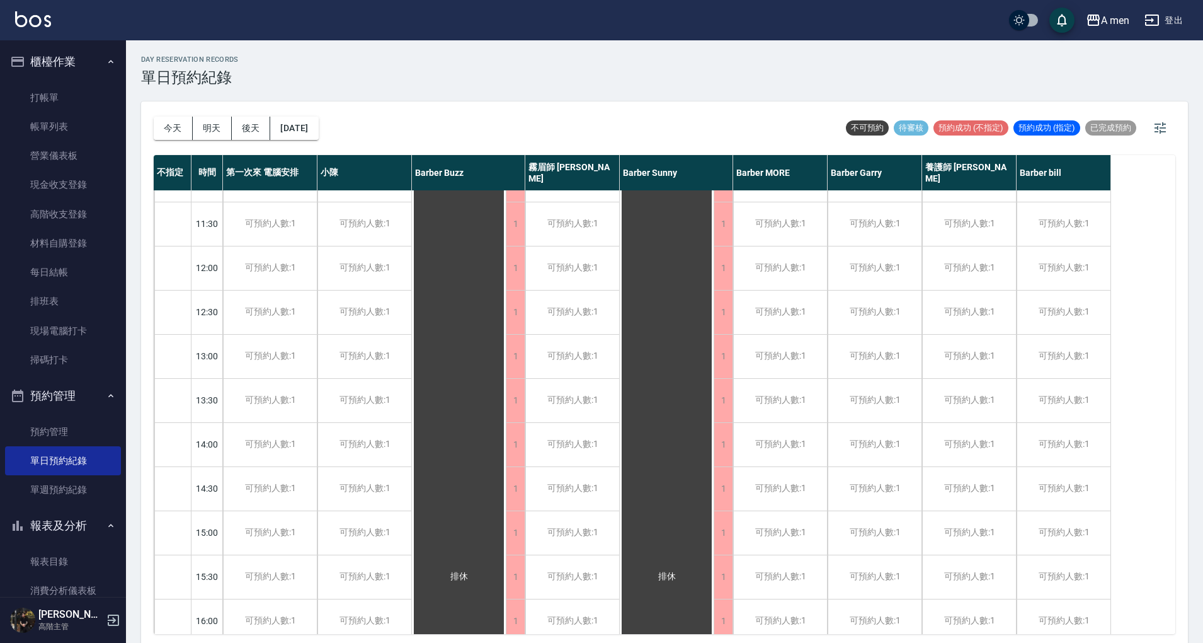
scroll to position [0, 0]
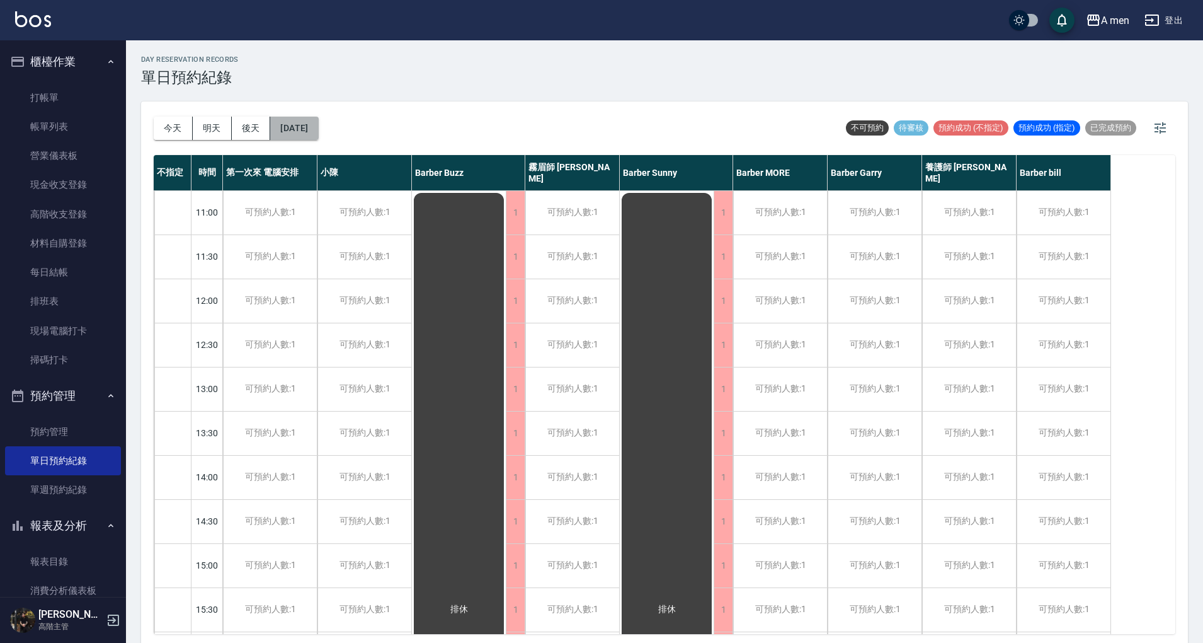
click at [318, 120] on button "[DATE]" at bounding box center [294, 128] width 48 height 23
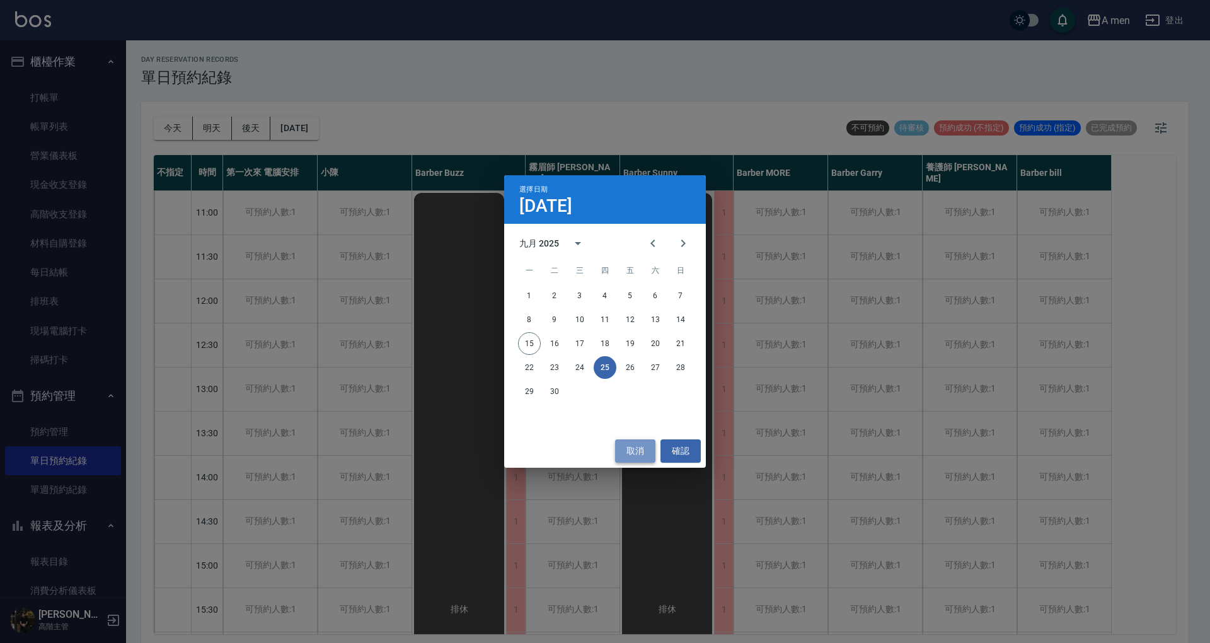
click at [623, 459] on button "取消" at bounding box center [635, 450] width 40 height 23
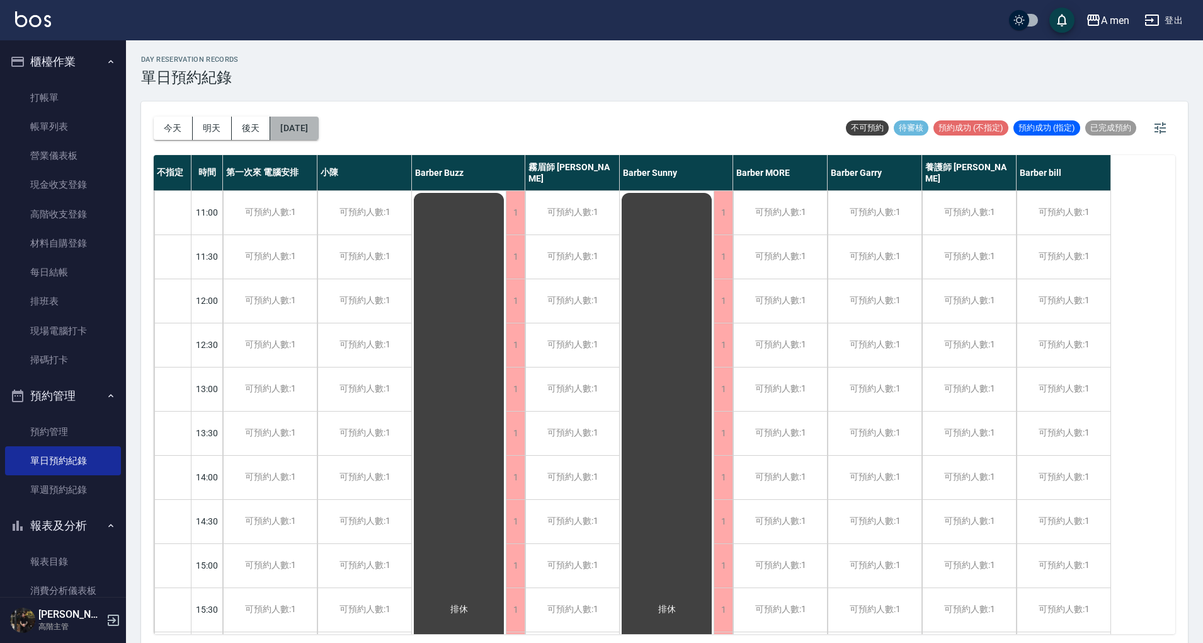
click at [318, 118] on button "[DATE]" at bounding box center [294, 128] width 48 height 23
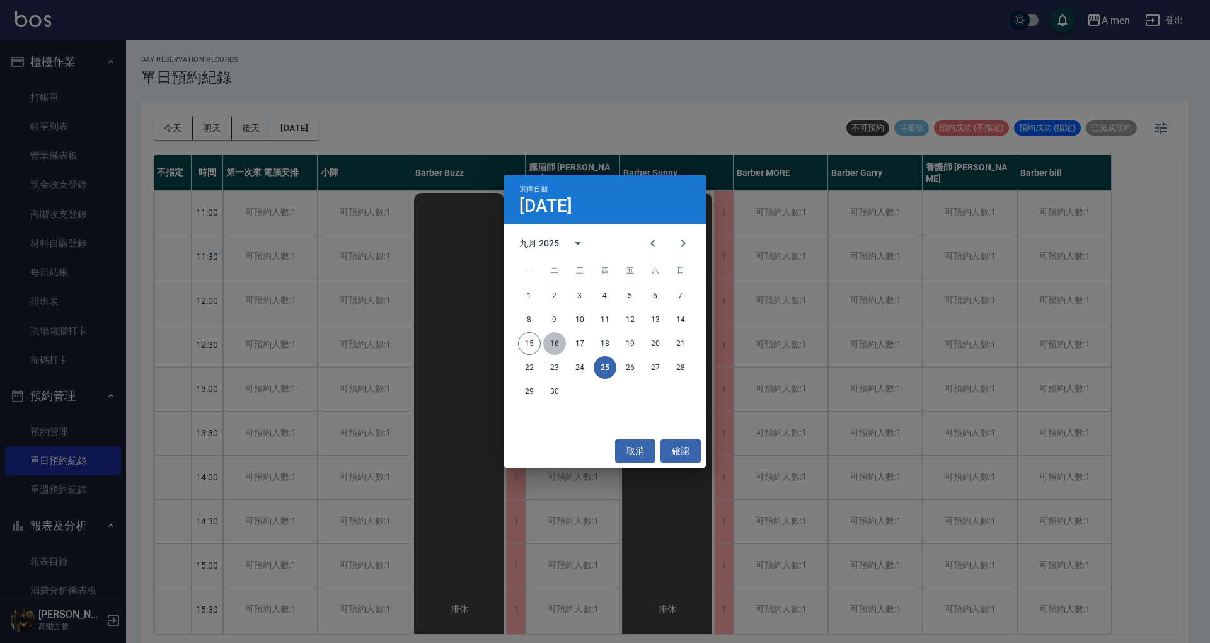
click at [551, 344] on button "16" at bounding box center [554, 343] width 23 height 23
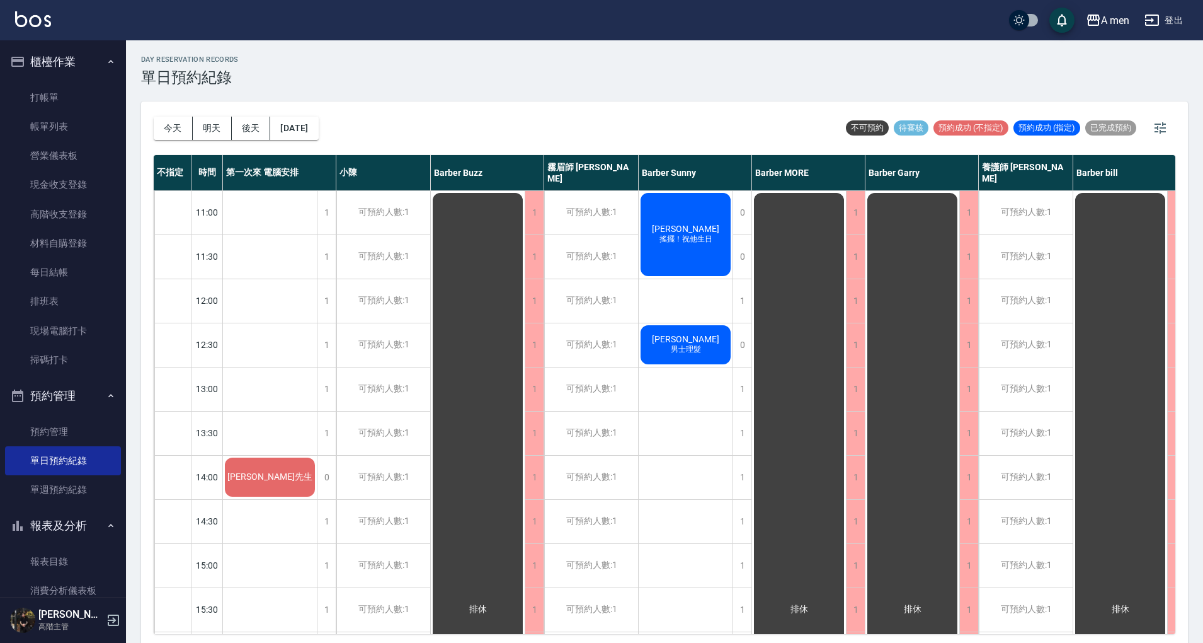
click at [272, 468] on div "[PERSON_NAME]先生" at bounding box center [270, 477] width 94 height 43
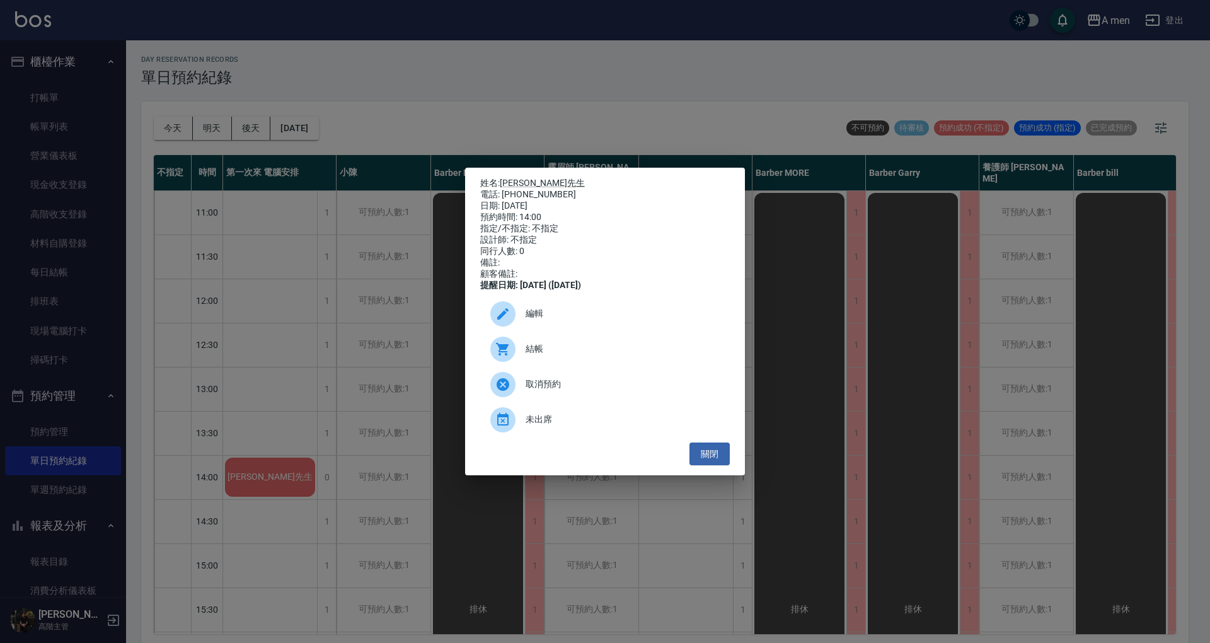
click at [552, 320] on span "編輯" at bounding box center [622, 313] width 194 height 13
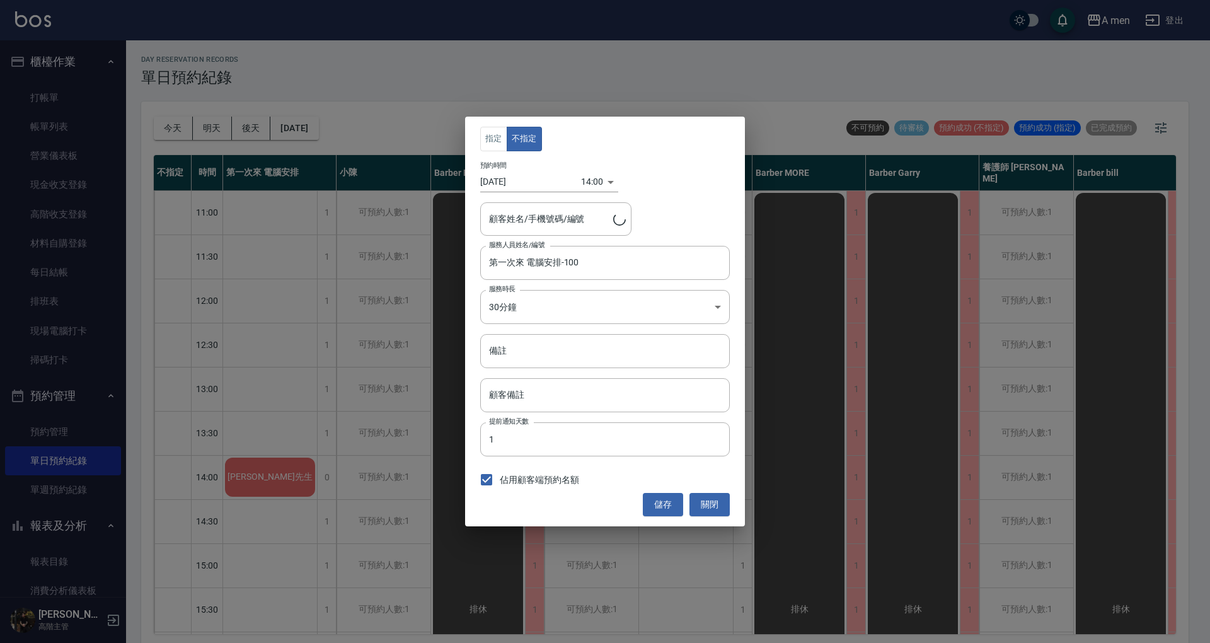
type input "[PERSON_NAME]先生/0978070663"
click at [570, 268] on input "第一次來 電腦安排-100" at bounding box center [595, 262] width 219 height 22
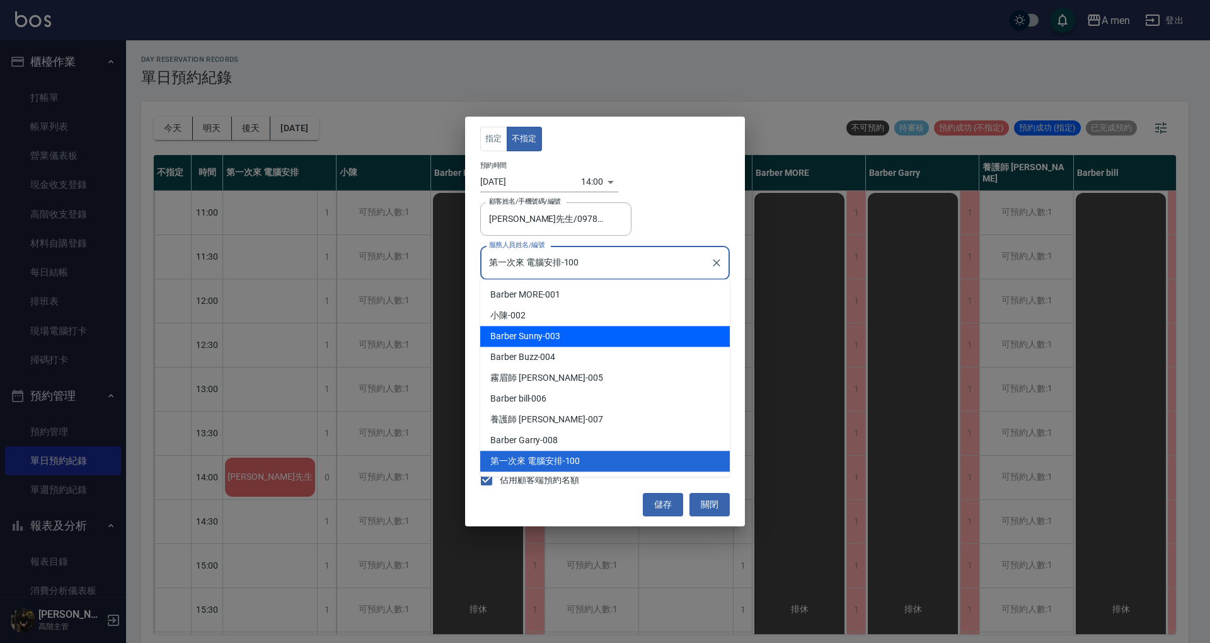
click at [571, 331] on div "Barber Sunny -003" at bounding box center [605, 336] width 250 height 21
type input "Barber Sunny -003"
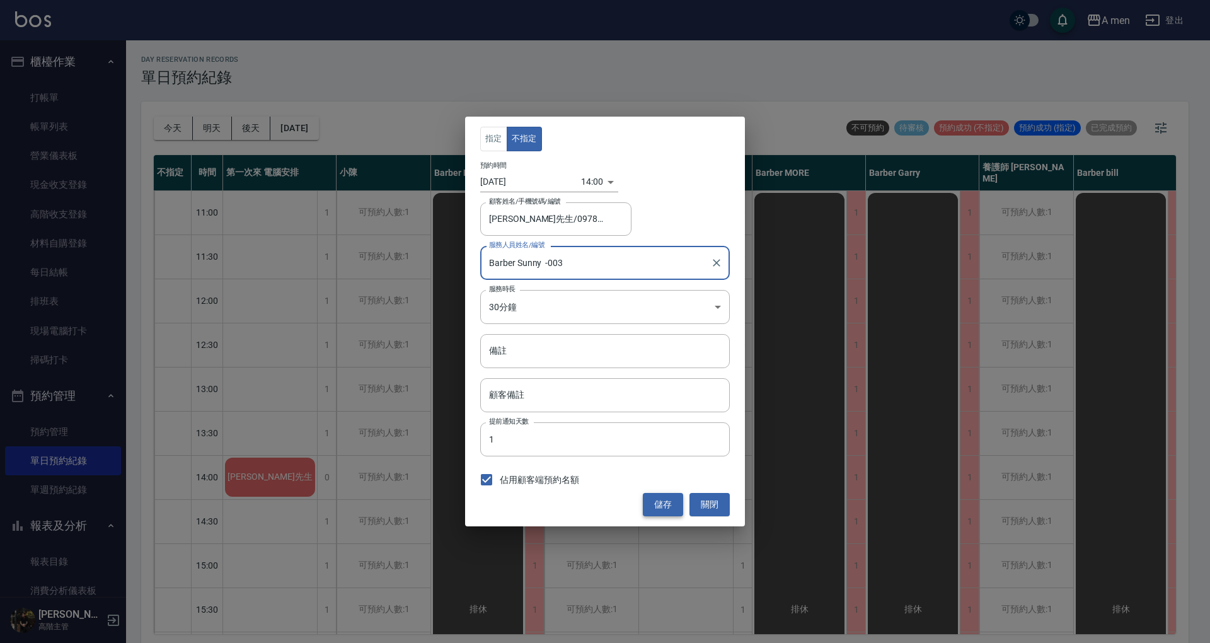
click at [674, 514] on button "儲存" at bounding box center [663, 504] width 40 height 23
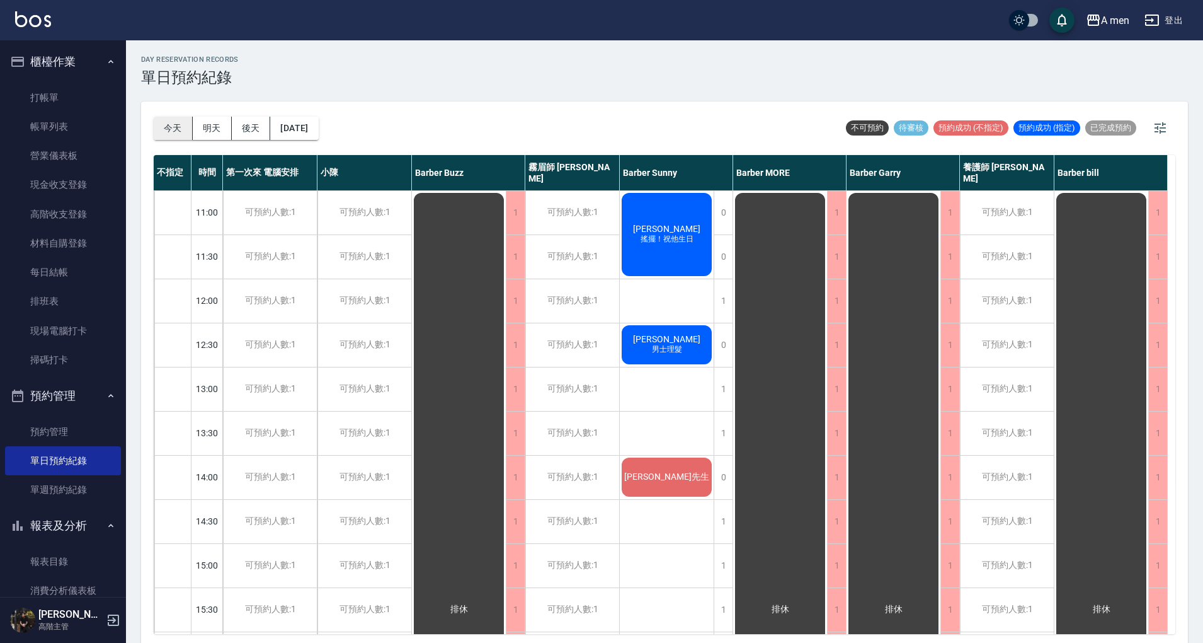
click at [161, 122] on button "今天" at bounding box center [173, 128] width 39 height 23
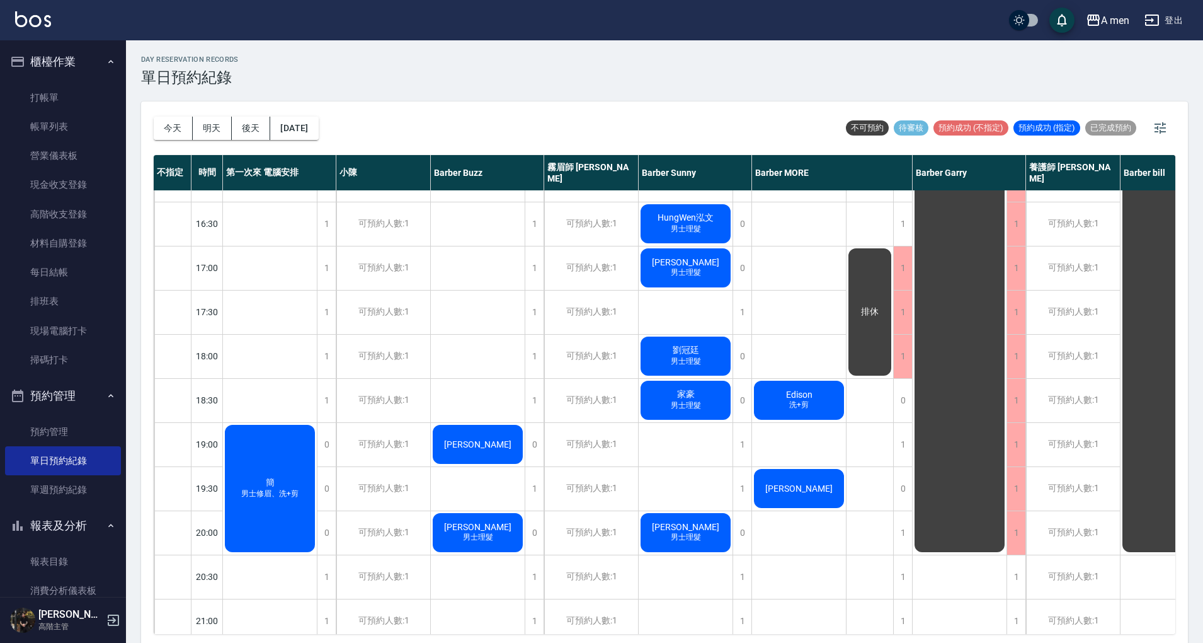
scroll to position [481, 0]
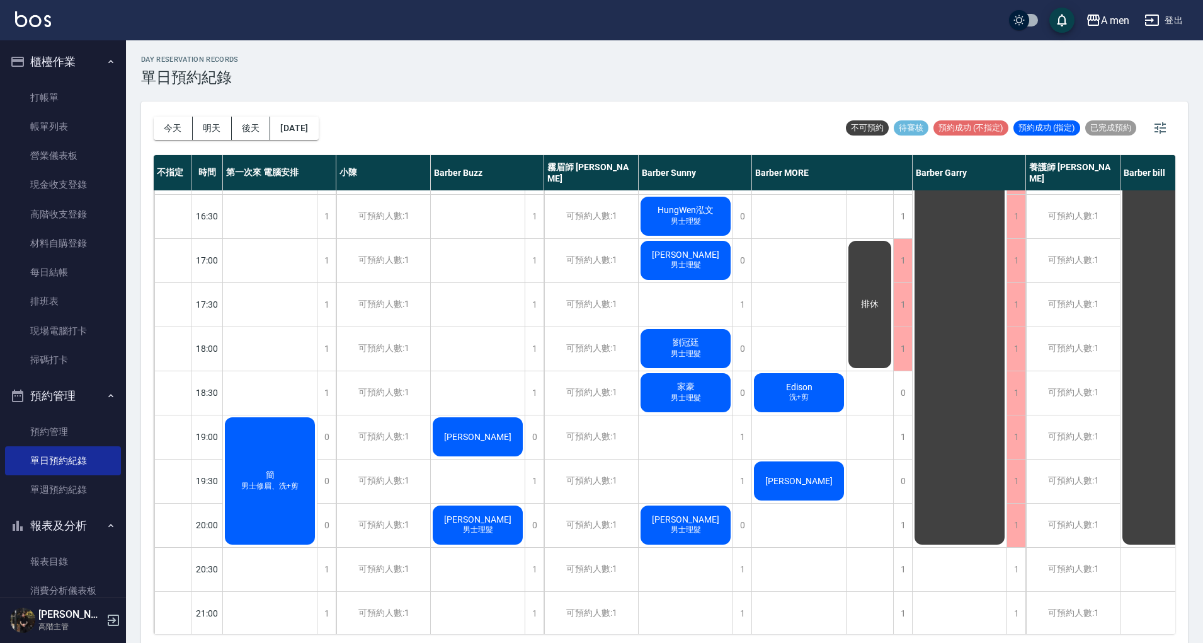
click at [279, 465] on div "簡 男士修眉、洗+剪" at bounding box center [270, 480] width 94 height 131
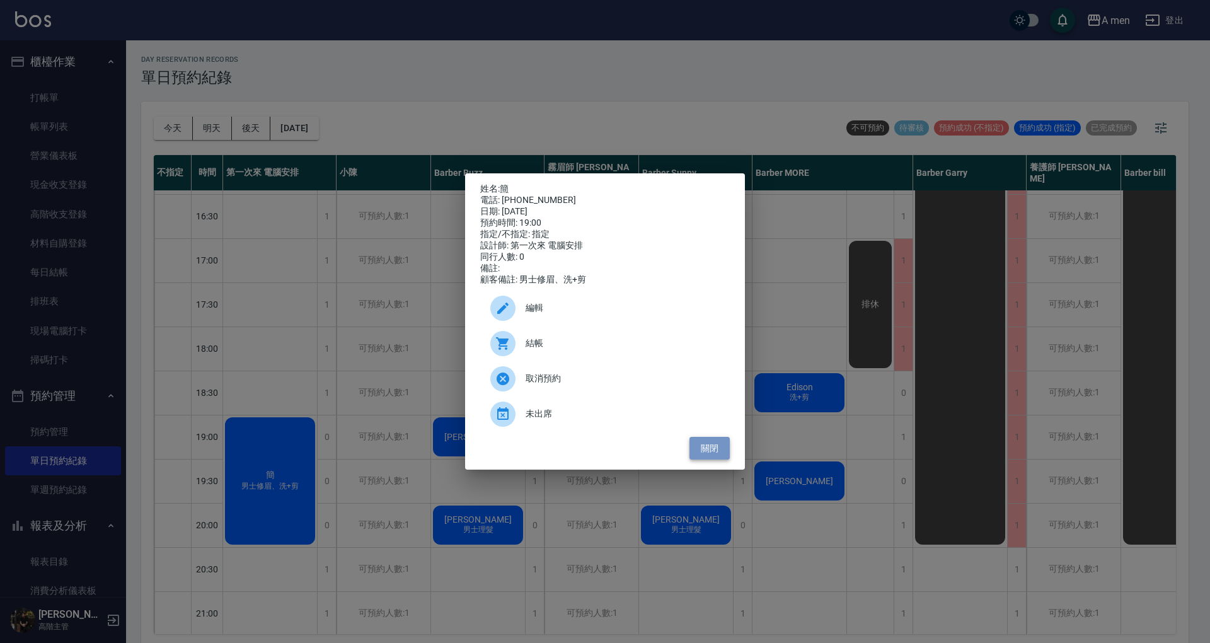
click at [704, 460] on button "關閉" at bounding box center [709, 448] width 40 height 23
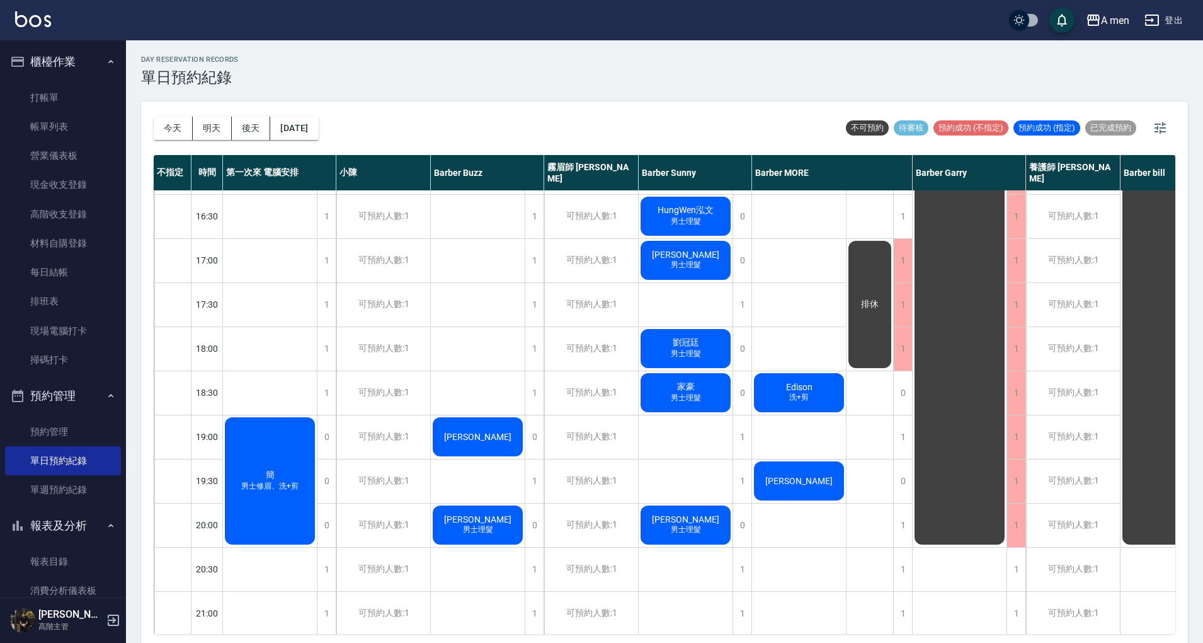
click at [243, 493] on div "簡 男士修眉、洗+剪" at bounding box center [270, 480] width 94 height 131
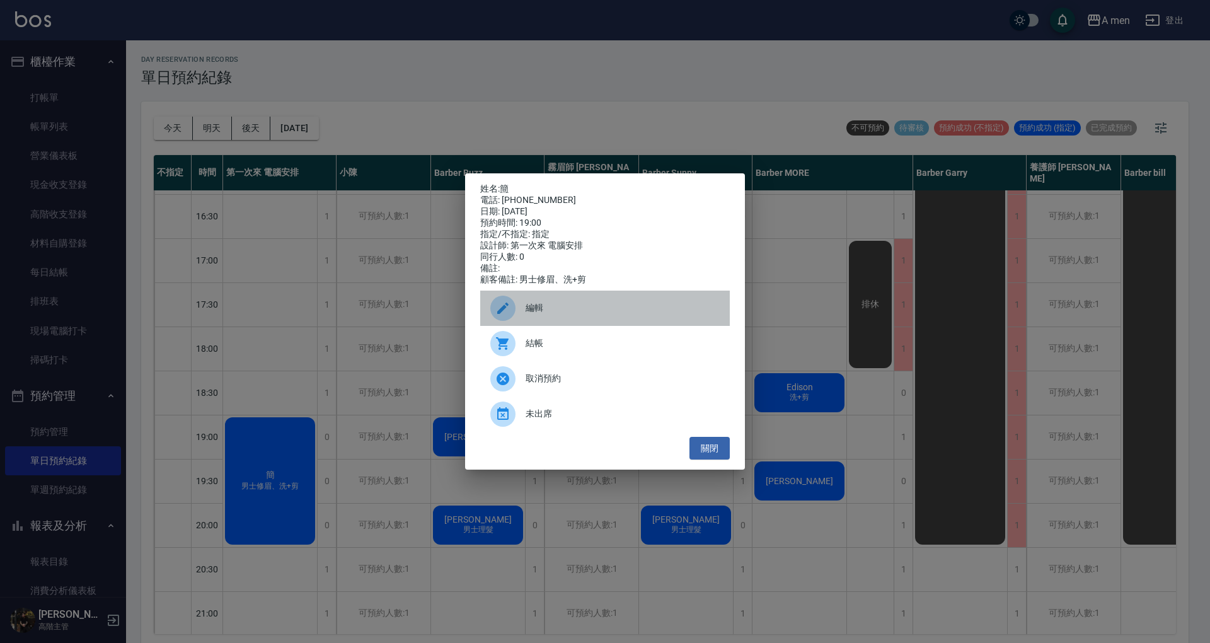
click at [562, 323] on div "編輯" at bounding box center [605, 307] width 250 height 35
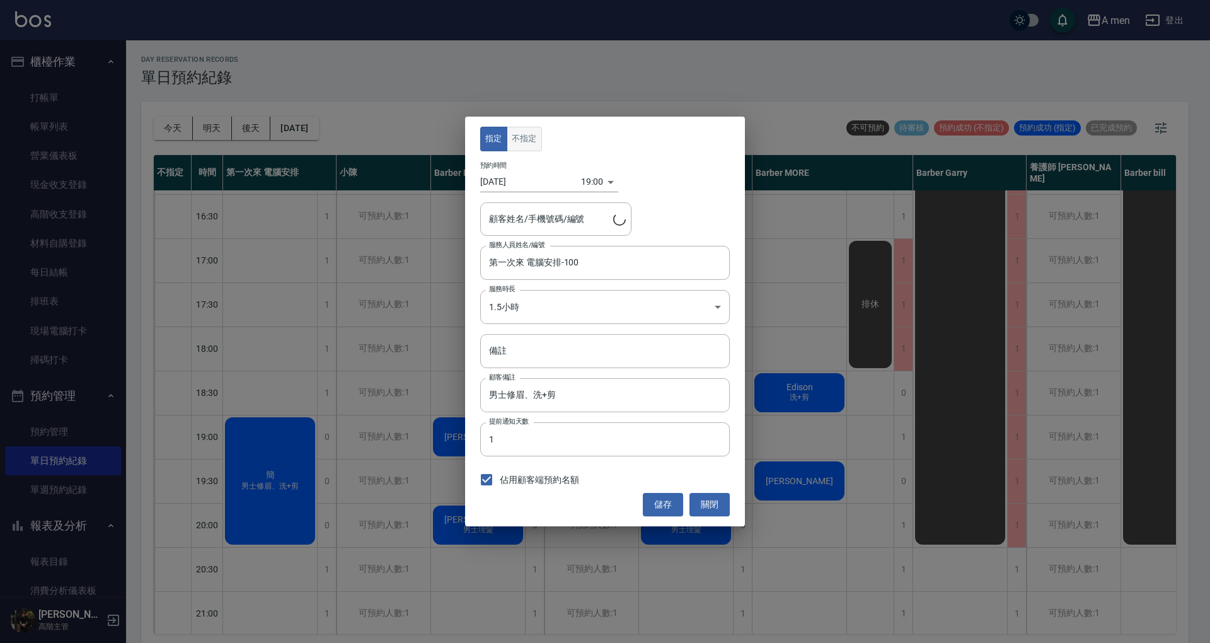
type input "簡/0989466797"
click at [535, 131] on button "不指定" at bounding box center [524, 139] width 35 height 25
click at [597, 313] on body "A men 登出 櫃檯作業 打帳單 帳單列表 營業儀表板 現金收支登錄 高階收支登錄 材料自購登錄 每日結帳 排班表 現場電腦打卡 掃碼打卡 預約管理 預約管…" at bounding box center [605, 323] width 1210 height 646
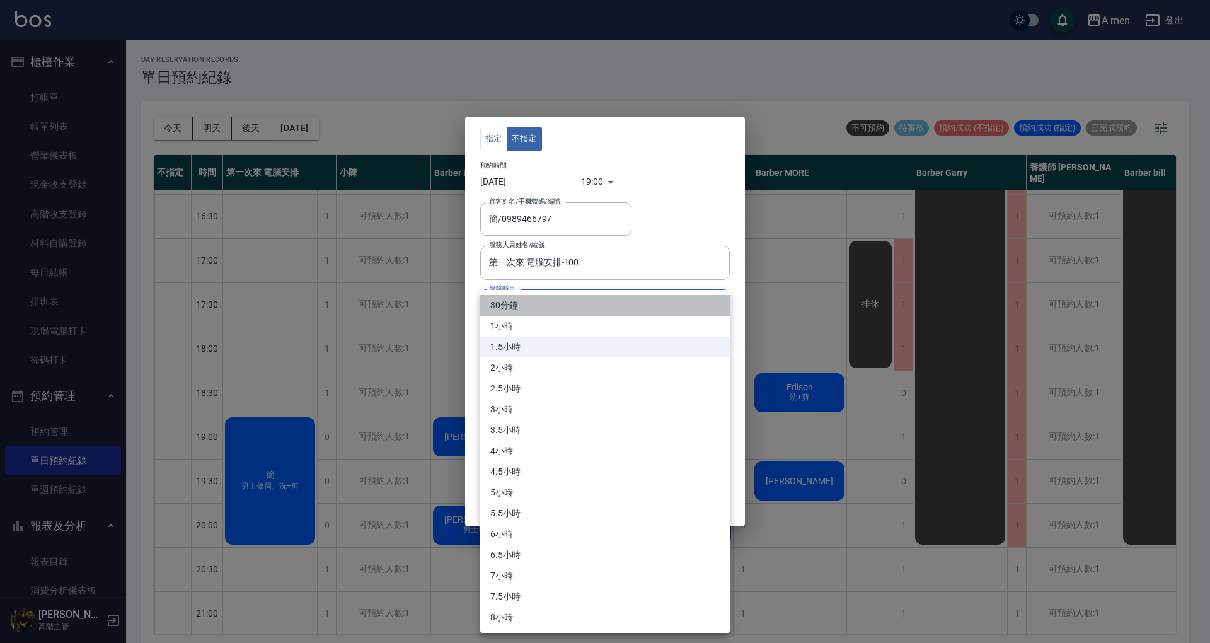
click at [611, 306] on li "30分鐘" at bounding box center [605, 305] width 250 height 21
type input "1"
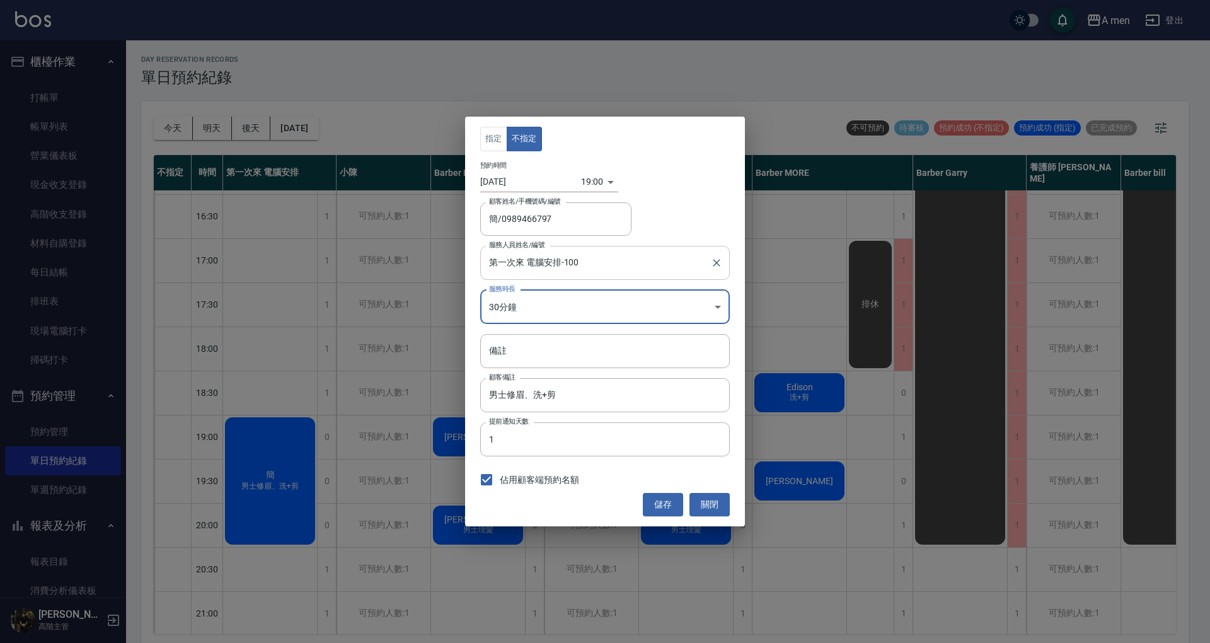
click at [618, 265] on input "第一次來 電腦安排-100" at bounding box center [595, 262] width 219 height 22
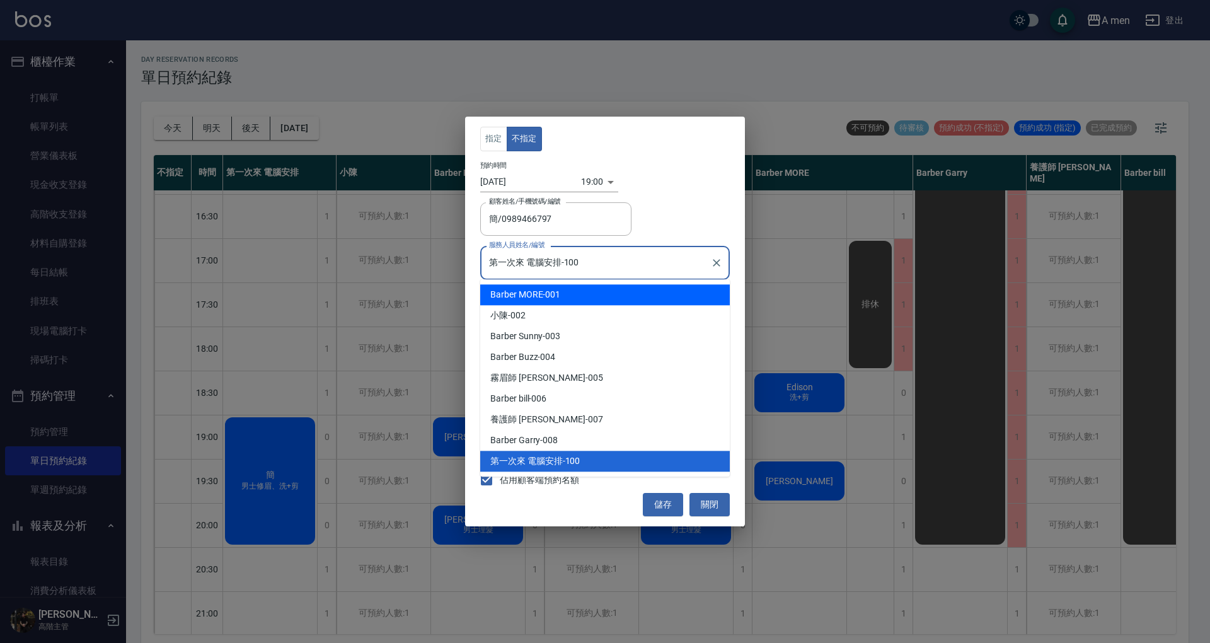
click at [614, 303] on div "Barber MORE -001" at bounding box center [605, 294] width 250 height 21
type input "Barber MORE-001"
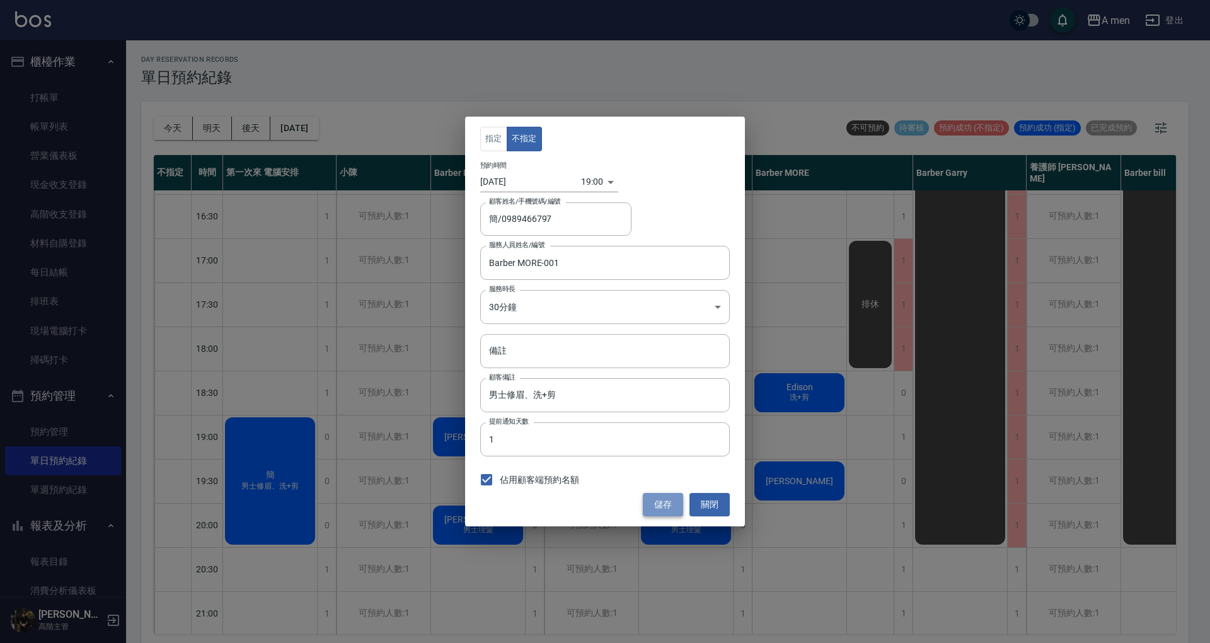
click at [665, 497] on button "儲存" at bounding box center [663, 504] width 40 height 23
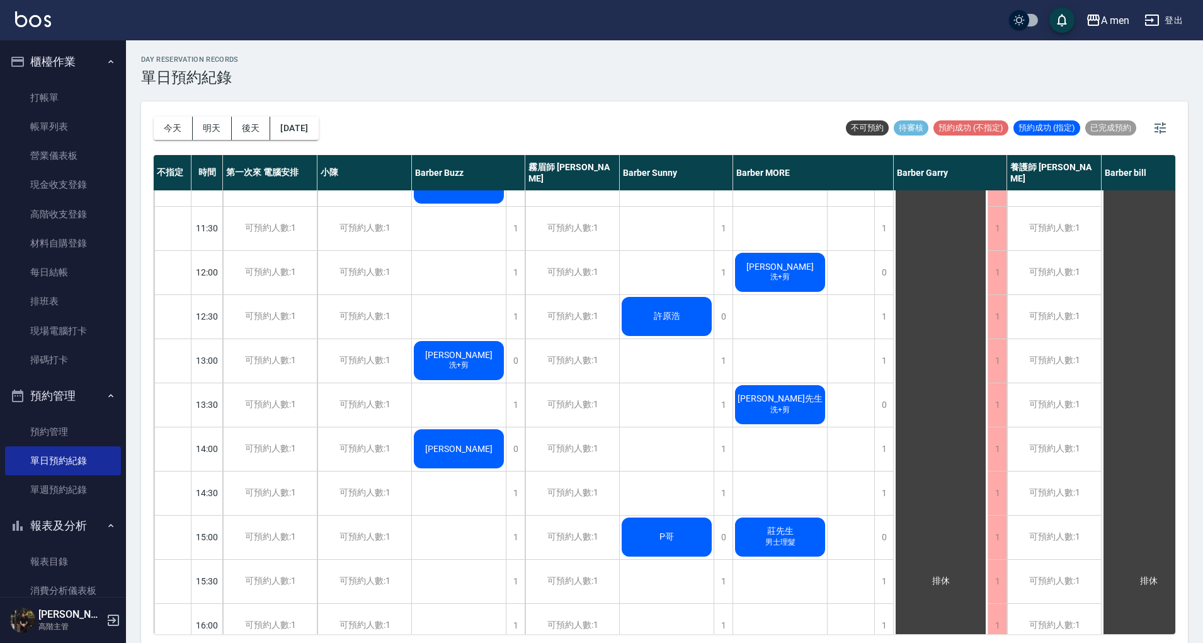
scroll to position [0, 0]
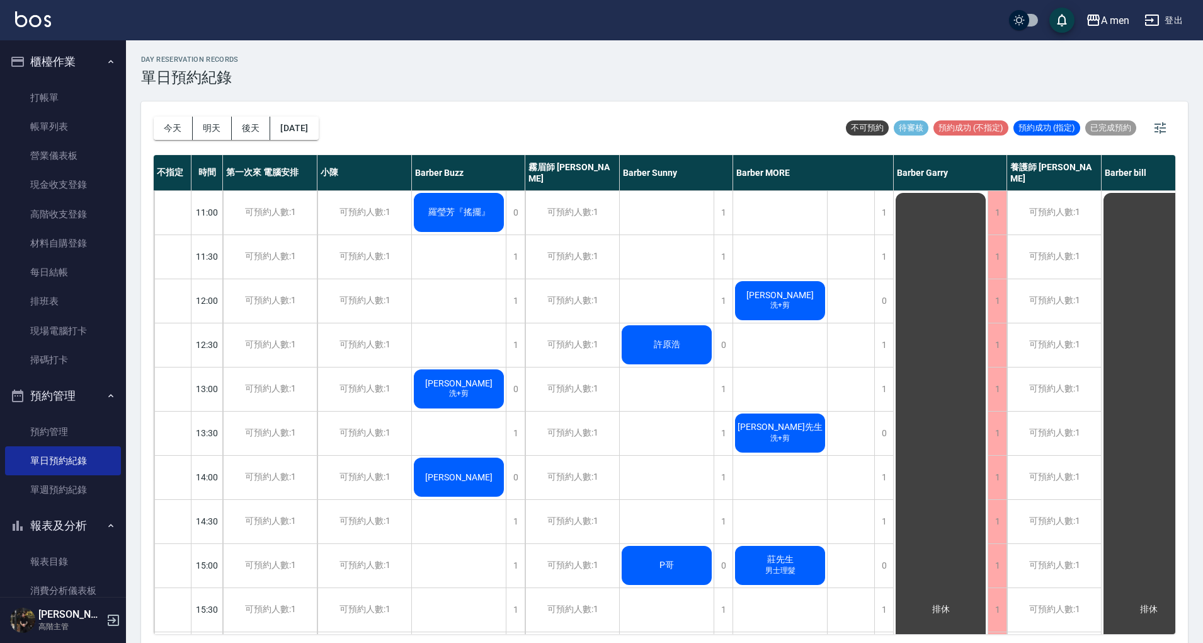
click at [814, 96] on div "day Reservation records 單日預約紀錄 [DATE] [DATE] [DATE] [DATE] 不可預約 待審核 預約成功 (不指定) …" at bounding box center [664, 343] width 1077 height 606
click at [76, 275] on link "每日結帳" at bounding box center [63, 272] width 116 height 29
